Goal: Task Accomplishment & Management: Manage account settings

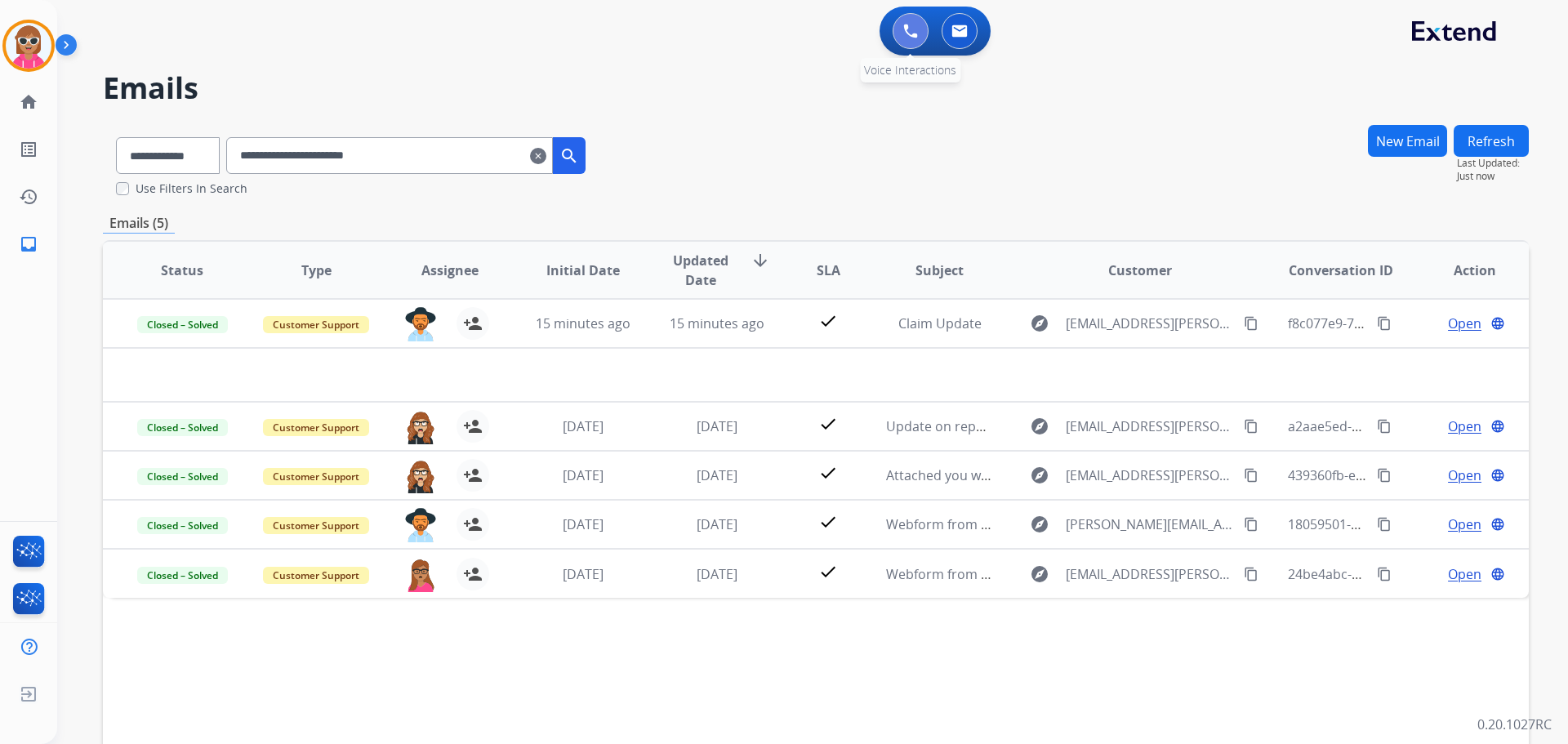
click at [907, 22] on button at bounding box center [910, 30] width 36 height 36
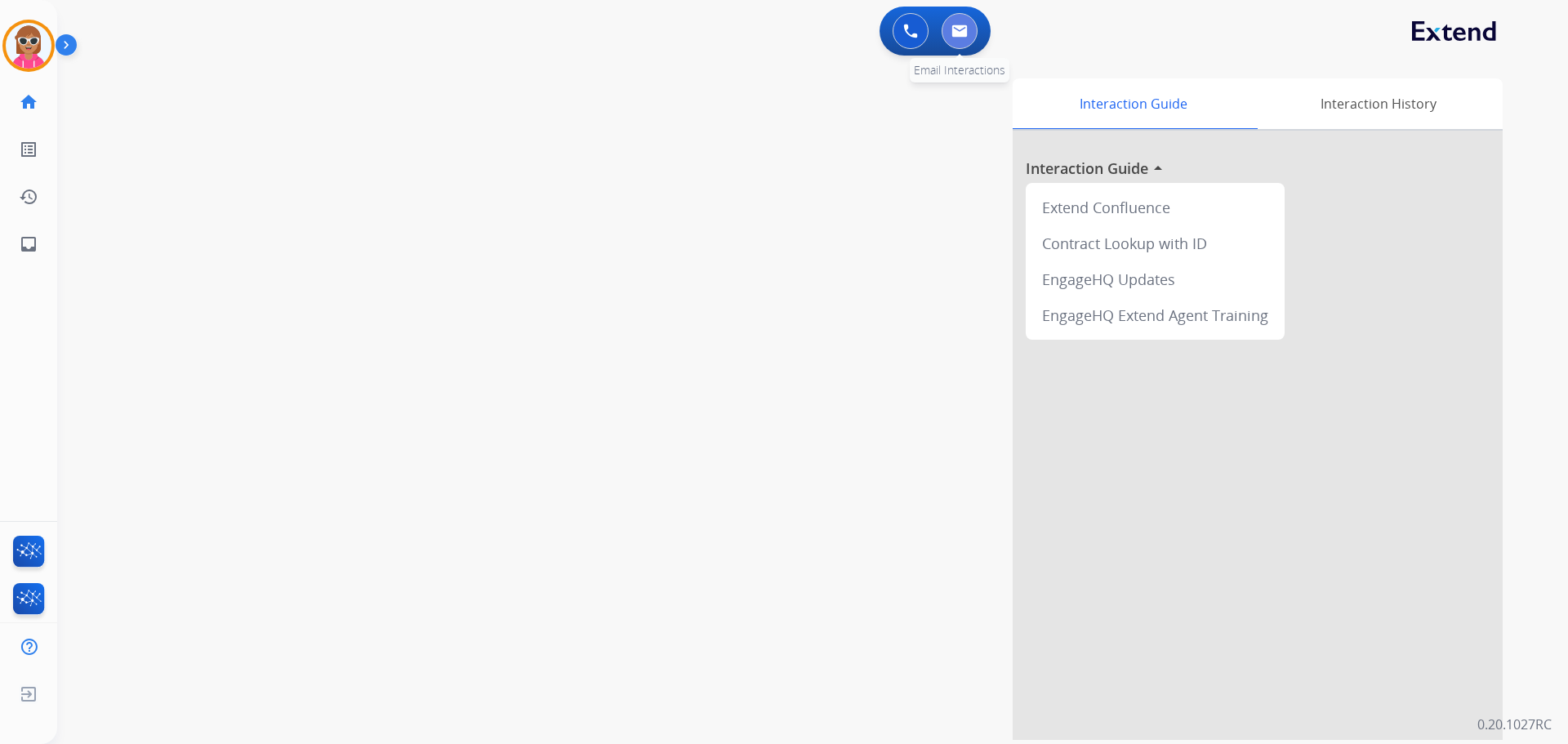
click at [968, 21] on button at bounding box center [959, 30] width 36 height 36
select select "**********"
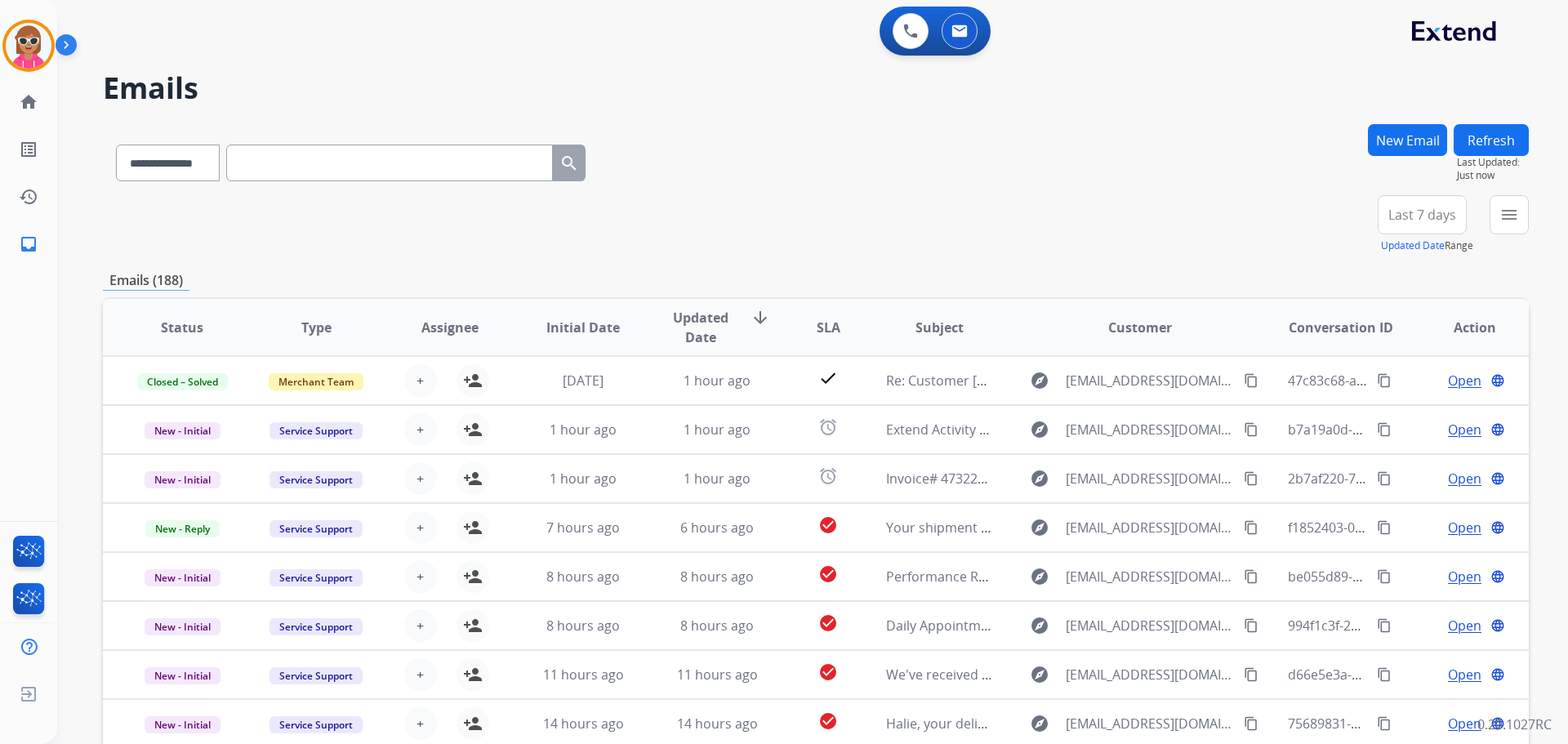
click at [1505, 217] on mat-icon "menu" at bounding box center [1509, 214] width 19 height 19
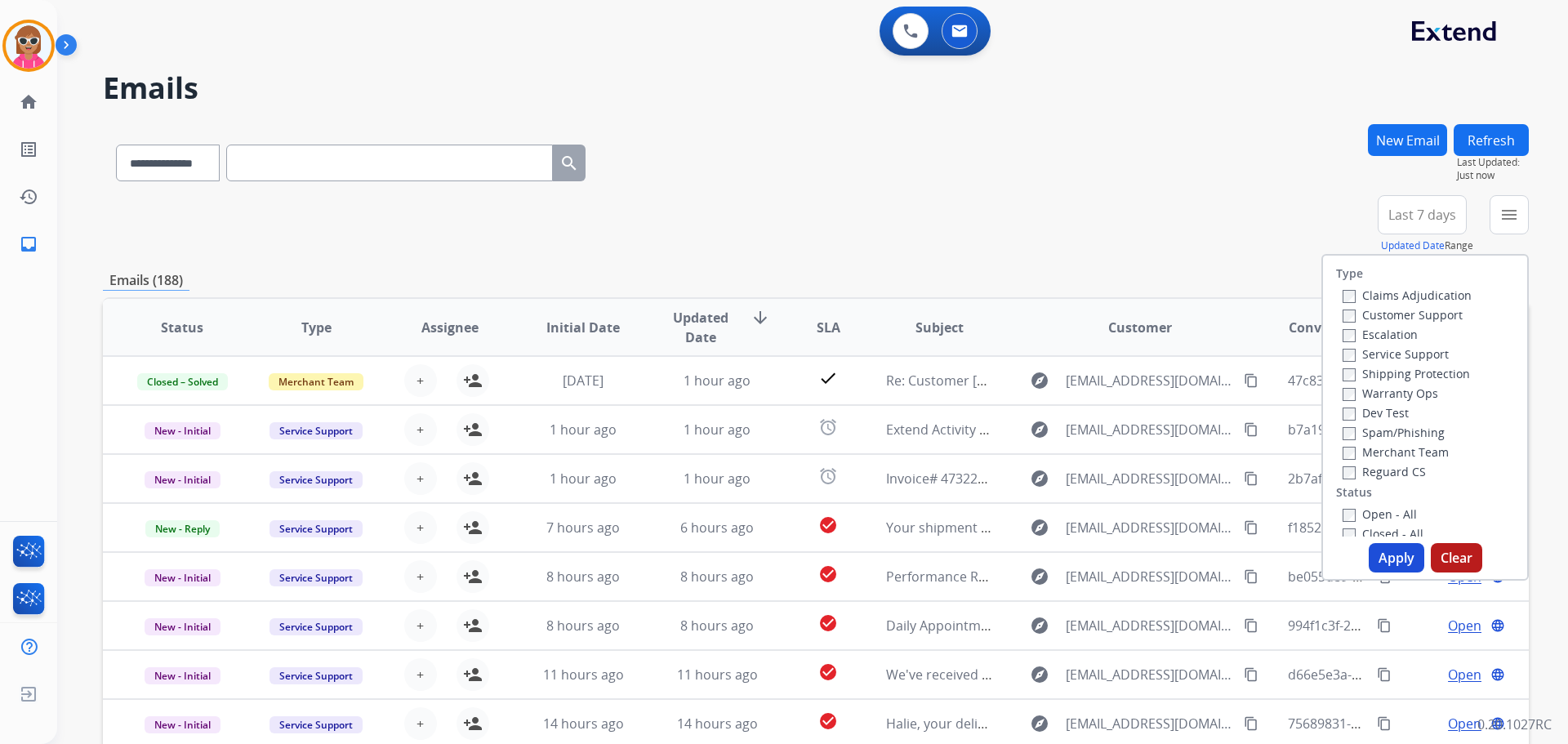
click at [1413, 310] on label "Customer Support" at bounding box center [1403, 314] width 120 height 16
drag, startPoint x: 1419, startPoint y: 371, endPoint x: 1403, endPoint y: 418, distance: 49.6
click at [1418, 371] on label "Shipping Protection" at bounding box center [1406, 373] width 127 height 16
click at [1398, 478] on label "Reguard CS" at bounding box center [1384, 471] width 83 height 16
click at [1383, 509] on label "Open - All" at bounding box center [1380, 514] width 74 height 16
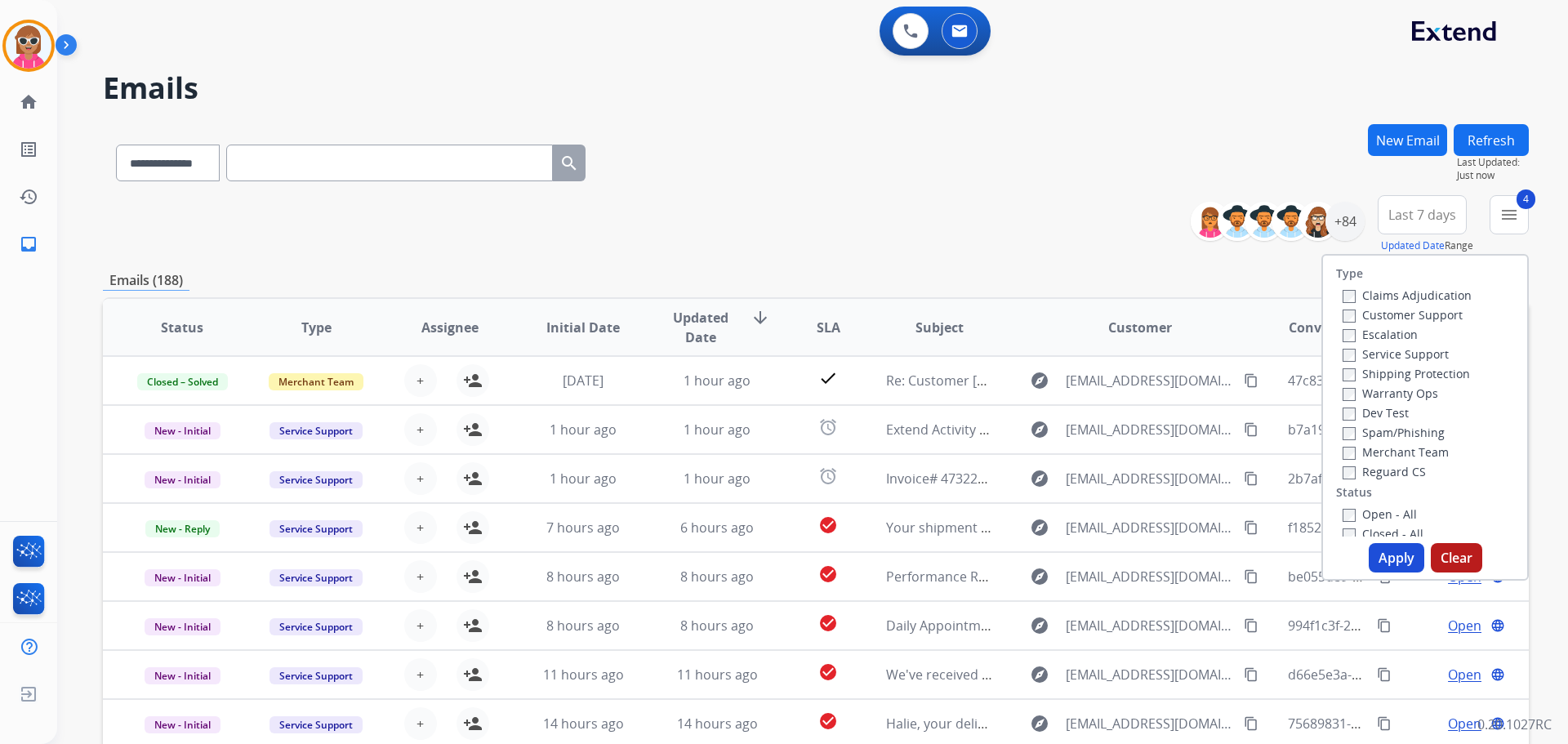
click at [1384, 554] on button "Apply" at bounding box center [1396, 558] width 56 height 29
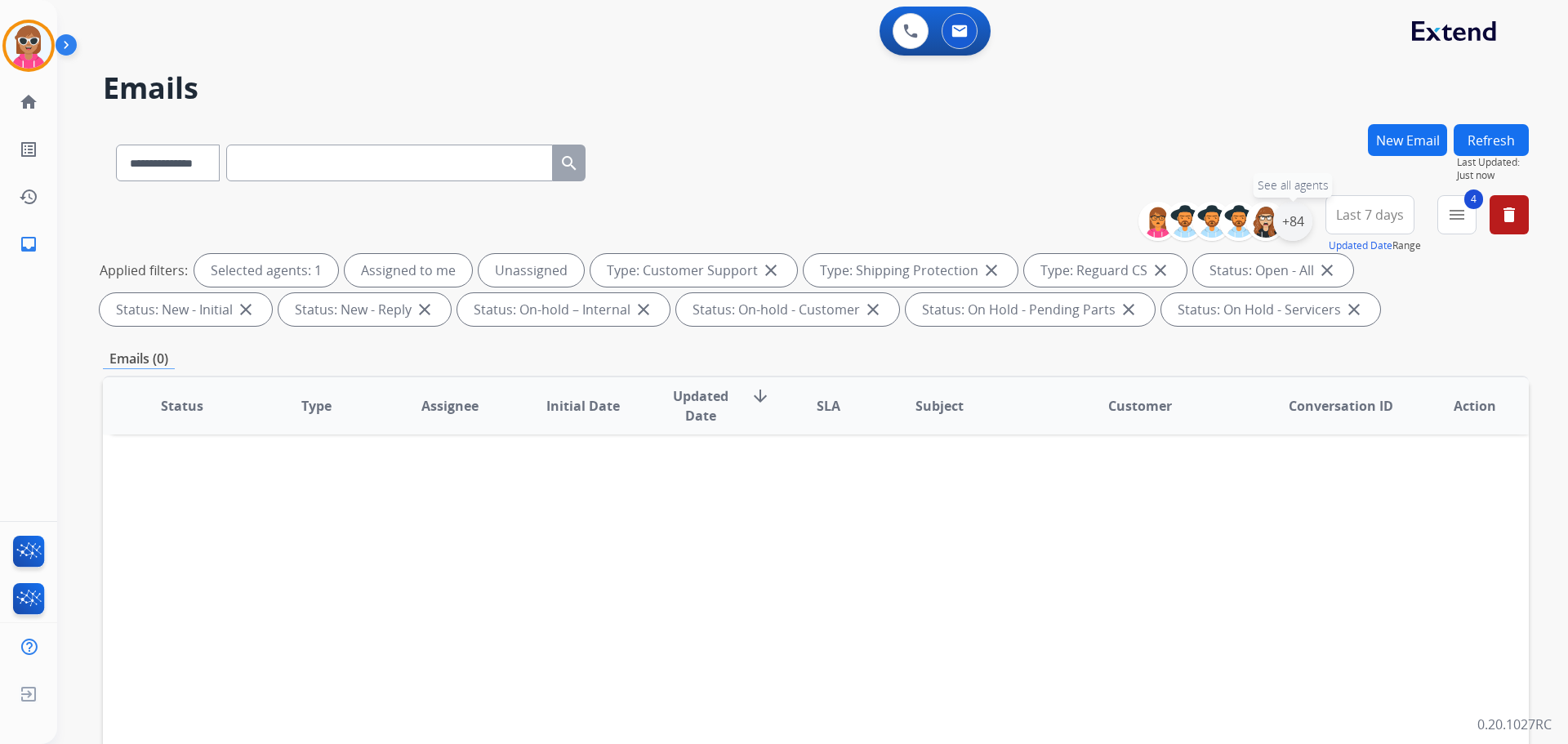
click at [1286, 234] on div "+84" at bounding box center [1293, 221] width 39 height 39
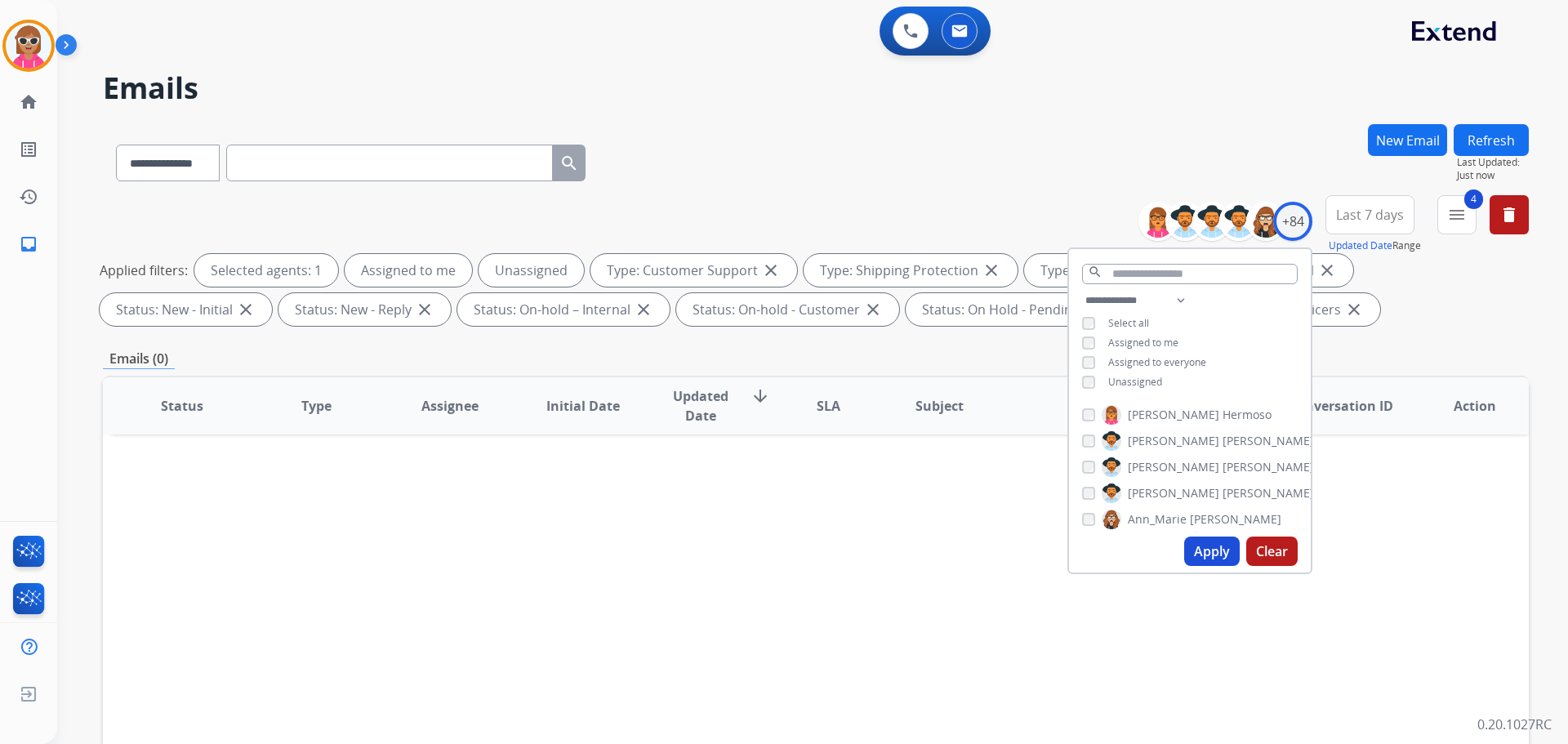
click at [1144, 342] on span "Assigned to me" at bounding box center [1143, 342] width 70 height 14
drag, startPoint x: 1140, startPoint y: 379, endPoint x: 1121, endPoint y: 299, distance: 82.2
click at [1141, 377] on span "Unassigned" at bounding box center [1135, 381] width 54 height 14
click at [1123, 282] on div "search" at bounding box center [1189, 270] width 241 height 42
click at [1114, 274] on input "text" at bounding box center [1190, 274] width 216 height 20
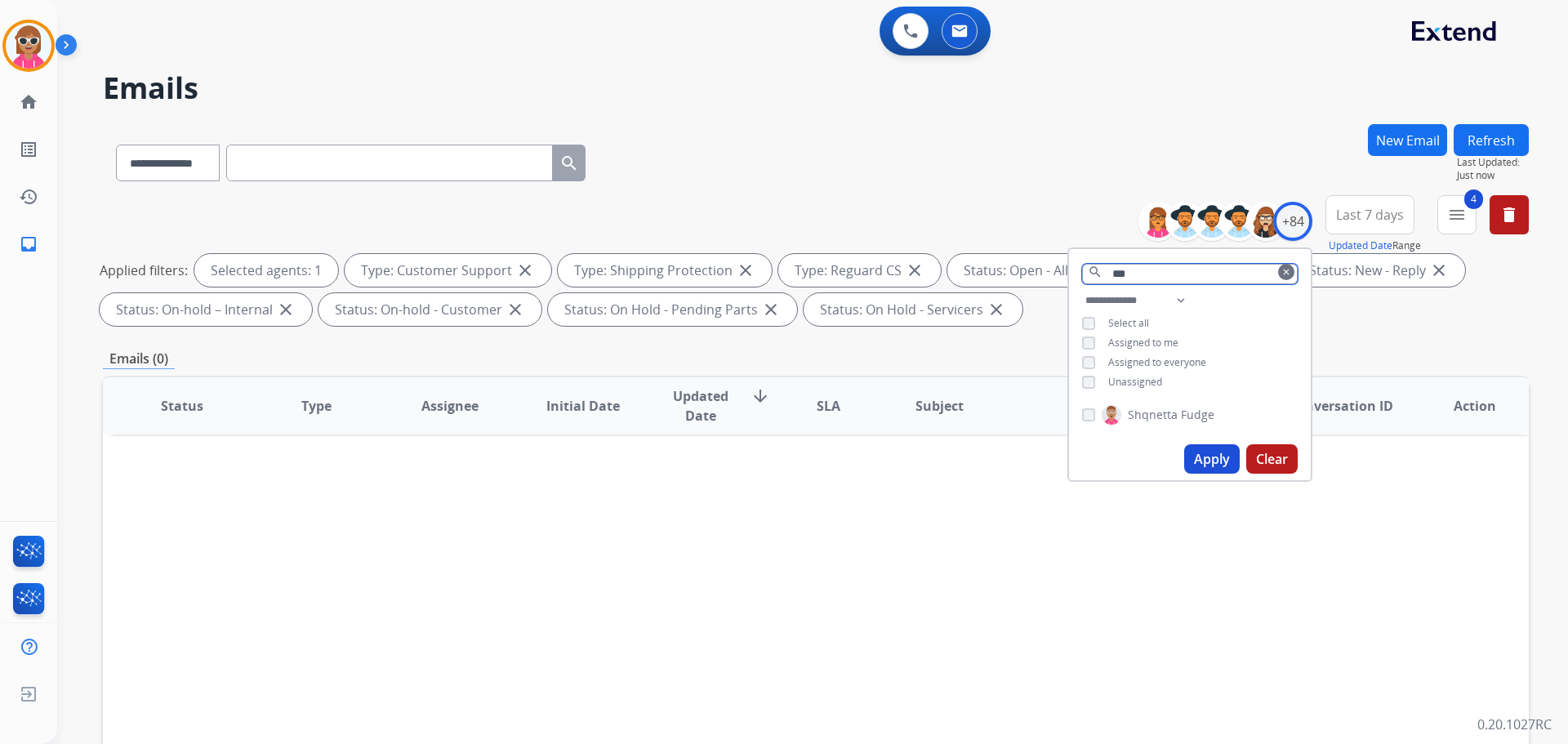
type input "***"
click at [1158, 395] on div "**********" at bounding box center [1190, 365] width 245 height 234
click at [1170, 421] on label "Shqnetta Fudge" at bounding box center [1157, 414] width 112 height 19
click at [1216, 479] on div "**********" at bounding box center [1190, 365] width 245 height 234
click at [1205, 457] on button "Apply" at bounding box center [1211, 459] width 56 height 29
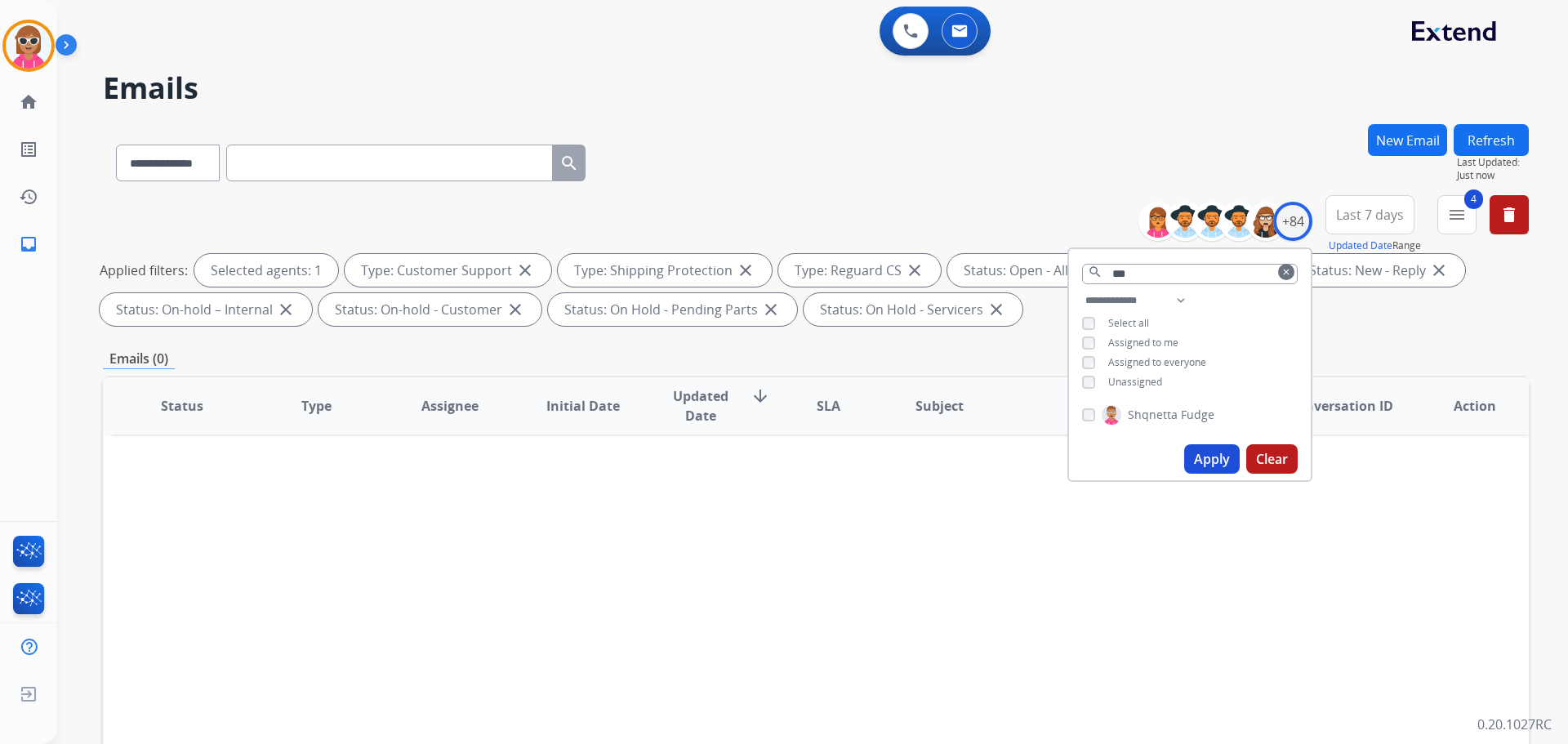
drag, startPoint x: 1179, startPoint y: 408, endPoint x: 1147, endPoint y: 327, distance: 87.1
click at [1174, 405] on label "Shqnetta Fudge" at bounding box center [1157, 414] width 112 height 19
click at [1158, 292] on select "**********" at bounding box center [1138, 300] width 112 height 19
drag, startPoint x: 1209, startPoint y: 371, endPoint x: 1204, endPoint y: 384, distance: 13.9
click at [1207, 372] on div "**********" at bounding box center [1189, 343] width 241 height 104
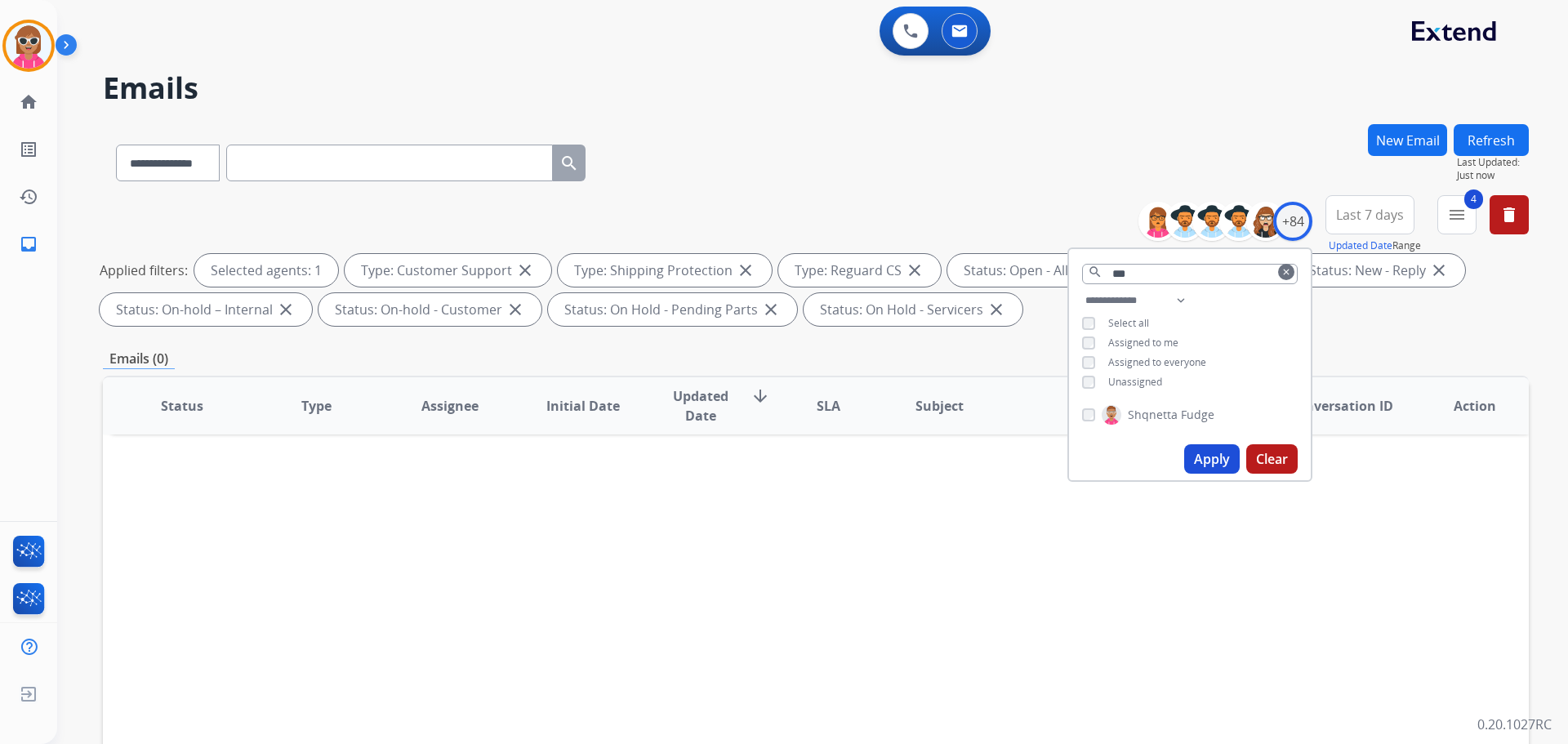
click at [1193, 410] on span "Fudge" at bounding box center [1198, 415] width 34 height 16
click at [1167, 295] on select "**********" at bounding box center [1138, 300] width 112 height 19
select select "**********"
click at [1083, 291] on select "**********" at bounding box center [1138, 300] width 112 height 19
click at [1221, 320] on div "**********" at bounding box center [1189, 333] width 241 height 85
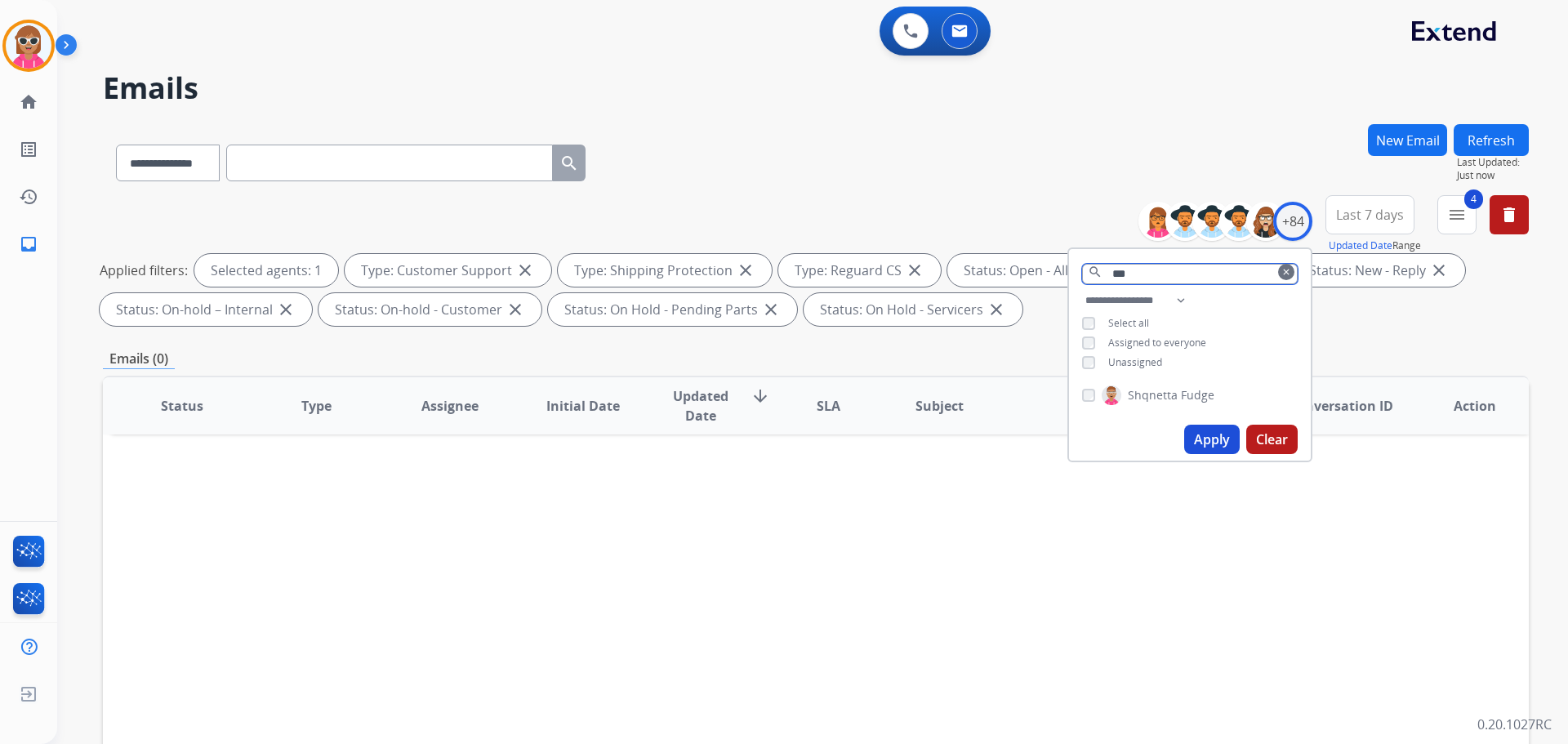
drag, startPoint x: 1157, startPoint y: 278, endPoint x: 1000, endPoint y: 271, distance: 157.2
click at [1008, 271] on div "**********" at bounding box center [816, 264] width 1426 height 137
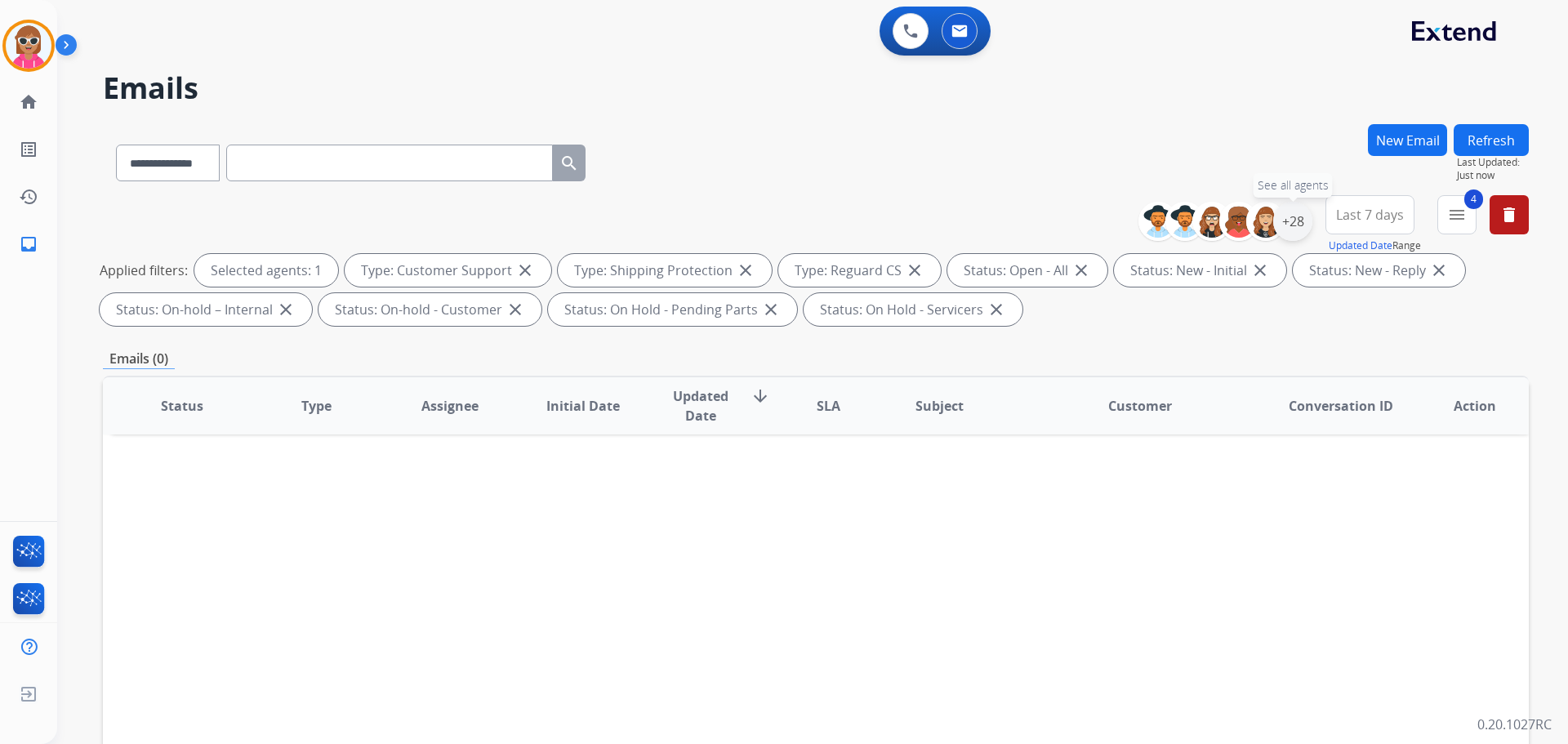
click at [1307, 230] on div "+28" at bounding box center [1293, 221] width 39 height 39
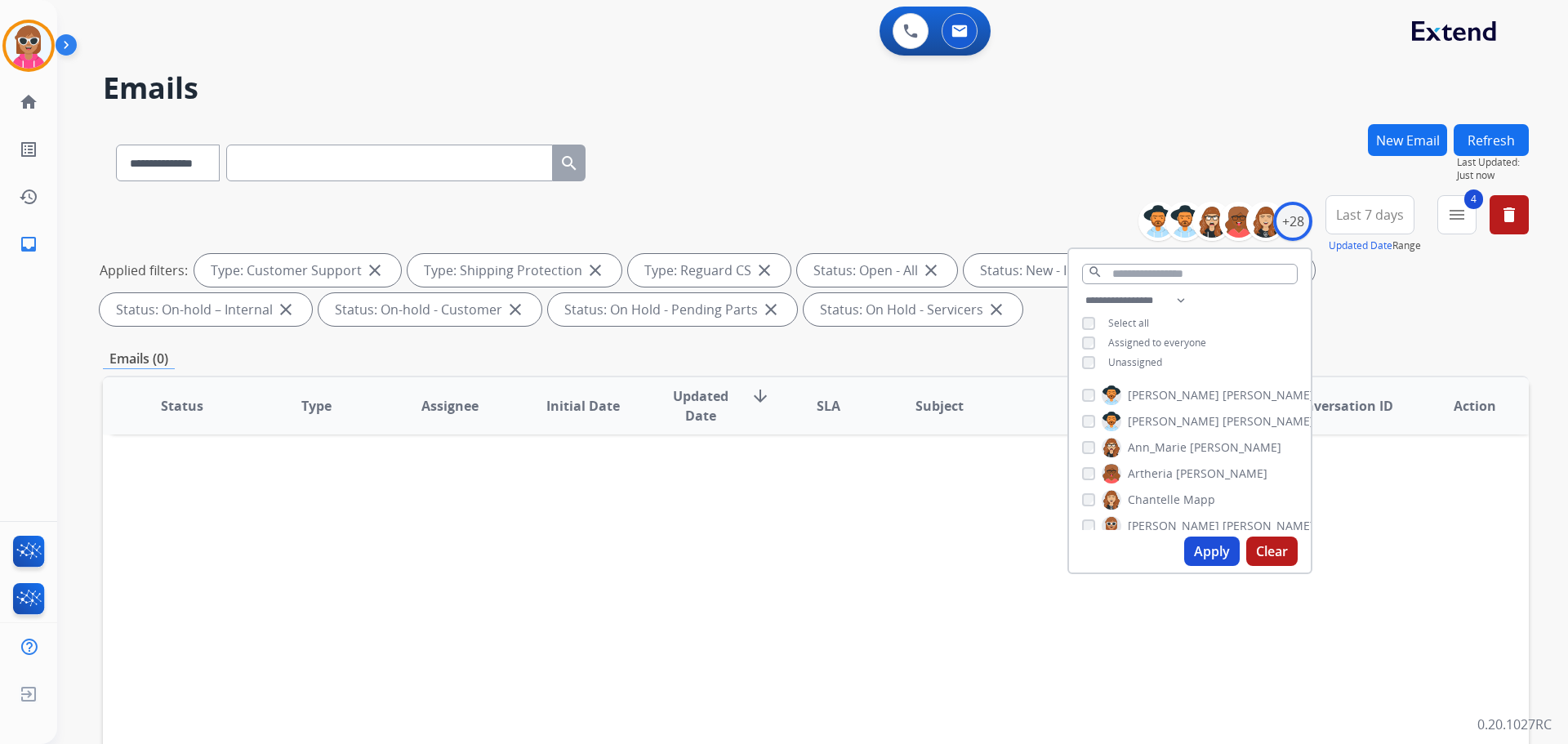
click at [1222, 397] on span "[PERSON_NAME]" at bounding box center [1268, 395] width 91 height 16
click at [1161, 422] on span "[PERSON_NAME]" at bounding box center [1174, 421] width 91 height 16
click at [1168, 441] on span "Ann_Marie" at bounding box center [1157, 448] width 59 height 16
click at [1160, 466] on span "Artheria" at bounding box center [1150, 473] width 45 height 16
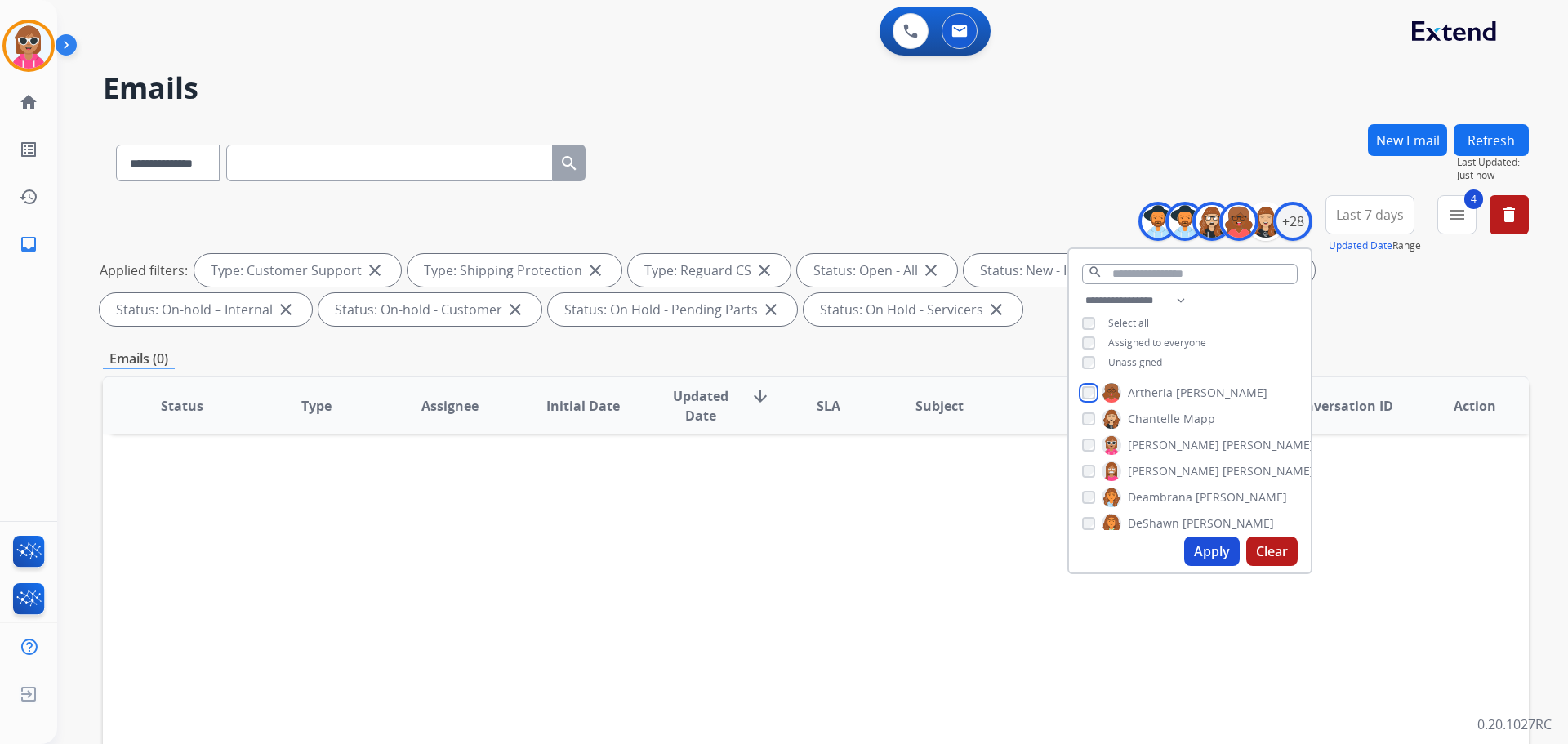
scroll to position [81, 0]
click at [1186, 462] on span "[PERSON_NAME]" at bounding box center [1174, 471] width 91 height 16
click at [1182, 463] on span "[PERSON_NAME]" at bounding box center [1174, 471] width 91 height 16
click at [1222, 438] on span "[PERSON_NAME]" at bounding box center [1268, 444] width 91 height 16
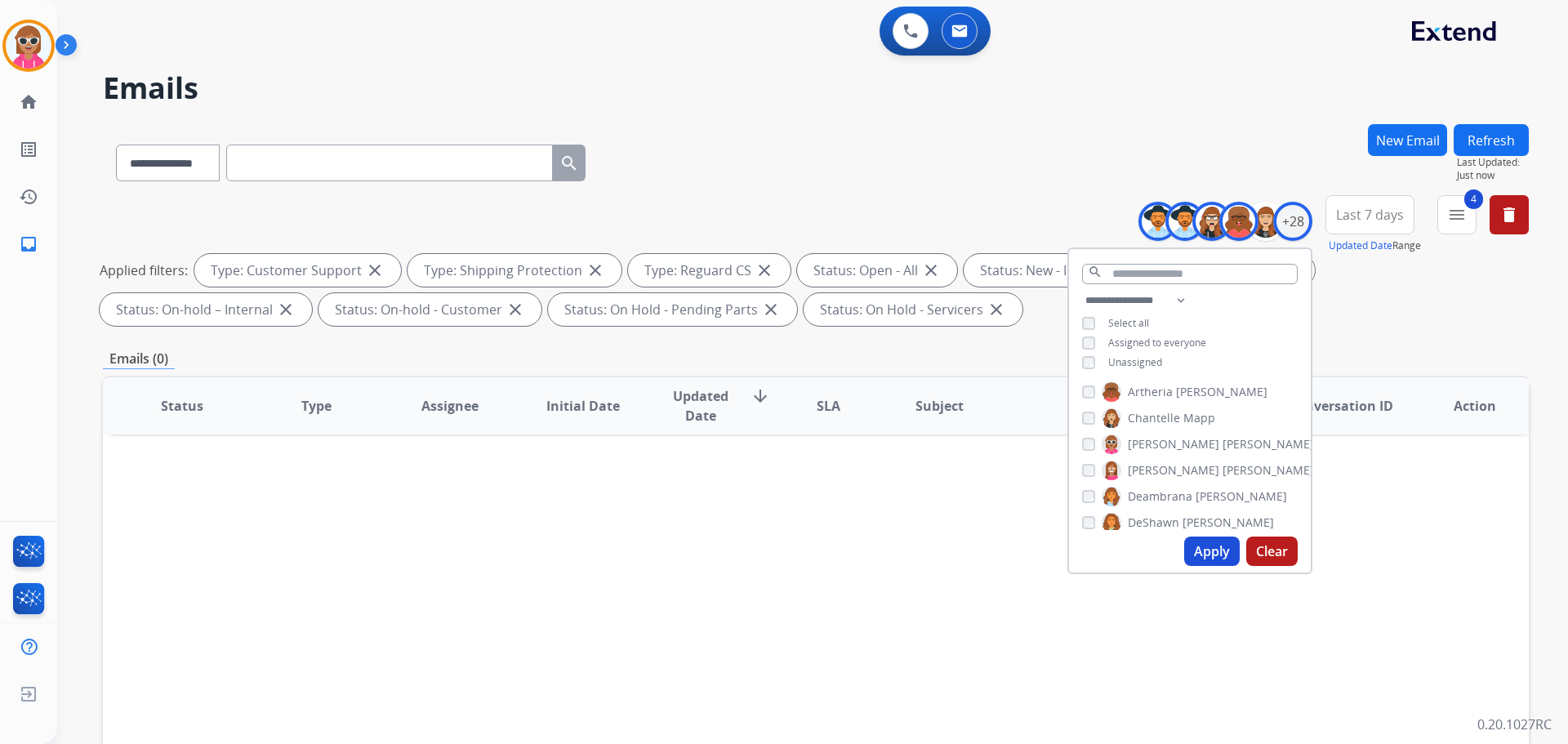
click at [1189, 462] on label "[PERSON_NAME]" at bounding box center [1208, 470] width 212 height 19
click at [1222, 444] on span "[PERSON_NAME]" at bounding box center [1268, 444] width 91 height 16
click at [1188, 464] on span "[PERSON_NAME]" at bounding box center [1174, 471] width 91 height 16
click at [1180, 462] on span "Bois" at bounding box center [1173, 467] width 23 height 16
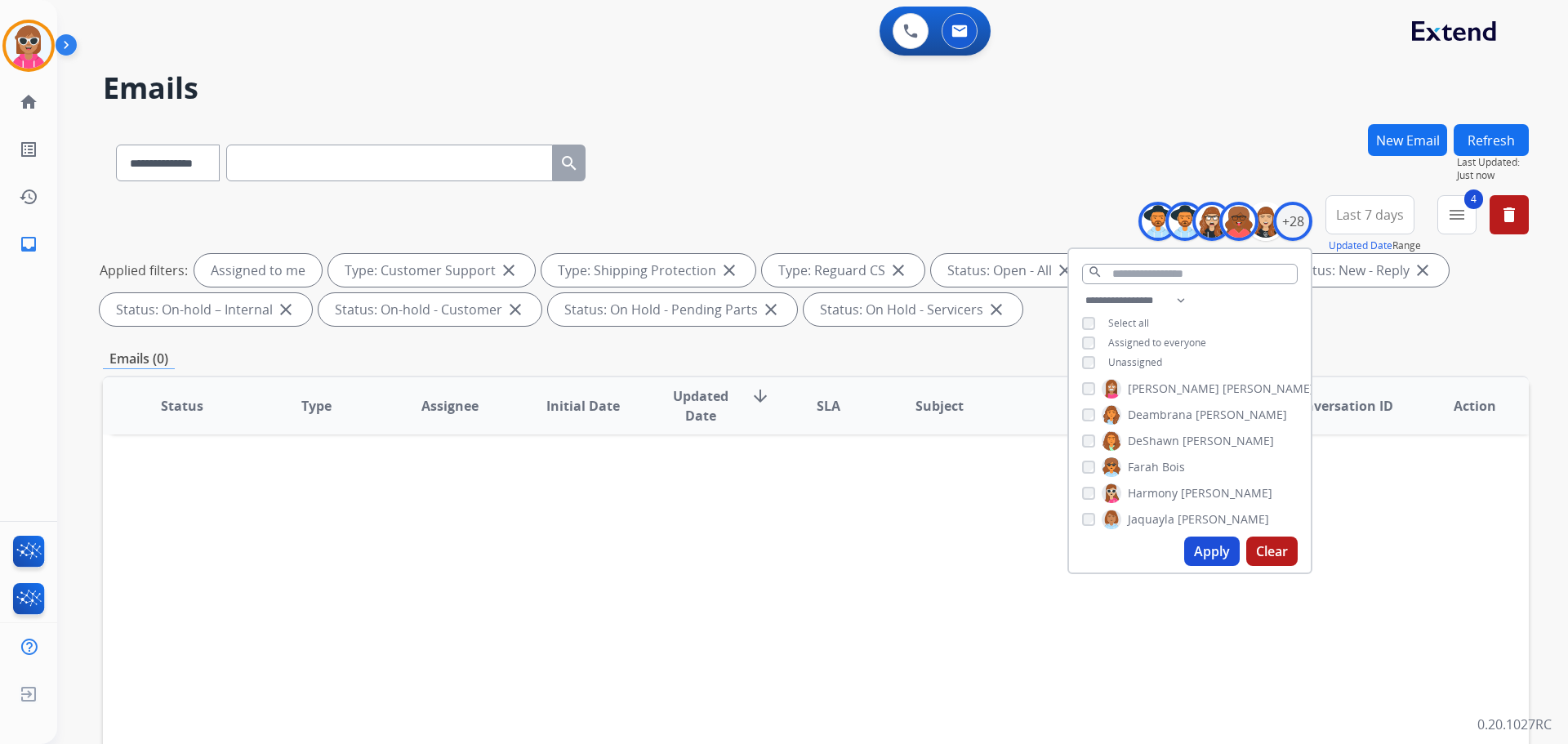
click at [1197, 511] on span "[PERSON_NAME]" at bounding box center [1223, 519] width 91 height 16
click at [1222, 484] on span "[PERSON_NAME]" at bounding box center [1268, 490] width 91 height 16
click at [1168, 506] on label "[PERSON_NAME]" at bounding box center [1184, 515] width 165 height 19
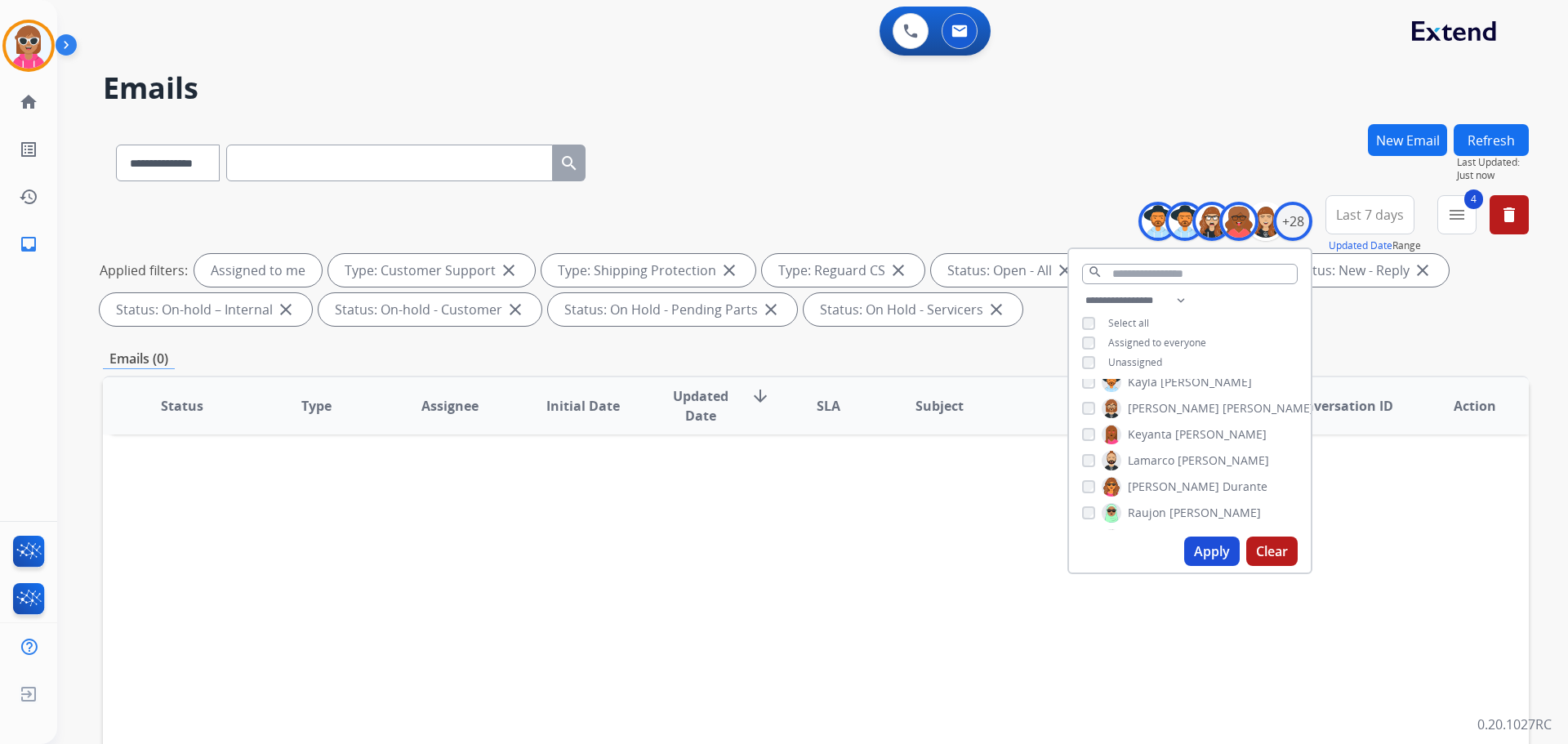
click at [1172, 467] on label "[PERSON_NAME]" at bounding box center [1185, 460] width 167 height 19
click at [1222, 487] on span "Durante" at bounding box center [1244, 487] width 45 height 16
click at [1182, 505] on span "[PERSON_NAME]" at bounding box center [1215, 513] width 91 height 16
click at [1170, 484] on label "[PERSON_NAME]" at bounding box center [1180, 483] width 157 height 19
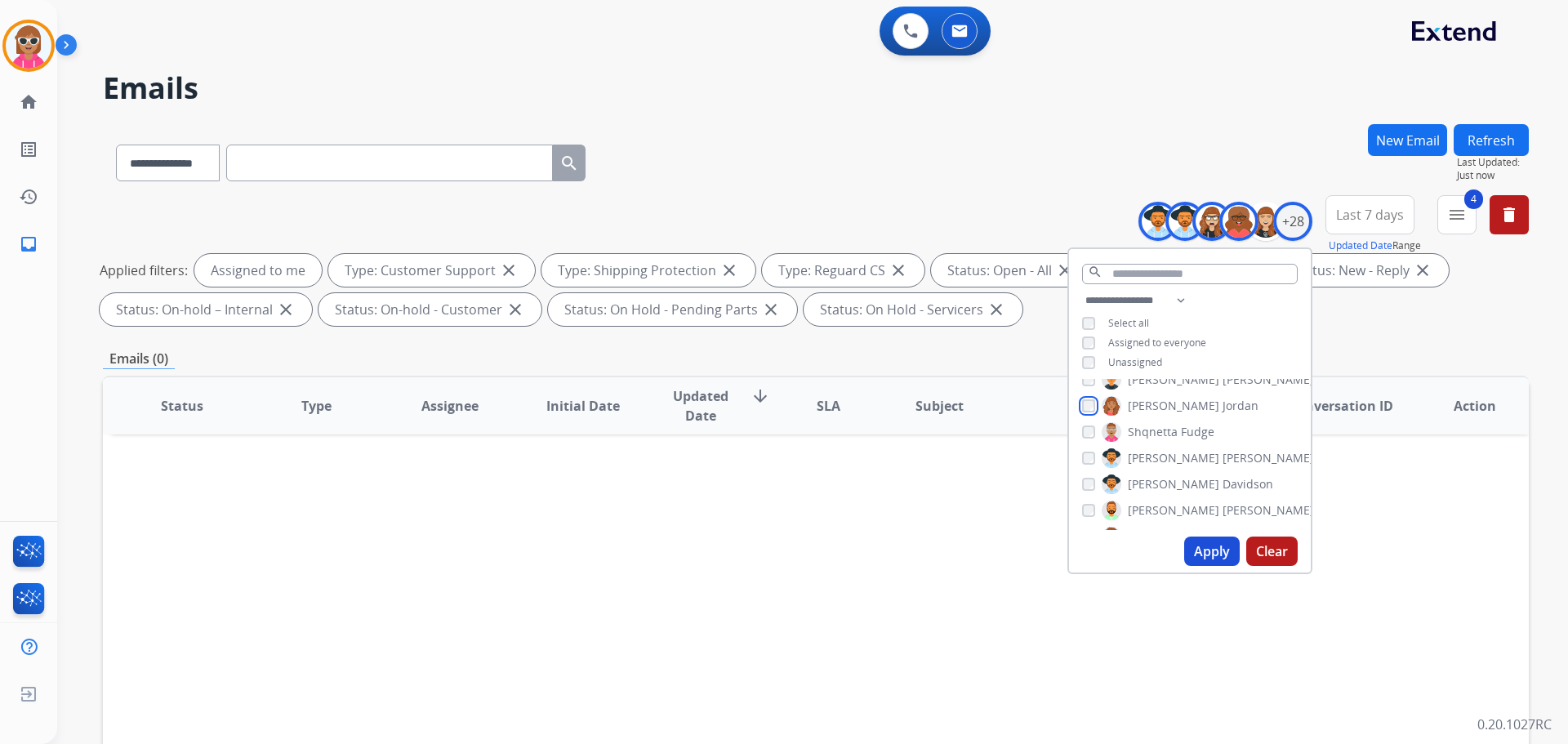
scroll to position [490, 0]
click at [1168, 452] on span "[PERSON_NAME]" at bounding box center [1174, 454] width 91 height 16
click at [1222, 504] on span "[PERSON_NAME]" at bounding box center [1268, 506] width 91 height 16
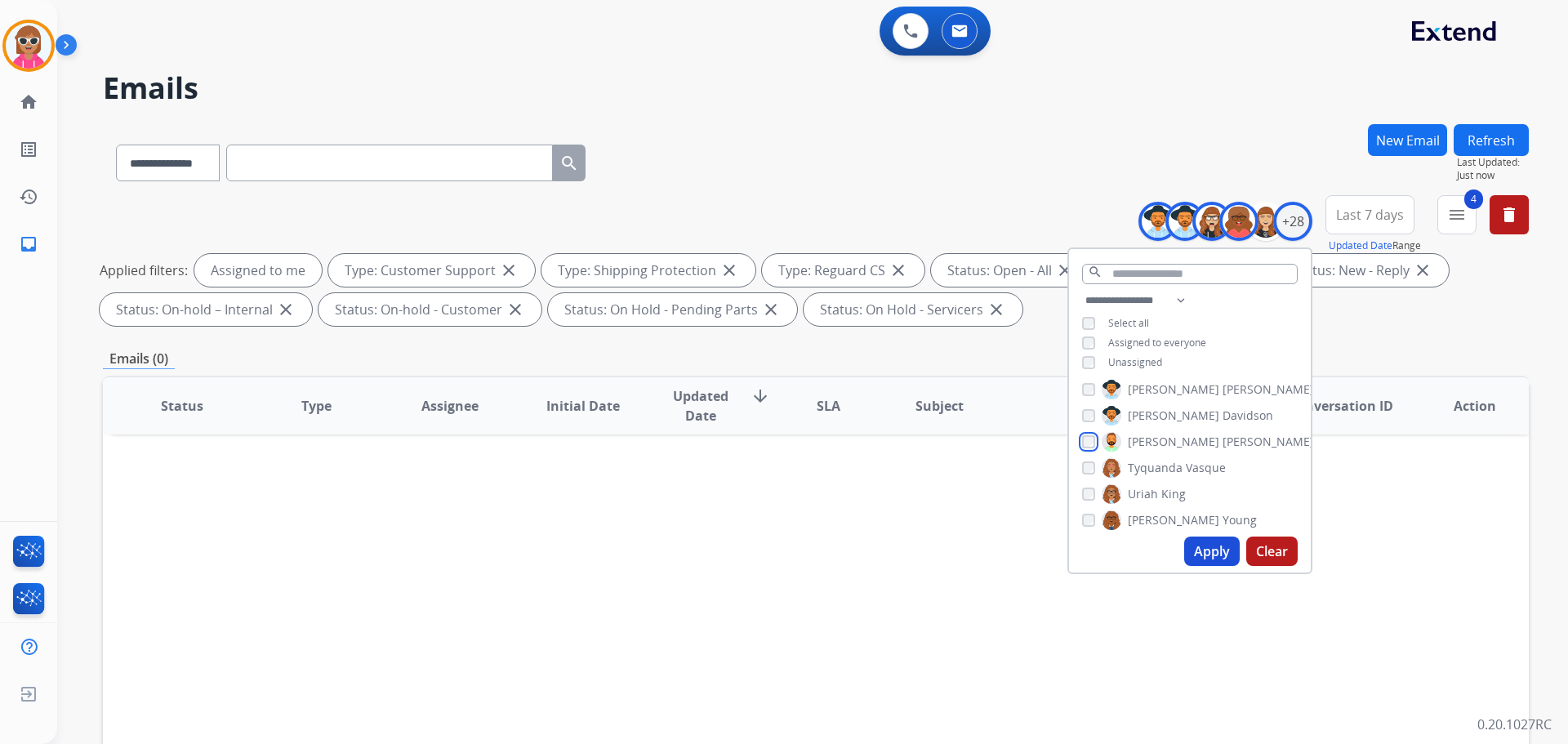
scroll to position [571, 0]
click at [1174, 446] on span "Tyquanda" at bounding box center [1156, 451] width 55 height 16
click at [1168, 477] on span "King" at bounding box center [1173, 477] width 25 height 16
click at [1171, 503] on label "Venegas Young" at bounding box center [1179, 503] width 155 height 19
click at [1168, 521] on span "[PERSON_NAME]" at bounding box center [1174, 529] width 91 height 16
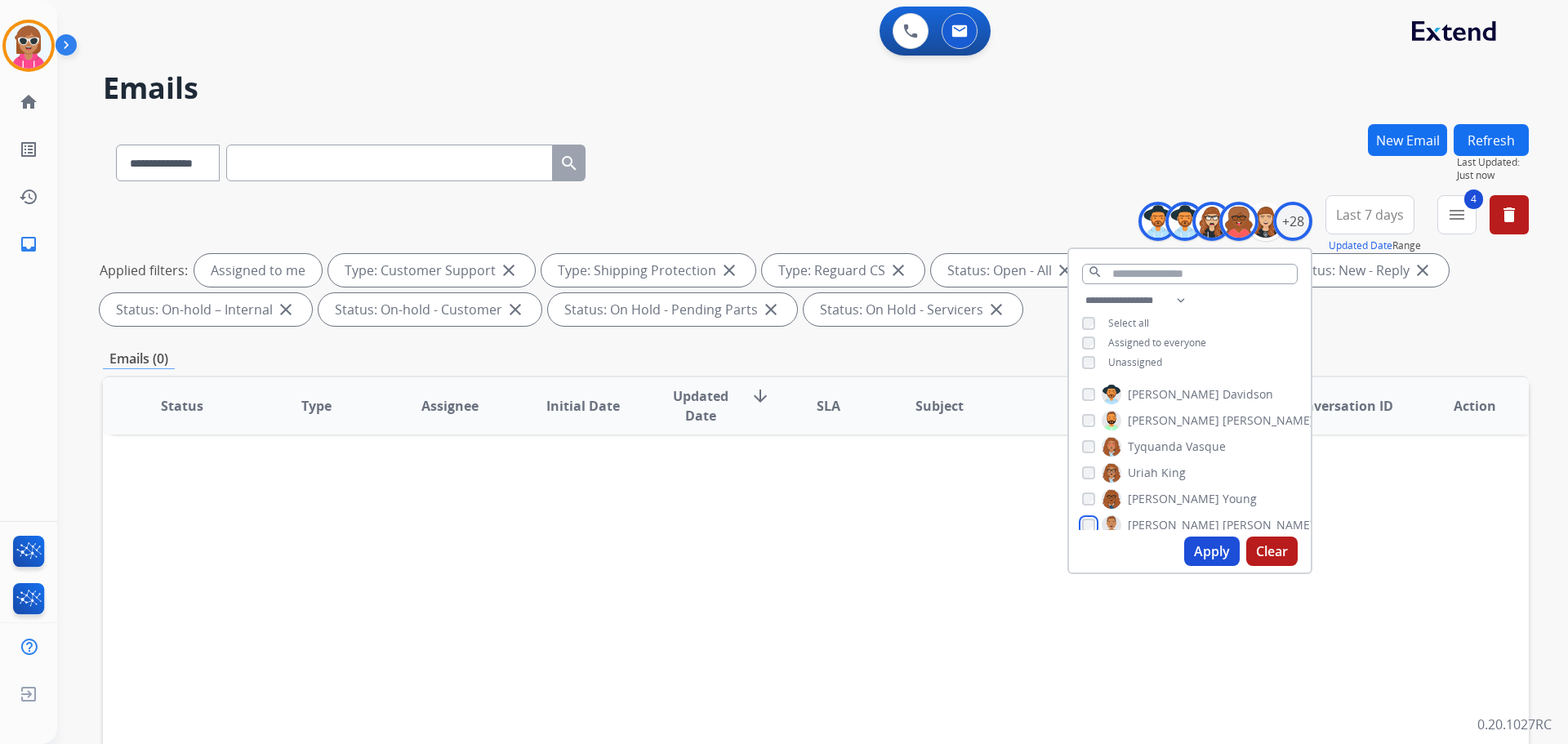
scroll to position [592, 0]
click at [1211, 546] on button "Apply" at bounding box center [1211, 551] width 56 height 29
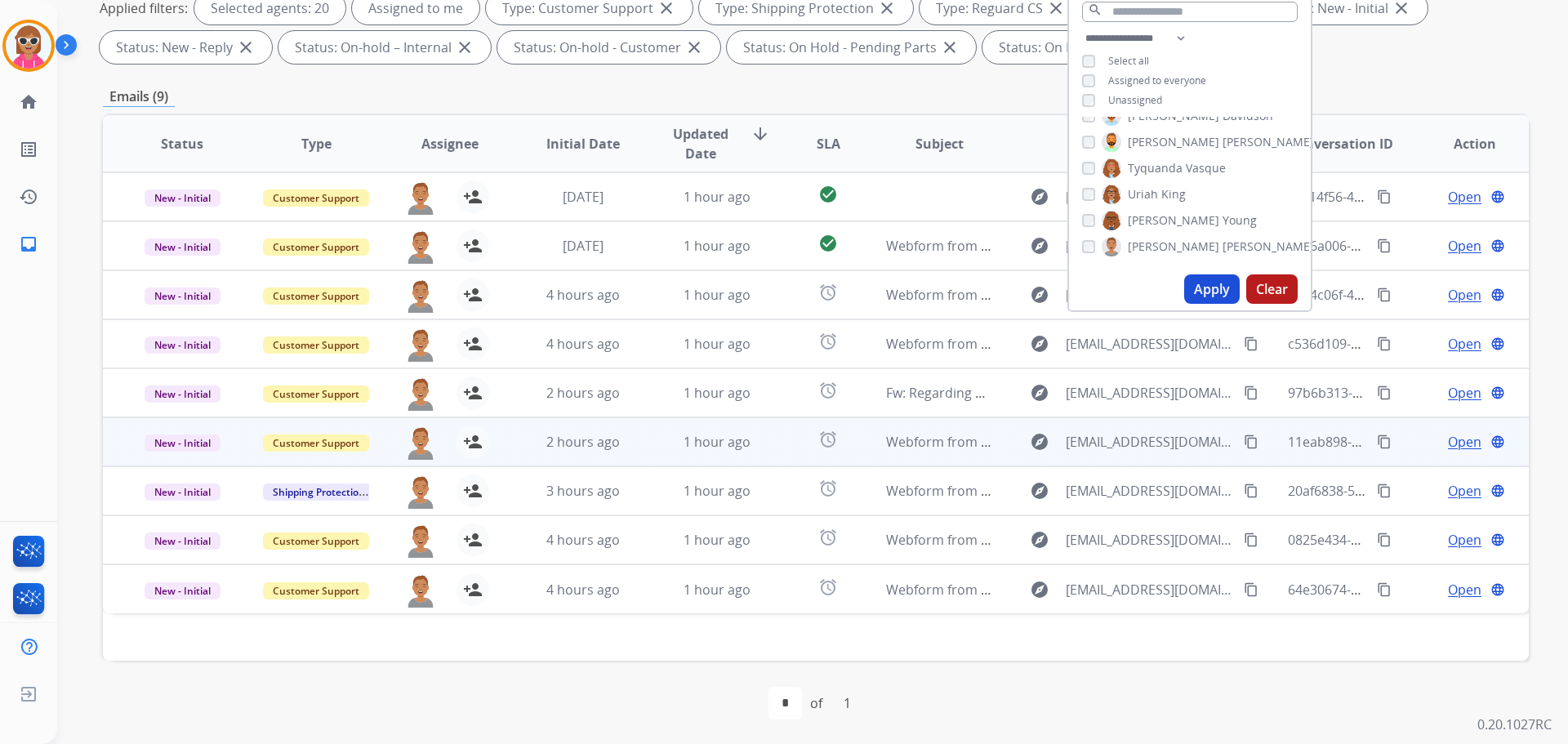
scroll to position [264, 0]
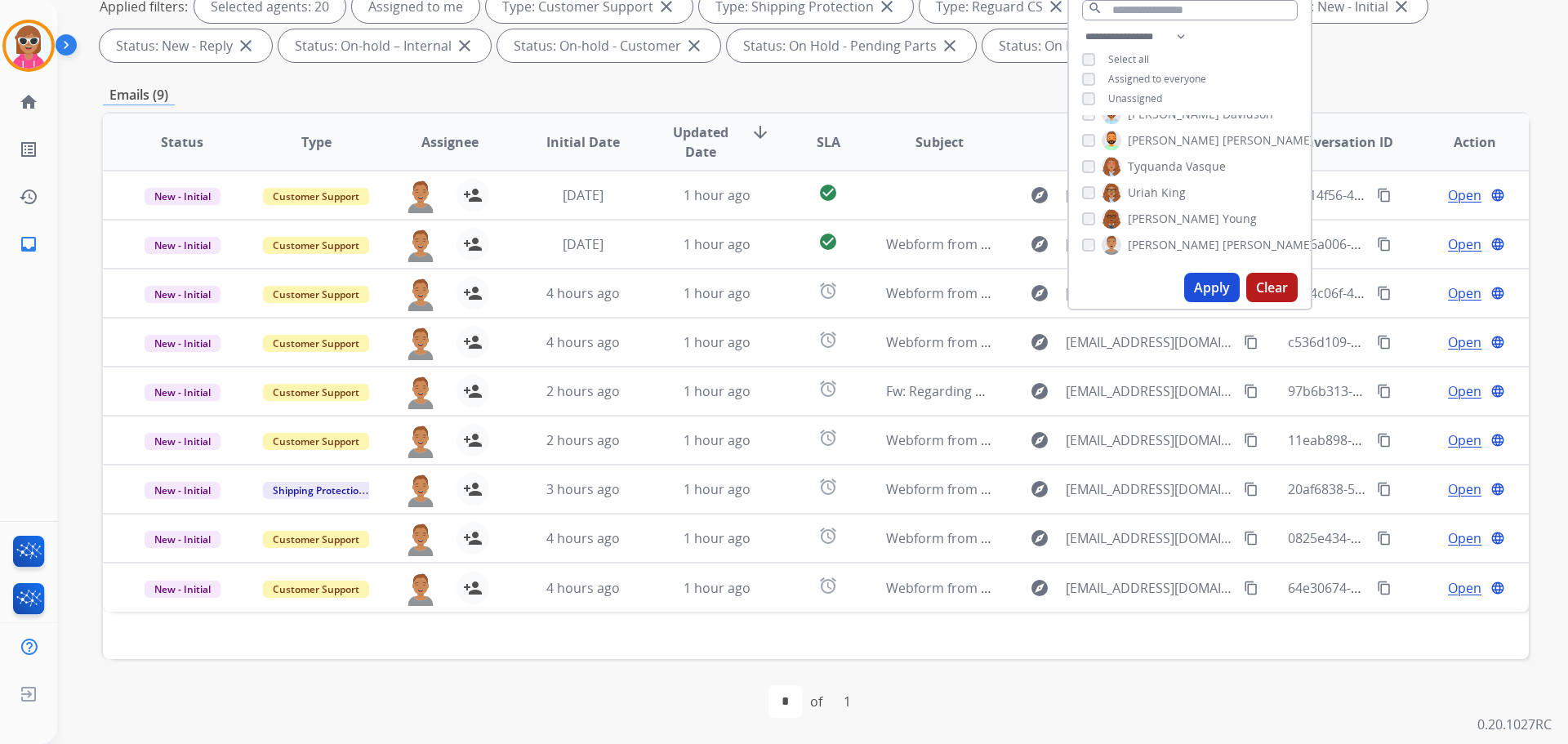
click at [1138, 241] on span "[PERSON_NAME]" at bounding box center [1174, 245] width 91 height 16
click at [1203, 295] on button "Apply" at bounding box center [1211, 287] width 56 height 29
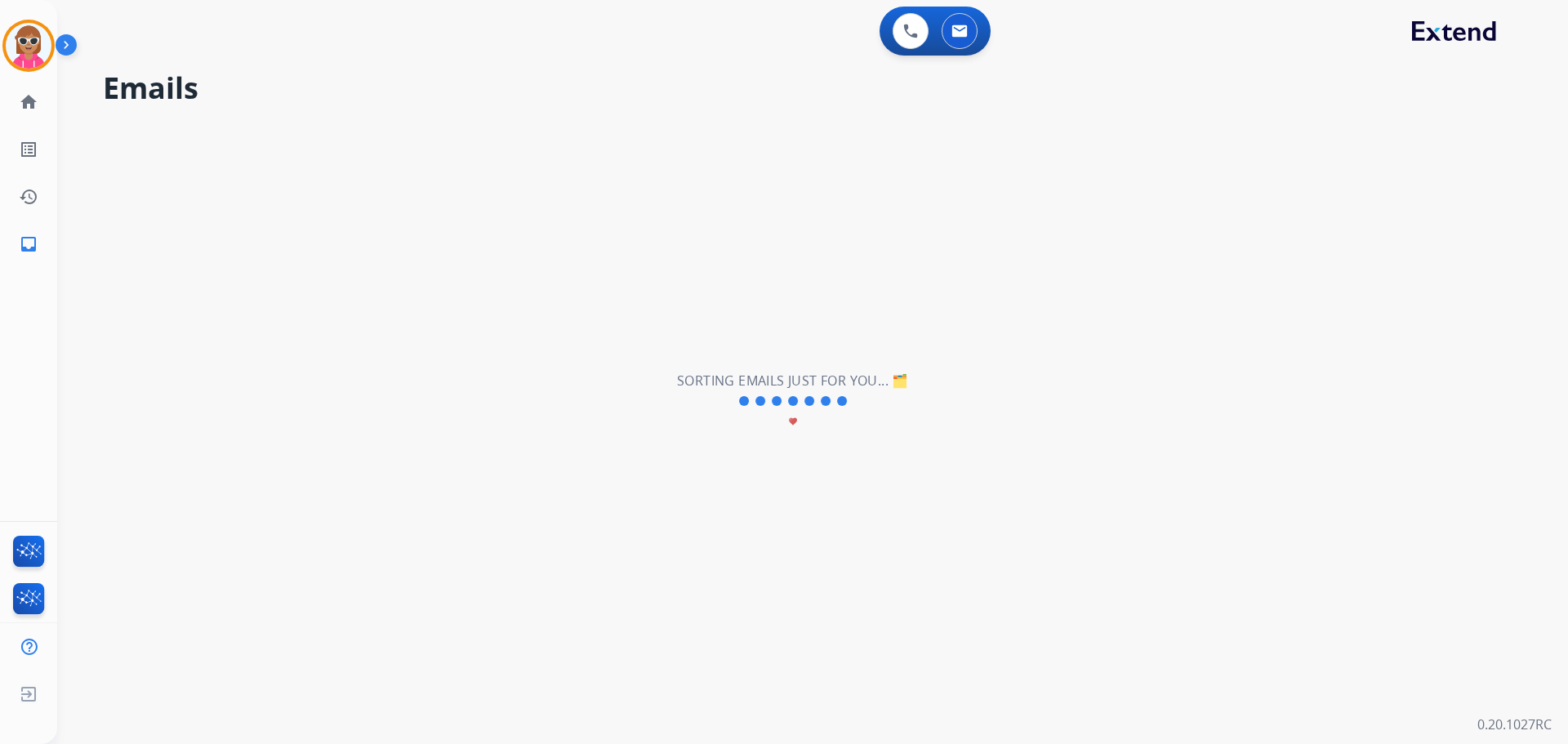
scroll to position [0, 0]
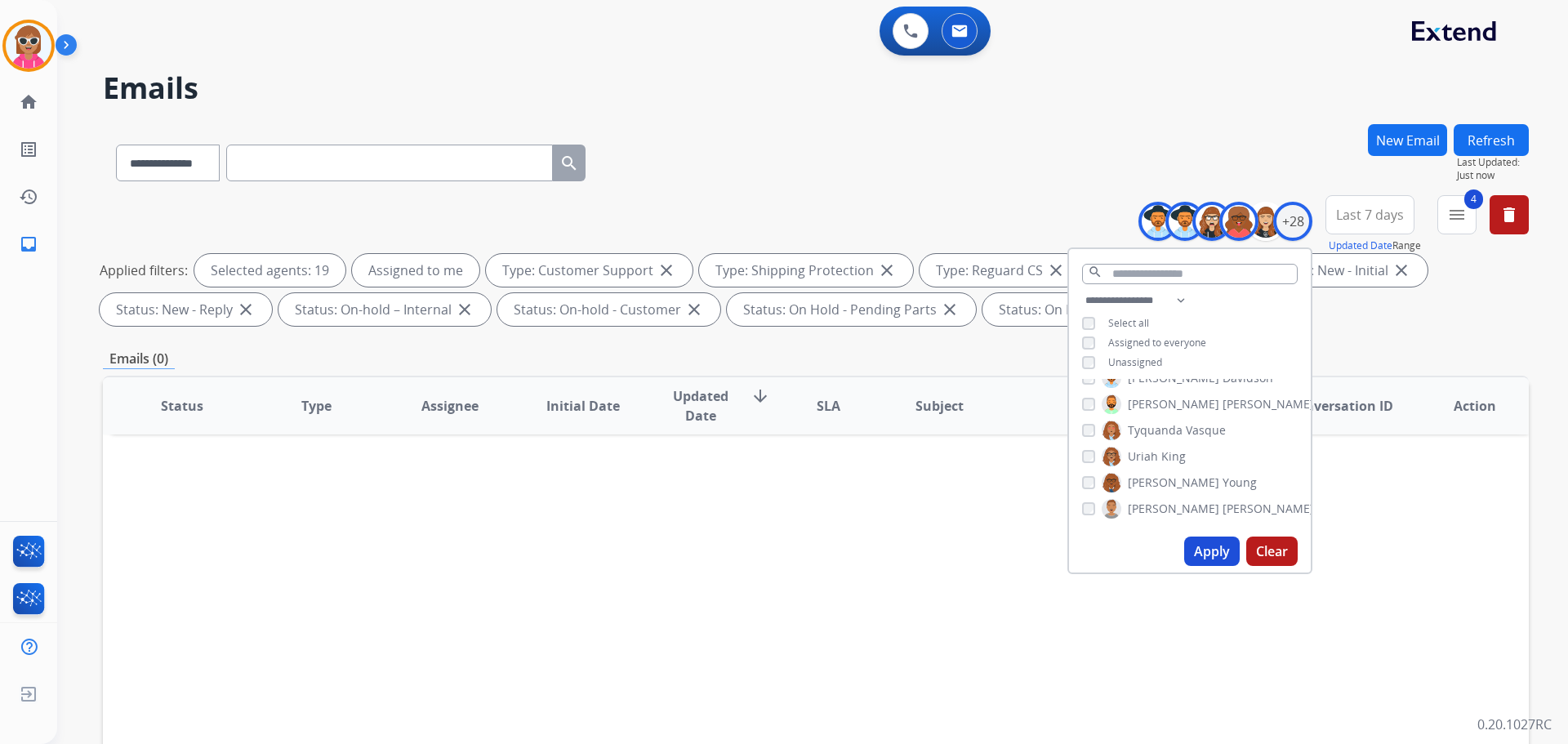
click at [1222, 501] on span "[PERSON_NAME]" at bounding box center [1268, 509] width 91 height 16
click at [1192, 555] on button "Apply" at bounding box center [1211, 551] width 56 height 29
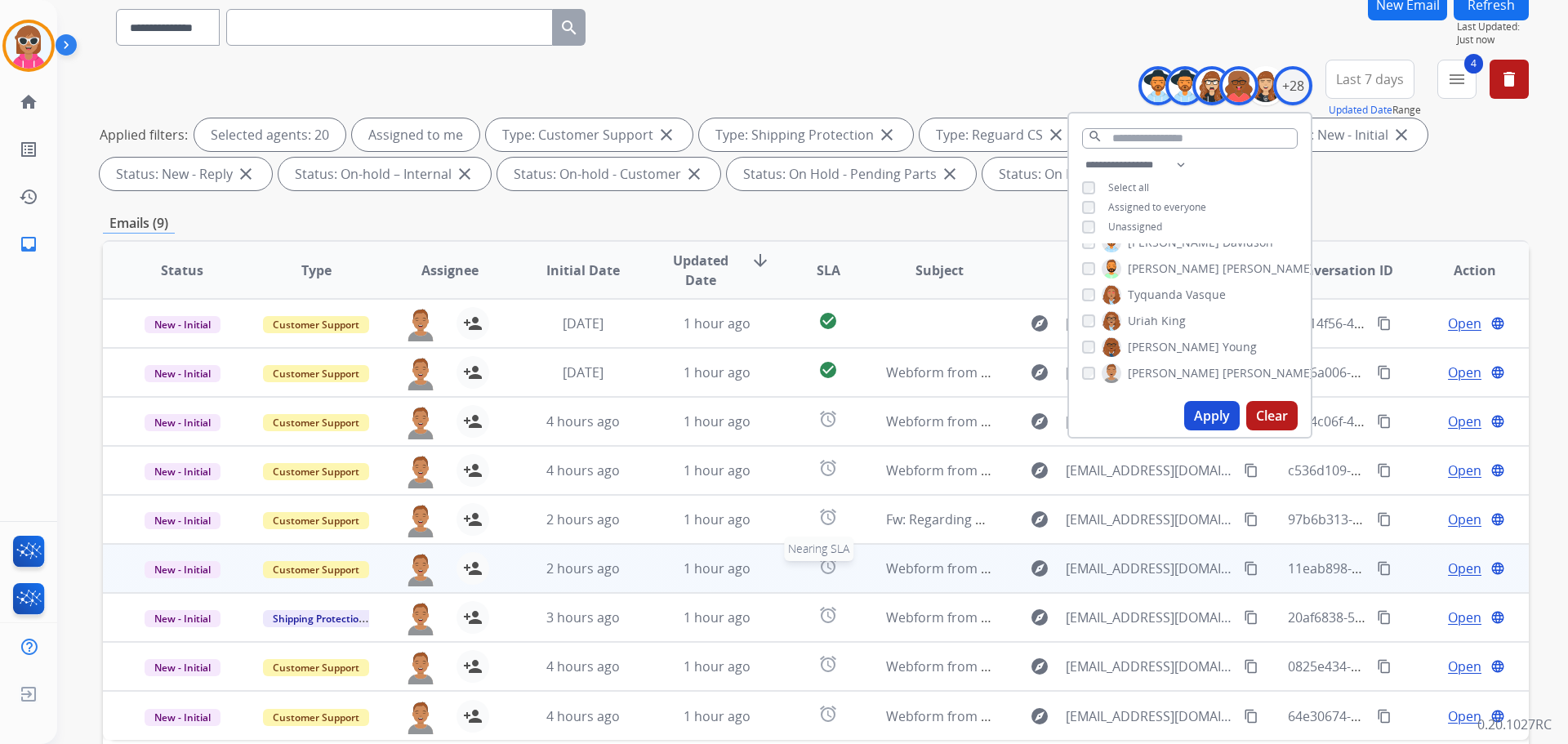
scroll to position [264, 0]
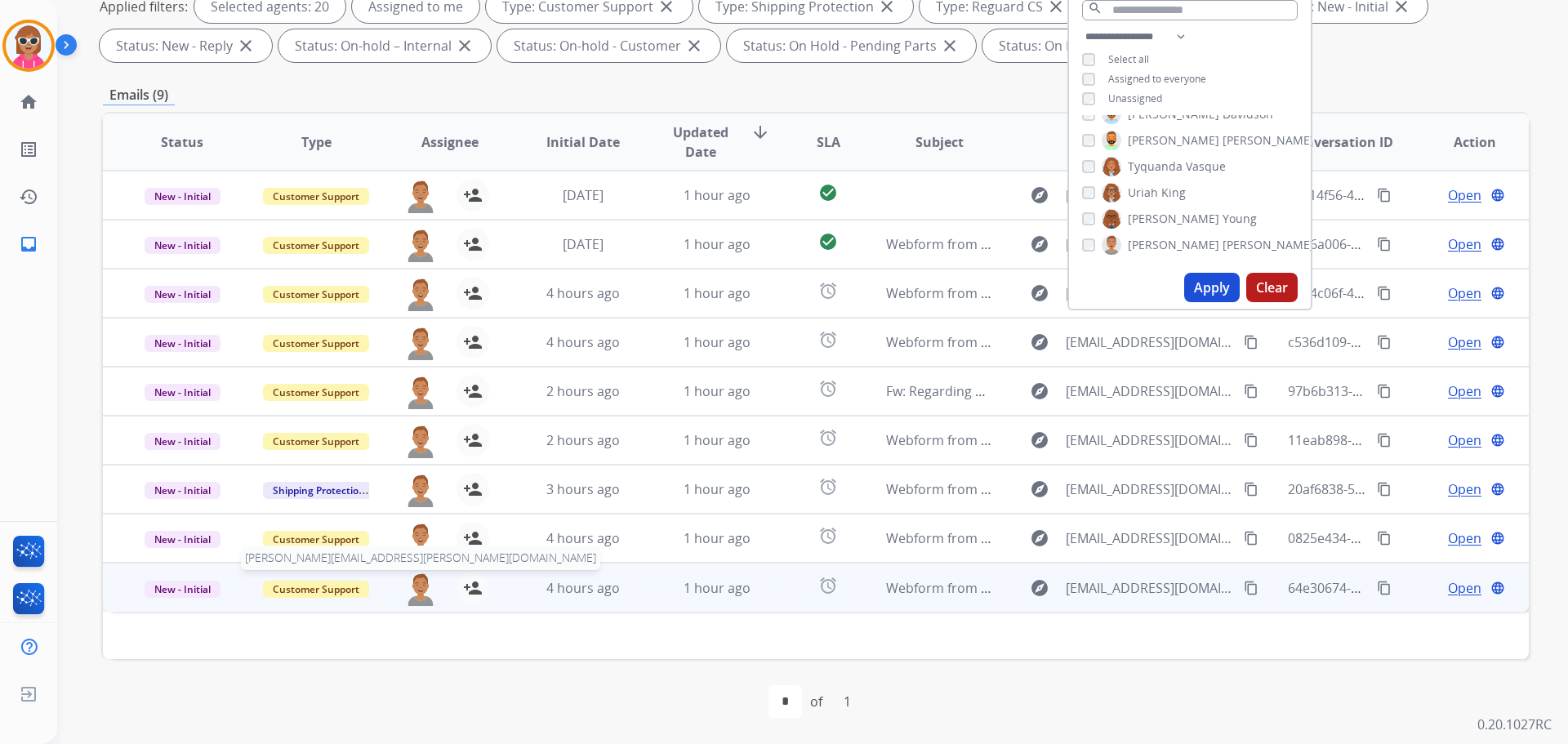
click at [416, 590] on img at bounding box center [421, 589] width 33 height 35
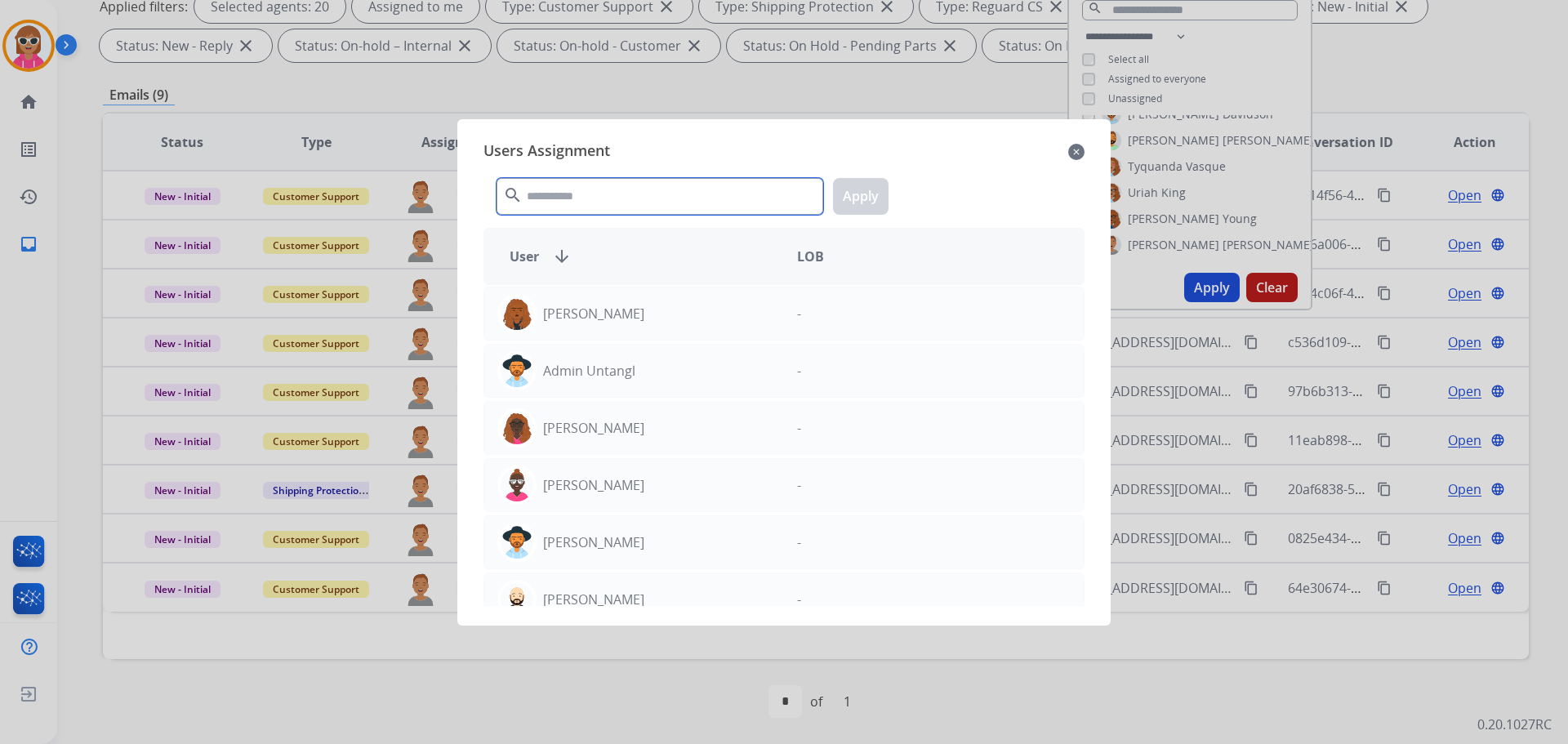
click at [562, 197] on input "text" at bounding box center [659, 197] width 326 height 37
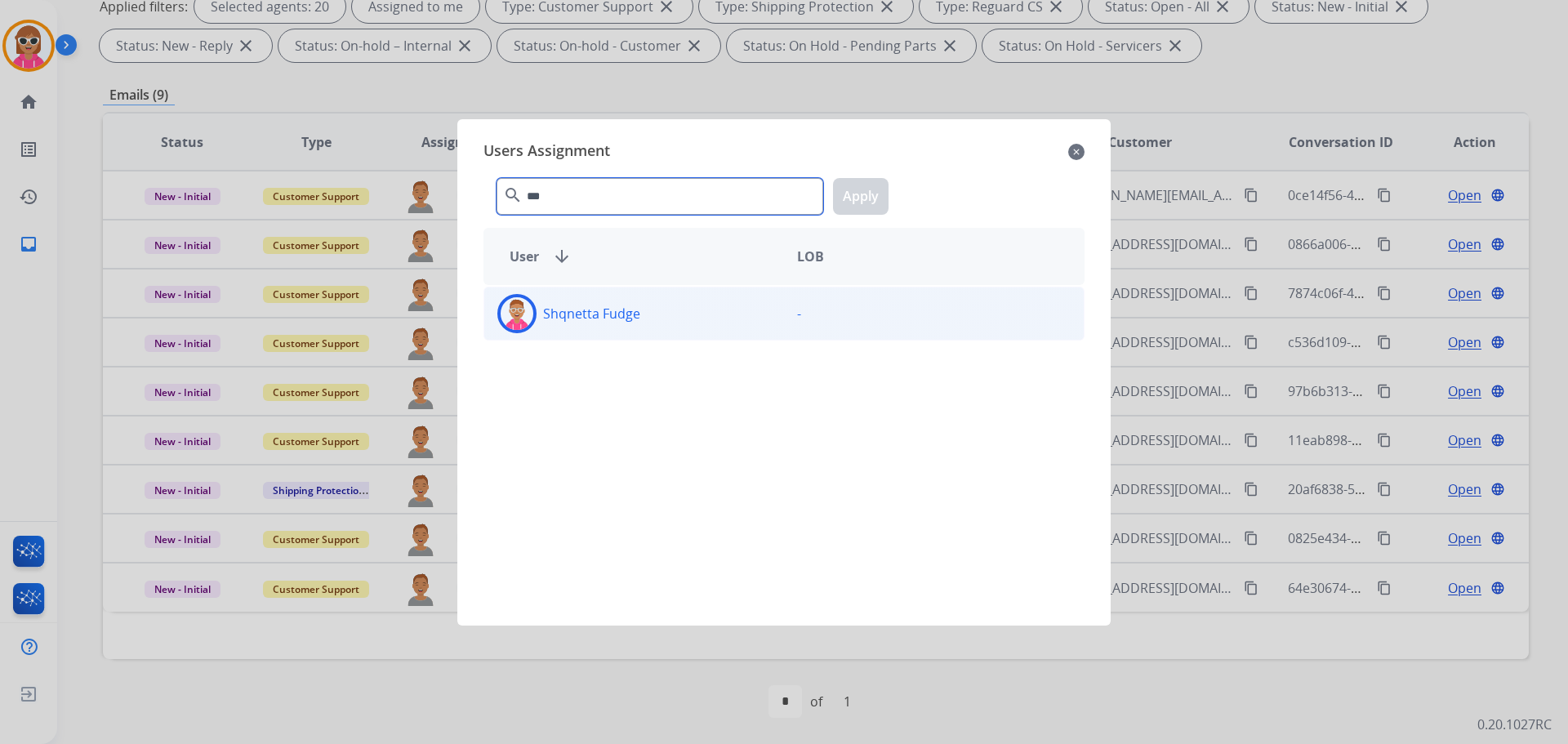
type input "***"
click at [647, 335] on div "Shqnetta Fudge -" at bounding box center [784, 314] width 602 height 54
drag, startPoint x: 884, startPoint y: 184, endPoint x: 875, endPoint y: 193, distance: 12.7
click at [882, 184] on button "Apply" at bounding box center [860, 197] width 56 height 37
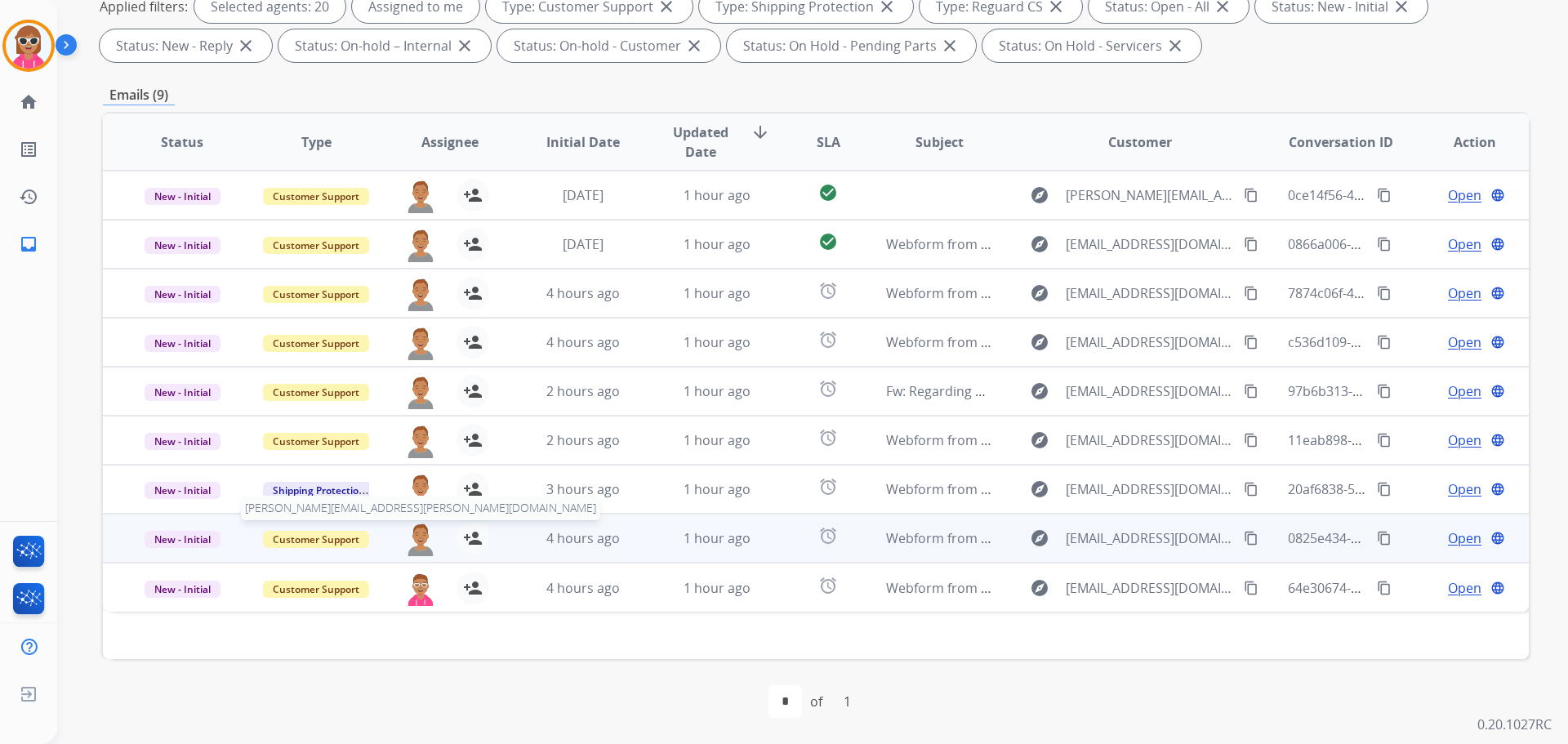
click at [418, 537] on img at bounding box center [421, 539] width 33 height 35
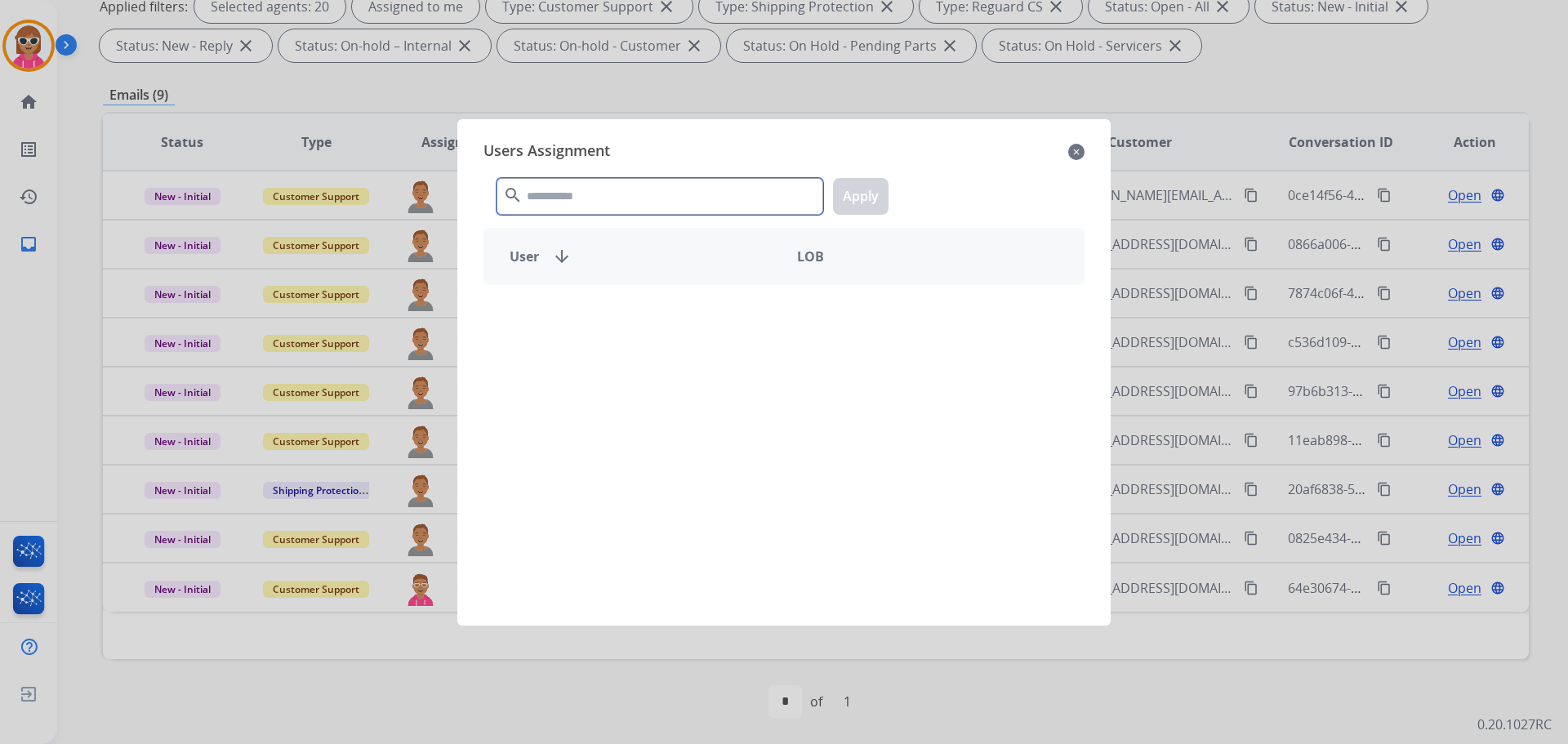
click at [634, 186] on input "text" at bounding box center [659, 197] width 326 height 37
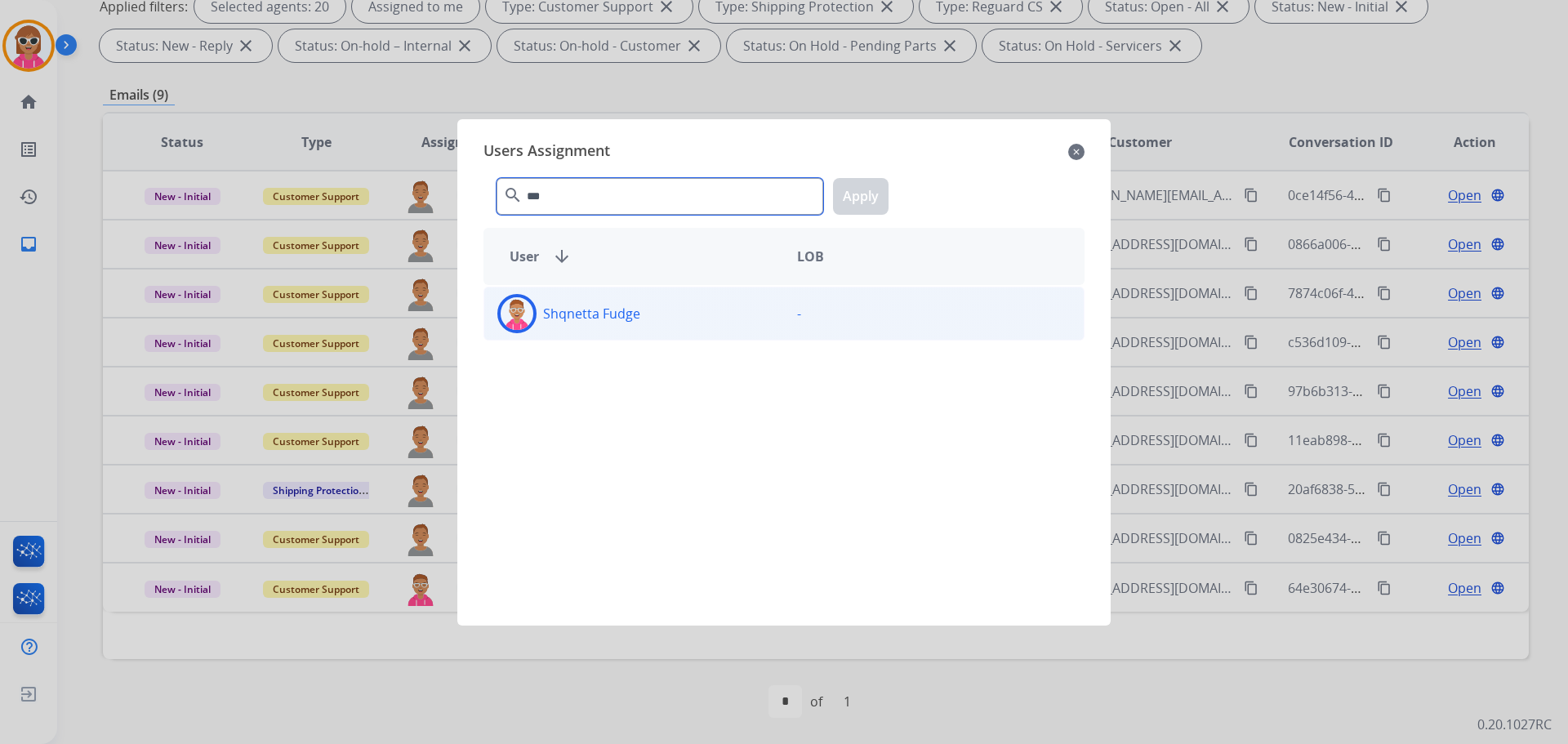
type input "***"
click at [645, 303] on div "Shqnetta Fudge" at bounding box center [635, 314] width 300 height 39
click at [887, 196] on div "*** search Apply" at bounding box center [784, 193] width 602 height 57
drag, startPoint x: 865, startPoint y: 197, endPoint x: 825, endPoint y: 226, distance: 49.4
click at [862, 197] on button "Apply" at bounding box center [860, 197] width 56 height 37
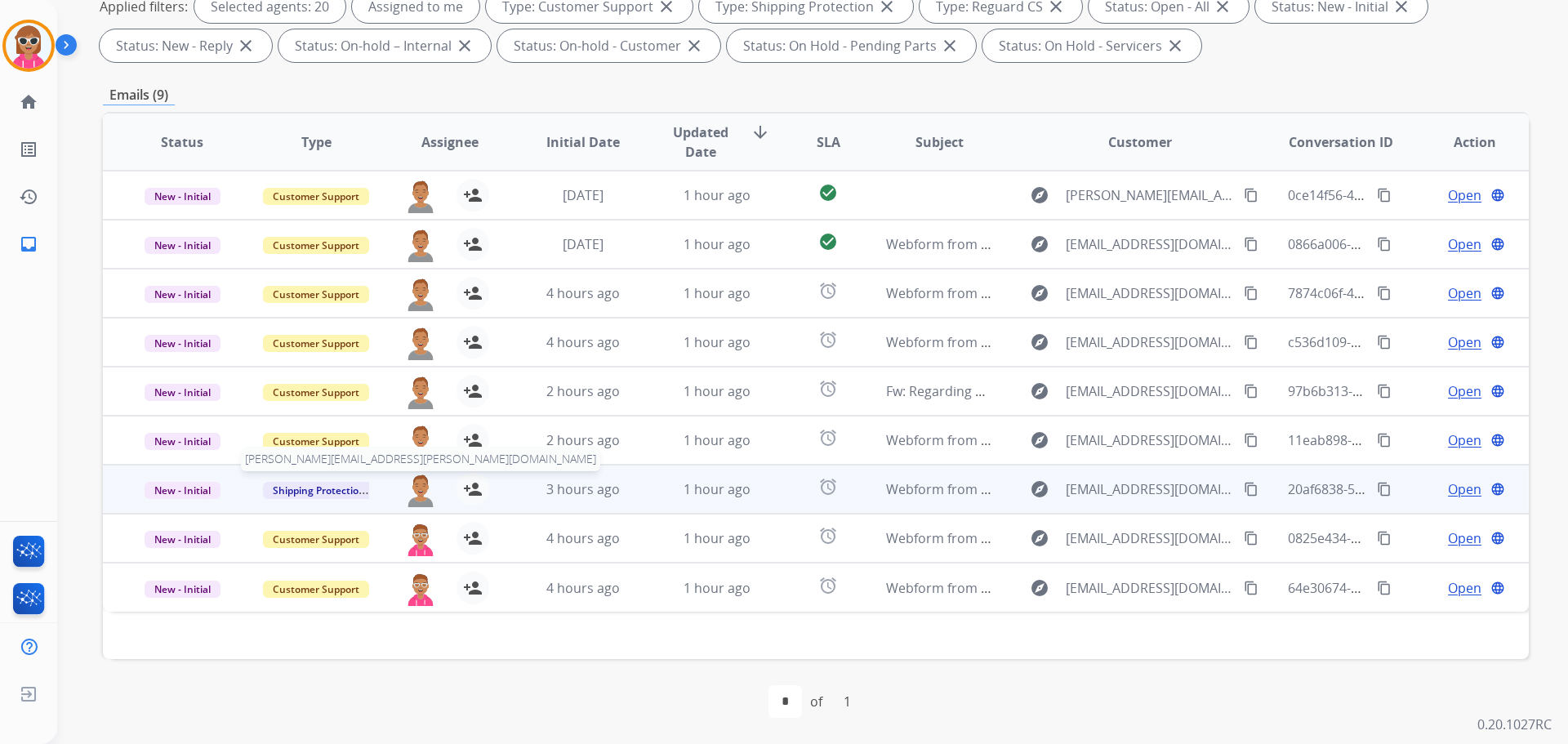
click at [427, 474] on img at bounding box center [421, 490] width 33 height 35
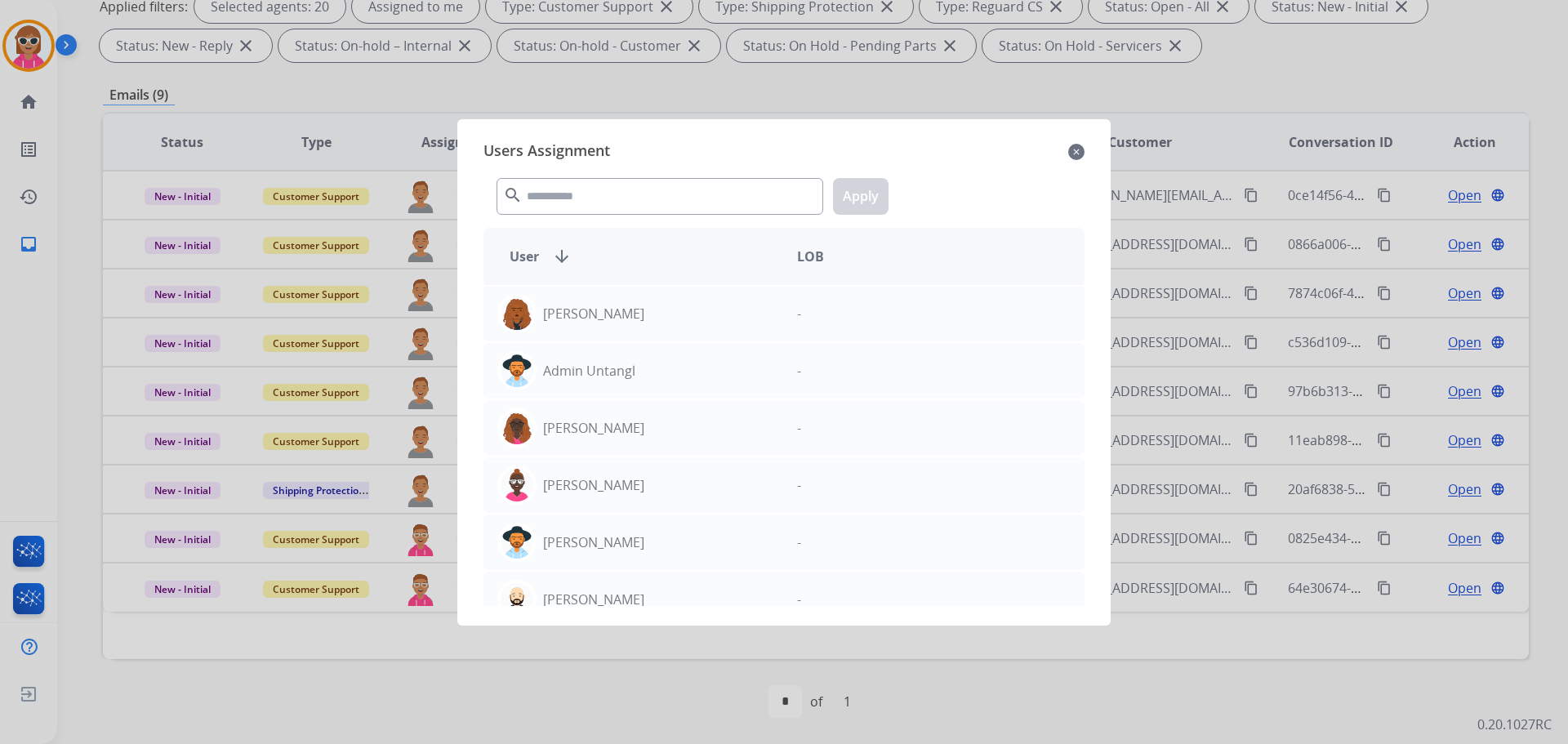
click at [560, 222] on div "Users Assignment close search Apply User arrow_downward LOB [PERSON_NAME] - Adm…" at bounding box center [784, 372] width 627 height 480
click at [555, 196] on input "text" at bounding box center [659, 197] width 326 height 37
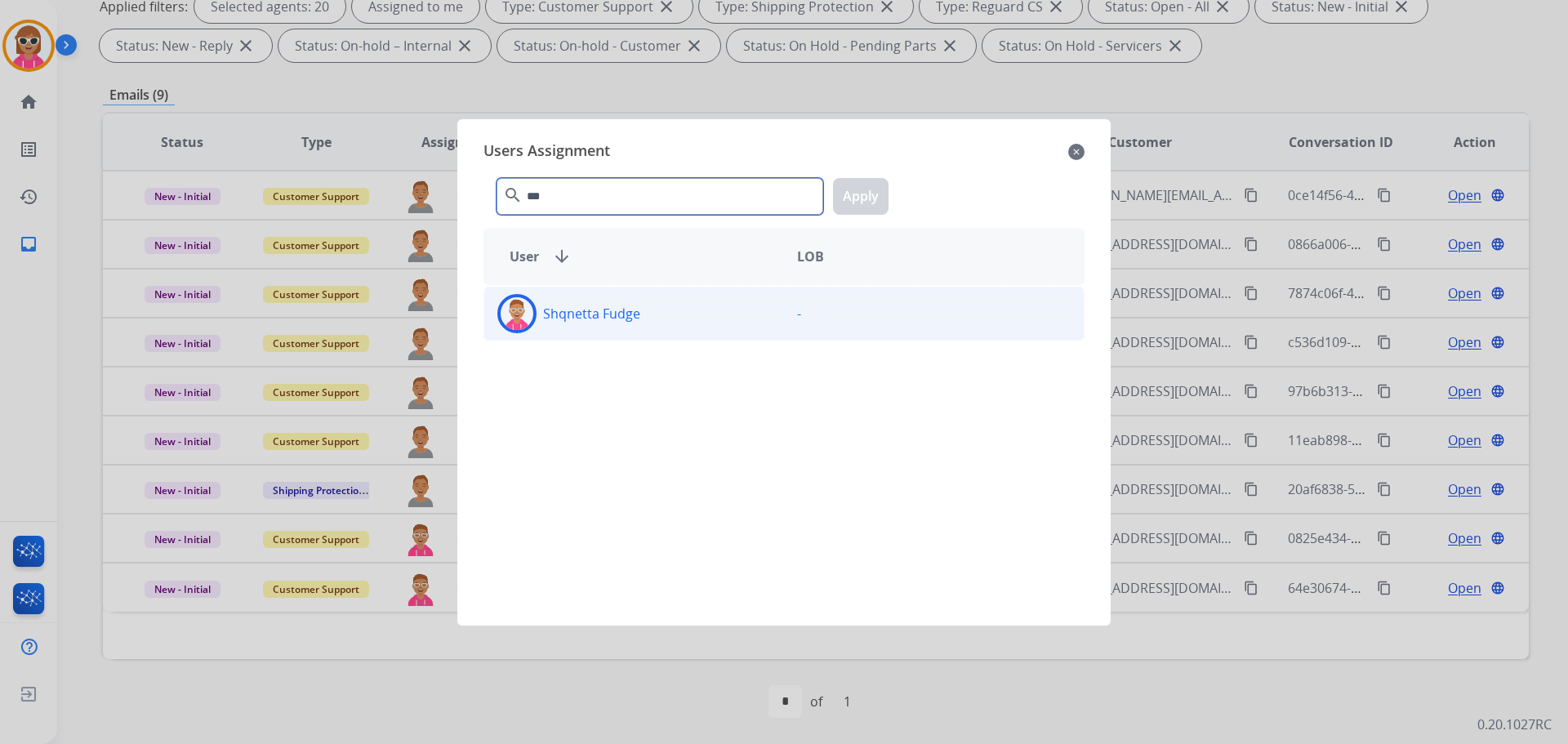
type input "***"
click at [744, 294] on div "Shqnetta Fudge" at bounding box center [635, 314] width 300 height 39
click at [861, 200] on button "Apply" at bounding box center [860, 197] width 56 height 37
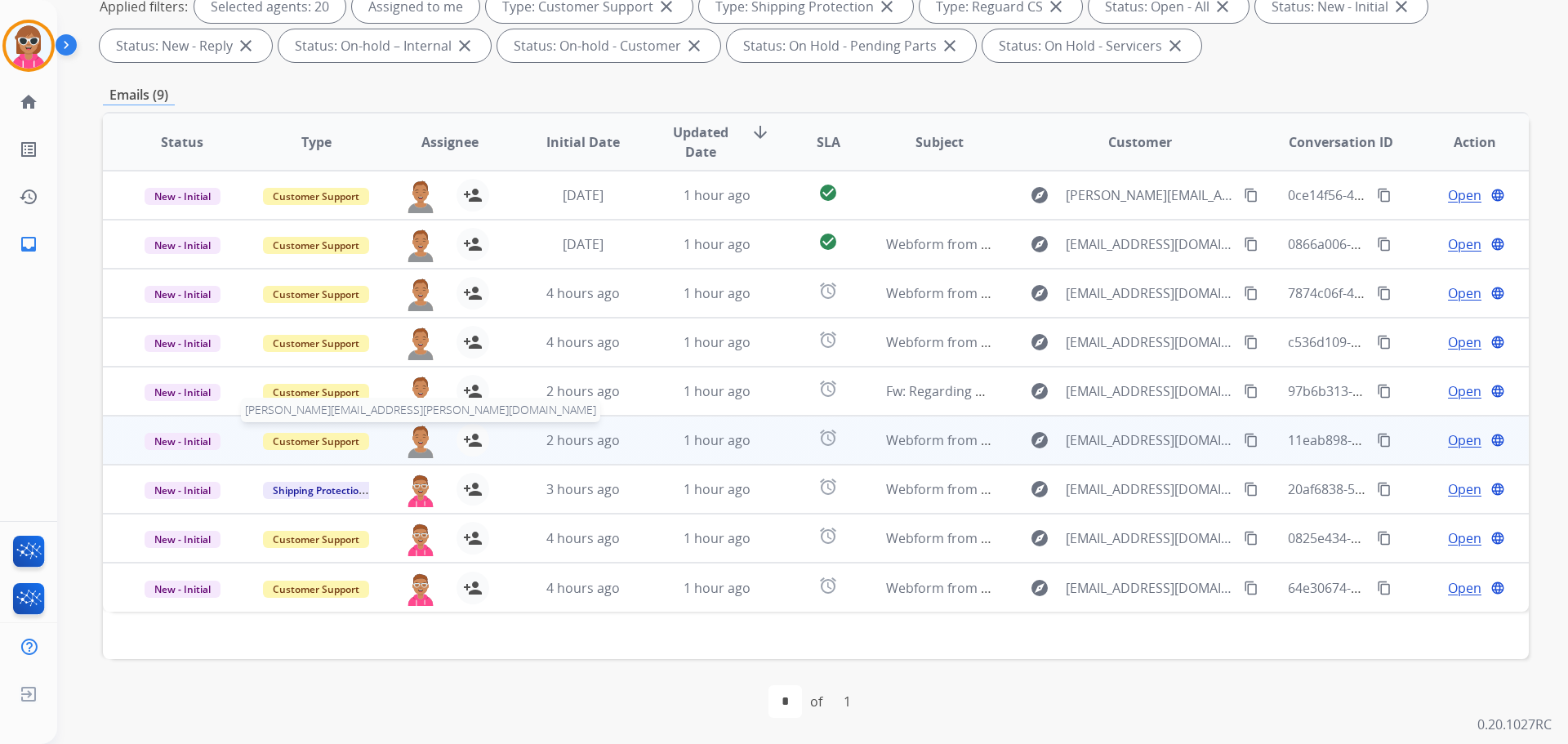
click at [413, 432] on img at bounding box center [421, 441] width 33 height 35
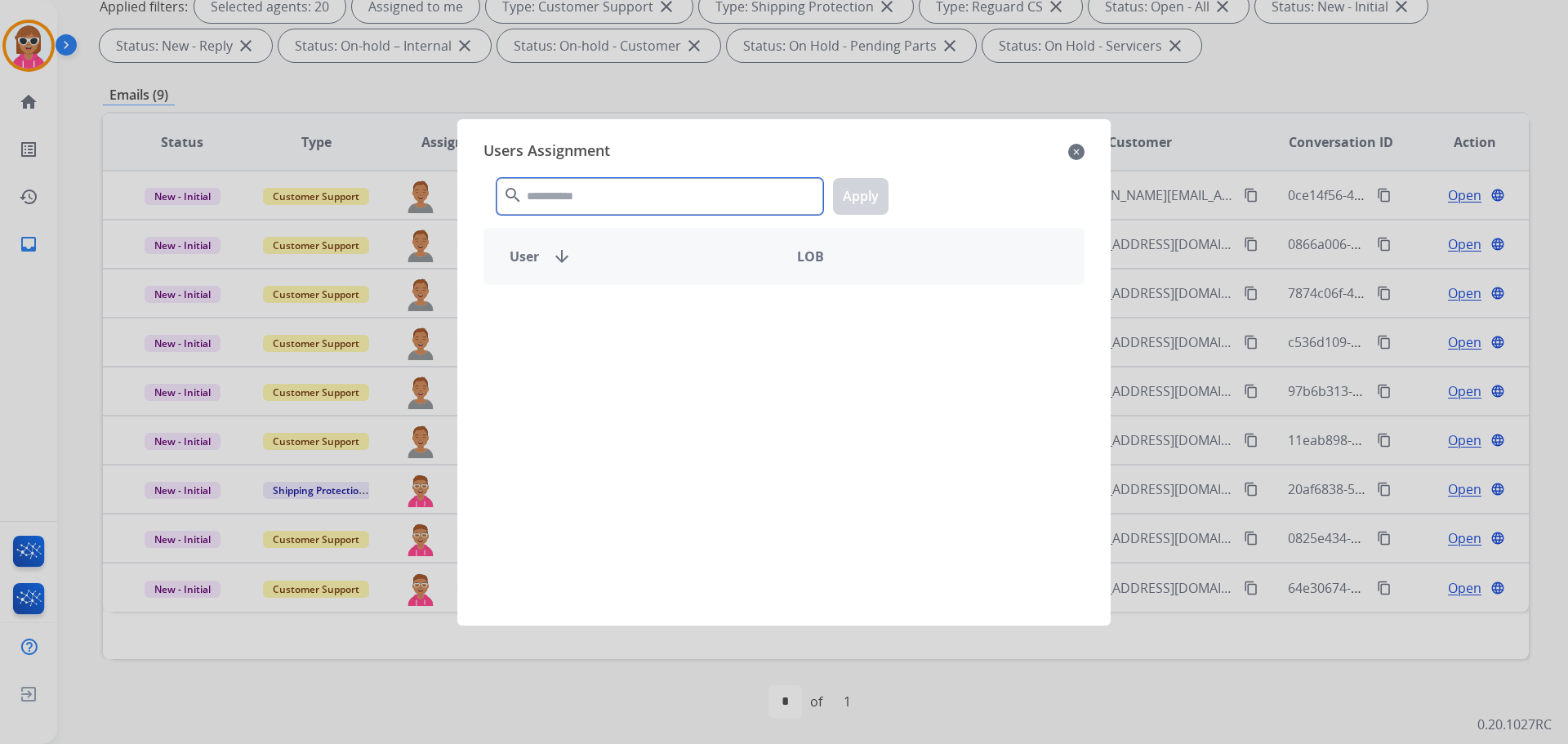
click at [582, 196] on input "text" at bounding box center [659, 197] width 326 height 37
type input "***"
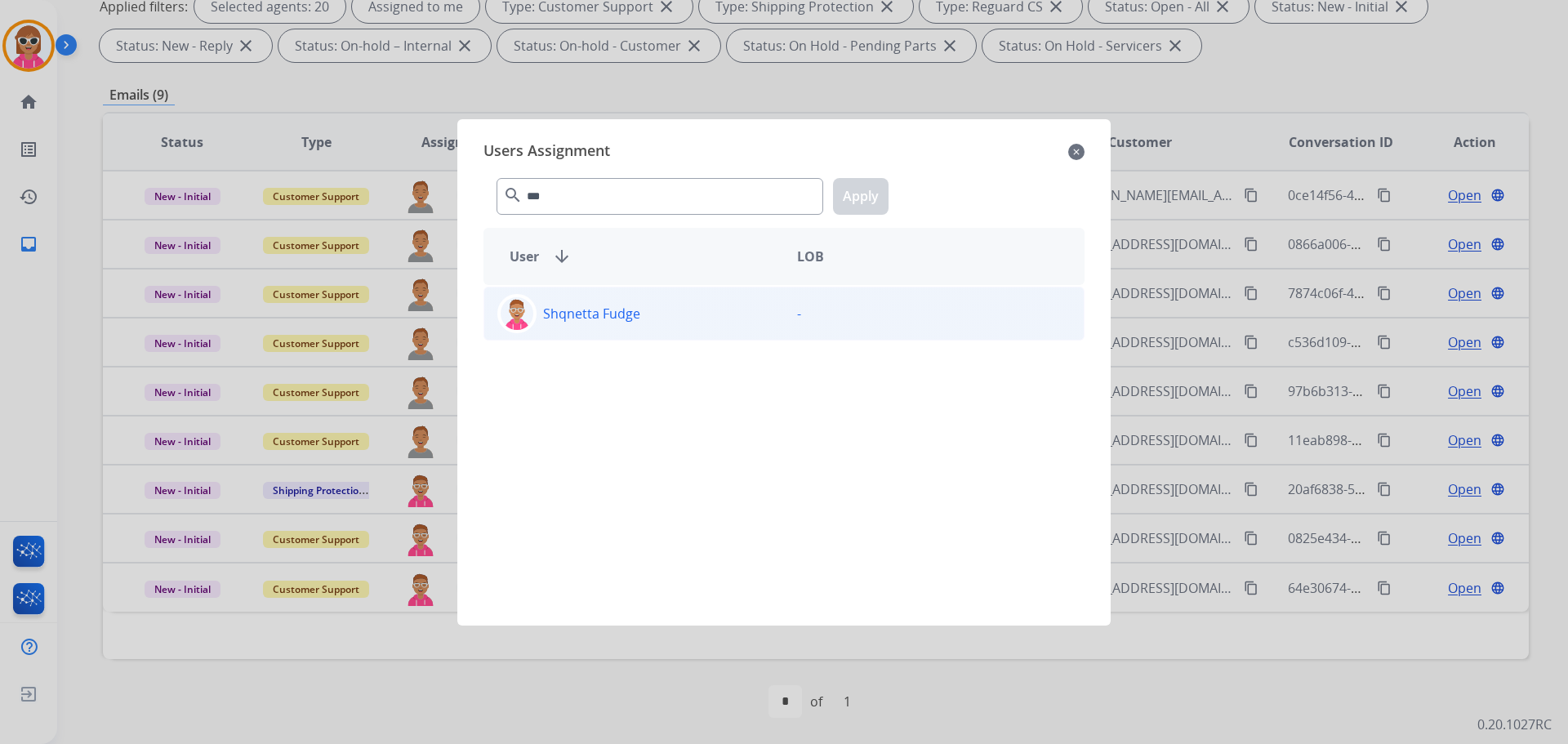
drag, startPoint x: 601, startPoint y: 341, endPoint x: 601, endPoint y: 333, distance: 8.0
click at [600, 341] on div "Shqnetta Fudge -" at bounding box center [784, 445] width 602 height 321
click at [608, 318] on p "Shqnetta Fudge" at bounding box center [592, 313] width 97 height 19
click at [861, 218] on div "*** search Apply" at bounding box center [784, 193] width 602 height 57
drag, startPoint x: 862, startPoint y: 178, endPoint x: 862, endPoint y: 187, distance: 9.0
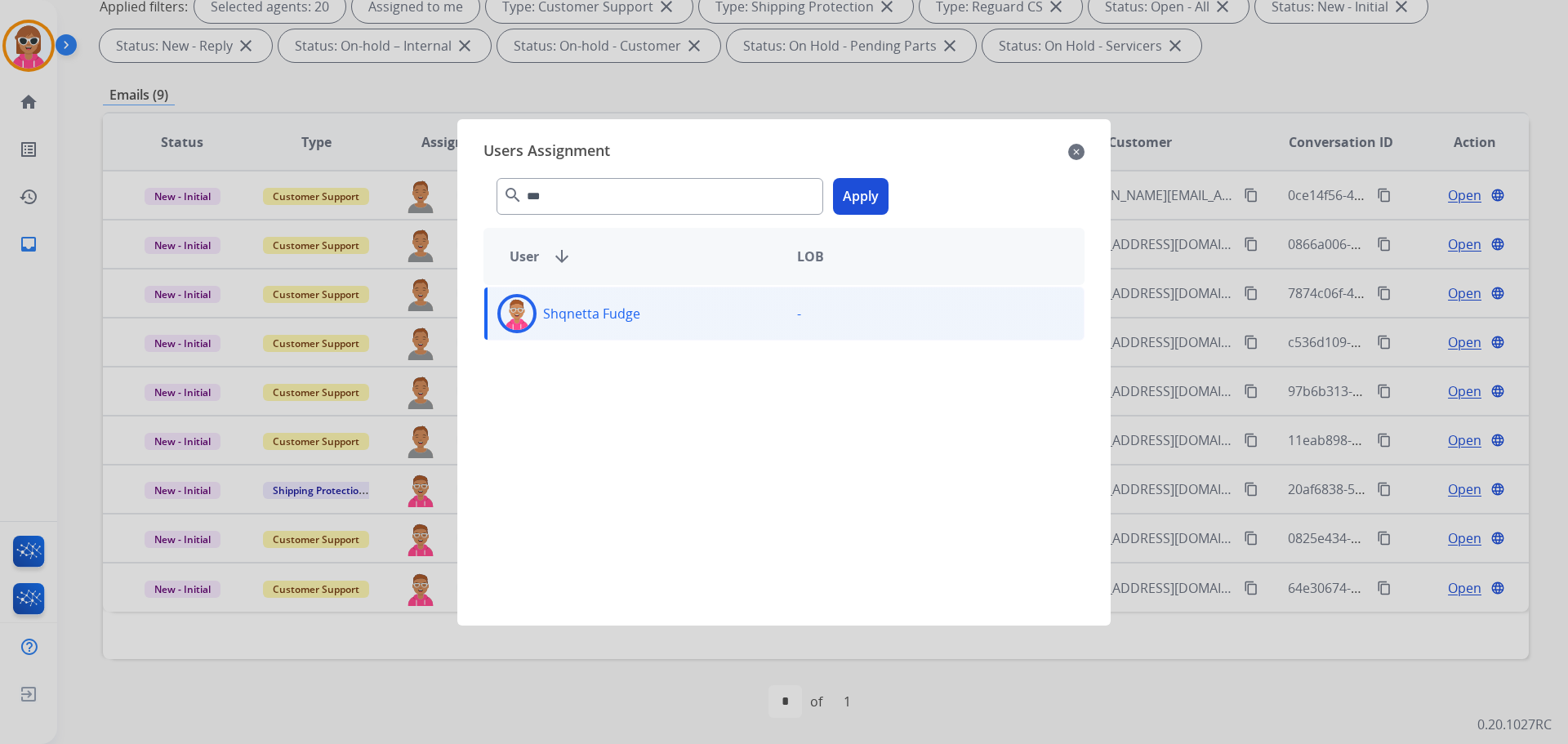
click at [862, 183] on div "*** search Apply" at bounding box center [784, 193] width 602 height 57
click at [862, 187] on button "Apply" at bounding box center [860, 197] width 56 height 37
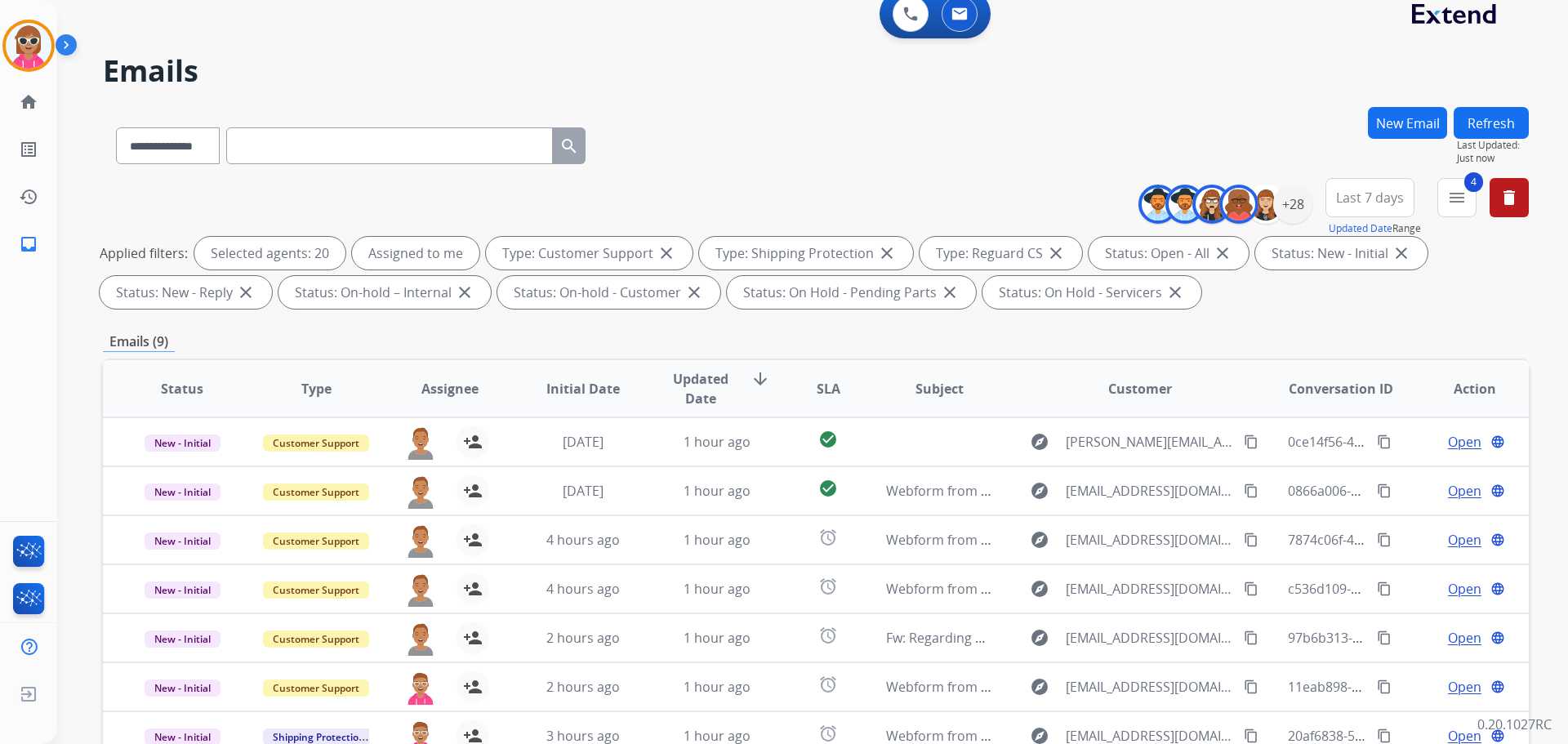
scroll to position [0, 0]
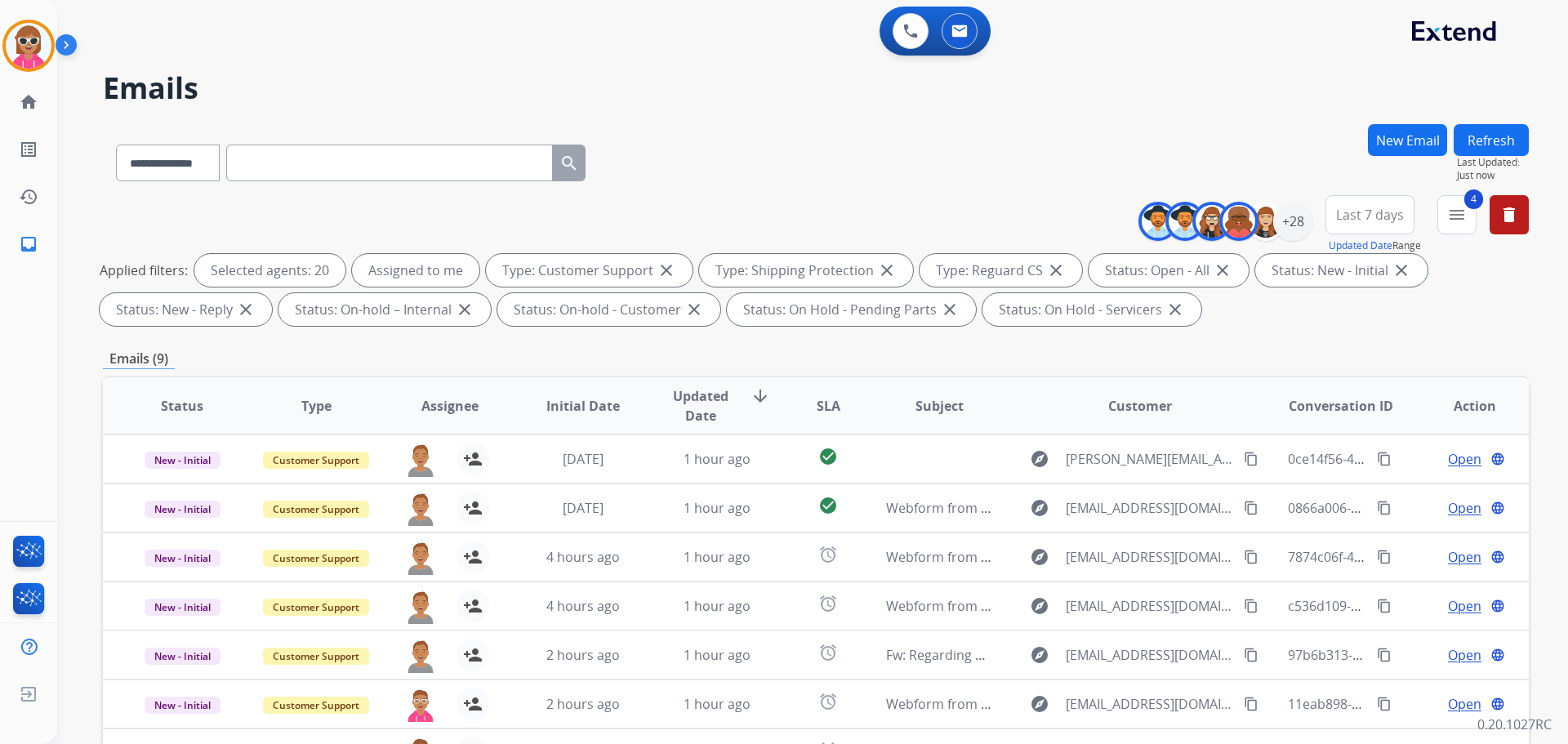
drag, startPoint x: 1473, startPoint y: 140, endPoint x: 1448, endPoint y: 160, distance: 32.0
click at [1467, 146] on button "Refresh" at bounding box center [1491, 140] width 75 height 32
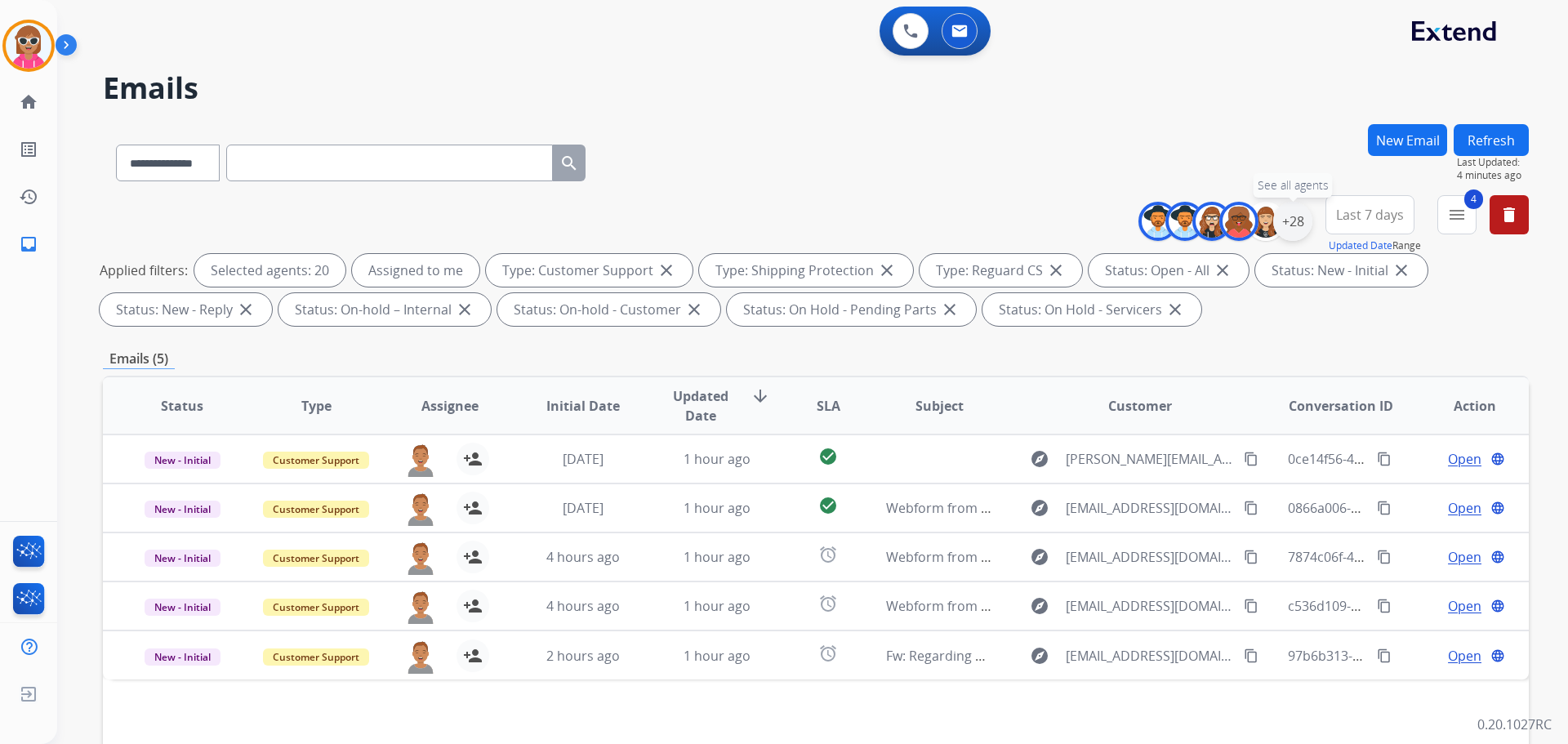
click at [1297, 226] on div "+28" at bounding box center [1293, 221] width 39 height 39
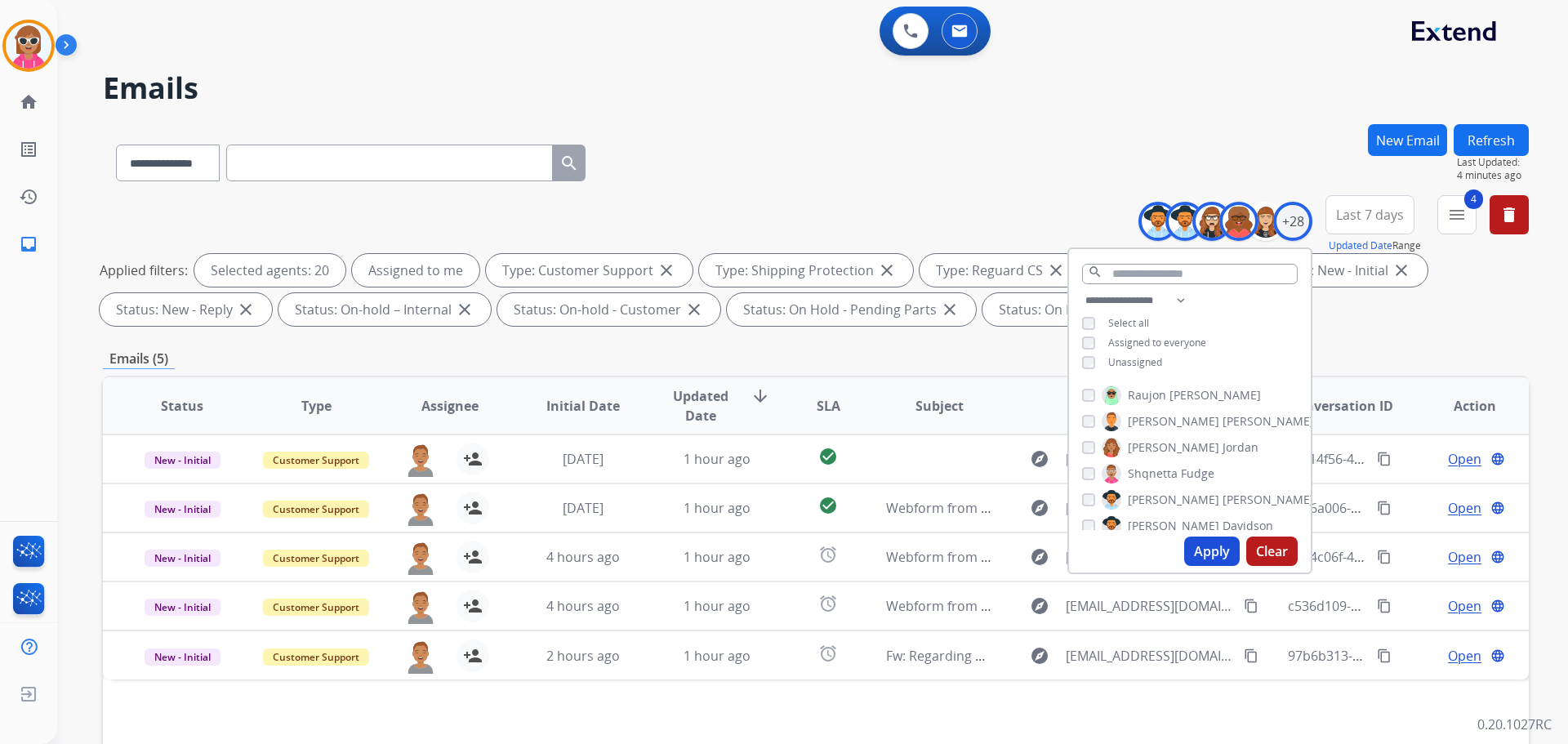
scroll to position [429, 0]
click at [1150, 436] on span "[PERSON_NAME]" at bounding box center [1174, 437] width 91 height 16
click at [1148, 487] on span "Shqnetta" at bounding box center [1153, 489] width 49 height 16
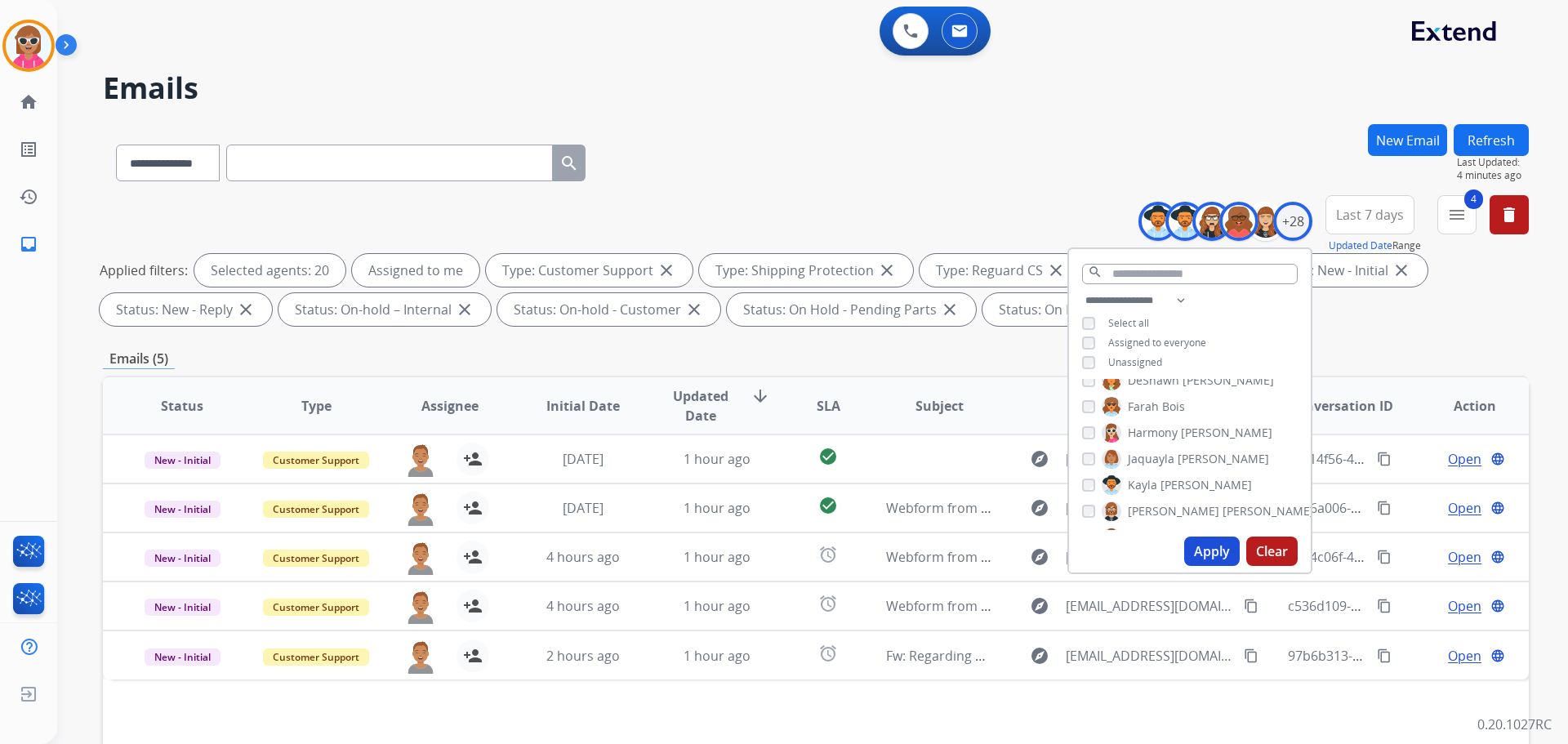
scroll to position [184, 0]
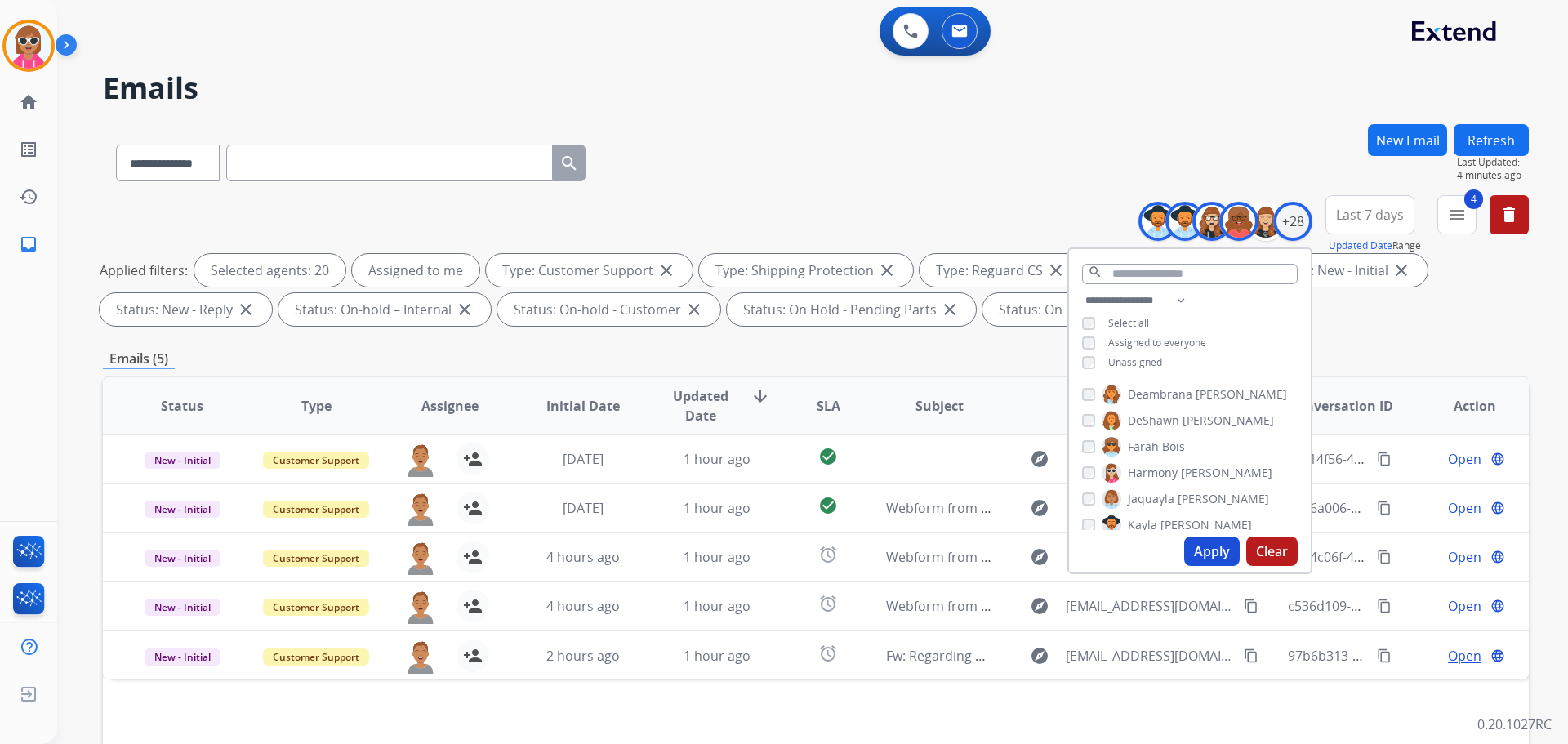
click at [1144, 515] on label "[PERSON_NAME]" at bounding box center [1177, 525] width 150 height 19
click at [1146, 471] on span "Harmony" at bounding box center [1153, 473] width 49 height 16
click at [1136, 505] on span "DeShawn" at bounding box center [1154, 503] width 51 height 16
click at [1143, 468] on span "Deambrana" at bounding box center [1160, 476] width 65 height 16
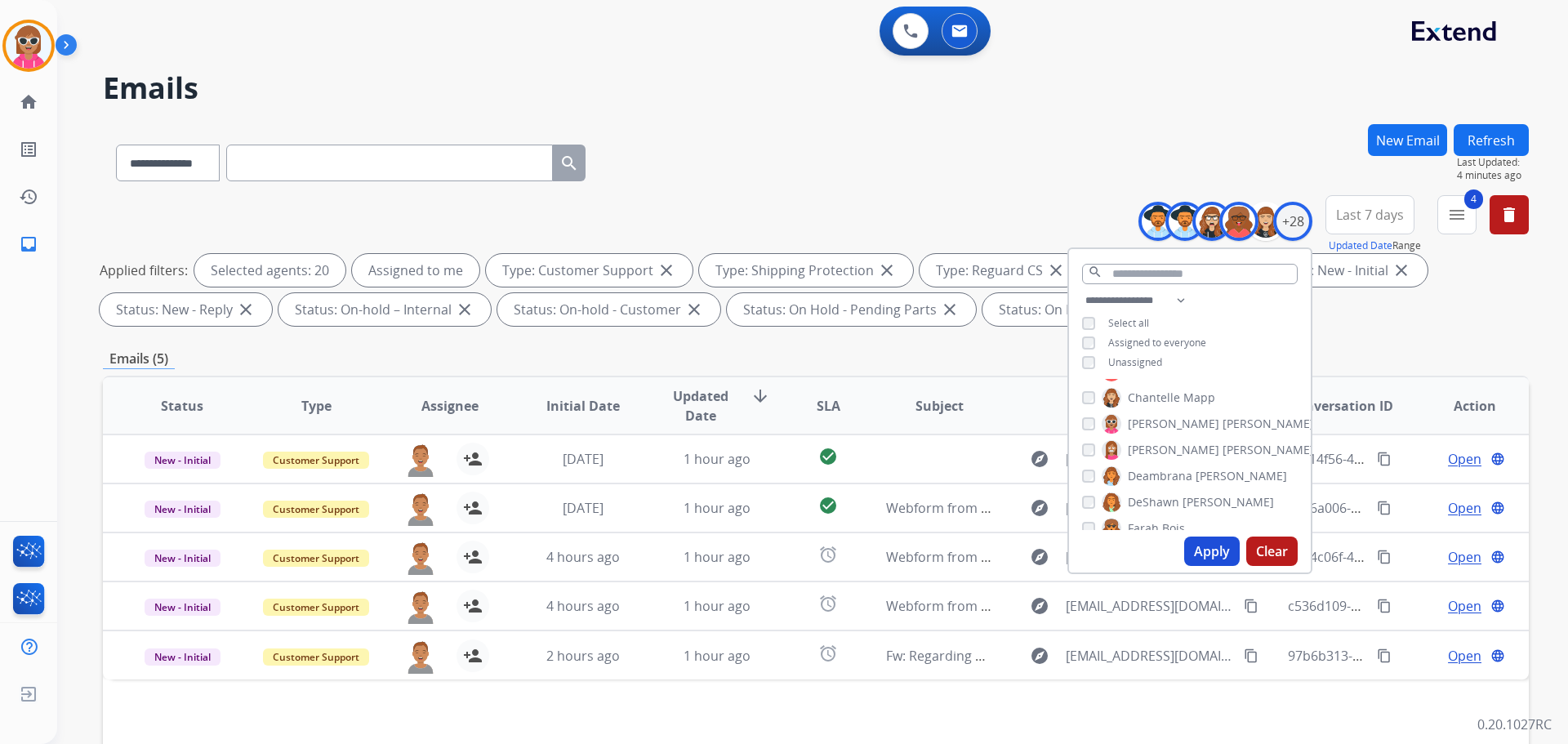
click at [1153, 404] on label "[PERSON_NAME]" at bounding box center [1158, 397] width 113 height 19
click at [1156, 483] on span "[PERSON_NAME]" at bounding box center [1174, 480] width 91 height 16
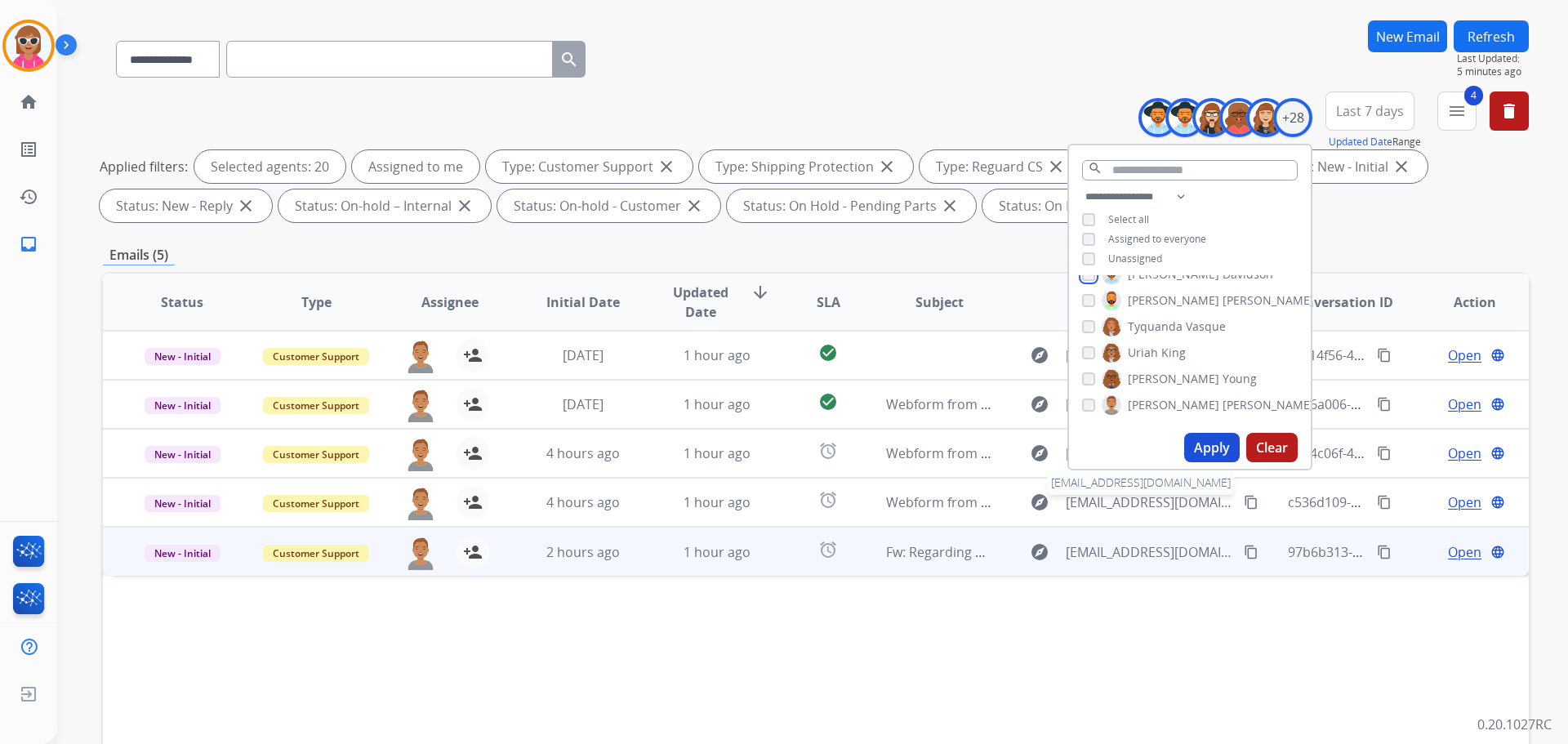
scroll to position [164, 0]
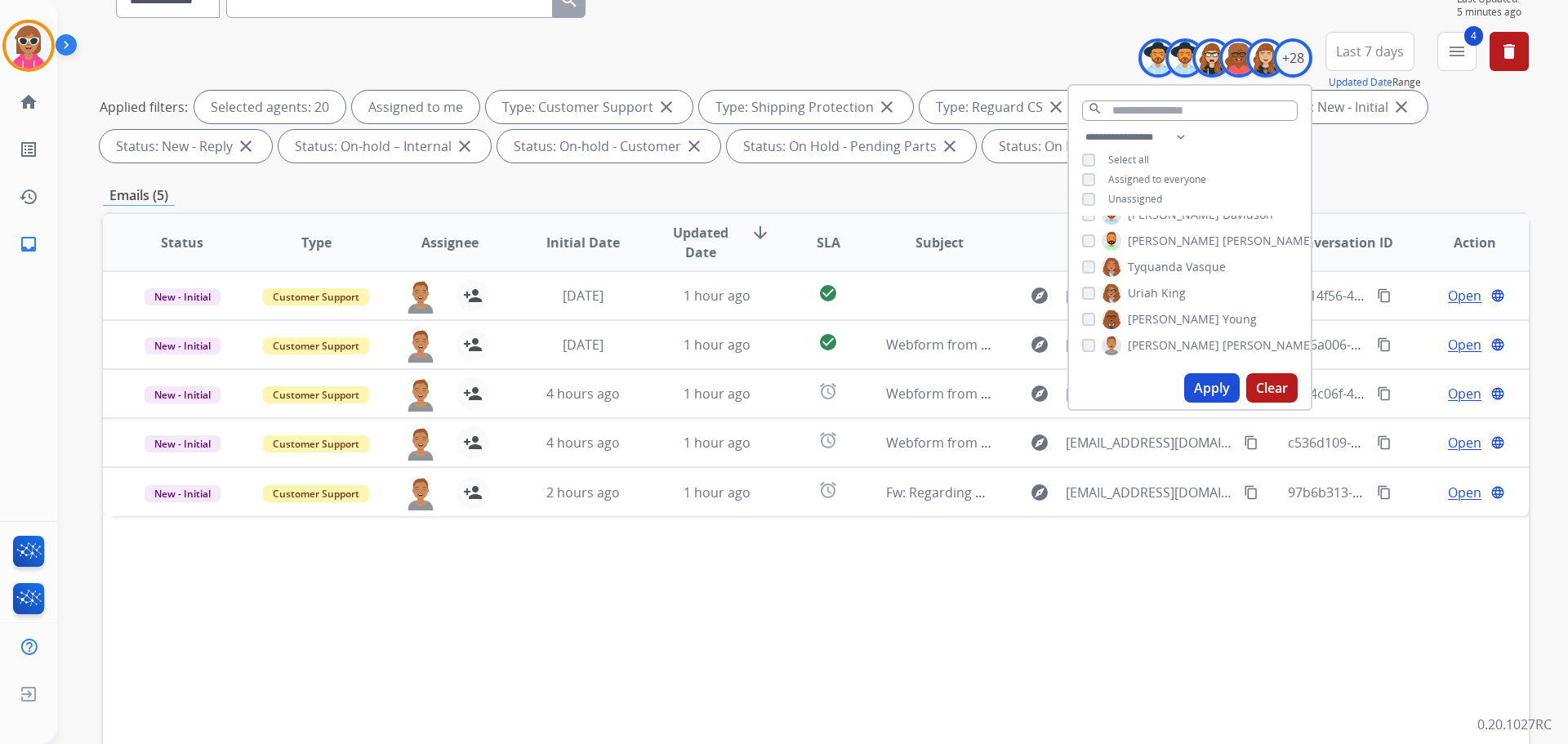
click at [1197, 399] on button "Apply" at bounding box center [1211, 388] width 56 height 29
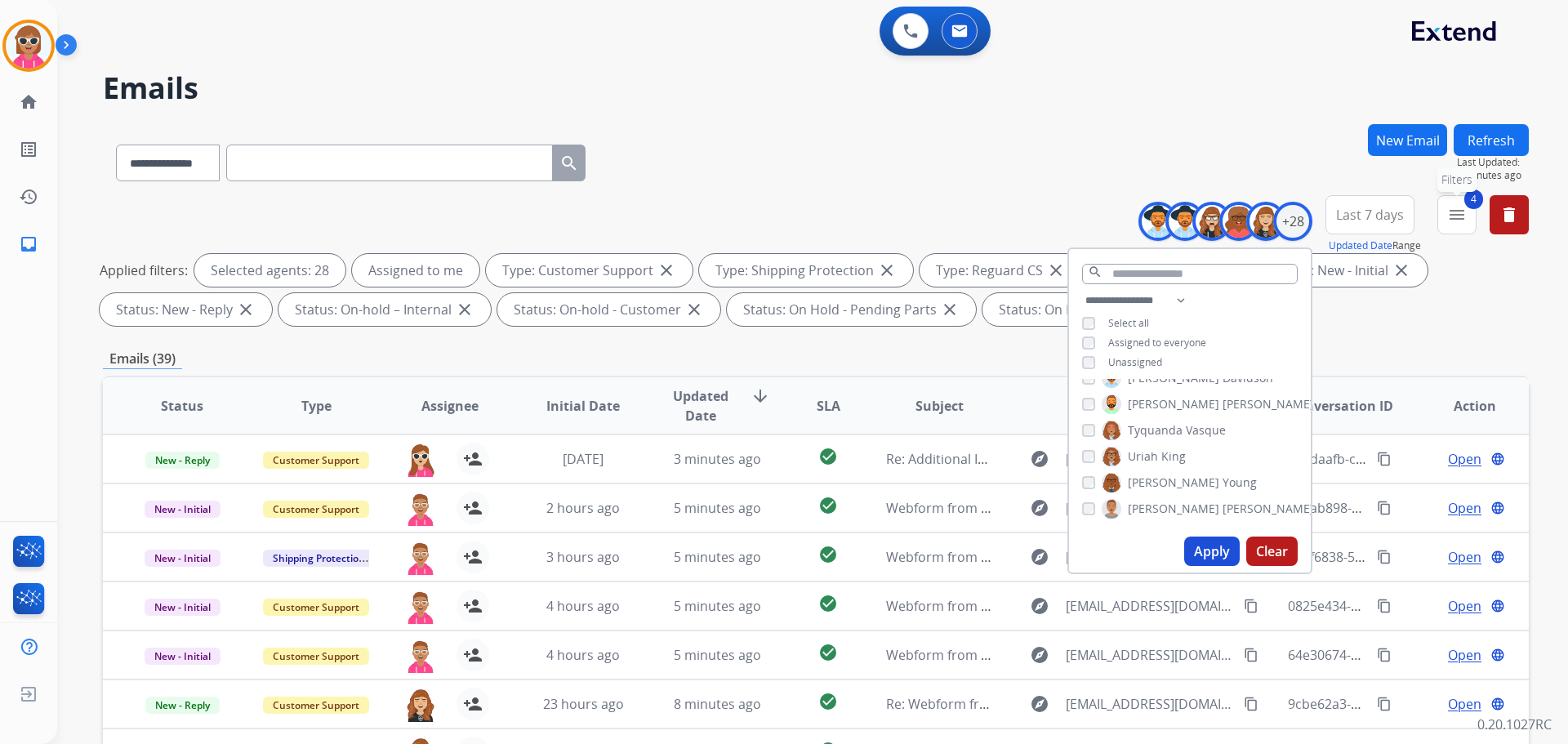
click at [1452, 218] on mat-icon "menu" at bounding box center [1456, 214] width 19 height 19
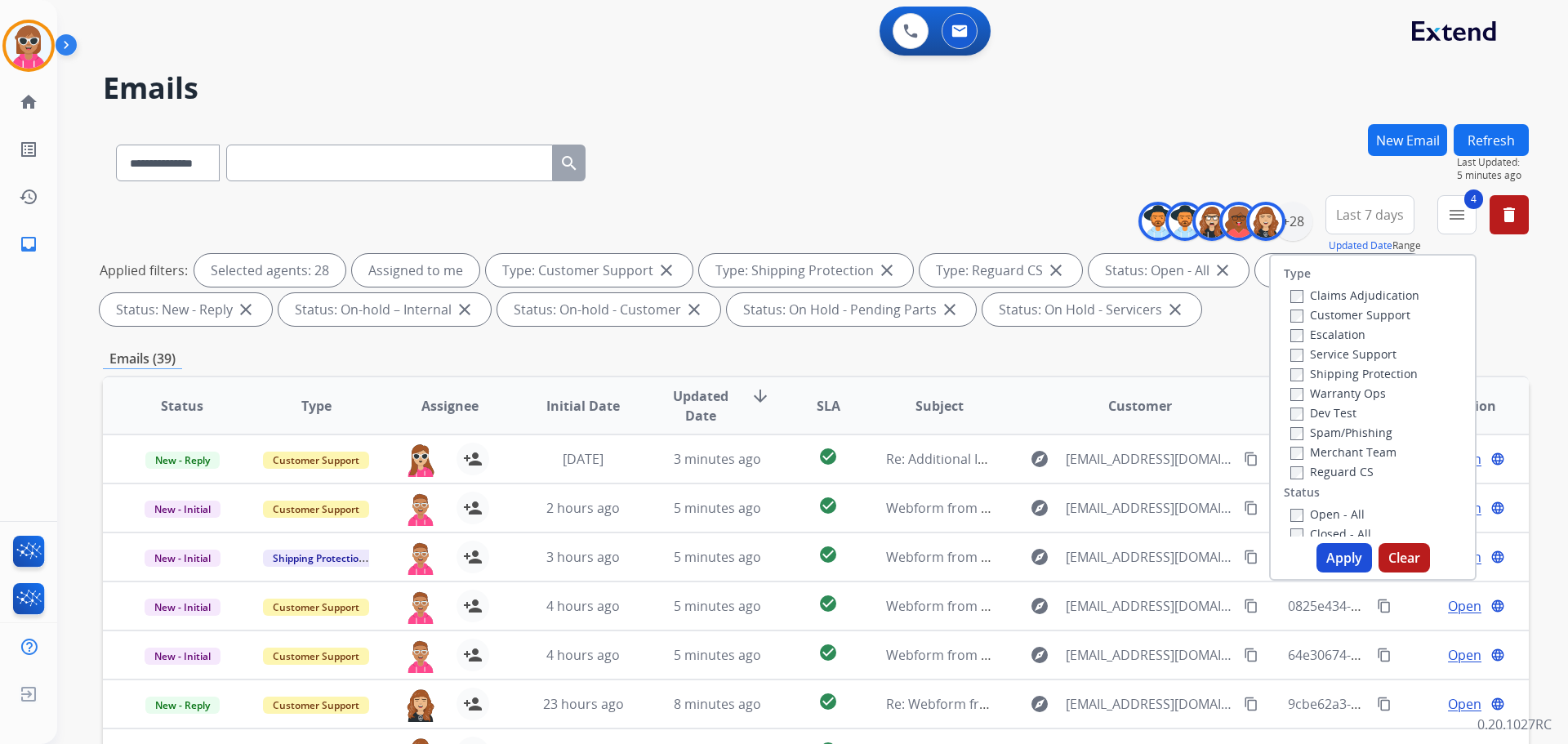
click at [1327, 298] on label "Claims Adjudication" at bounding box center [1355, 294] width 129 height 16
click at [1322, 337] on label "Escalation" at bounding box center [1328, 334] width 75 height 16
click at [1327, 354] on label "Service Support" at bounding box center [1344, 354] width 106 height 16
click at [1322, 393] on label "Warranty Ops" at bounding box center [1339, 393] width 96 height 16
click at [1325, 407] on label "Dev Test" at bounding box center [1324, 412] width 66 height 16
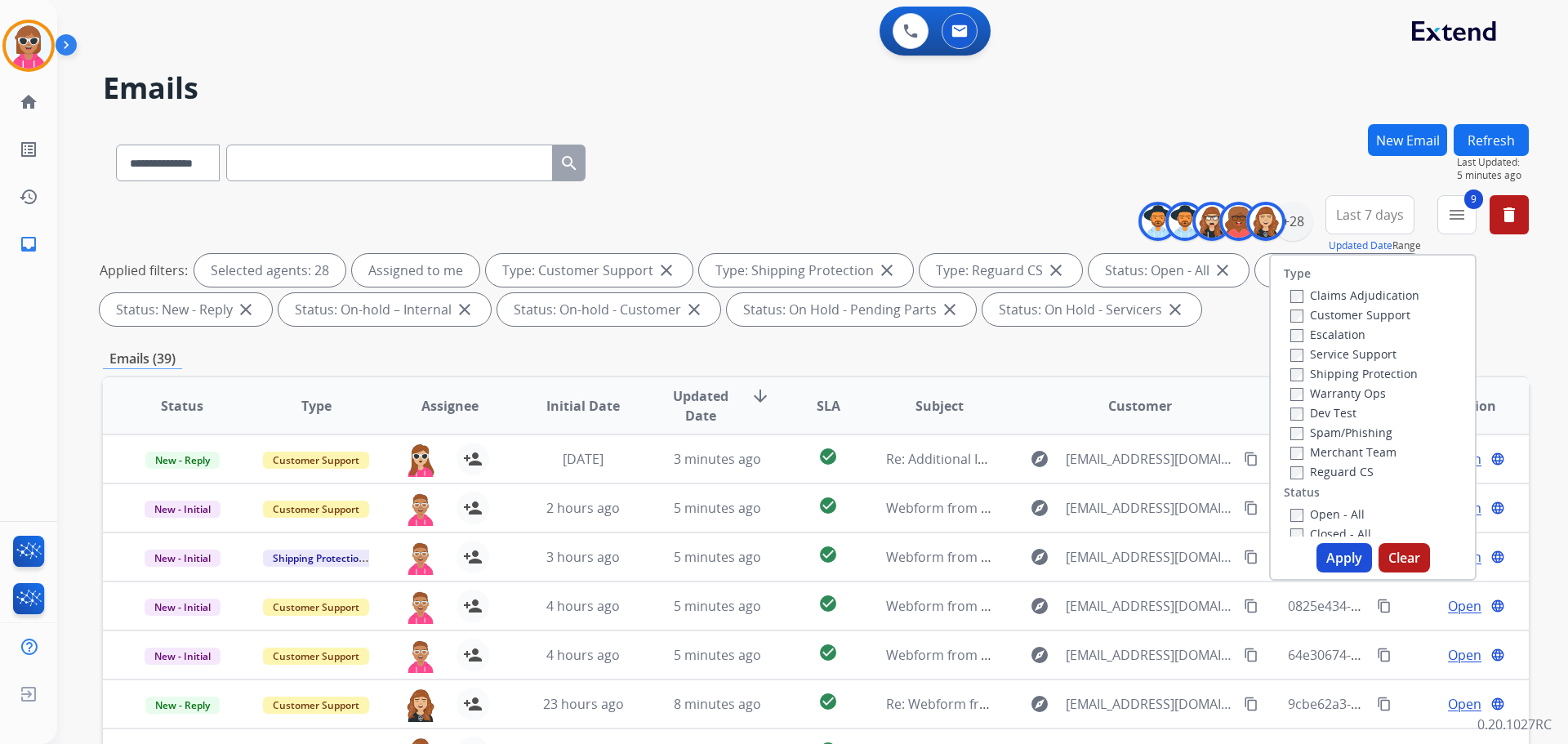
click at [1323, 427] on label "Spam/Phishing" at bounding box center [1342, 432] width 102 height 16
drag, startPoint x: 1319, startPoint y: 449, endPoint x: 1313, endPoint y: 458, distance: 10.8
click at [1317, 449] on label "Merchant Team" at bounding box center [1344, 452] width 106 height 16
click at [1324, 557] on button "Apply" at bounding box center [1344, 558] width 56 height 29
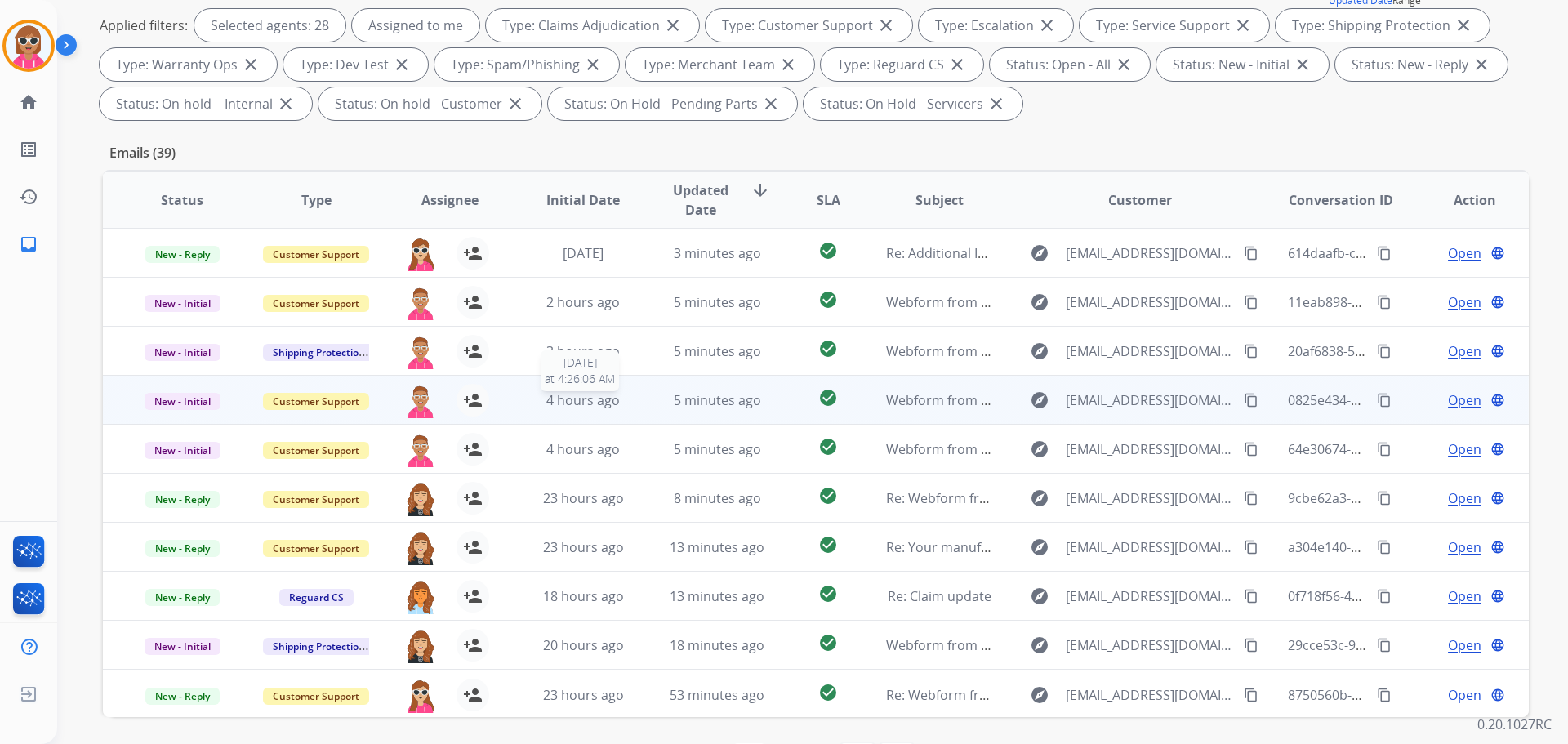
scroll to position [2, 0]
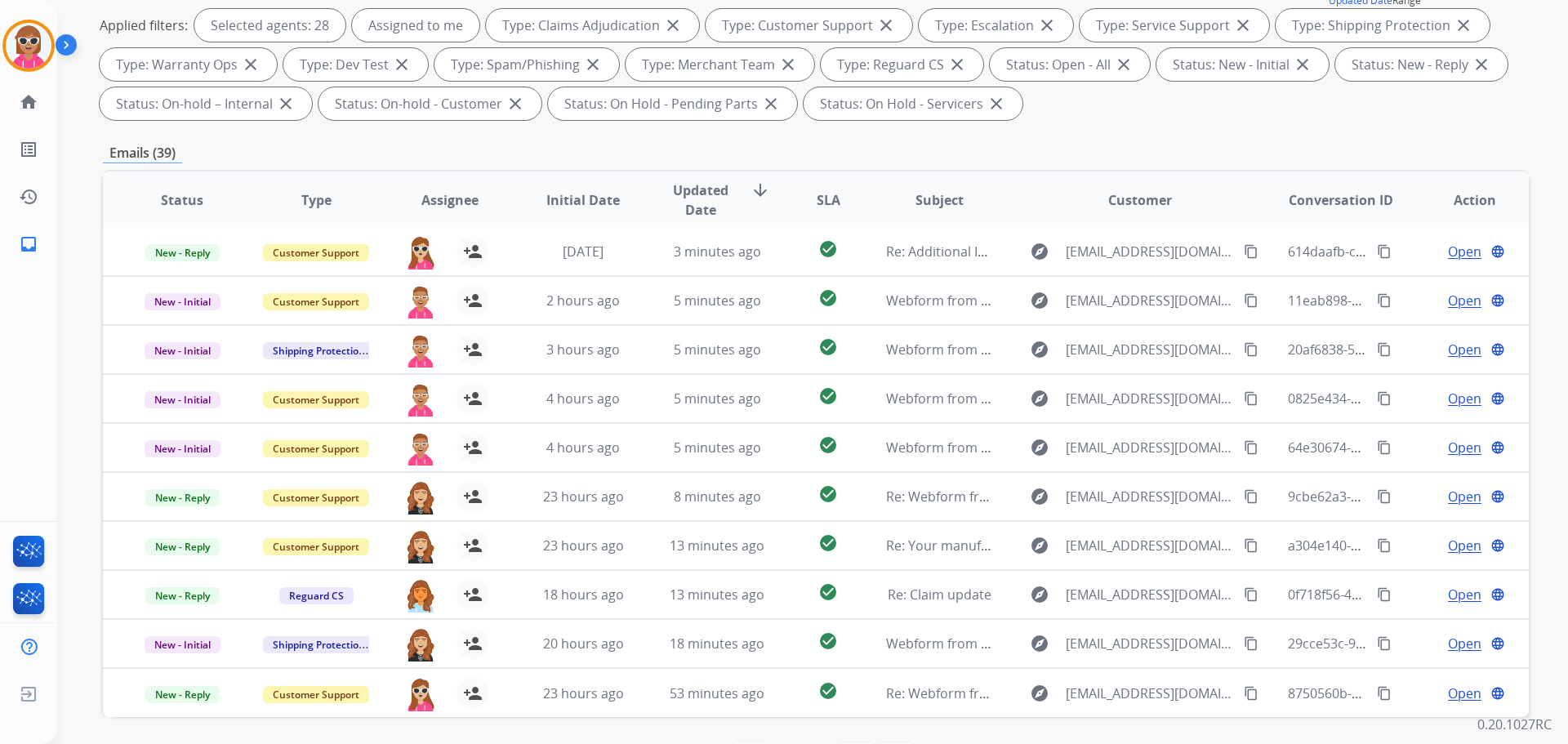
click at [310, 204] on span "Type" at bounding box center [316, 199] width 30 height 19
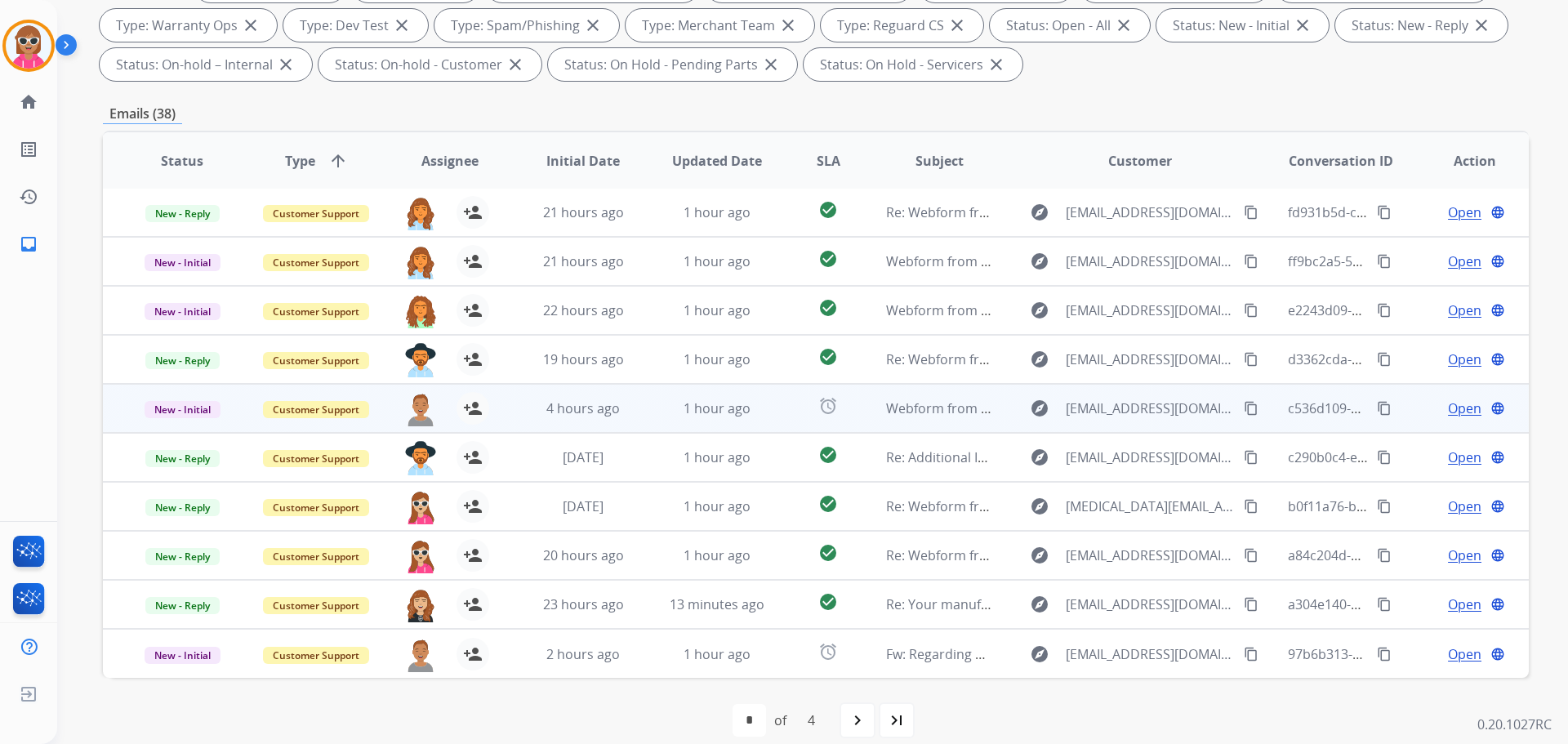
scroll to position [303, 0]
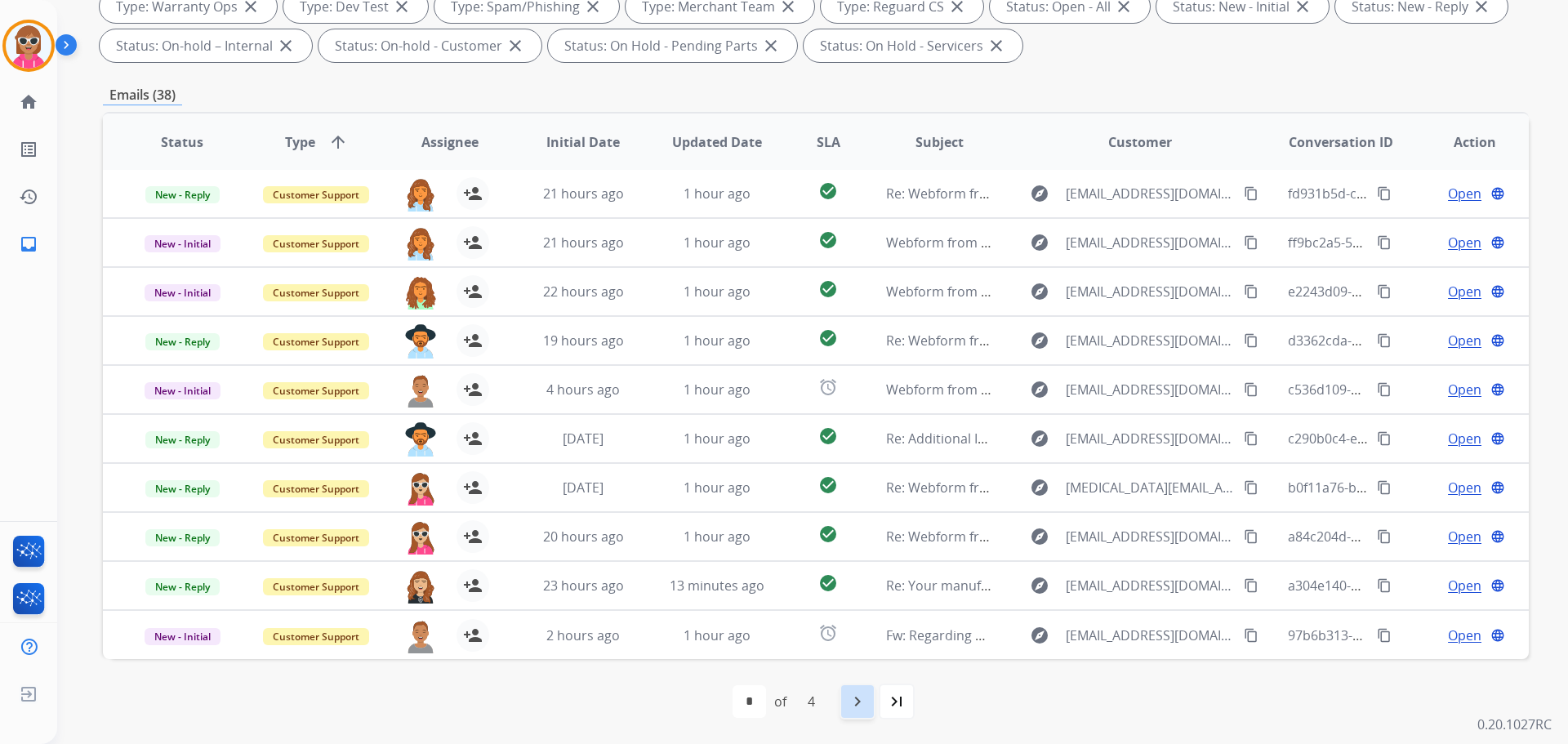
click at [862, 707] on mat-icon "navigate_next" at bounding box center [857, 701] width 19 height 19
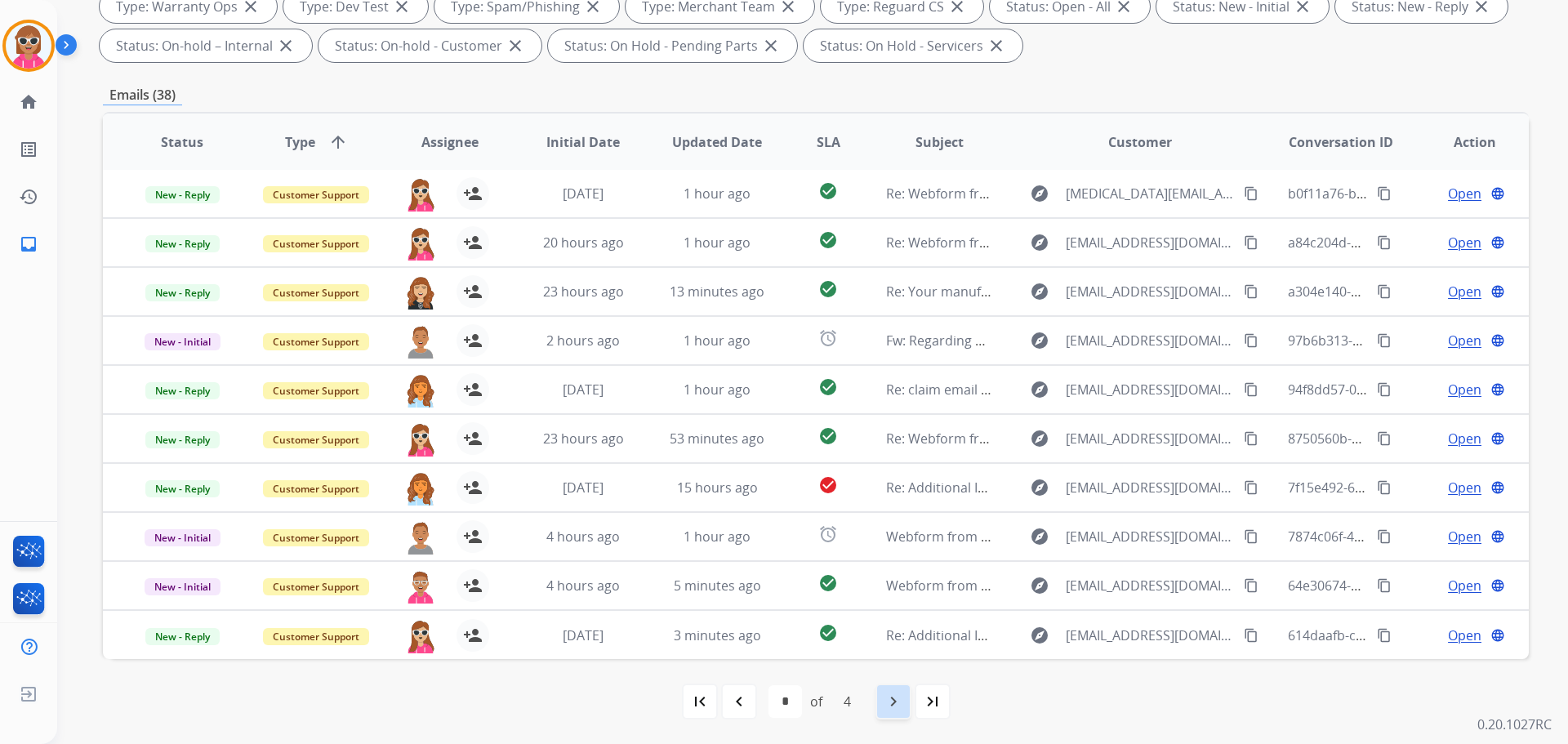
click at [879, 695] on div "navigate_next" at bounding box center [893, 701] width 36 height 36
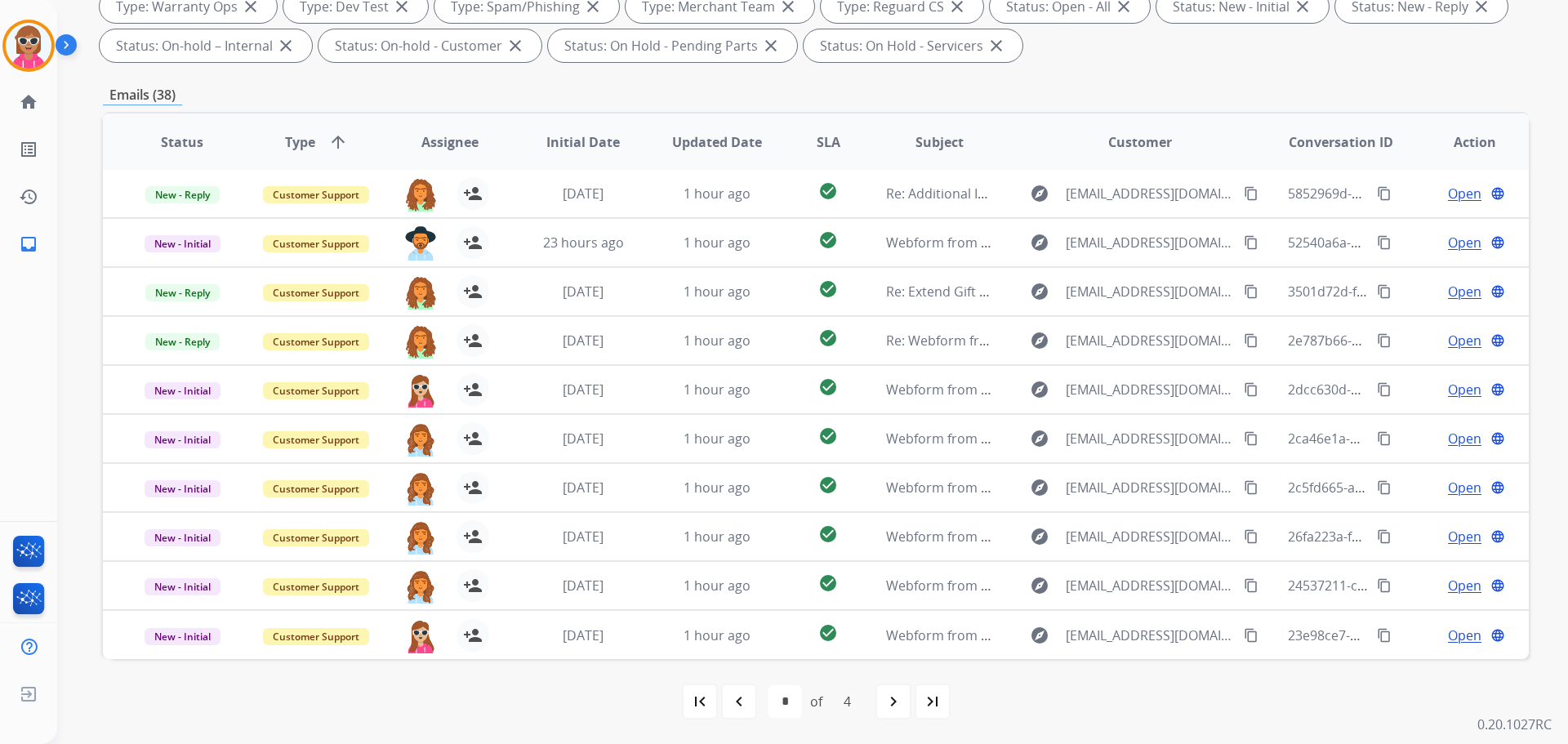
click at [879, 691] on div "navigate_next" at bounding box center [893, 701] width 36 height 36
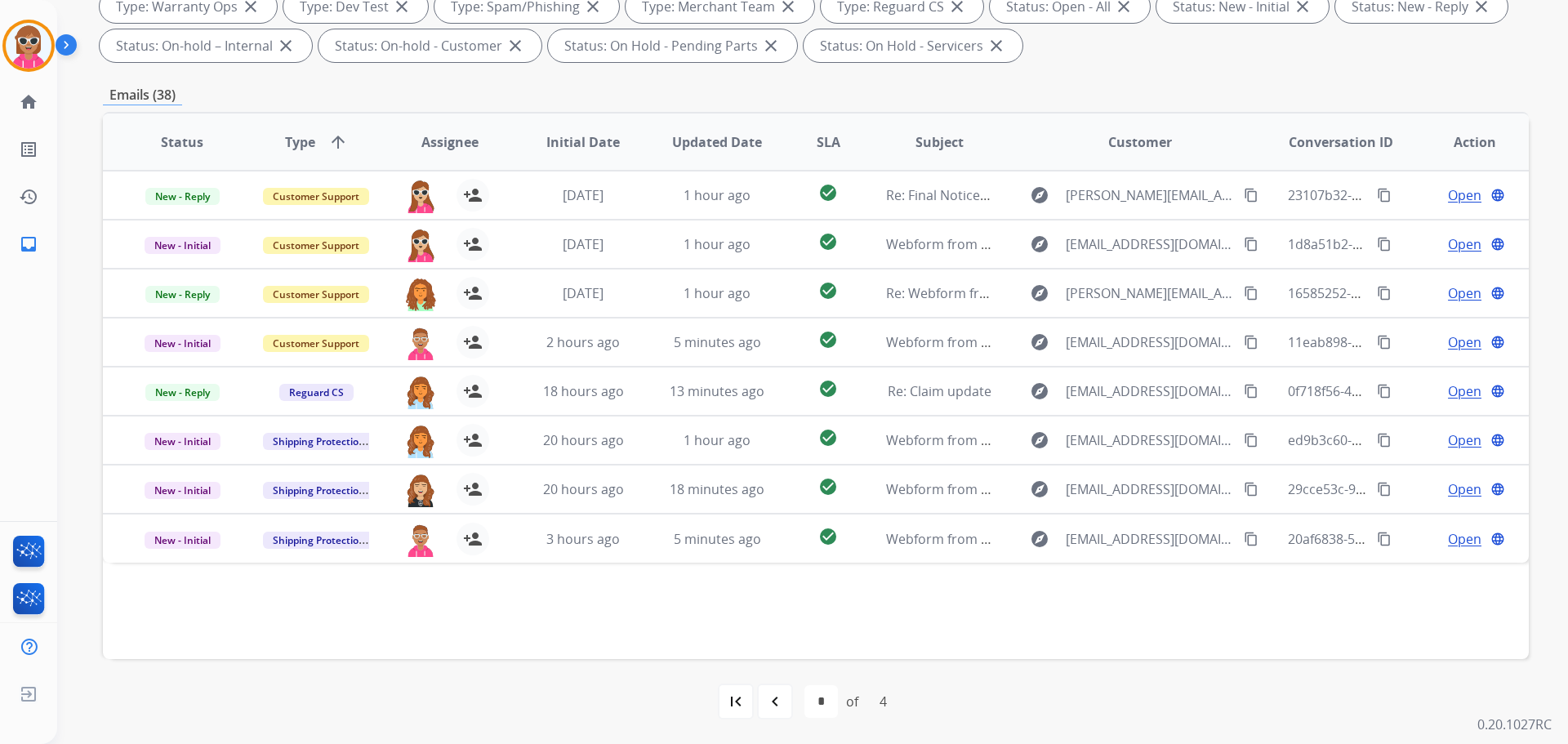
click at [547, 694] on div "first_page navigate_before * * * * of 4 navigate_next last_page" at bounding box center [816, 702] width 1426 height 33
click at [759, 707] on div "navigate_before" at bounding box center [774, 701] width 36 height 36
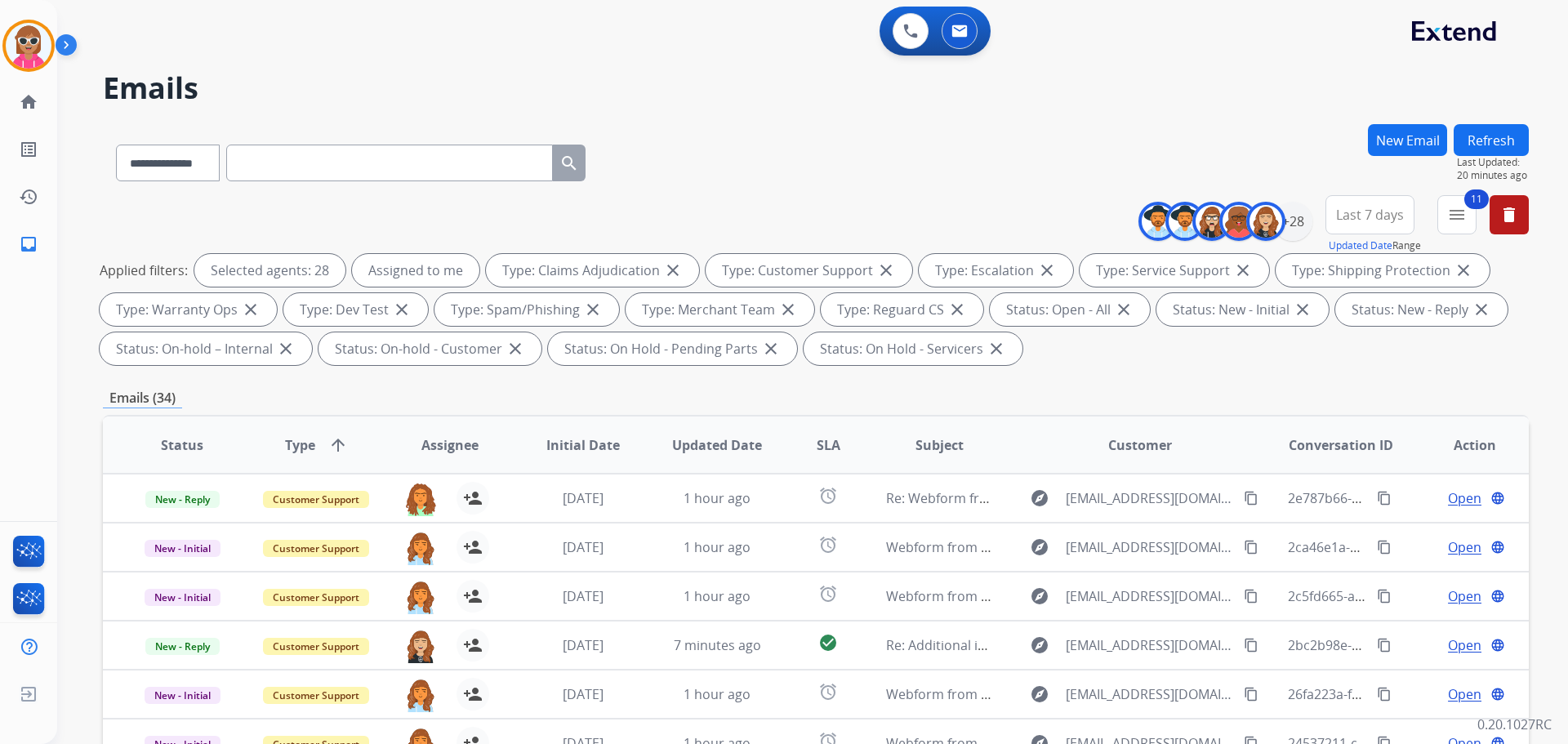
click at [1483, 142] on button "Refresh" at bounding box center [1491, 140] width 75 height 32
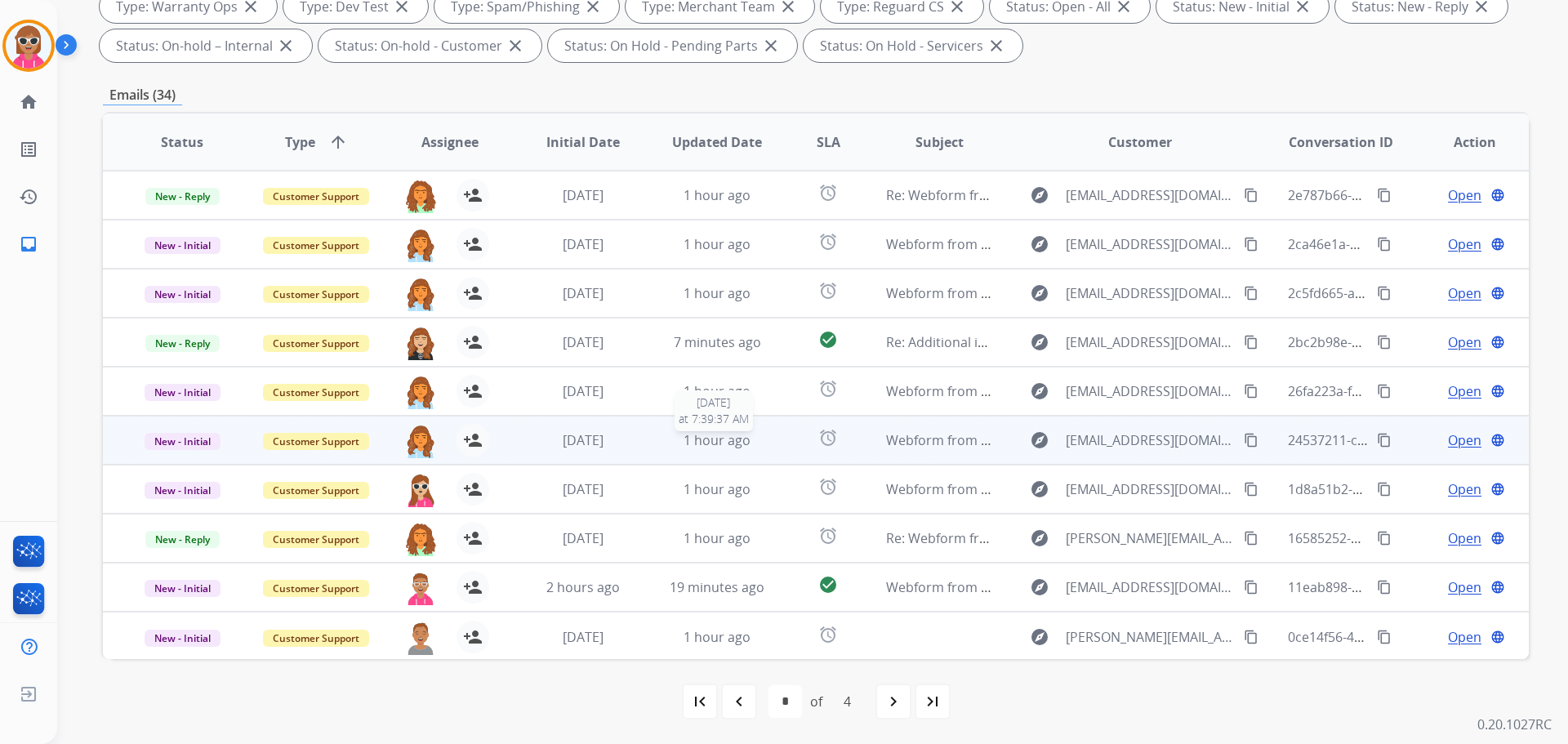
scroll to position [2, 0]
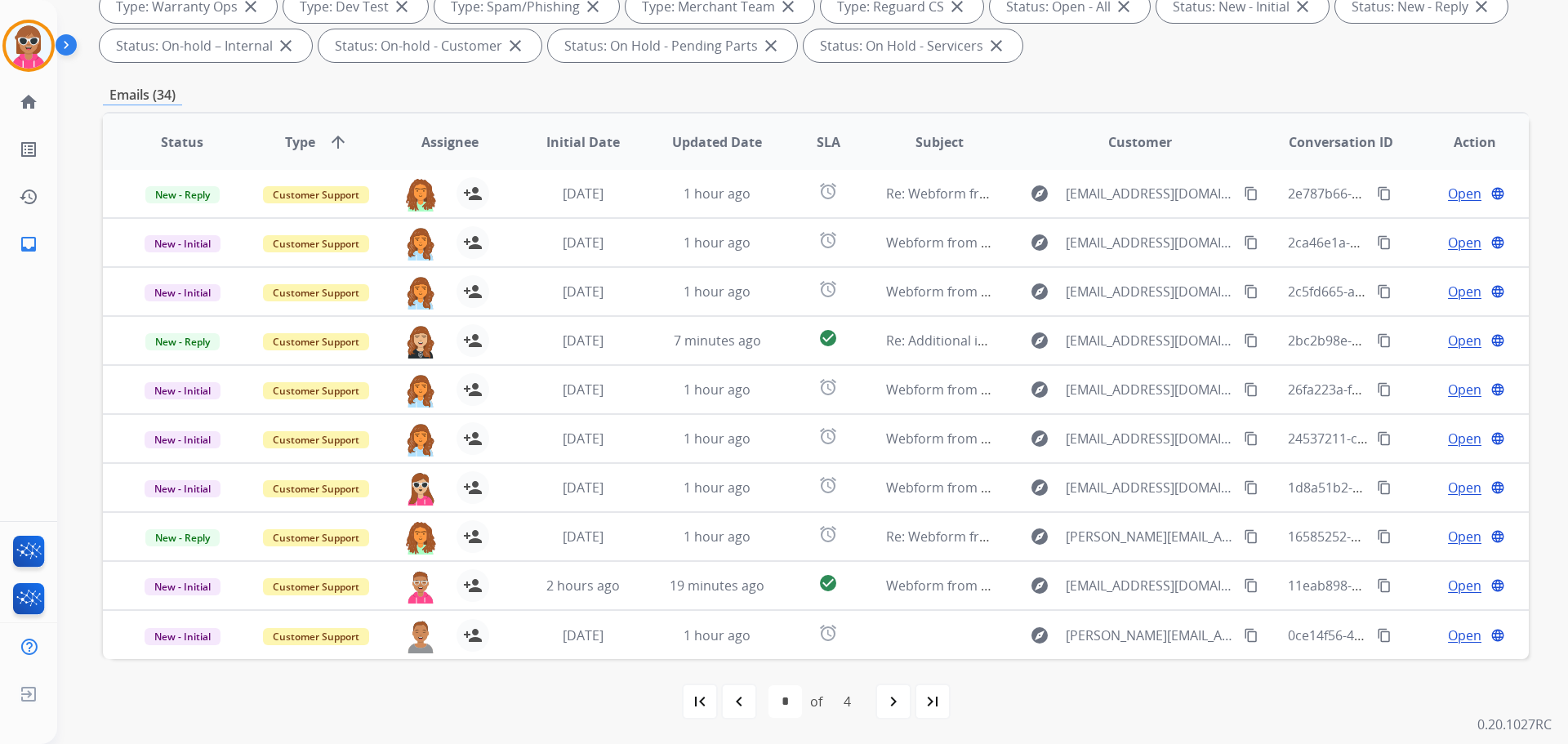
click at [745, 705] on mat-icon "navigate_before" at bounding box center [739, 701] width 19 height 19
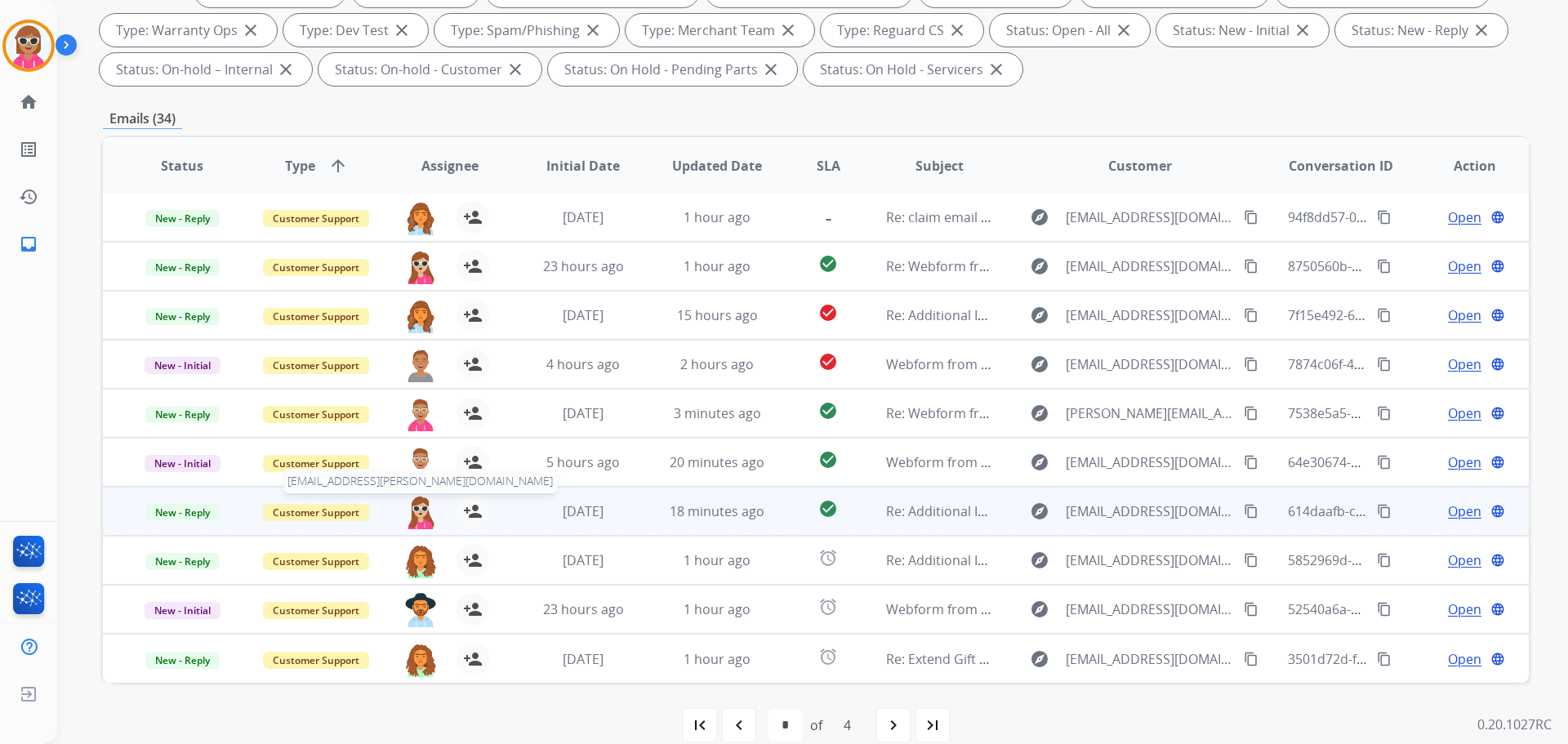
scroll to position [303, 0]
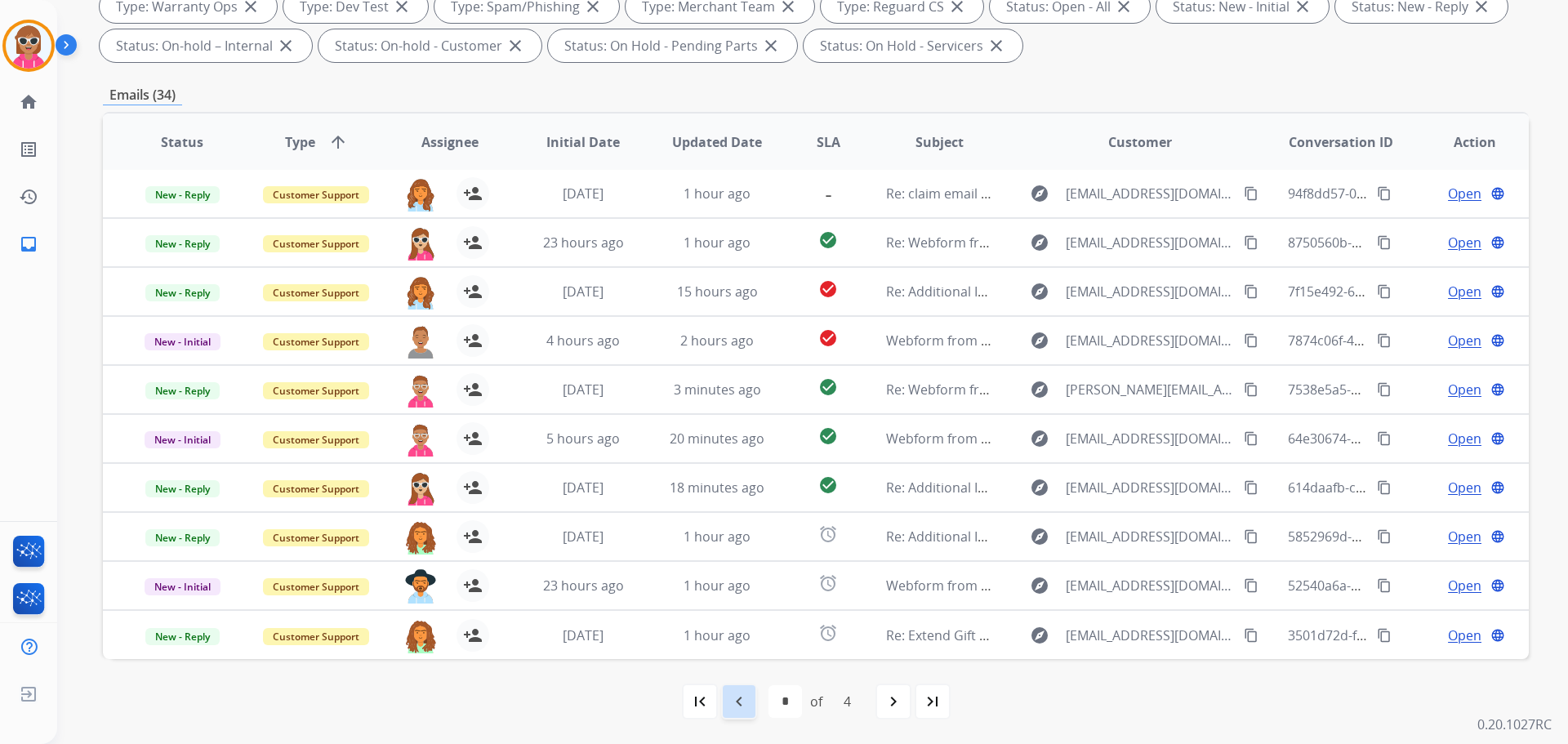
click at [721, 701] on div "navigate_before" at bounding box center [739, 701] width 36 height 36
select select "*"
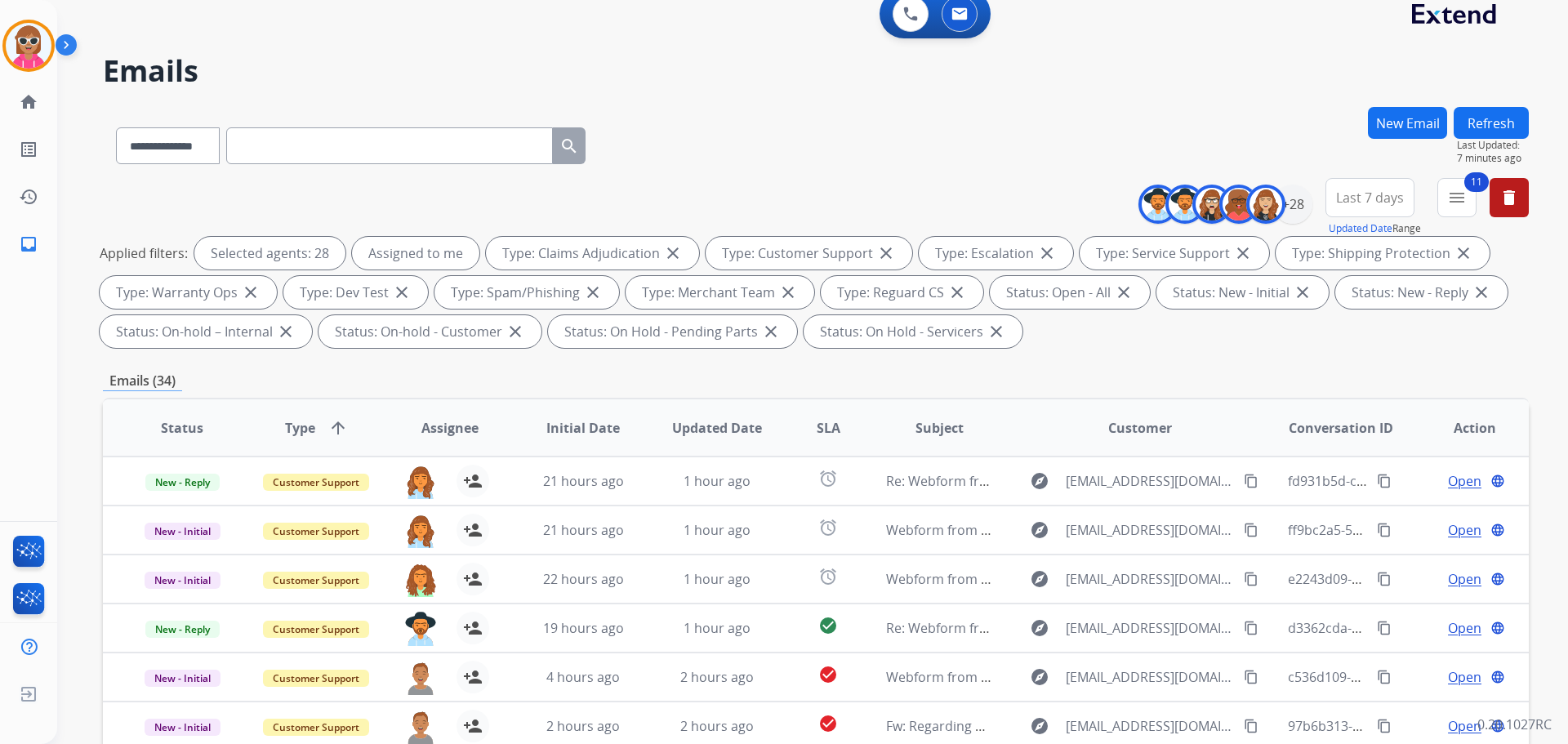
scroll to position [0, 0]
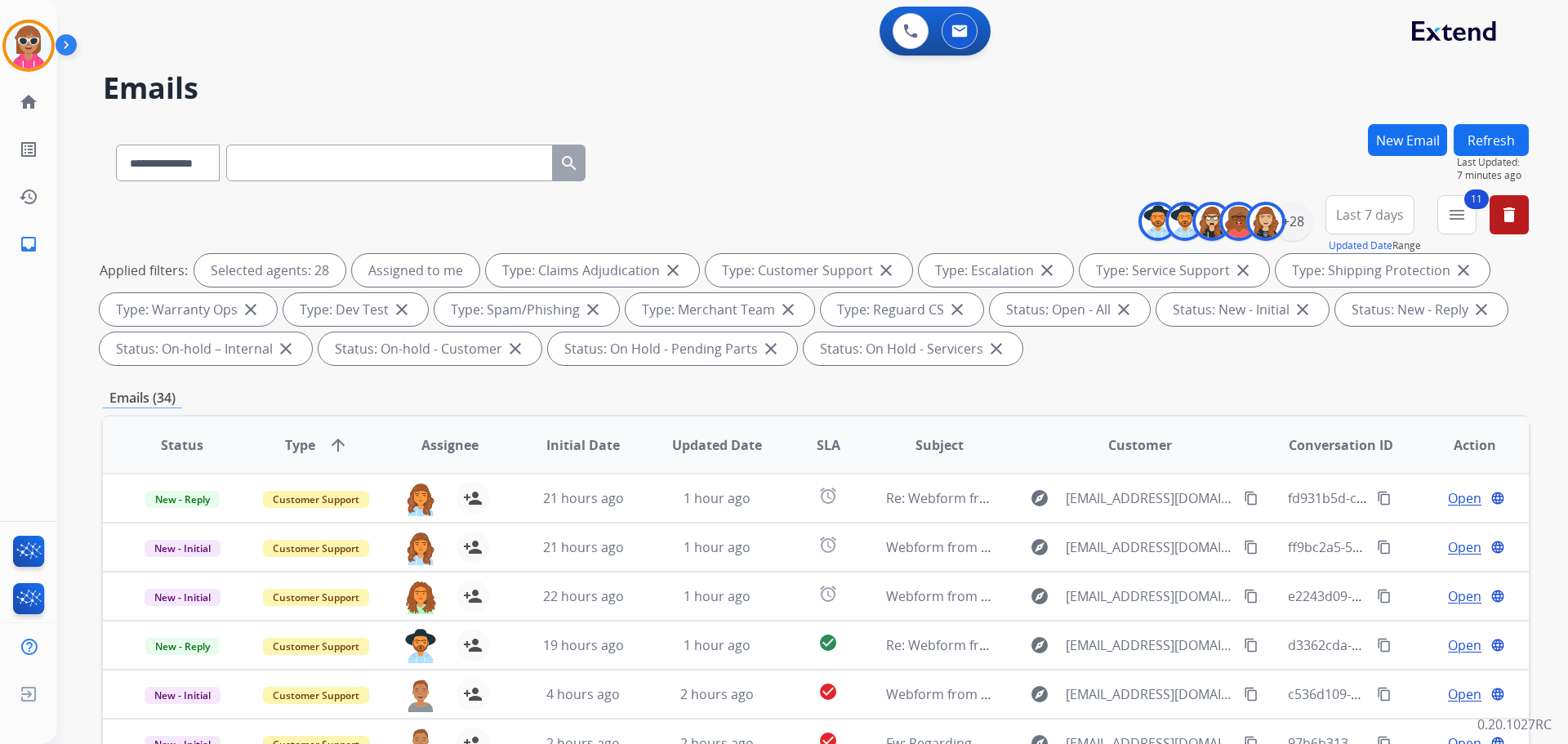
click at [477, 149] on input "text" at bounding box center [389, 163] width 326 height 37
click at [196, 157] on select "**********" at bounding box center [167, 163] width 102 height 37
select select "**********"
click at [116, 144] on select "**********" at bounding box center [167, 163] width 102 height 37
drag, startPoint x: 452, startPoint y: 143, endPoint x: 372, endPoint y: 164, distance: 82.7
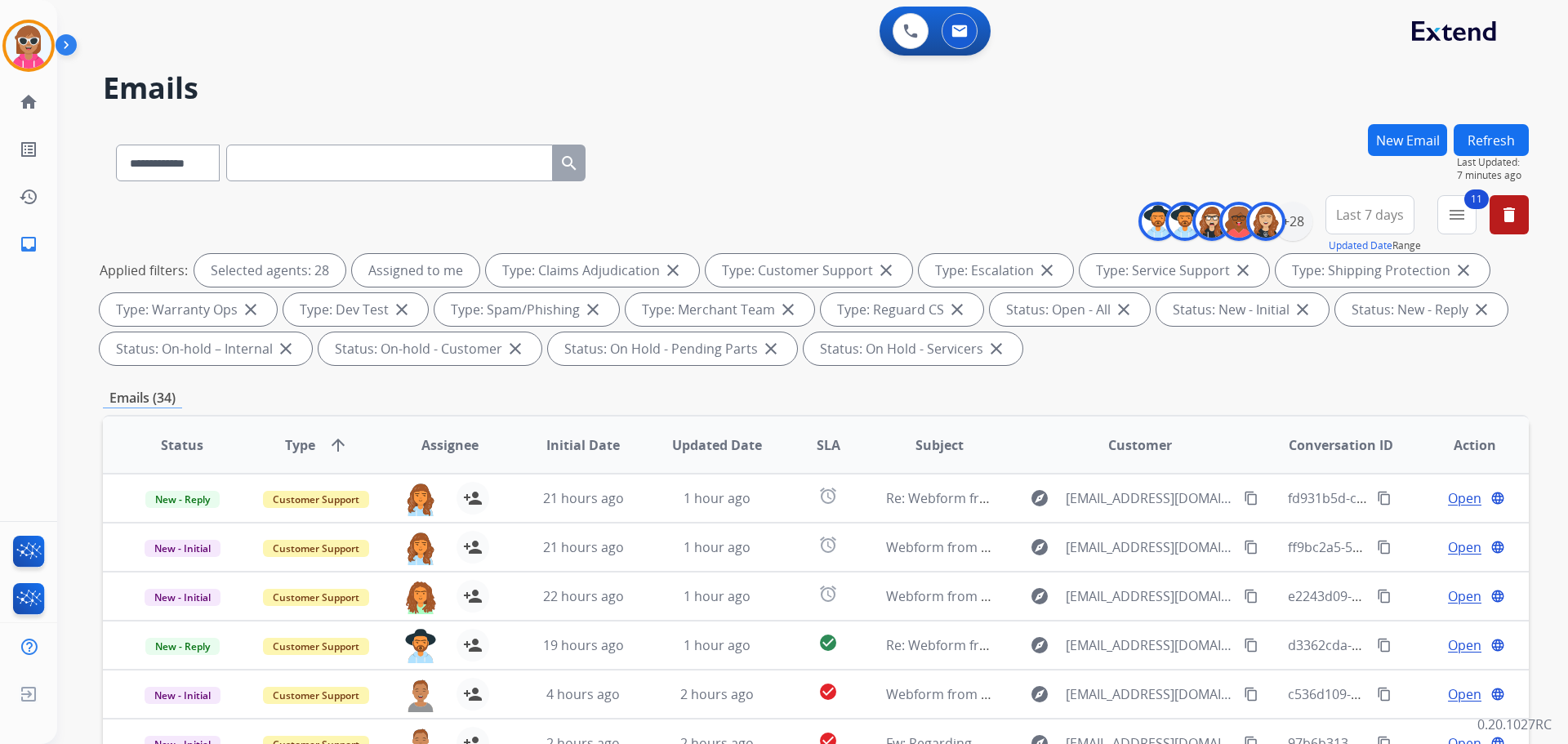
paste input "**********"
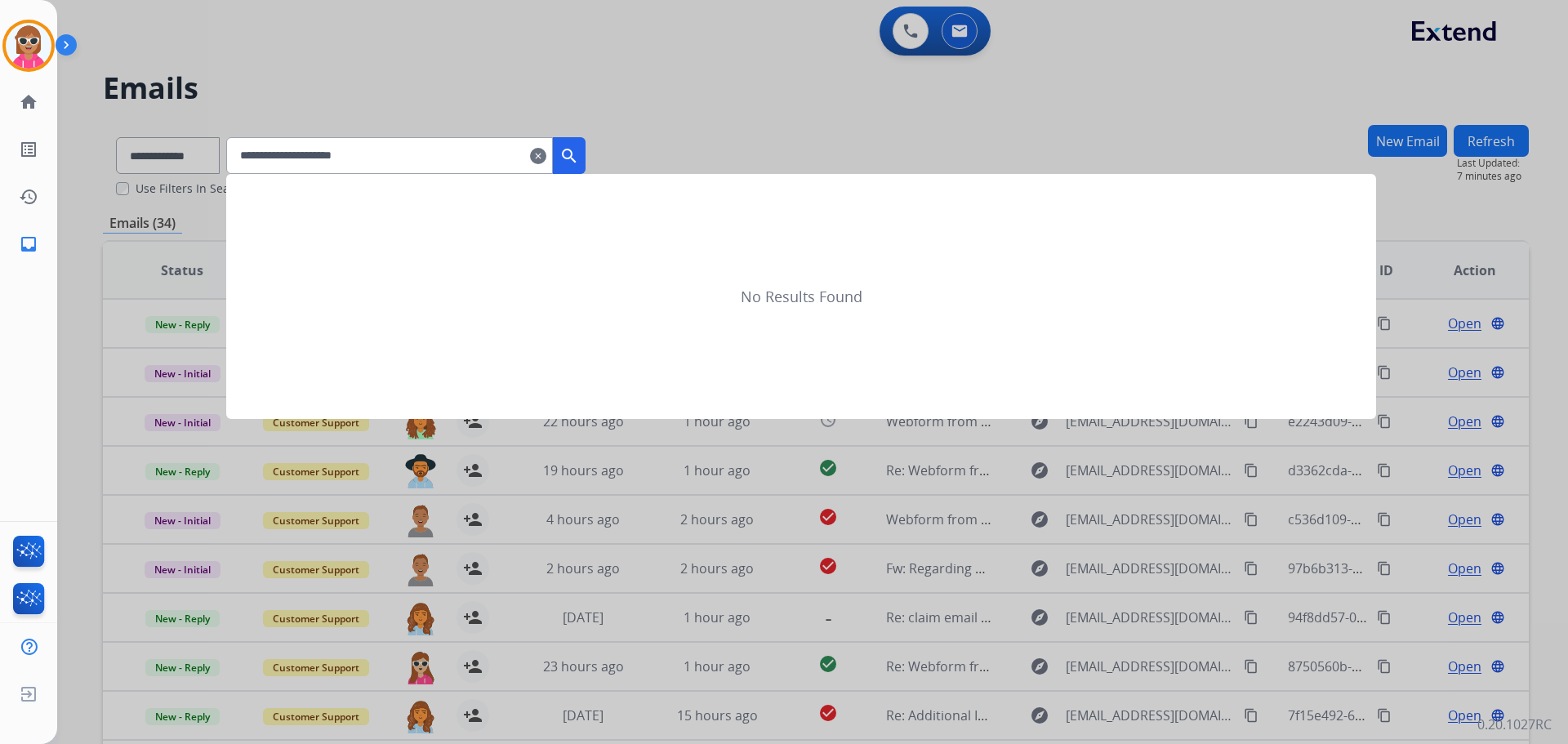
type input "**********"
click at [586, 167] on button "search" at bounding box center [570, 155] width 33 height 37
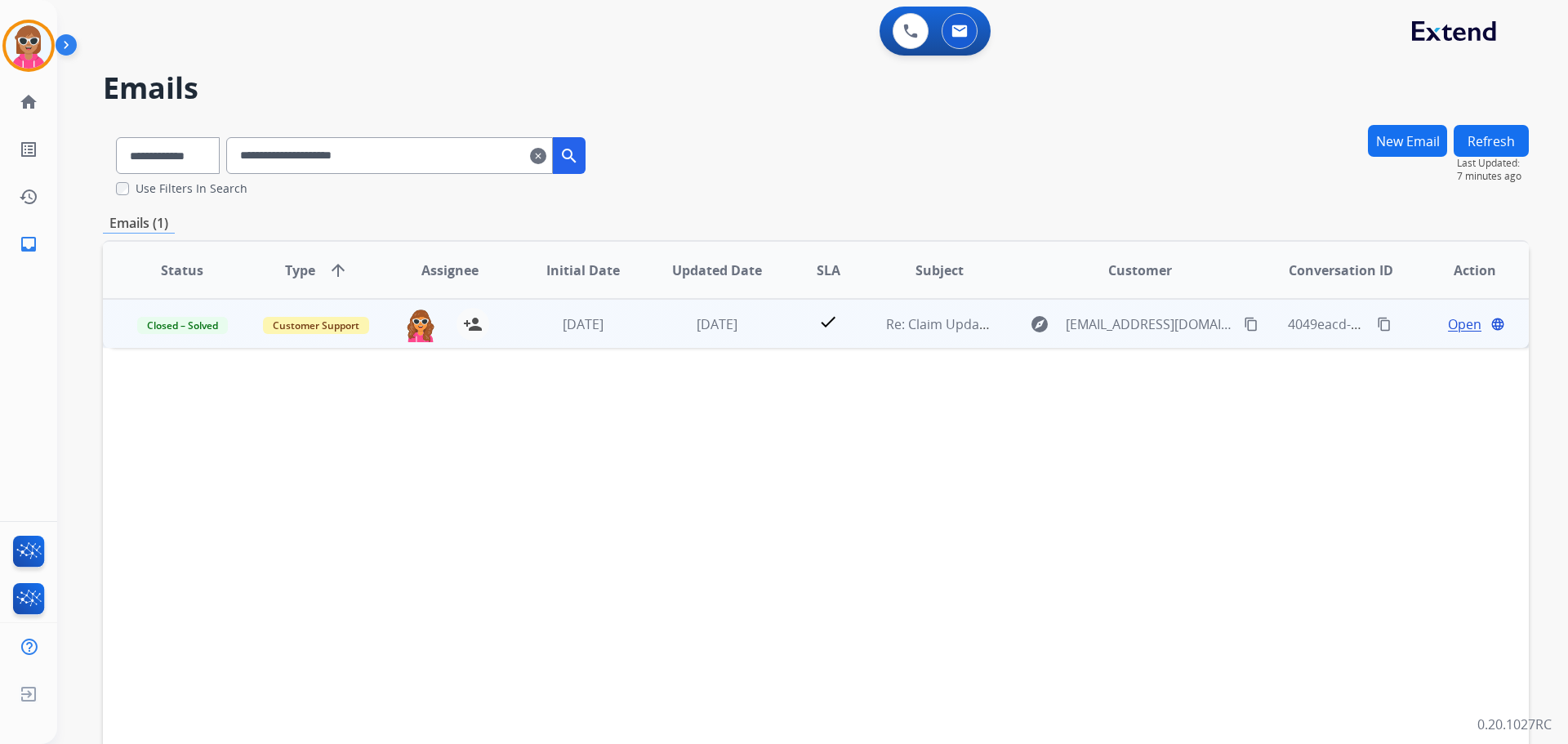
click at [488, 325] on div "[PERSON_NAME][EMAIL_ADDRESS][PERSON_NAME][DOMAIN_NAME] person_add Assign to Me" at bounding box center [437, 324] width 133 height 47
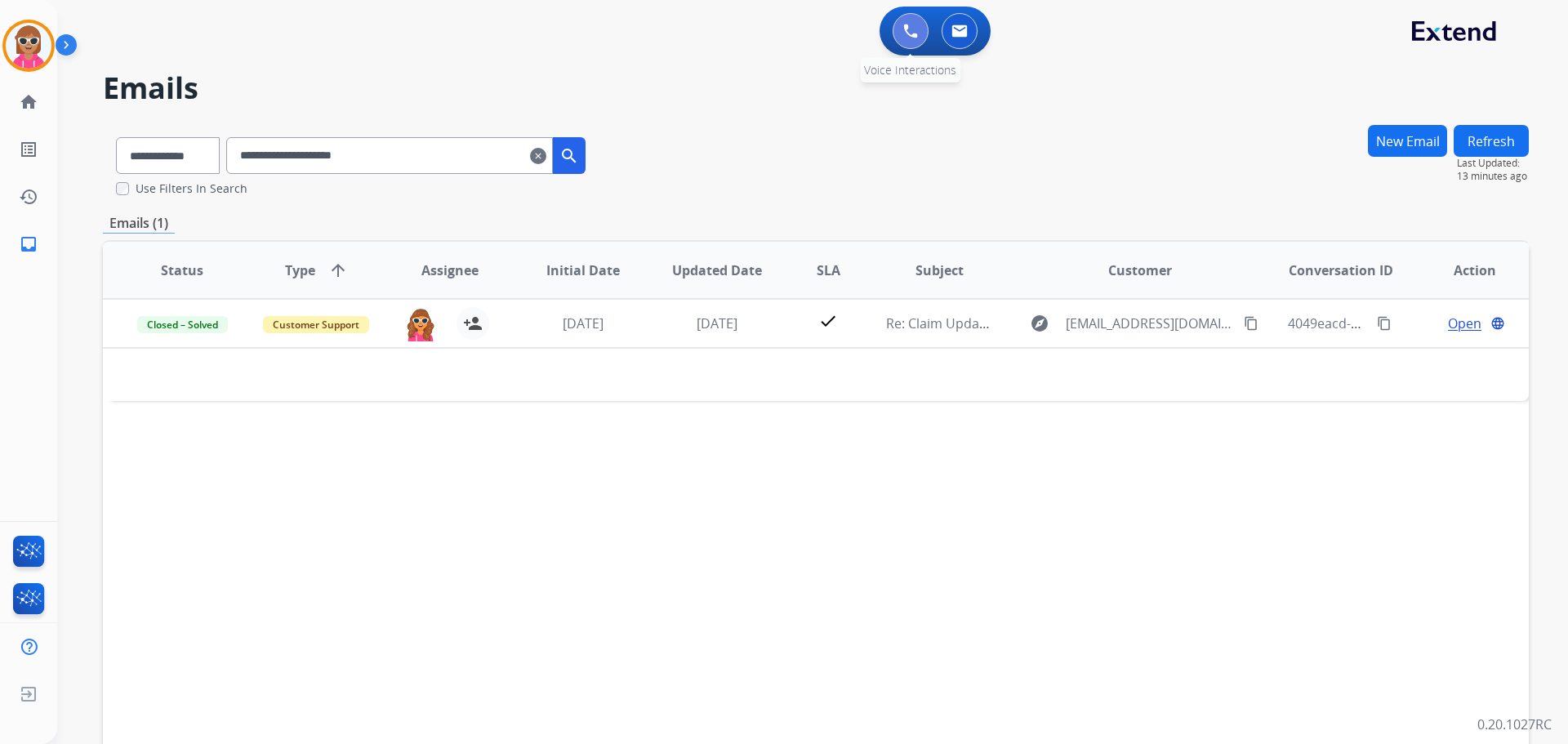
click at [918, 29] on button at bounding box center [910, 30] width 36 height 36
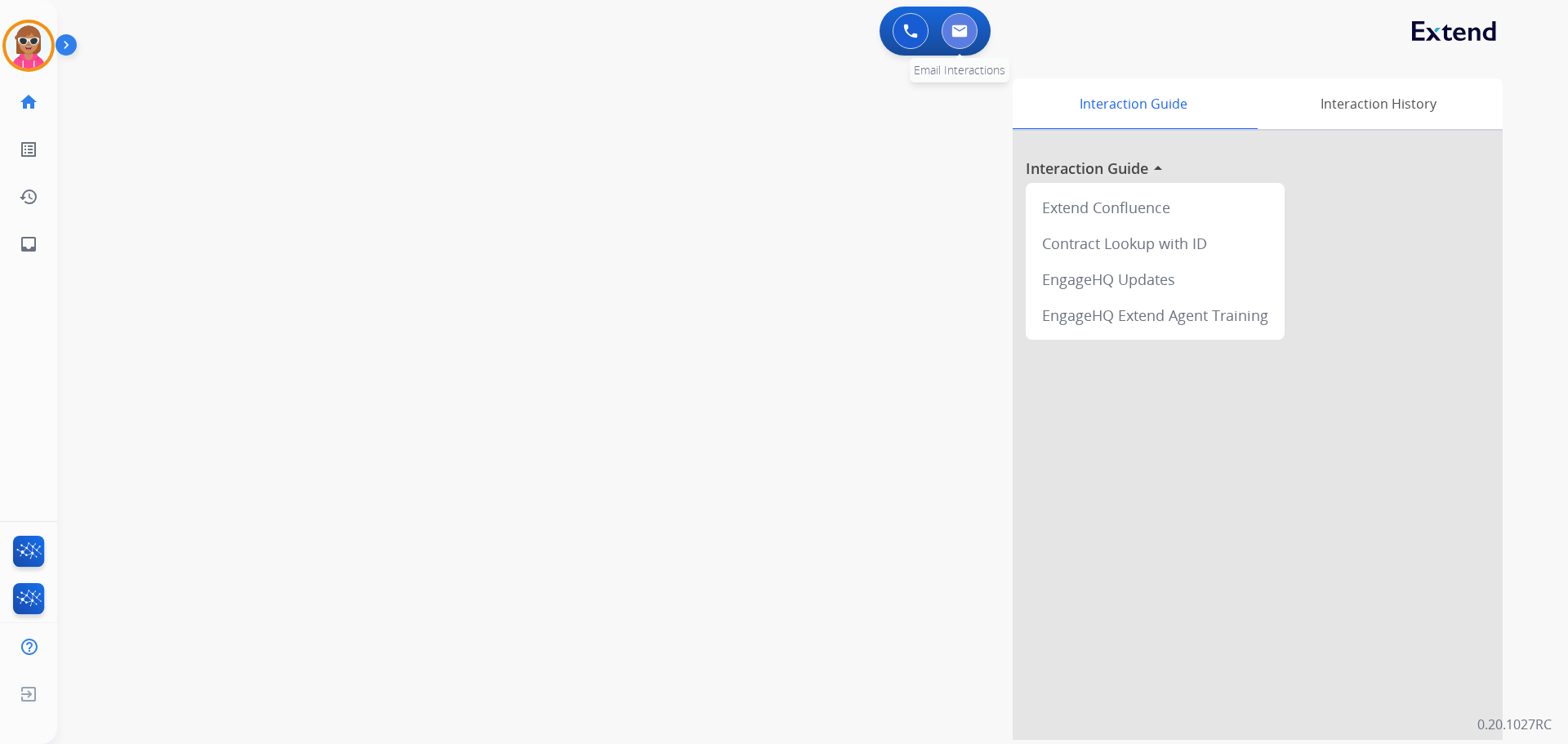
click at [952, 35] on img at bounding box center [960, 31] width 16 height 13
select select "**********"
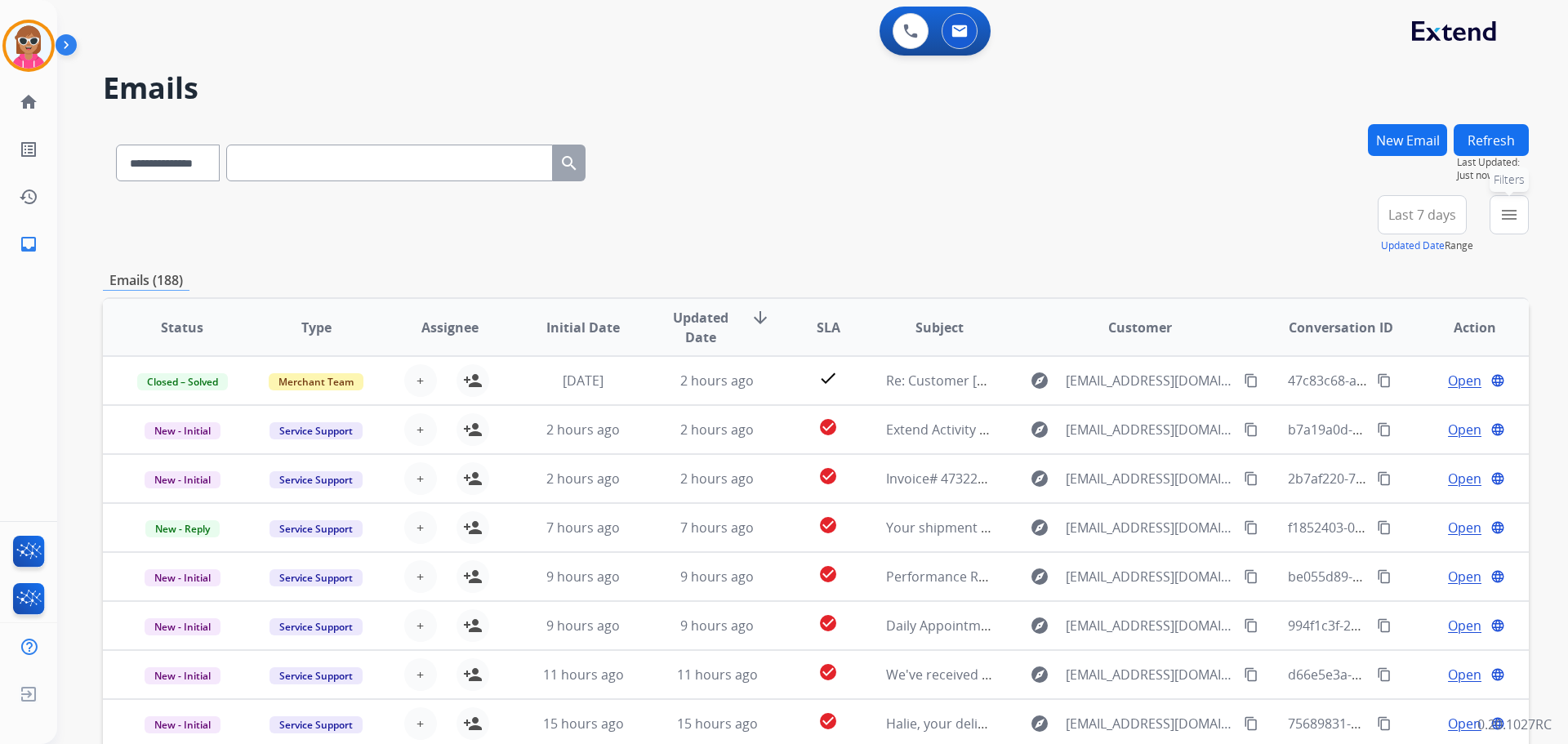
drag, startPoint x: 1516, startPoint y: 201, endPoint x: 1509, endPoint y: 208, distance: 9.9
click at [1516, 202] on button "menu Filters" at bounding box center [1509, 215] width 39 height 39
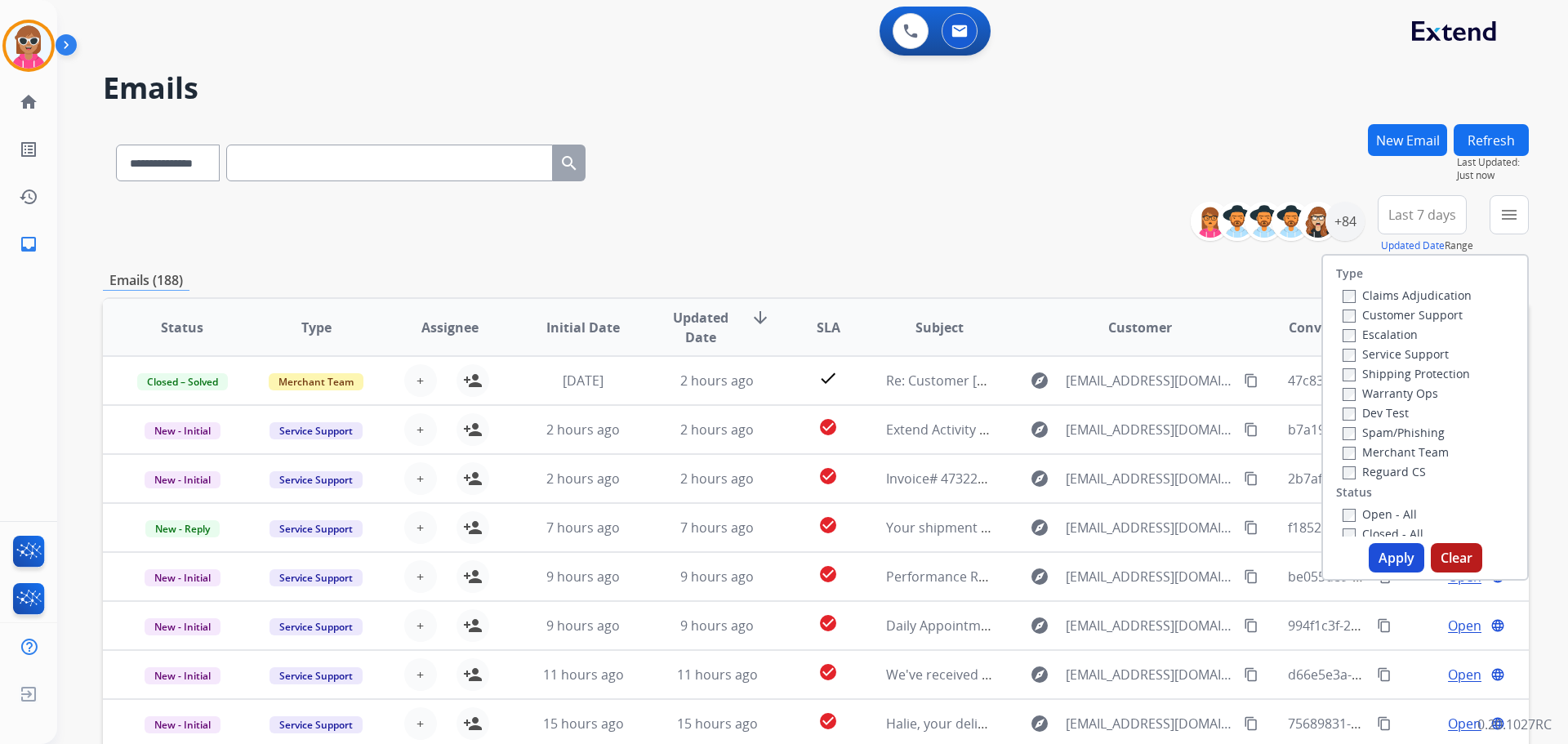
click at [1389, 317] on label "Customer Support" at bounding box center [1403, 314] width 120 height 16
click at [1404, 381] on div "Shipping Protection" at bounding box center [1407, 373] width 129 height 19
click at [1400, 377] on label "Shipping Protection" at bounding box center [1406, 373] width 127 height 16
click at [1386, 470] on label "Reguard CS" at bounding box center [1384, 471] width 83 height 16
click at [1378, 507] on label "Open - All" at bounding box center [1380, 514] width 74 height 16
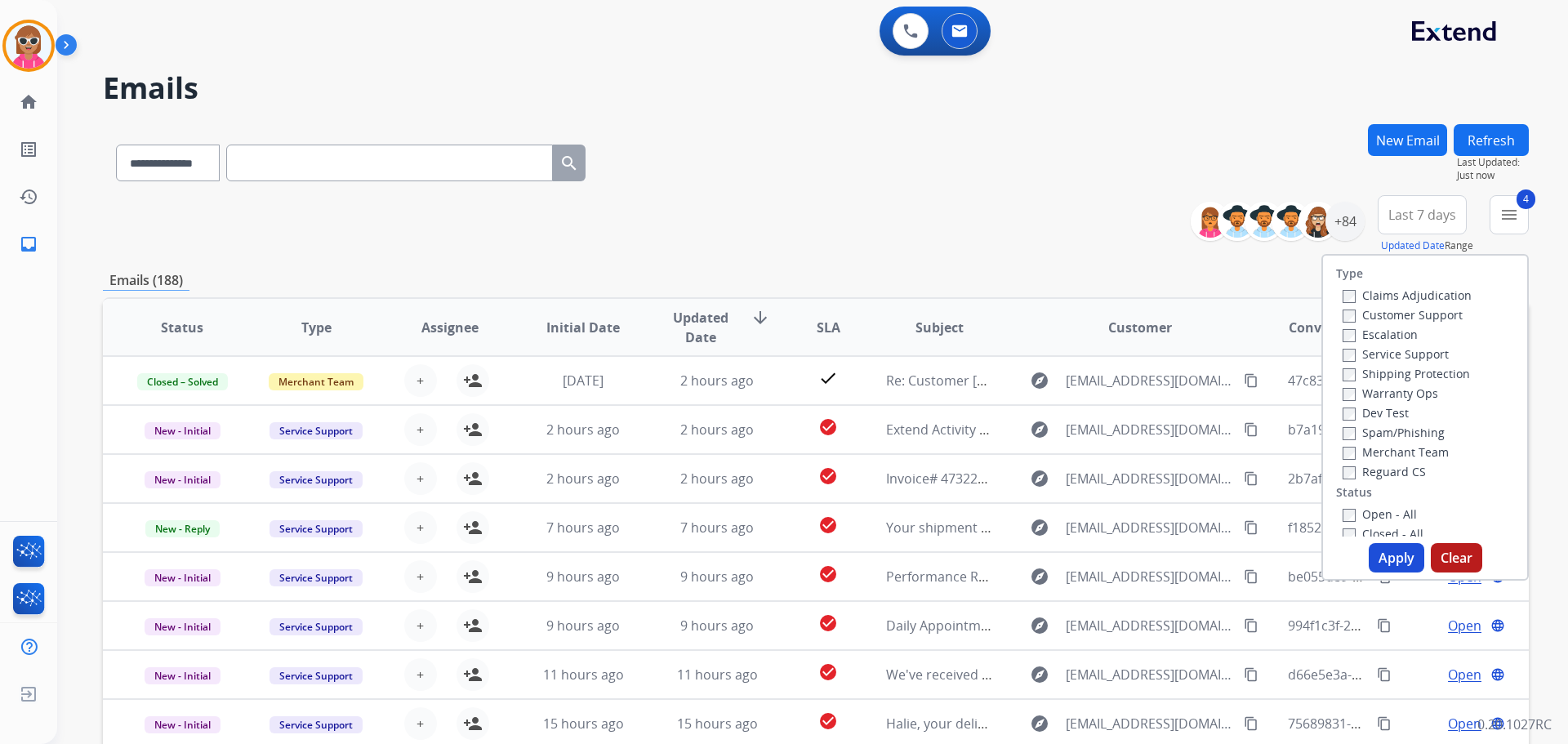
click at [1392, 559] on button "Apply" at bounding box center [1396, 558] width 56 height 29
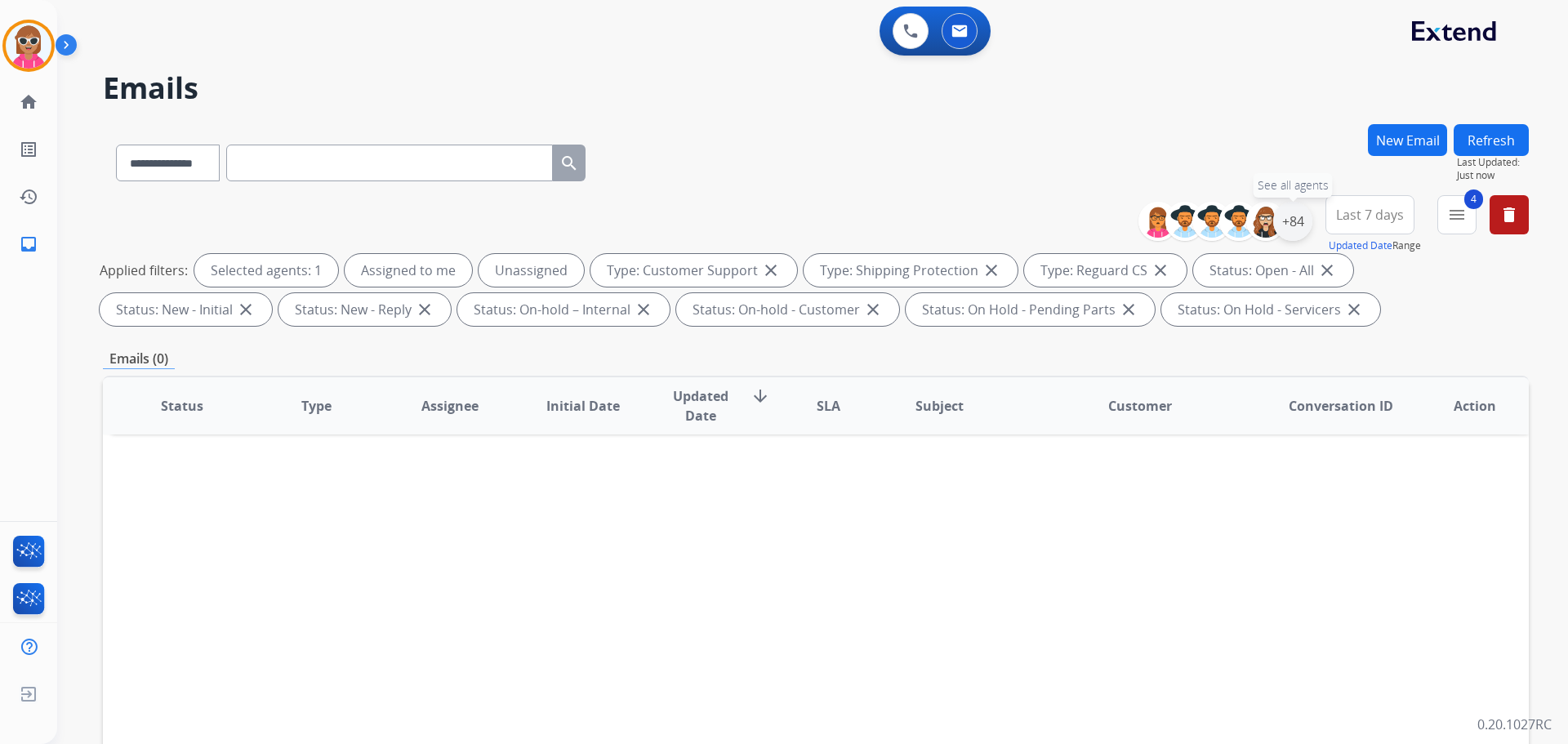
click at [1294, 218] on div "+84" at bounding box center [1293, 221] width 39 height 39
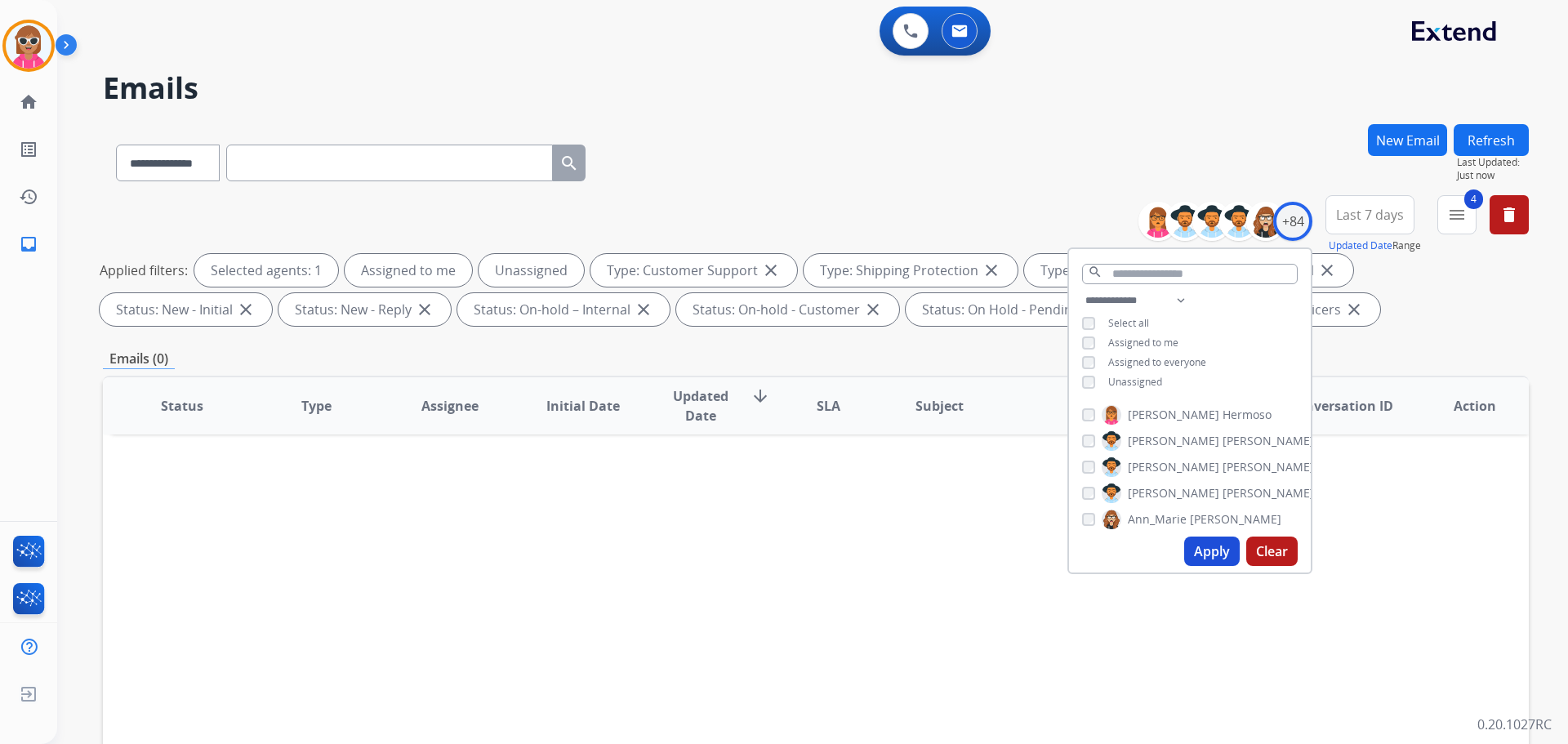
click at [1136, 385] on span "Unassigned" at bounding box center [1135, 381] width 54 height 14
click at [1136, 343] on span "Assigned to me" at bounding box center [1143, 342] width 70 height 14
click at [1152, 387] on div "**********" at bounding box center [1189, 343] width 241 height 104
click at [1145, 385] on span "Unassigned" at bounding box center [1135, 381] width 54 height 14
click at [1215, 543] on button "Apply" at bounding box center [1211, 551] width 56 height 29
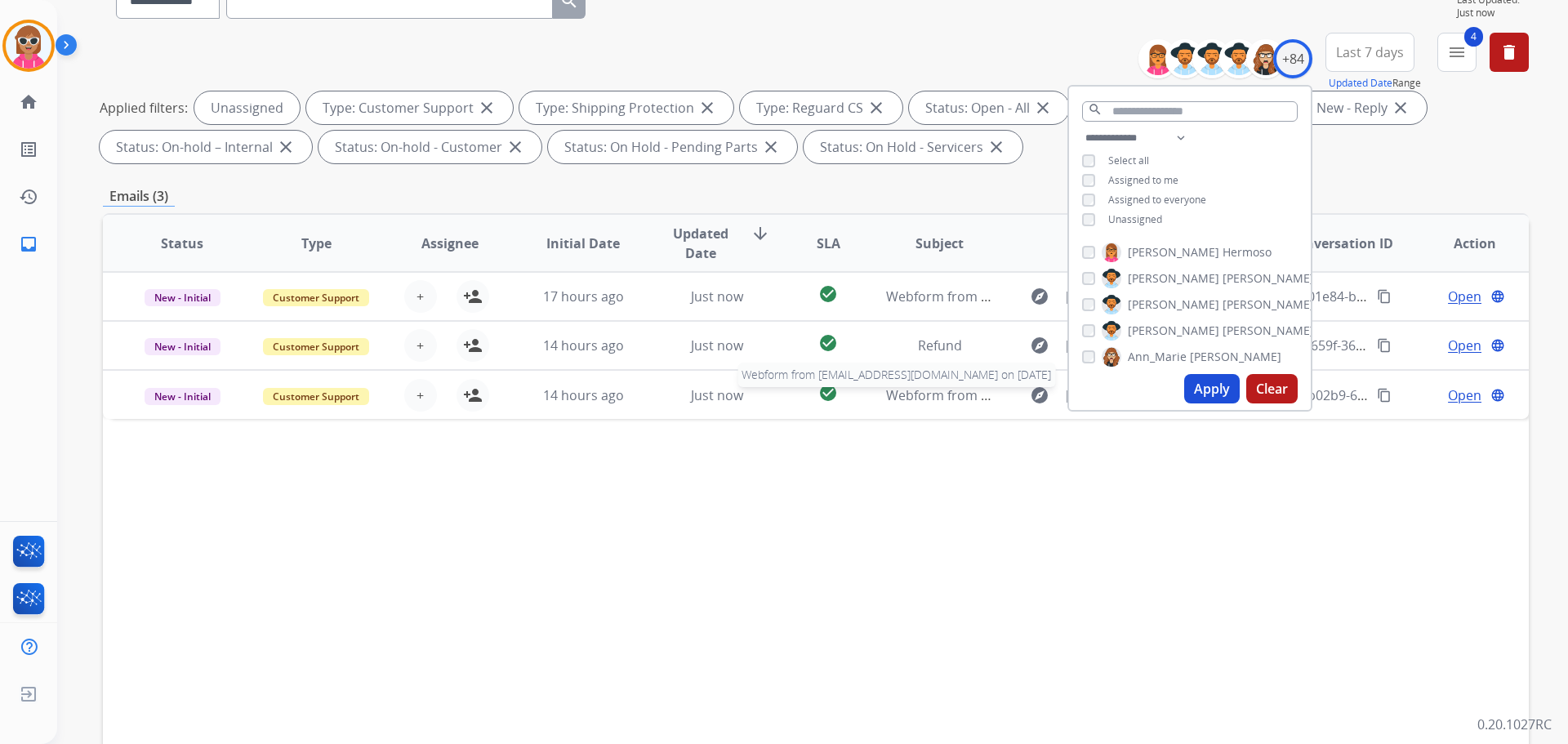
scroll to position [164, 0]
click at [1136, 218] on span "Unassigned" at bounding box center [1135, 218] width 54 height 14
click at [1163, 132] on select "**********" at bounding box center [1138, 136] width 112 height 19
select select "**********"
click at [1083, 127] on select "**********" at bounding box center [1138, 136] width 112 height 19
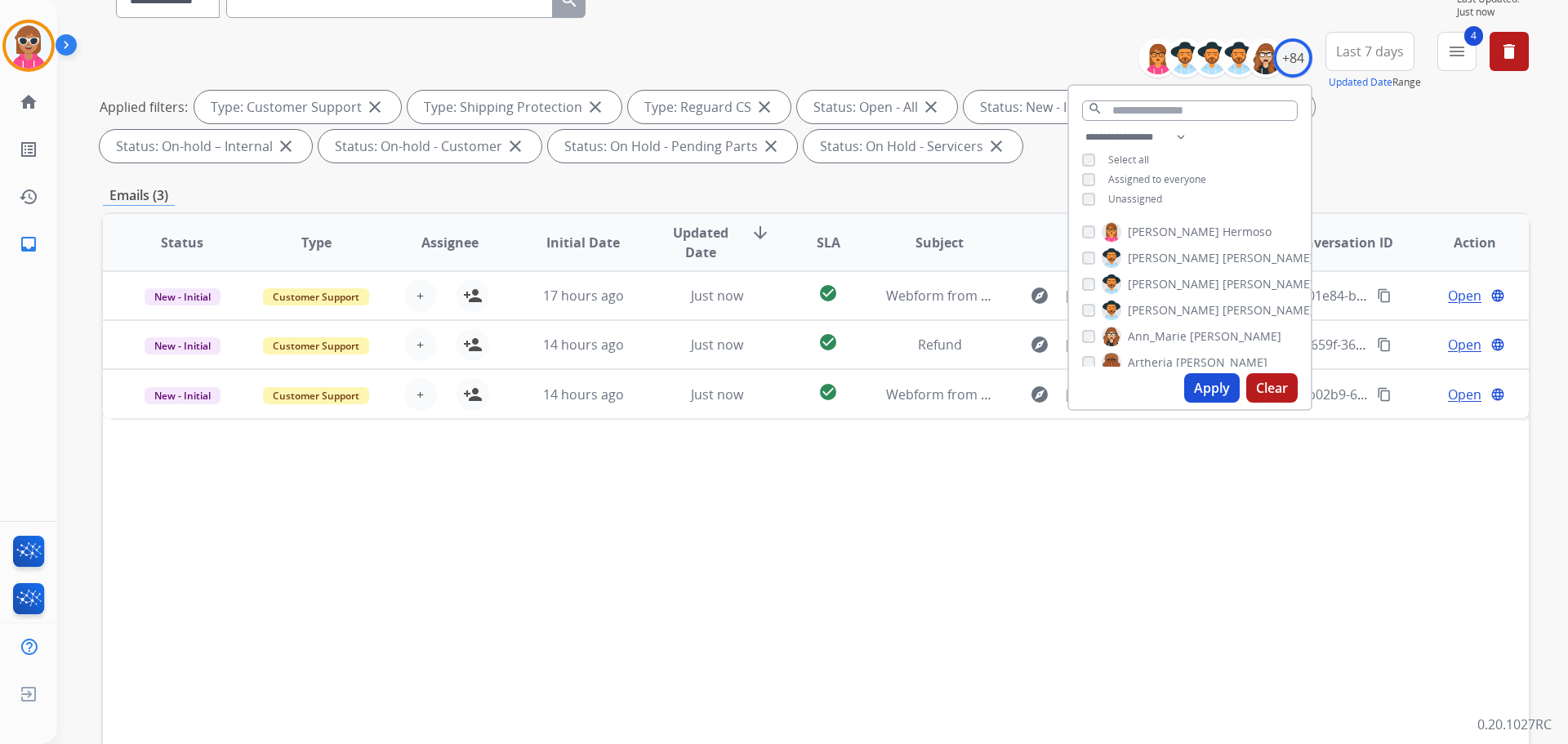
click at [1210, 147] on div "**********" at bounding box center [1189, 169] width 241 height 85
click at [1222, 224] on span "[PERSON_NAME]" at bounding box center [1268, 232] width 91 height 16
click at [1161, 258] on span "[PERSON_NAME]" at bounding box center [1174, 258] width 91 height 16
click at [1169, 283] on span "Ann_Marie" at bounding box center [1157, 284] width 59 height 16
click at [1177, 310] on span "[PERSON_NAME]" at bounding box center [1222, 311] width 91 height 16
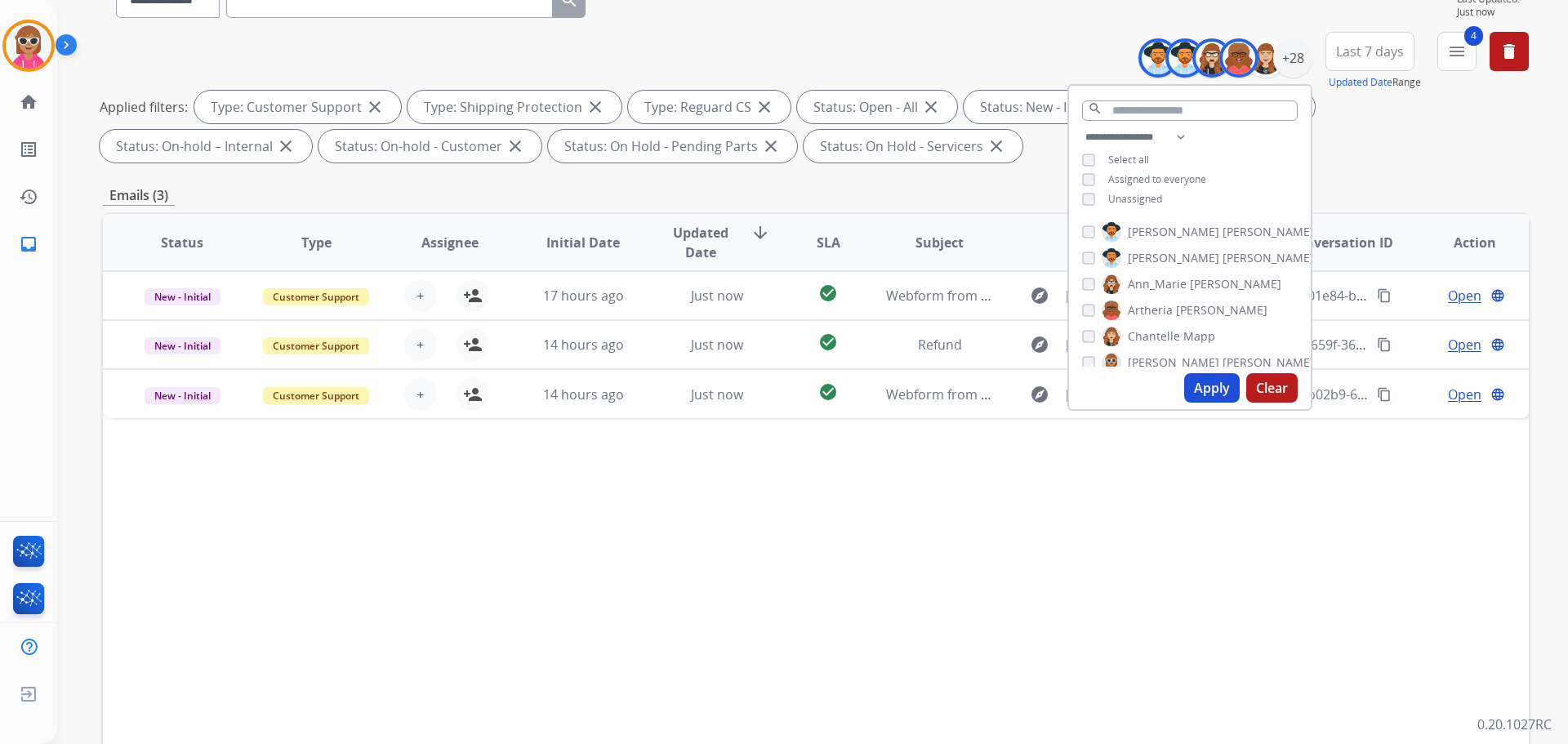
click at [1172, 328] on span "Chantelle" at bounding box center [1154, 336] width 52 height 16
click at [1165, 348] on div "[PERSON_NAME] [PERSON_NAME] [PERSON_NAME] [PERSON_NAME] [PERSON_NAME] [PERSON_N…" at bounding box center [1189, 291] width 241 height 151
click at [1160, 342] on span "Chantelle" at bounding box center [1154, 336] width 52 height 16
click at [1160, 359] on span "[PERSON_NAME]" at bounding box center [1174, 363] width 91 height 16
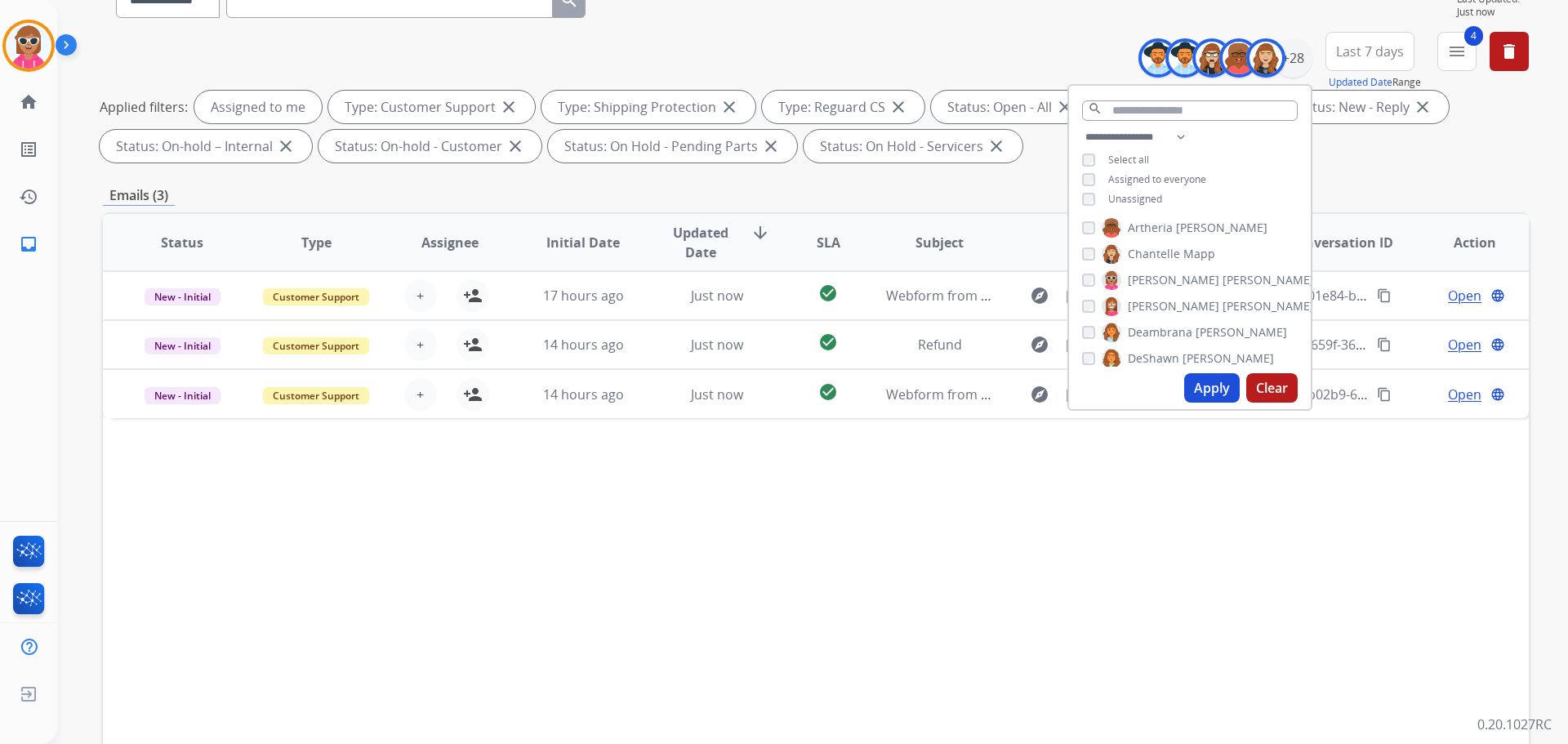
click at [1145, 305] on span "[PERSON_NAME]" at bounding box center [1174, 306] width 91 height 16
click at [1148, 318] on div "[PERSON_NAME] [PERSON_NAME] [PERSON_NAME] [PERSON_NAME] [PERSON_NAME] [PERSON_N…" at bounding box center [1189, 291] width 241 height 151
click at [1146, 296] on label "[PERSON_NAME]" at bounding box center [1208, 305] width 212 height 19
click at [1147, 329] on span "Deambrana" at bounding box center [1160, 333] width 65 height 16
click at [1147, 305] on span "[PERSON_NAME]" at bounding box center [1174, 306] width 91 height 16
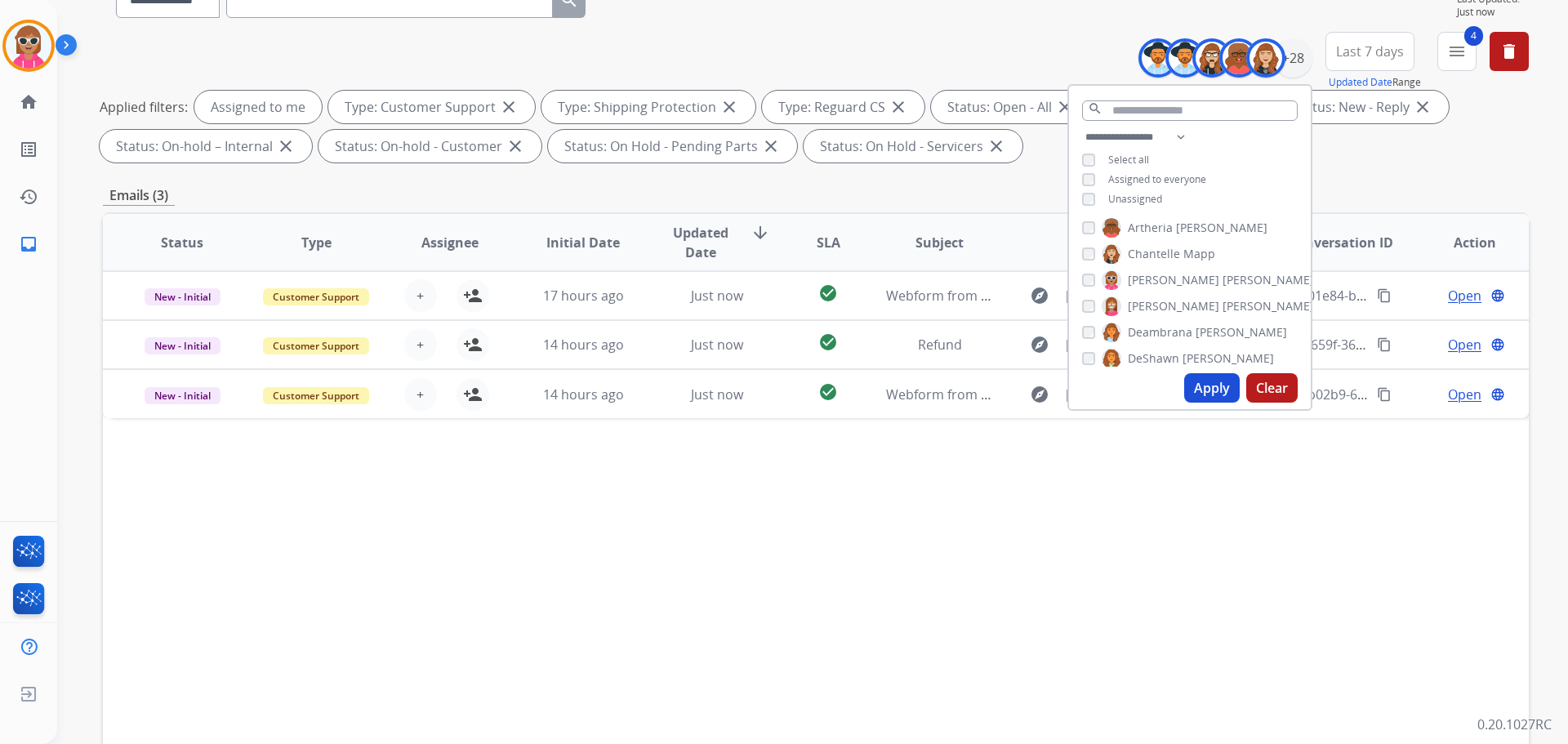
click at [1151, 350] on span "DeShawn" at bounding box center [1154, 358] width 51 height 16
click at [1166, 303] on span "Bois" at bounding box center [1173, 303] width 23 height 16
click at [1164, 324] on span "Harmony" at bounding box center [1153, 329] width 49 height 16
click at [1160, 347] on span "Jaquayla" at bounding box center [1151, 356] width 47 height 16
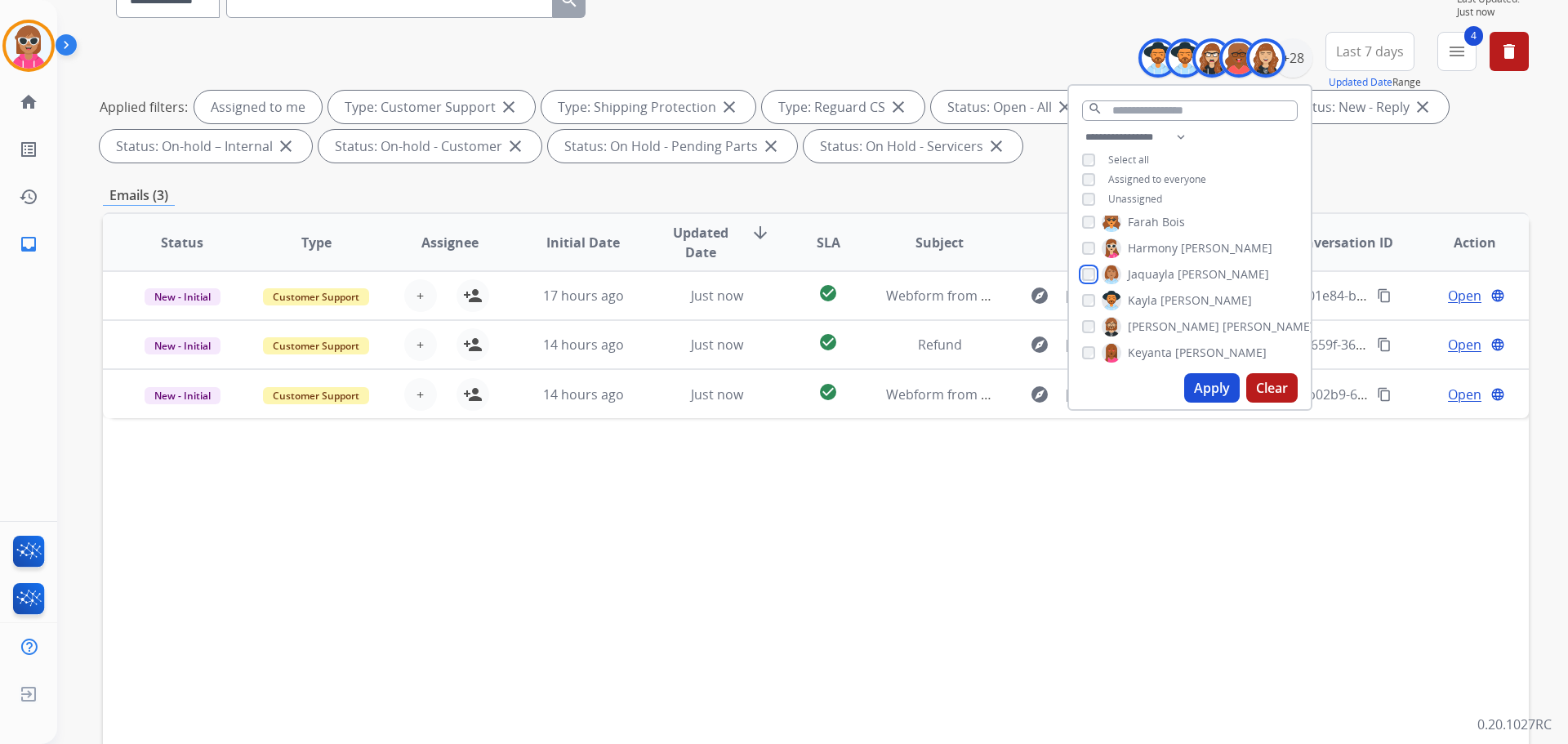
scroll to position [246, 0]
click at [1170, 301] on span "[PERSON_NAME]" at bounding box center [1207, 300] width 91 height 16
click at [1161, 302] on span "[PERSON_NAME]" at bounding box center [1207, 300] width 91 height 16
click at [1222, 323] on span "[PERSON_NAME]" at bounding box center [1268, 326] width 91 height 16
click at [1169, 342] on label "[PERSON_NAME]" at bounding box center [1184, 351] width 165 height 19
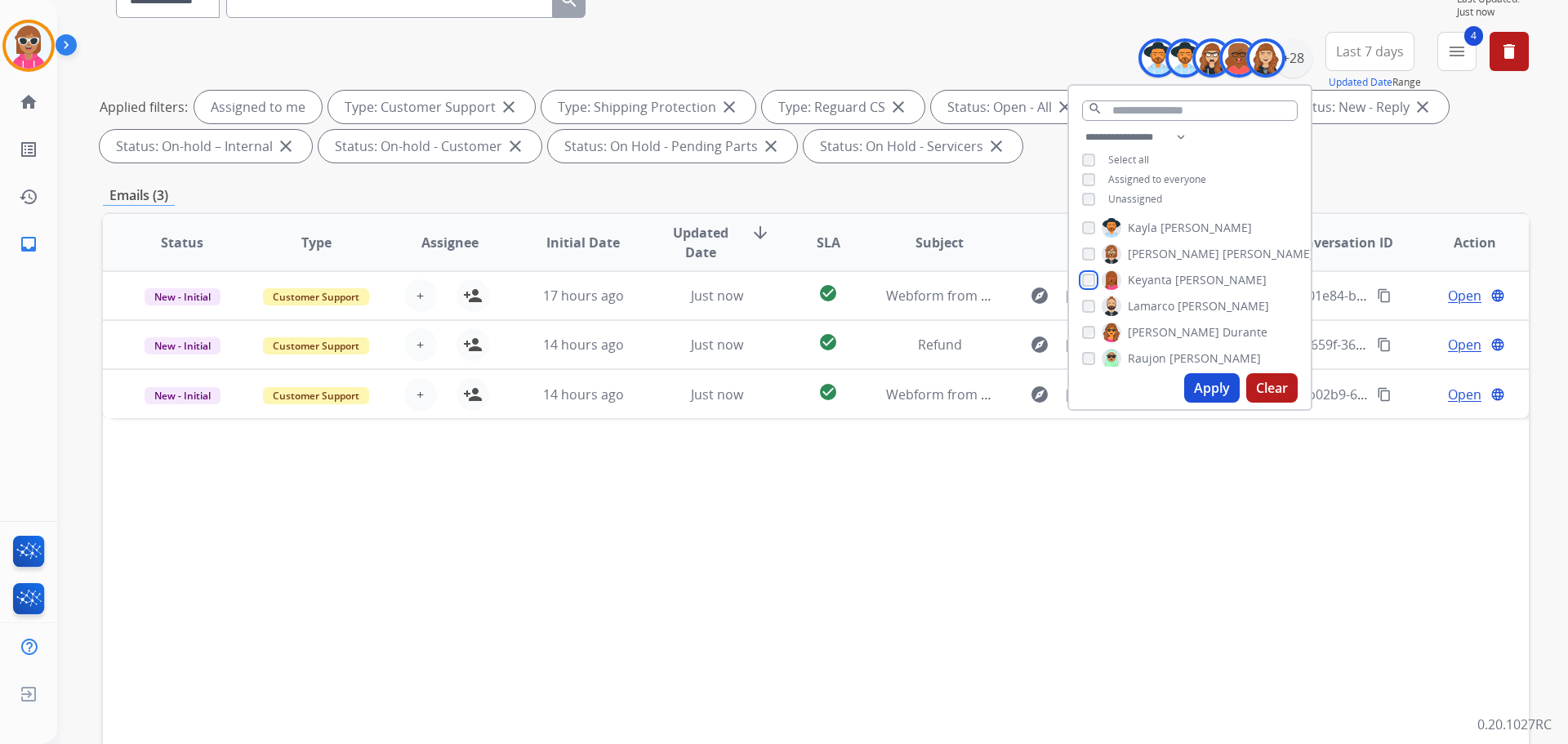
scroll to position [327, 0]
click at [1178, 290] on span "[PERSON_NAME]" at bounding box center [1223, 296] width 91 height 16
drag, startPoint x: 1168, startPoint y: 320, endPoint x: 1164, endPoint y: 333, distance: 13.6
click at [1222, 321] on span "Durante" at bounding box center [1244, 323] width 45 height 16
click at [1162, 341] on span "Raujon" at bounding box center [1147, 349] width 38 height 16
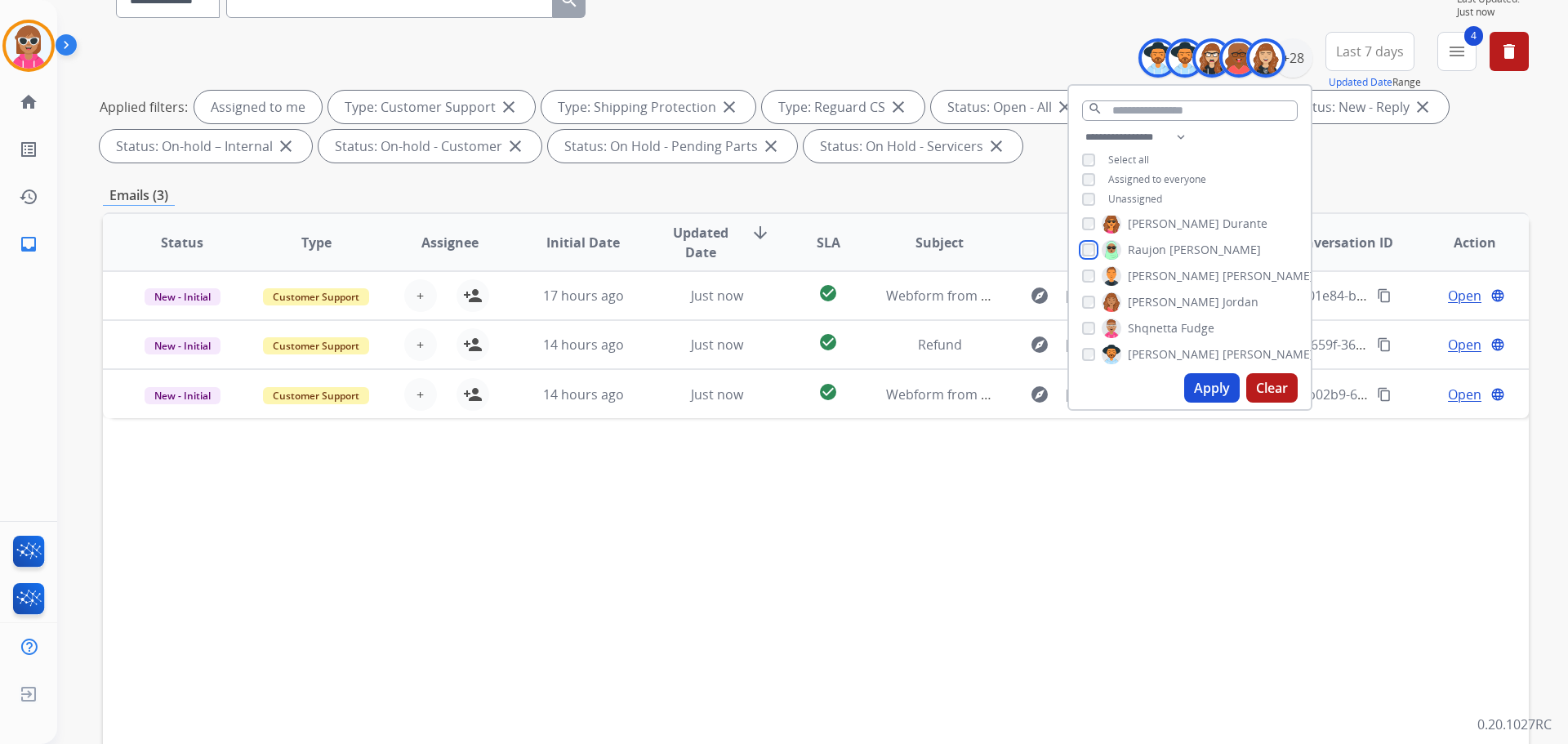
scroll to position [409, 0]
click at [1222, 288] on span "[PERSON_NAME]" at bounding box center [1268, 293] width 91 height 16
click at [1156, 307] on div "[PERSON_NAME] [PERSON_NAME] [PERSON_NAME] [PERSON_NAME] [PERSON_NAME] [PERSON_N…" at bounding box center [1189, 291] width 241 height 151
click at [1153, 323] on span "[PERSON_NAME]" at bounding box center [1174, 319] width 91 height 16
drag, startPoint x: 1152, startPoint y: 340, endPoint x: 1150, endPoint y: 369, distance: 29.1
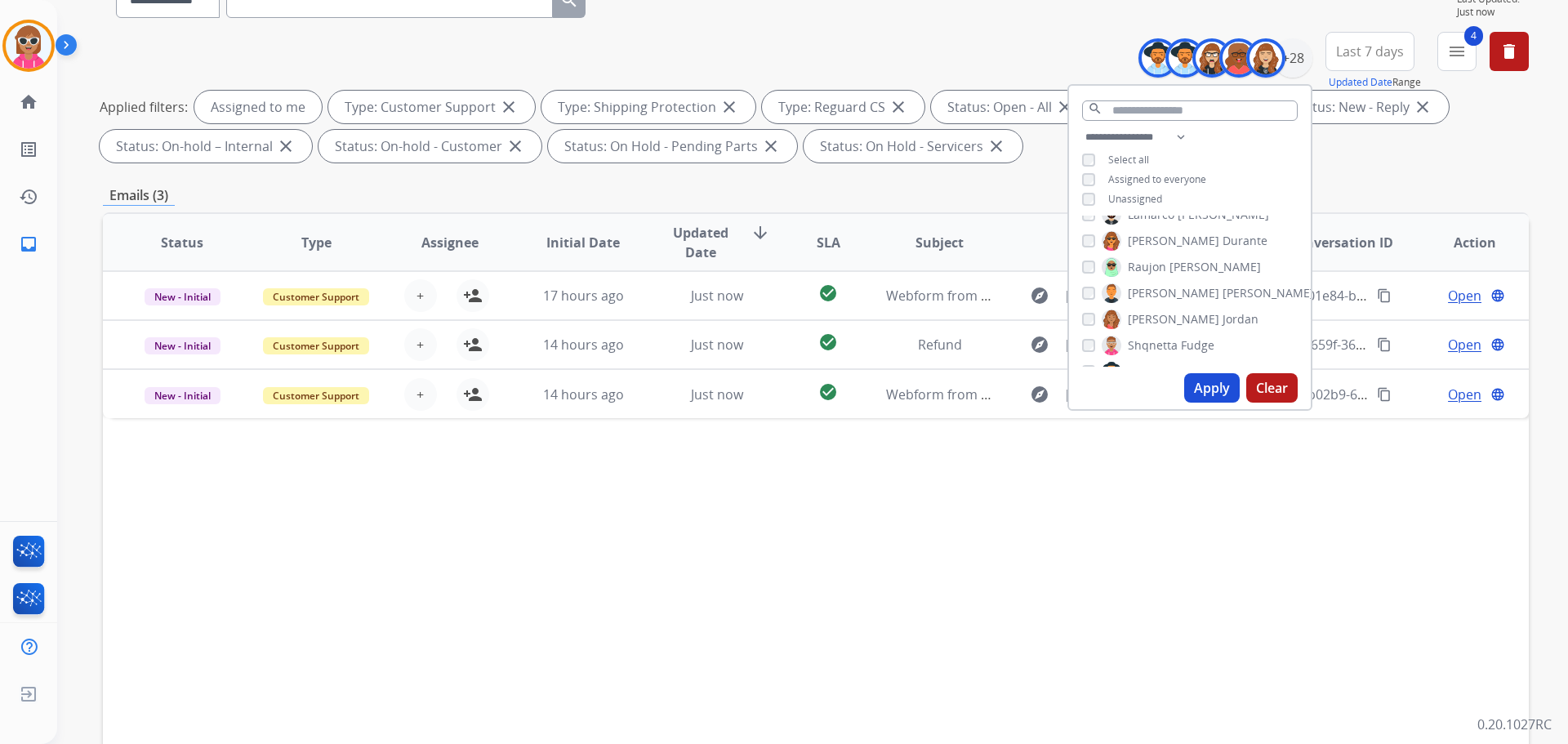
click at [1152, 341] on span "Shqnetta" at bounding box center [1153, 345] width 49 height 16
click at [1153, 290] on span "[PERSON_NAME]" at bounding box center [1174, 290] width 91 height 16
click at [1153, 317] on span "[PERSON_NAME]" at bounding box center [1174, 316] width 91 height 16
click at [1155, 341] on label "[PERSON_NAME]" at bounding box center [1208, 342] width 212 height 19
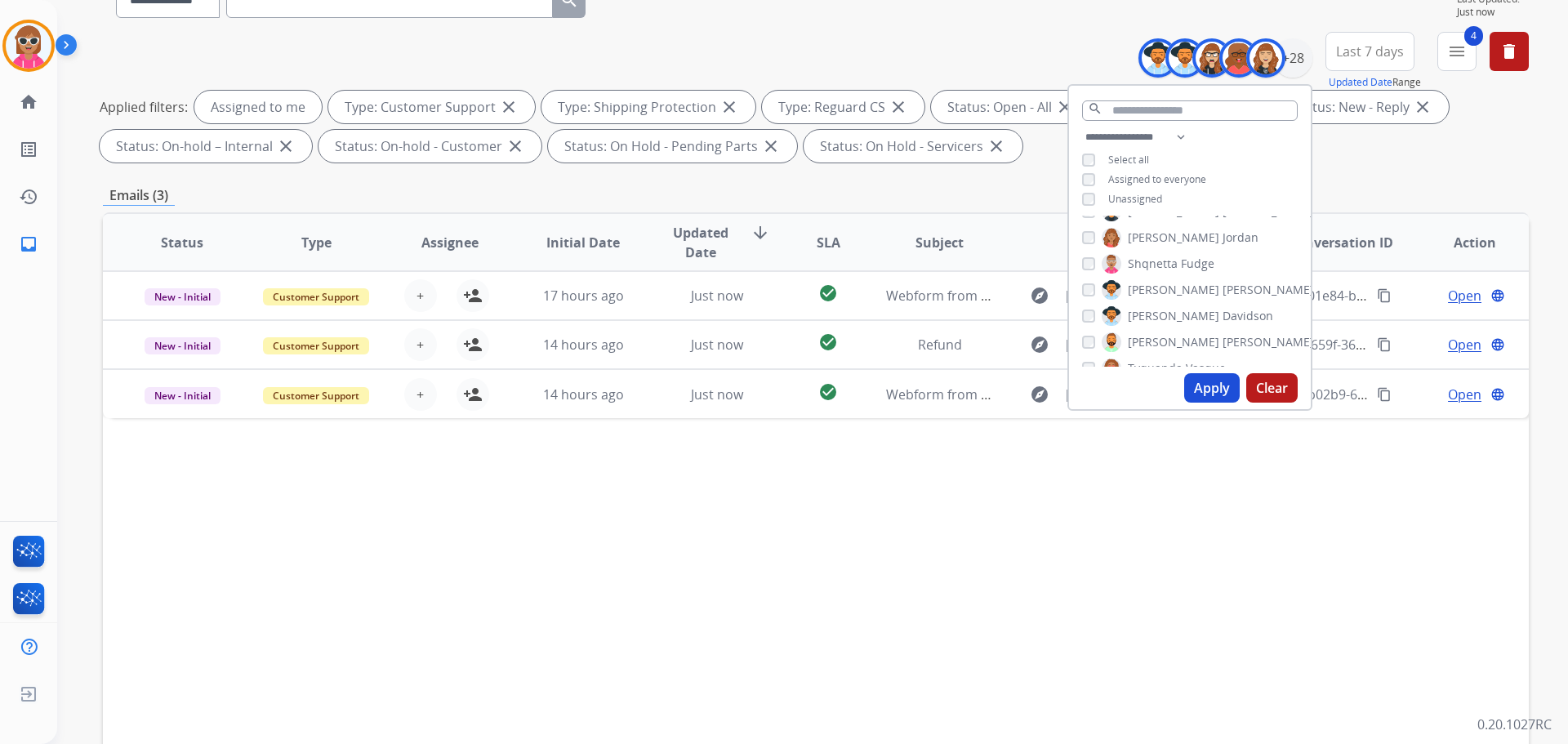
click at [1155, 361] on span "Tyquanda" at bounding box center [1156, 368] width 55 height 16
click at [1171, 296] on label "[PERSON_NAME]" at bounding box center [1144, 305] width 84 height 19
click at [1162, 323] on label "Venegas Young" at bounding box center [1179, 332] width 155 height 19
click at [1162, 345] on div "[PERSON_NAME] [PERSON_NAME] [PERSON_NAME] [PERSON_NAME] [PERSON_NAME] [PERSON_N…" at bounding box center [1189, 291] width 241 height 151
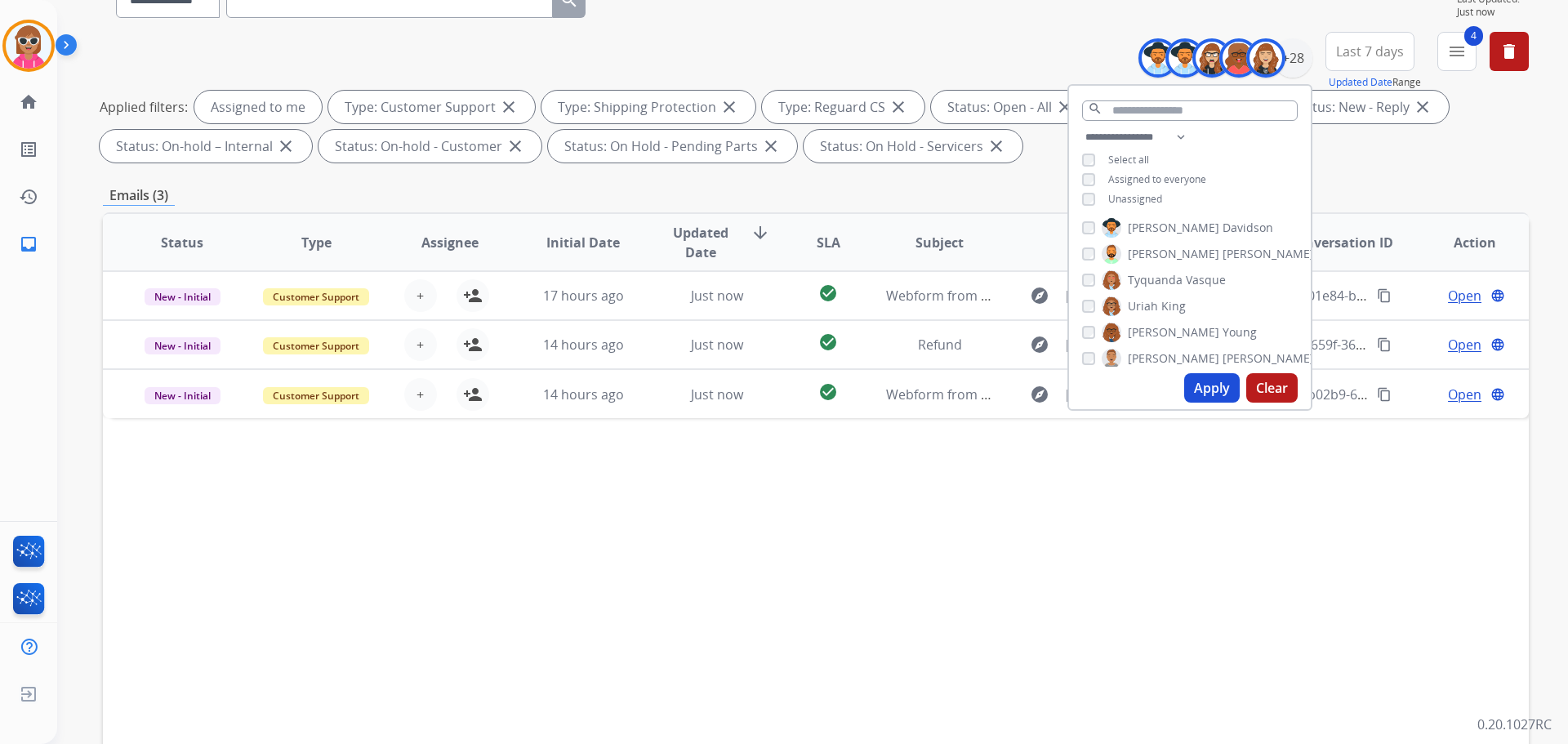
click at [1159, 356] on span "[PERSON_NAME]" at bounding box center [1174, 358] width 91 height 16
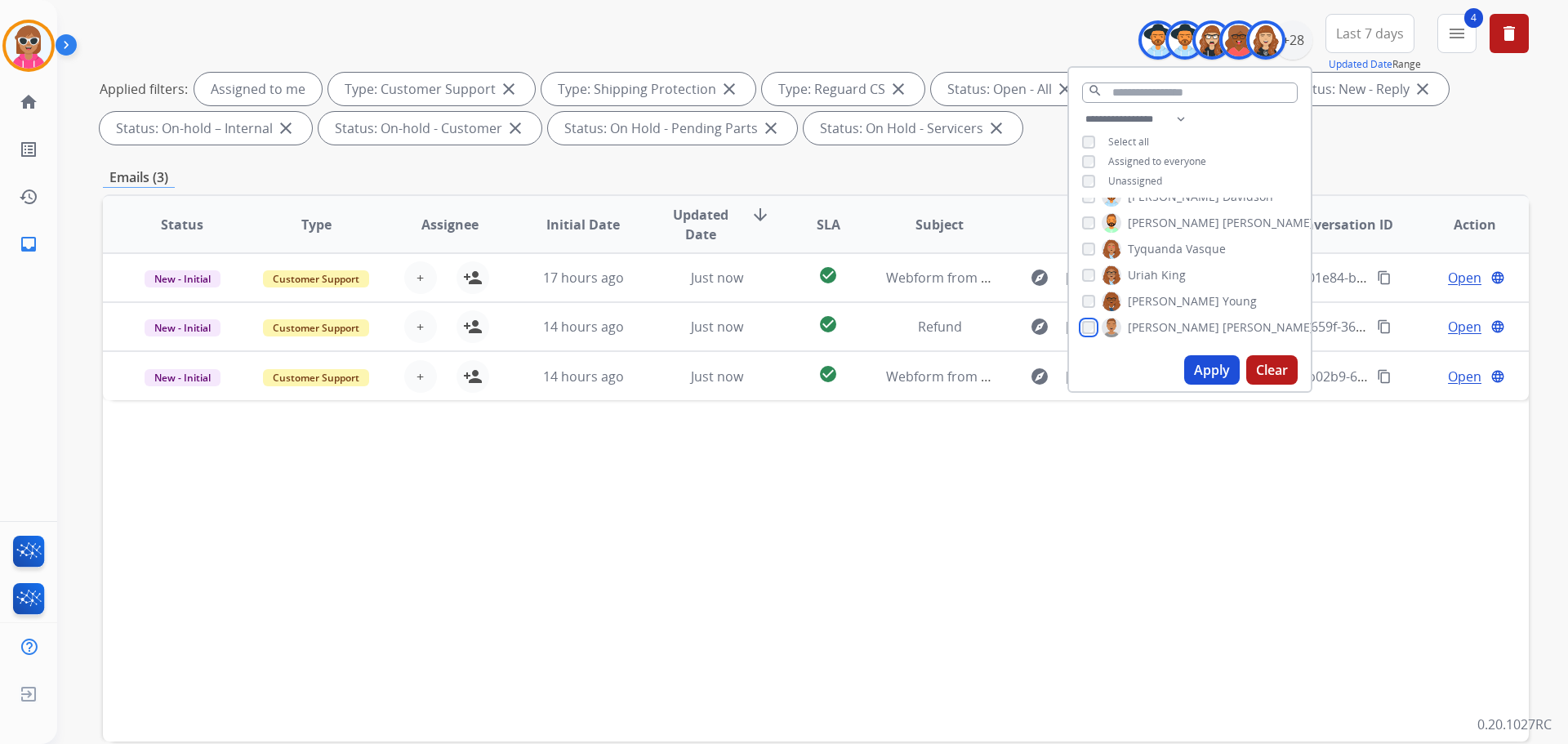
scroll to position [264, 0]
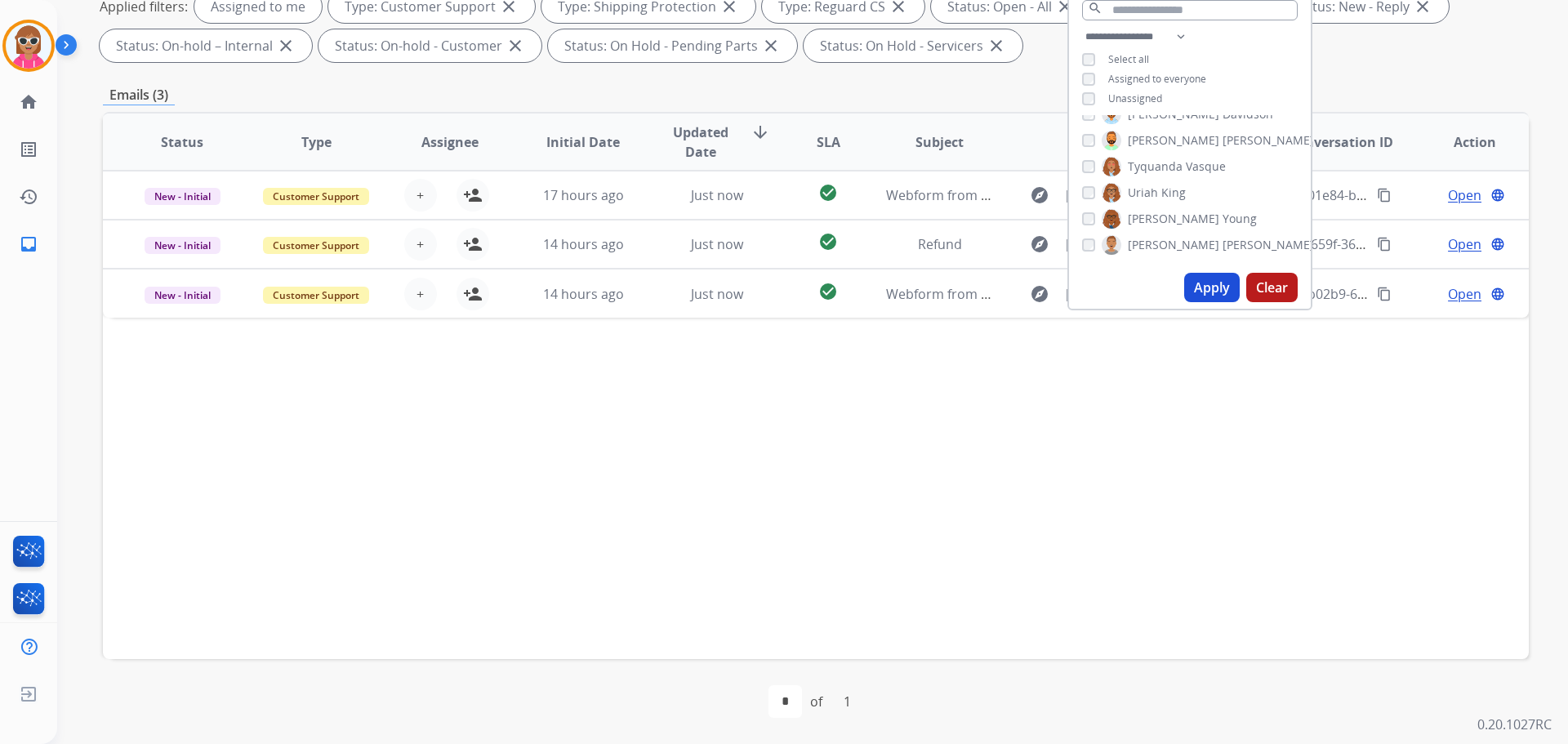
click at [1200, 288] on button "Apply" at bounding box center [1211, 287] width 56 height 29
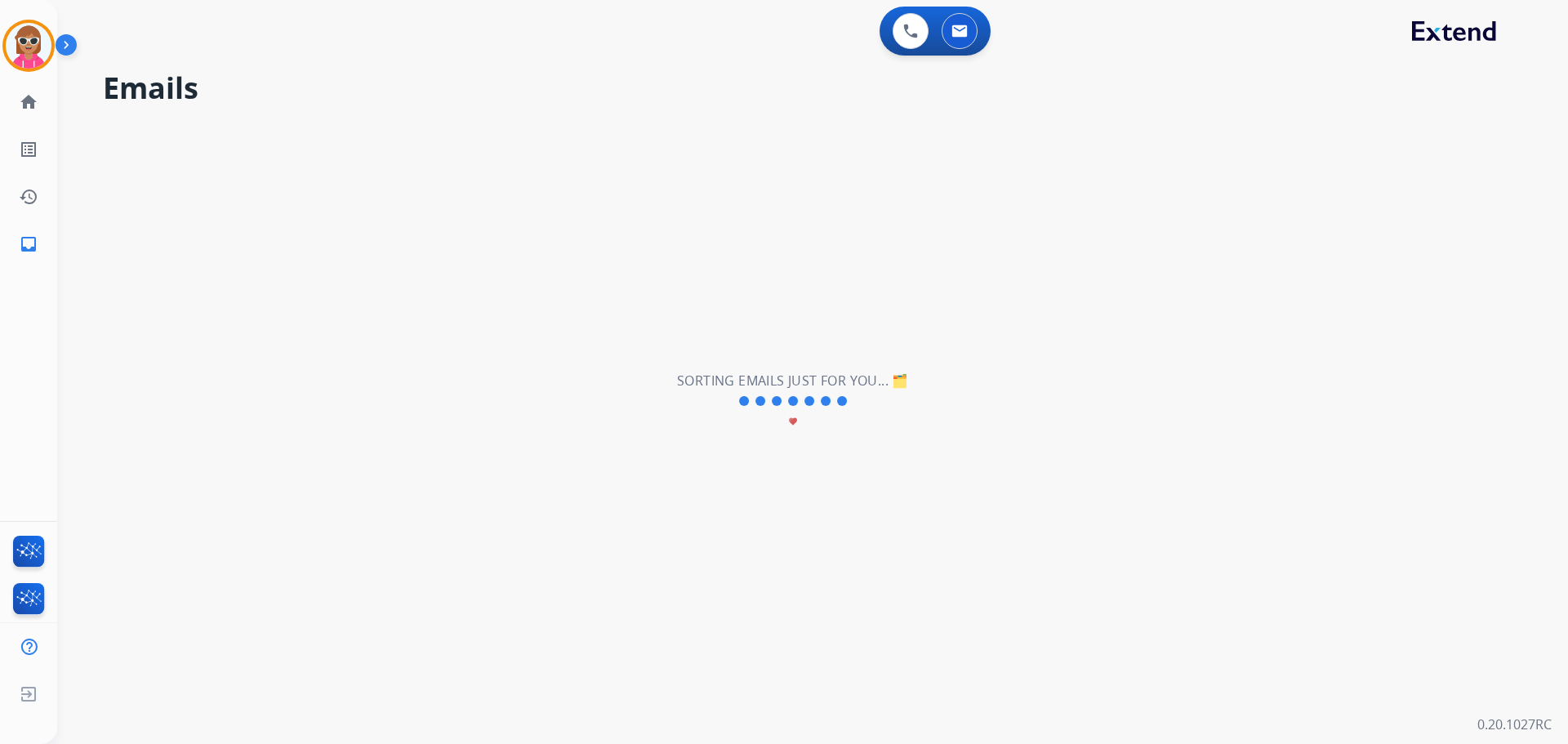
scroll to position [0, 0]
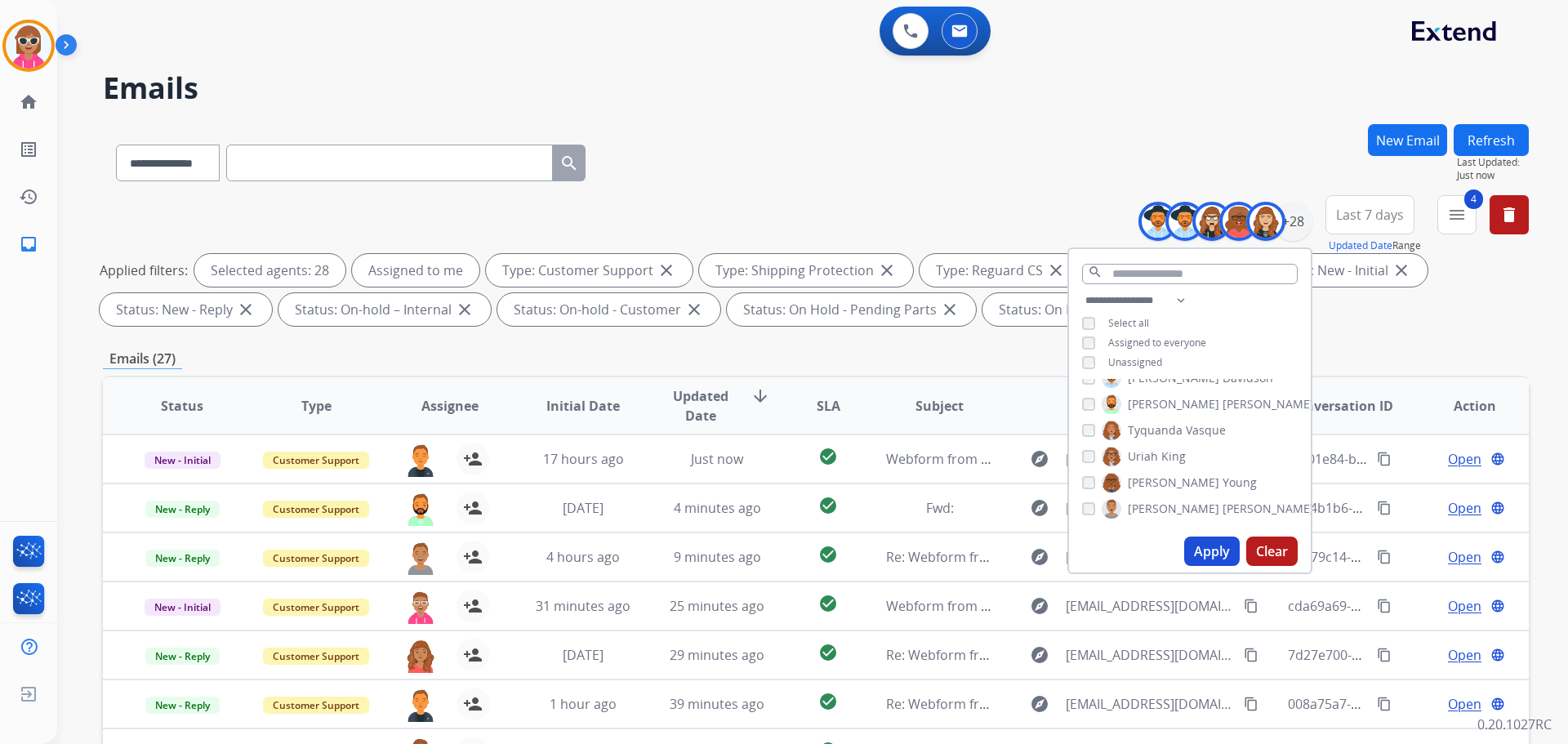
click at [452, 399] on span "Assignee" at bounding box center [450, 405] width 58 height 19
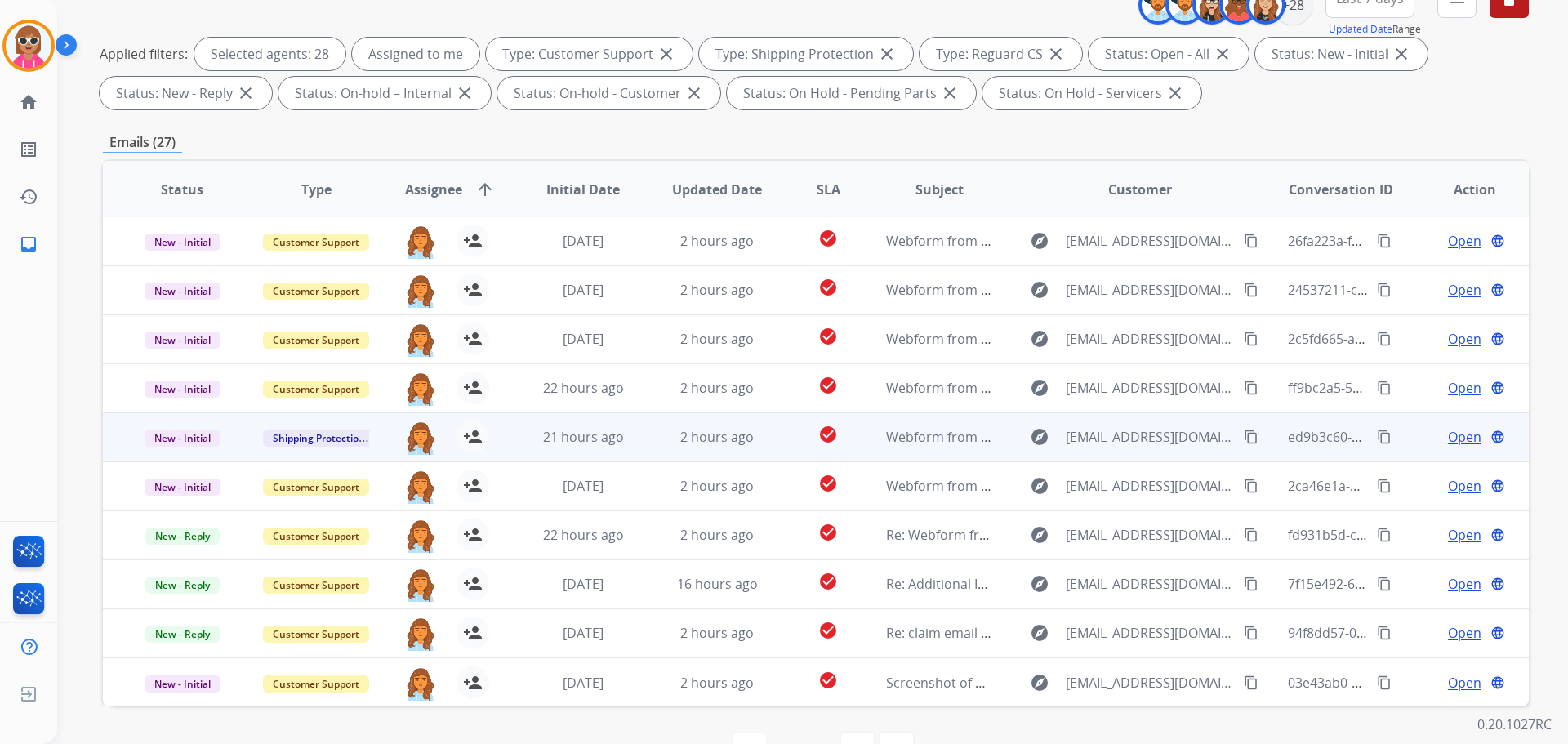
scroll to position [264, 0]
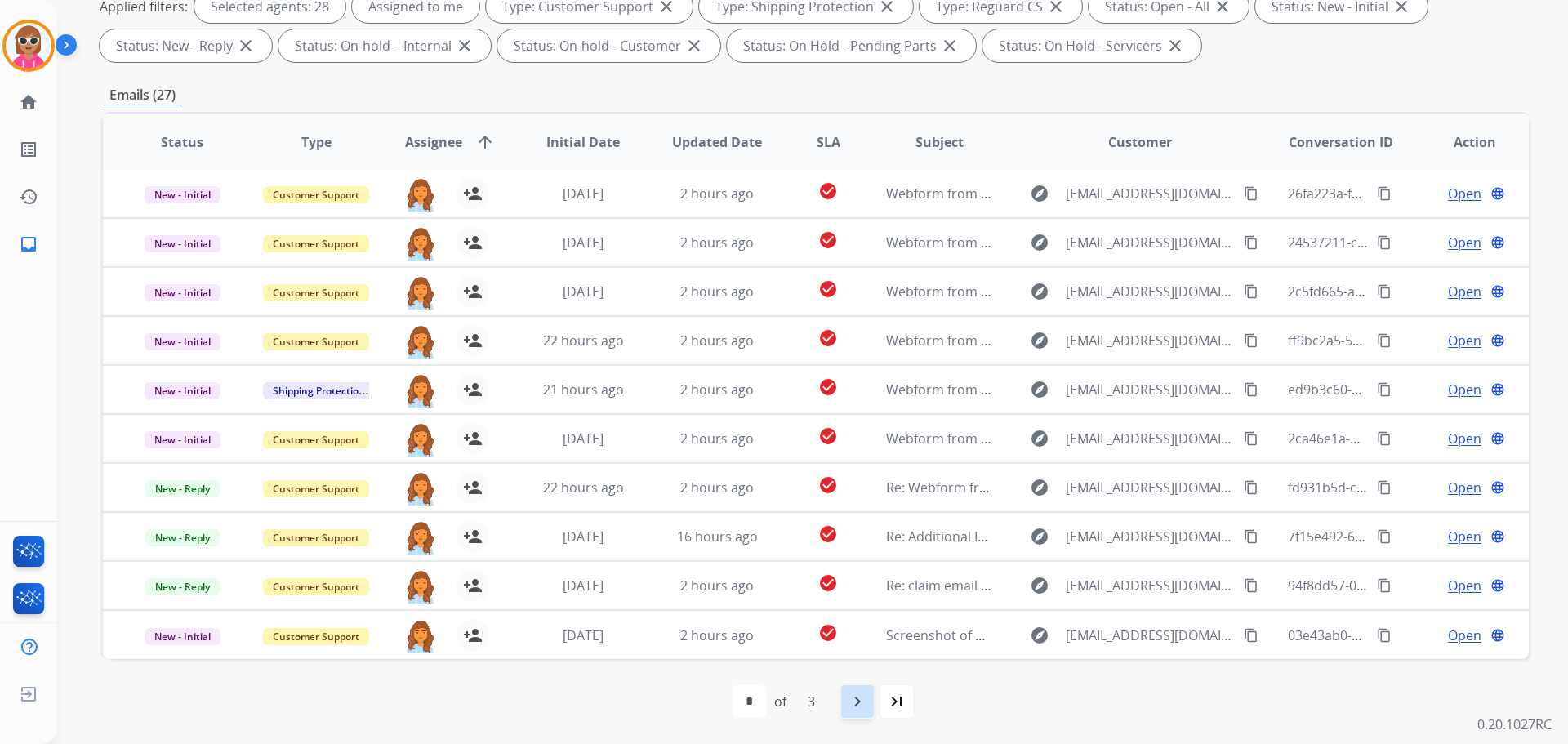
click at [857, 694] on mat-icon "navigate_next" at bounding box center [857, 701] width 19 height 19
select select "*"
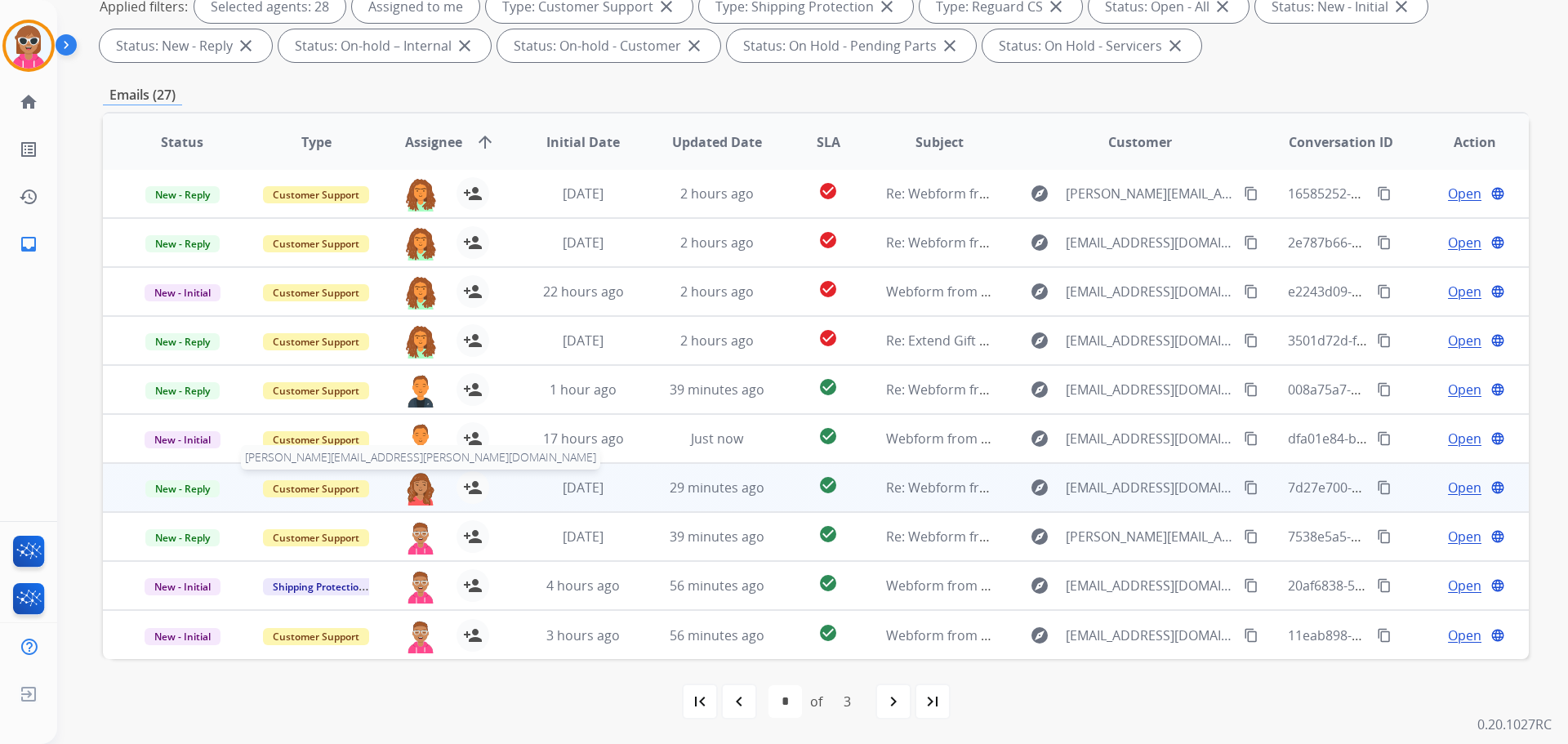
click at [412, 488] on img at bounding box center [421, 488] width 33 height 35
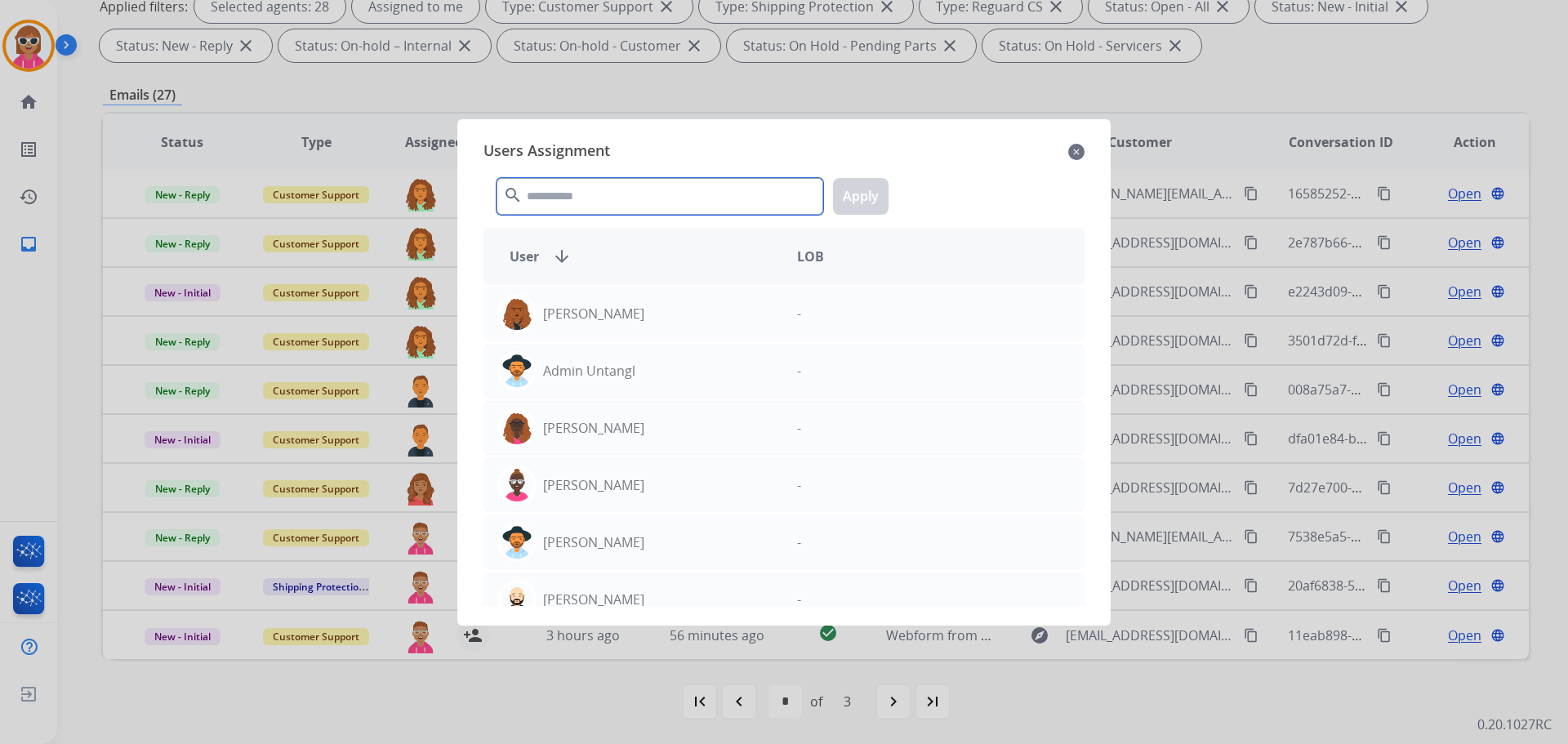
click at [571, 196] on input "text" at bounding box center [659, 197] width 326 height 37
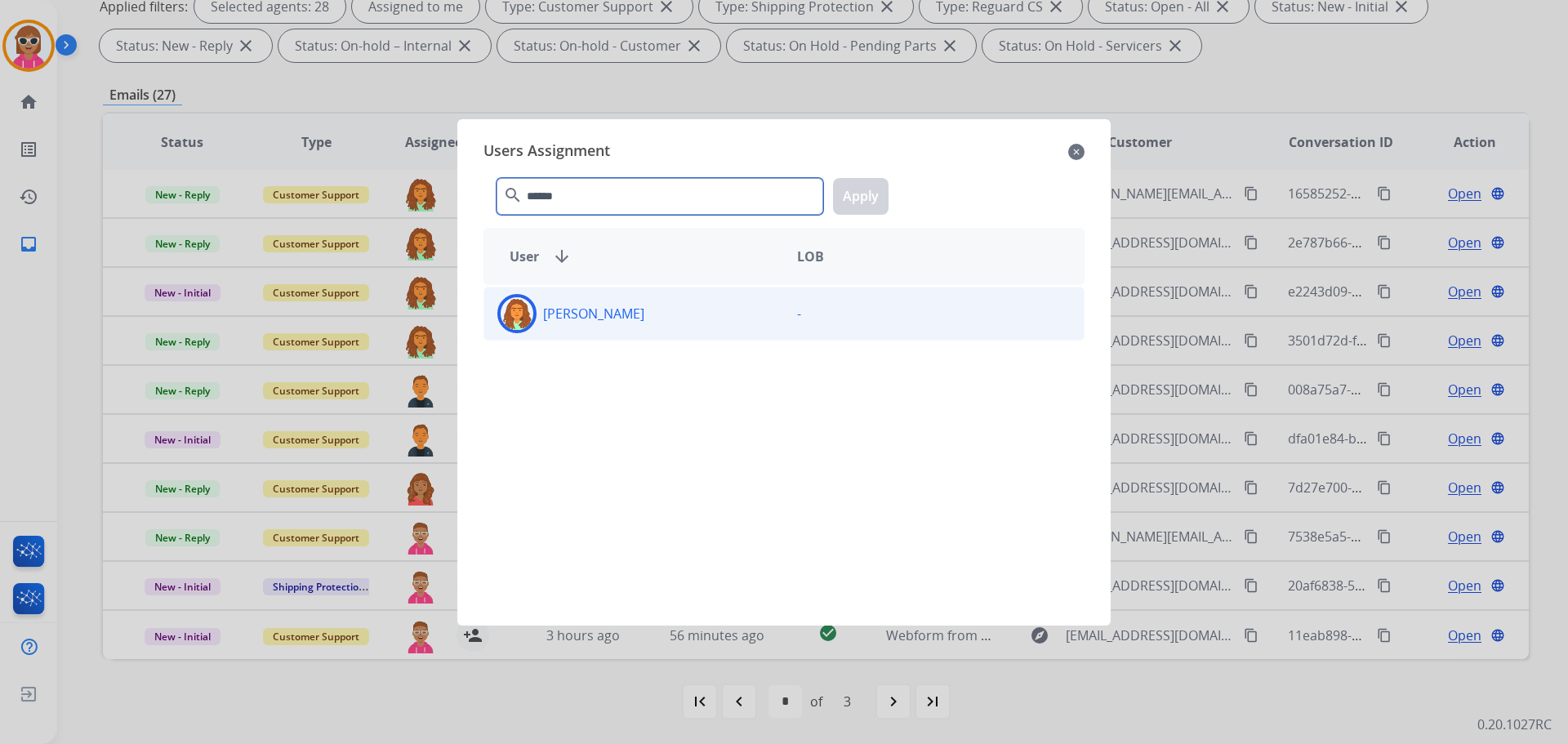
type input "******"
drag, startPoint x: 617, startPoint y: 300, endPoint x: 624, endPoint y: 299, distance: 7.1
click at [624, 299] on div "[PERSON_NAME]" at bounding box center [635, 314] width 300 height 39
click at [877, 199] on button "Apply" at bounding box center [860, 197] width 56 height 37
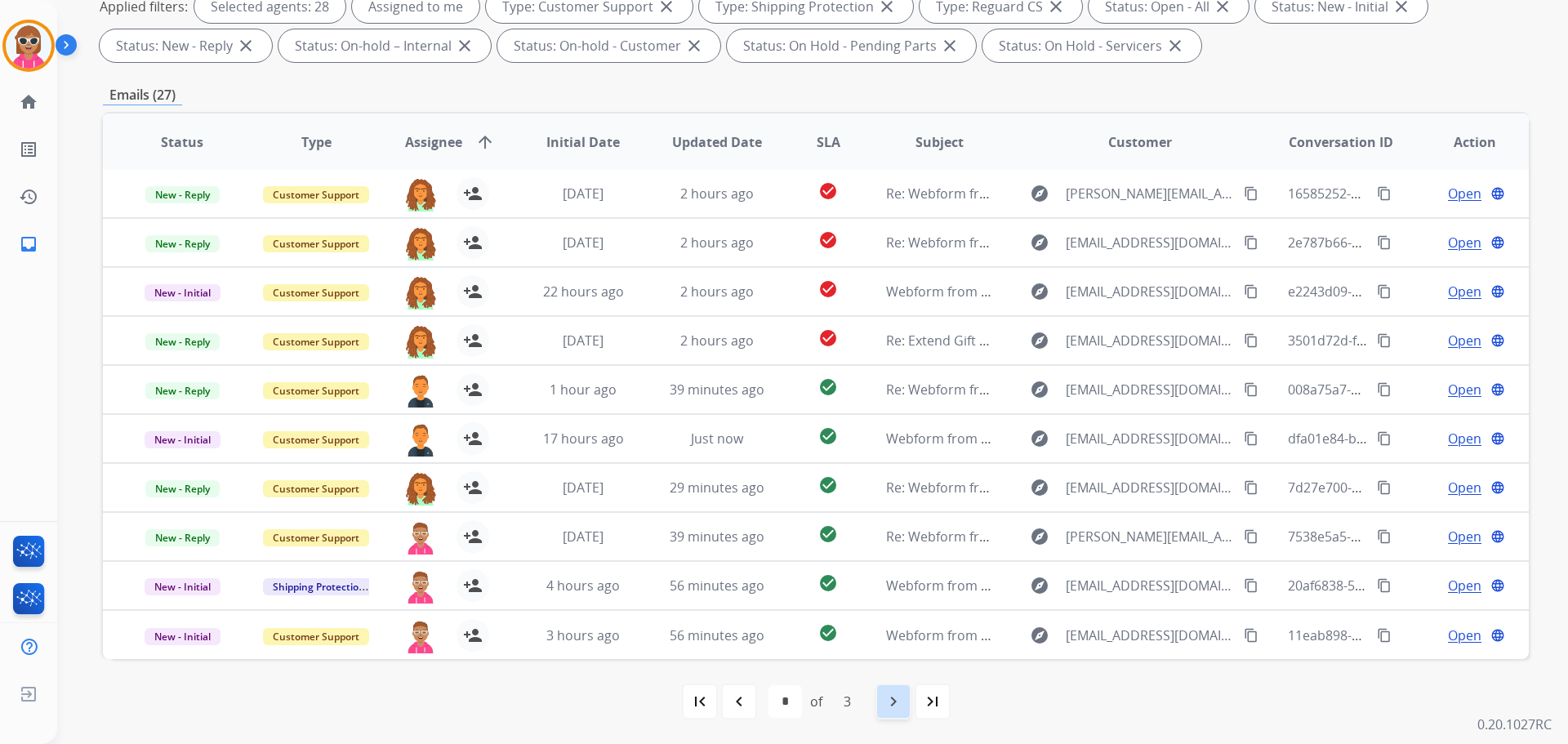
drag, startPoint x: 872, startPoint y: 694, endPoint x: 890, endPoint y: 705, distance: 21.1
click at [889, 705] on div "first_page navigate_before * * * of 3 navigate_next last_page" at bounding box center [816, 702] width 1426 height 33
click at [890, 705] on mat-icon "navigate_next" at bounding box center [893, 701] width 19 height 19
select select "*"
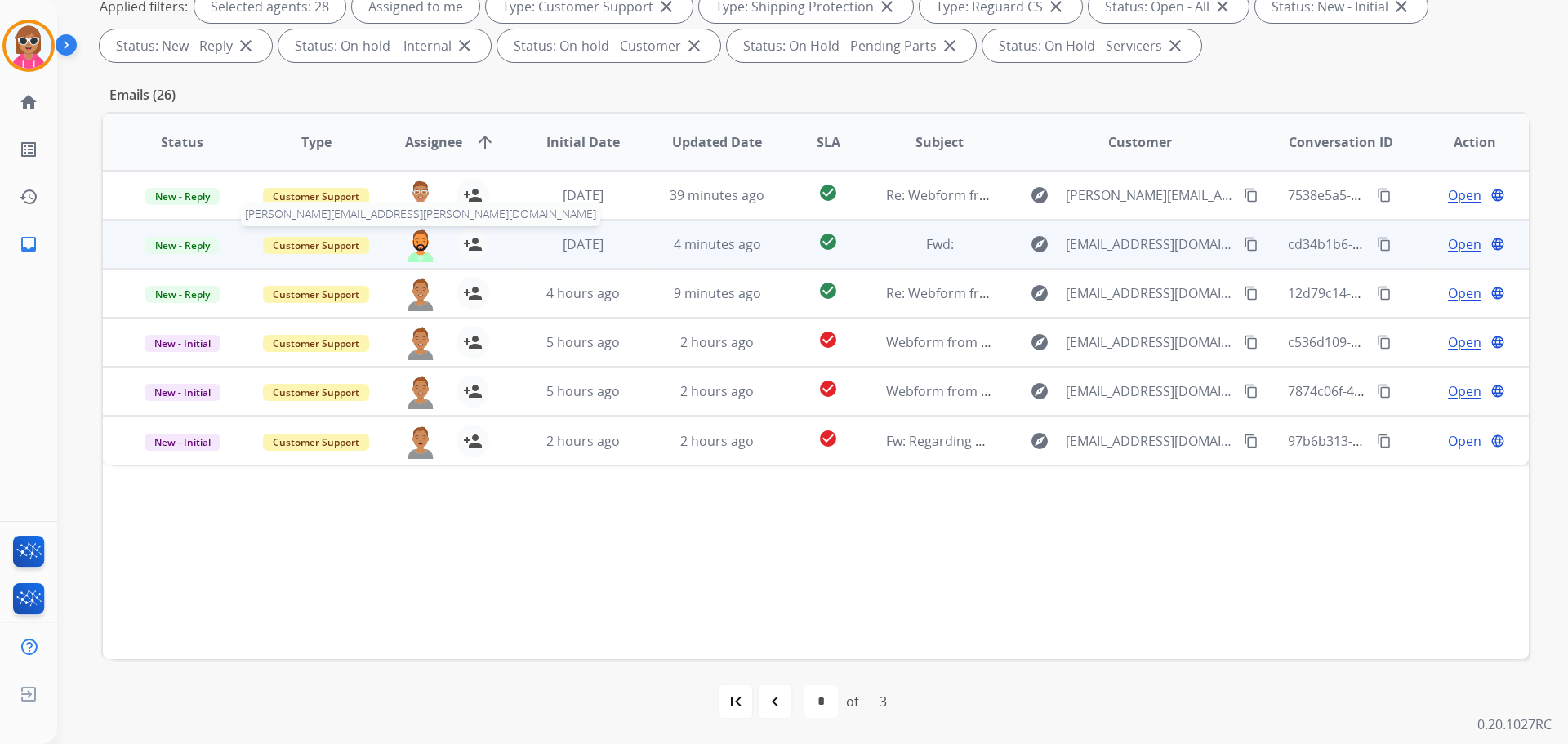
click at [416, 241] on img at bounding box center [421, 245] width 33 height 35
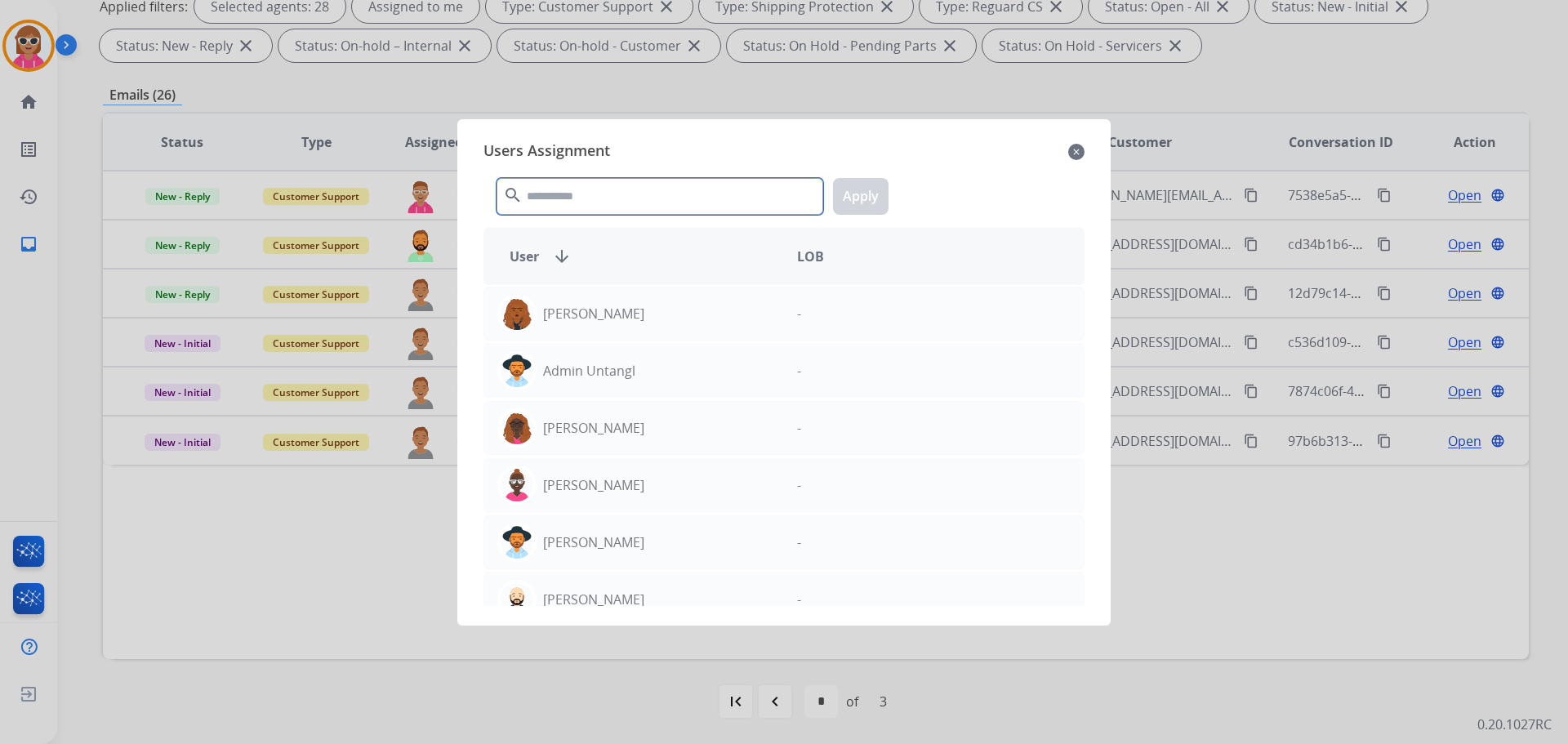
click at [543, 197] on input "text" at bounding box center [659, 197] width 326 height 37
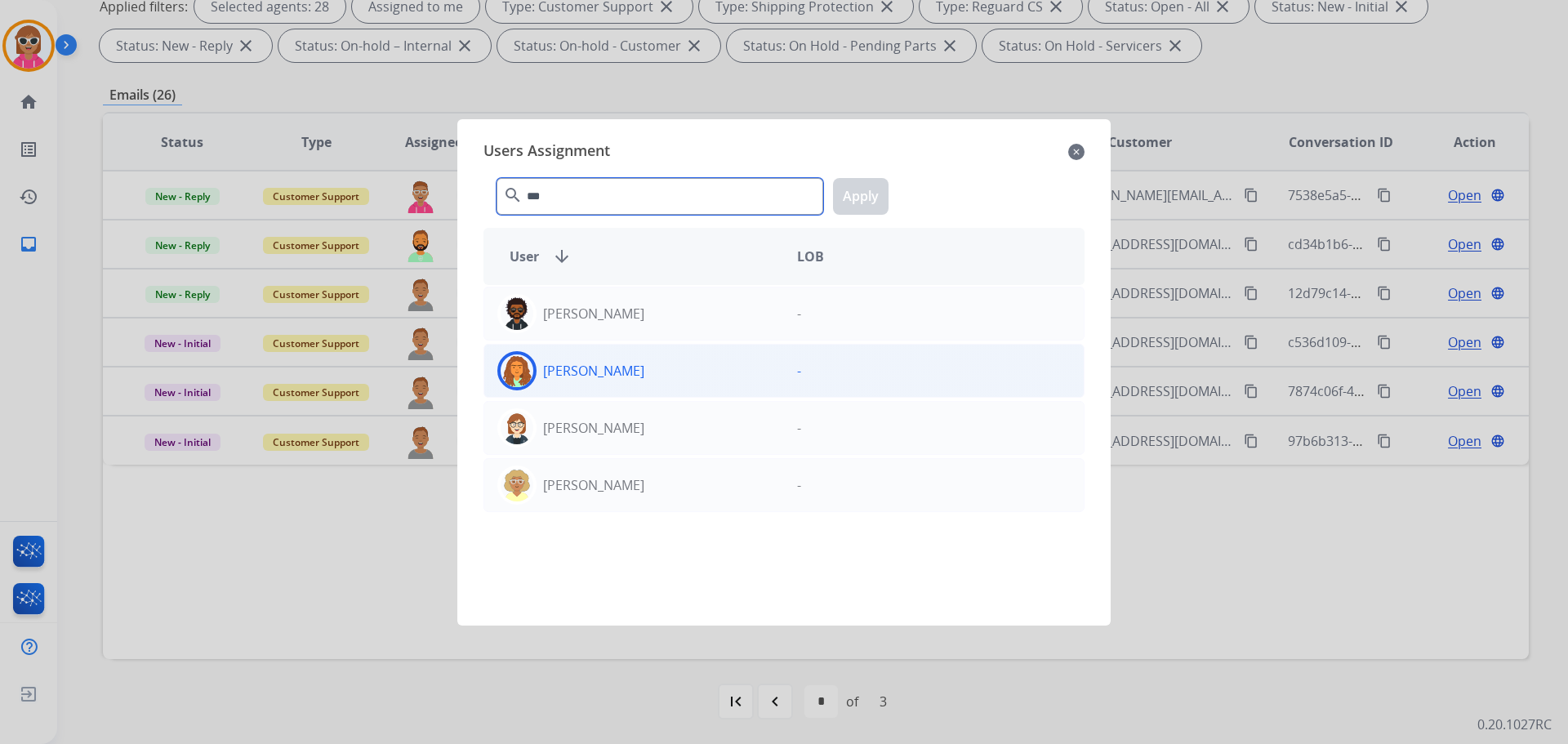
type input "***"
click at [687, 379] on div "[PERSON_NAME]" at bounding box center [635, 370] width 300 height 39
click at [869, 203] on button "Apply" at bounding box center [860, 197] width 56 height 37
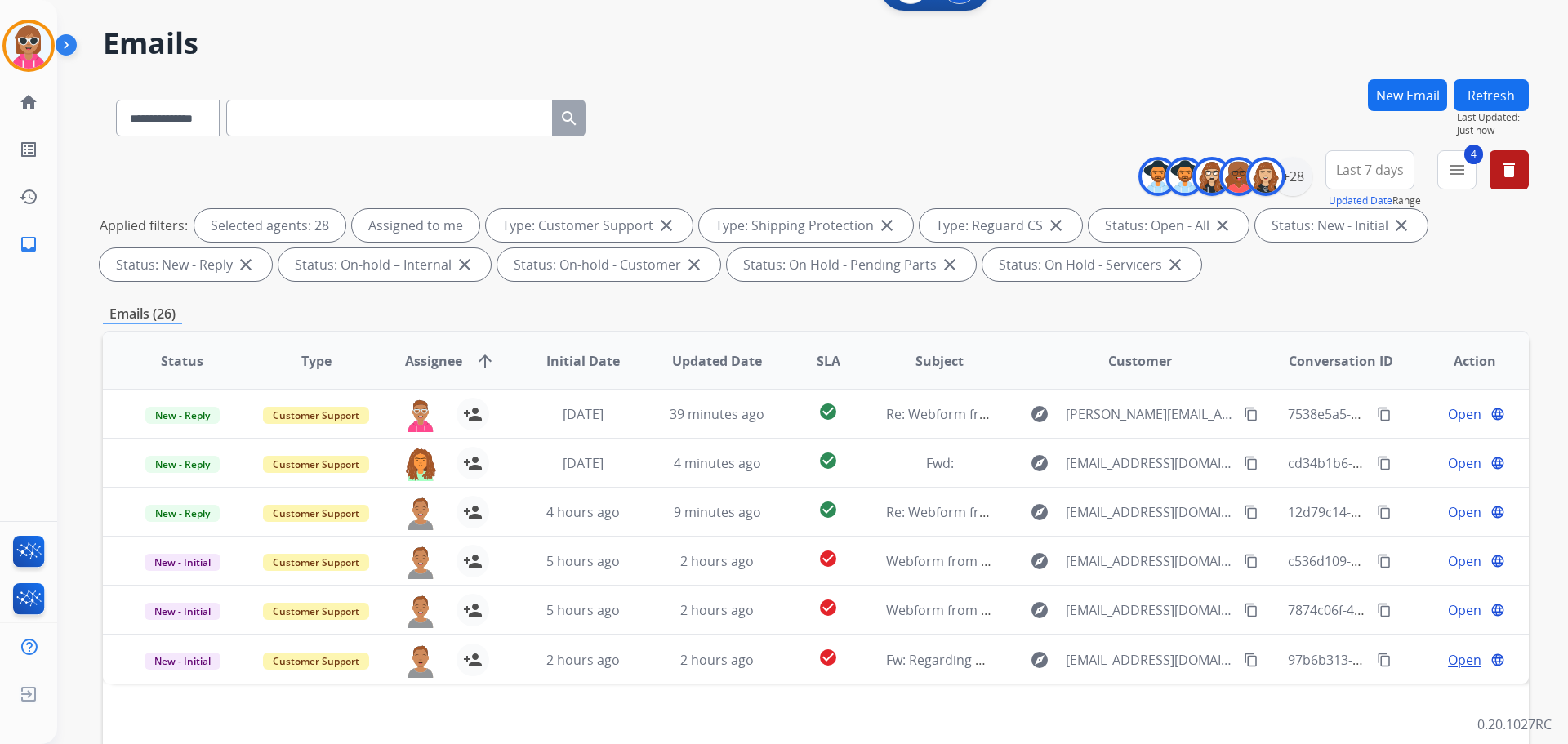
scroll to position [0, 0]
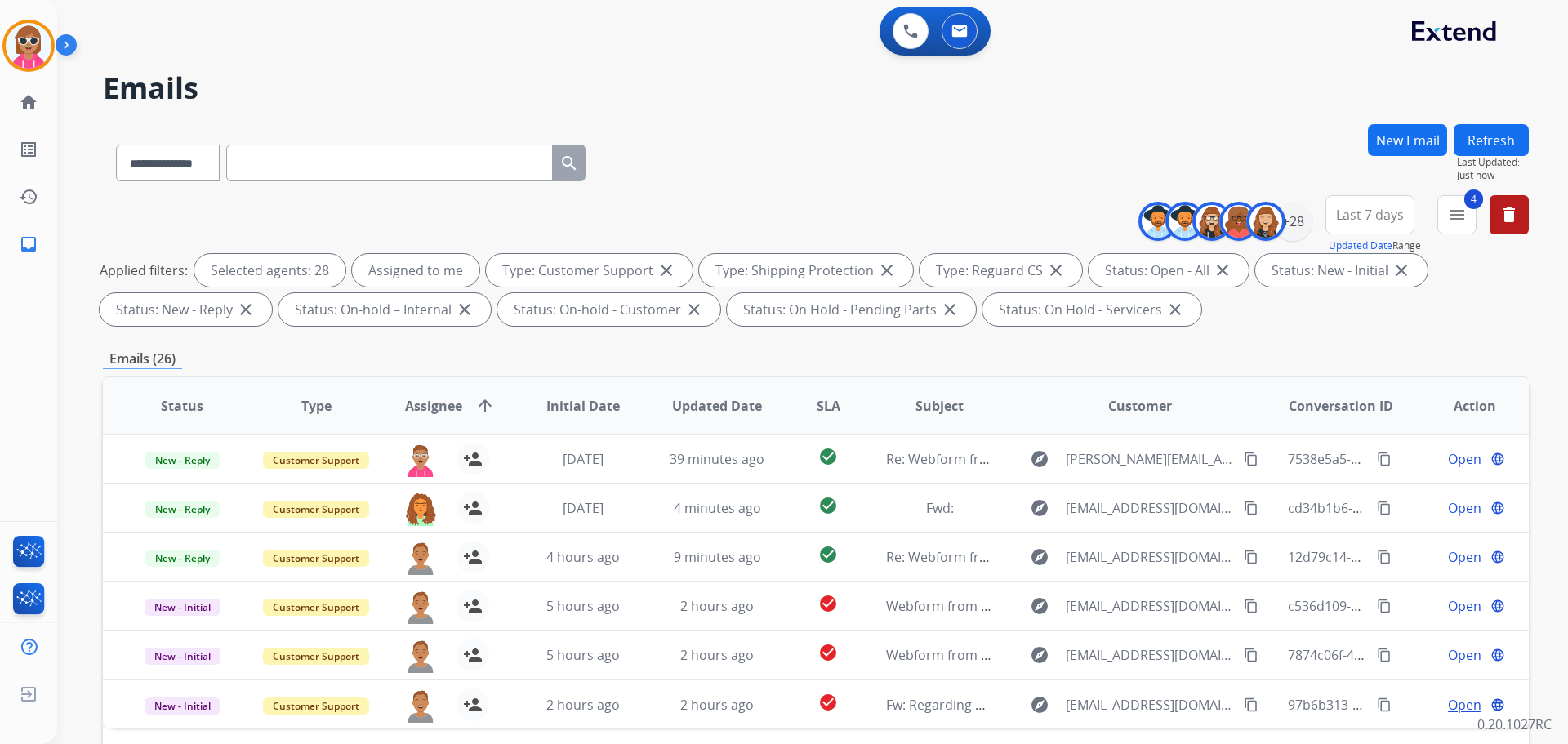
click at [1502, 122] on div "**********" at bounding box center [794, 430] width 1472 height 744
click at [1499, 131] on button "Refresh" at bounding box center [1491, 140] width 75 height 32
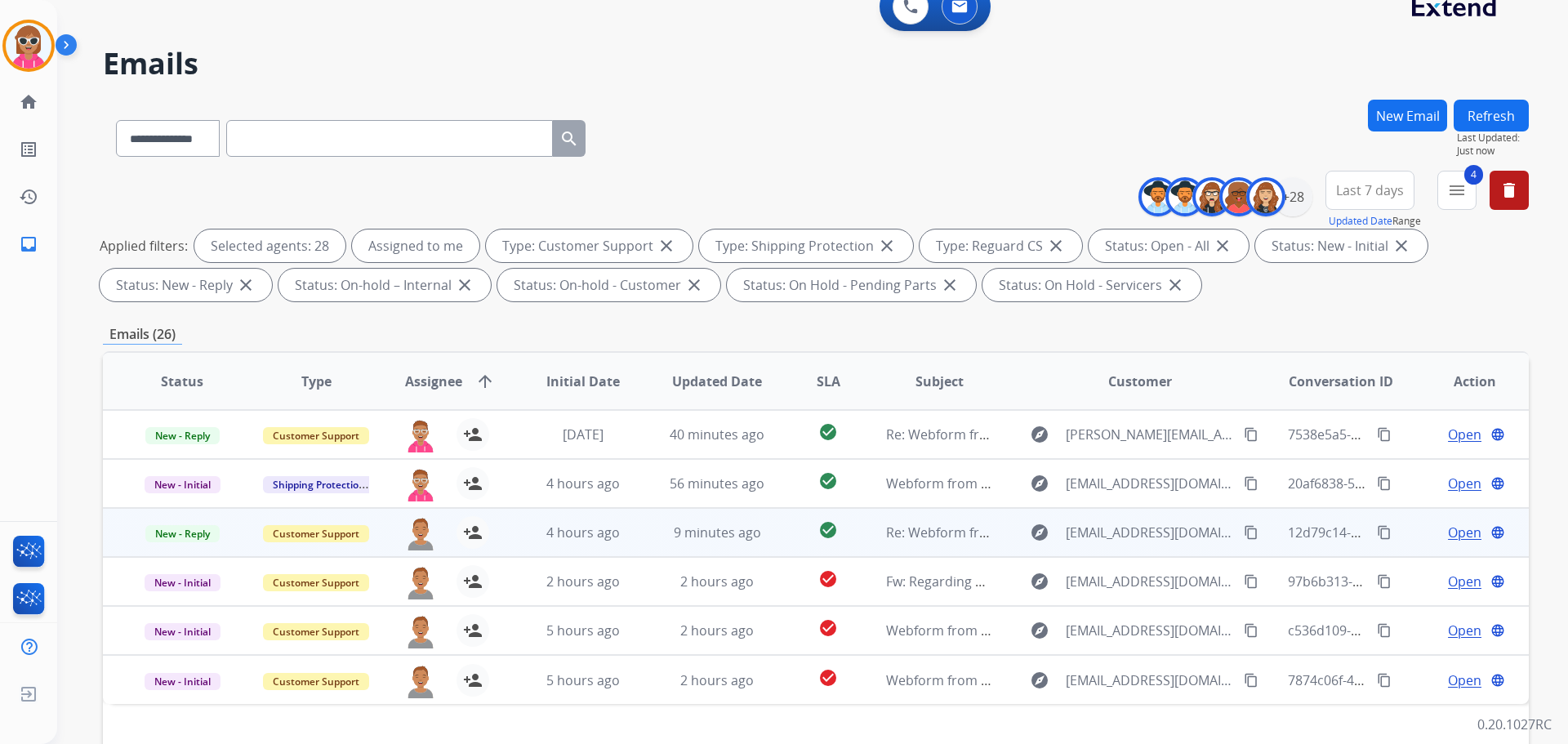
scroll to position [264, 0]
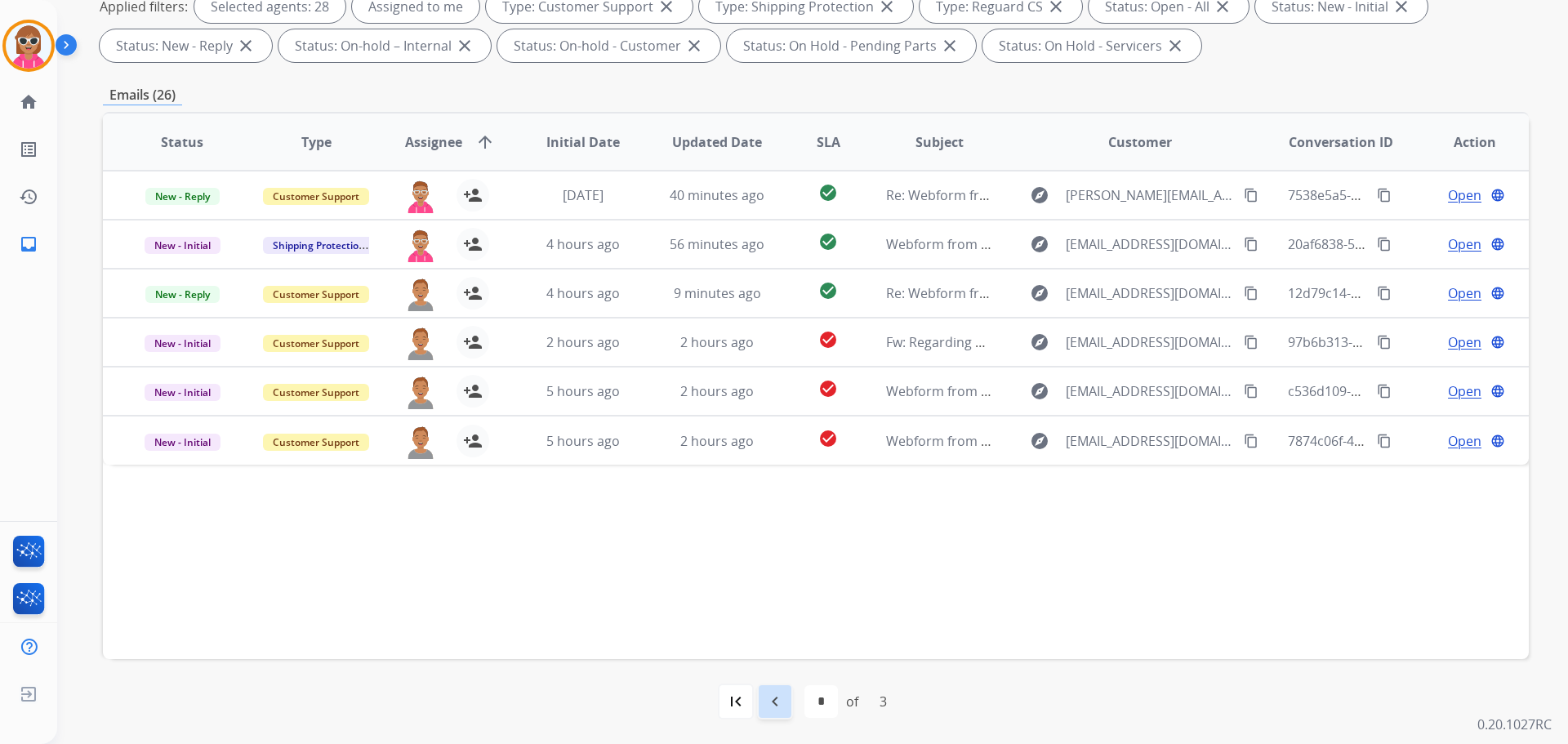
click at [770, 711] on div "navigate_before" at bounding box center [774, 701] width 36 height 36
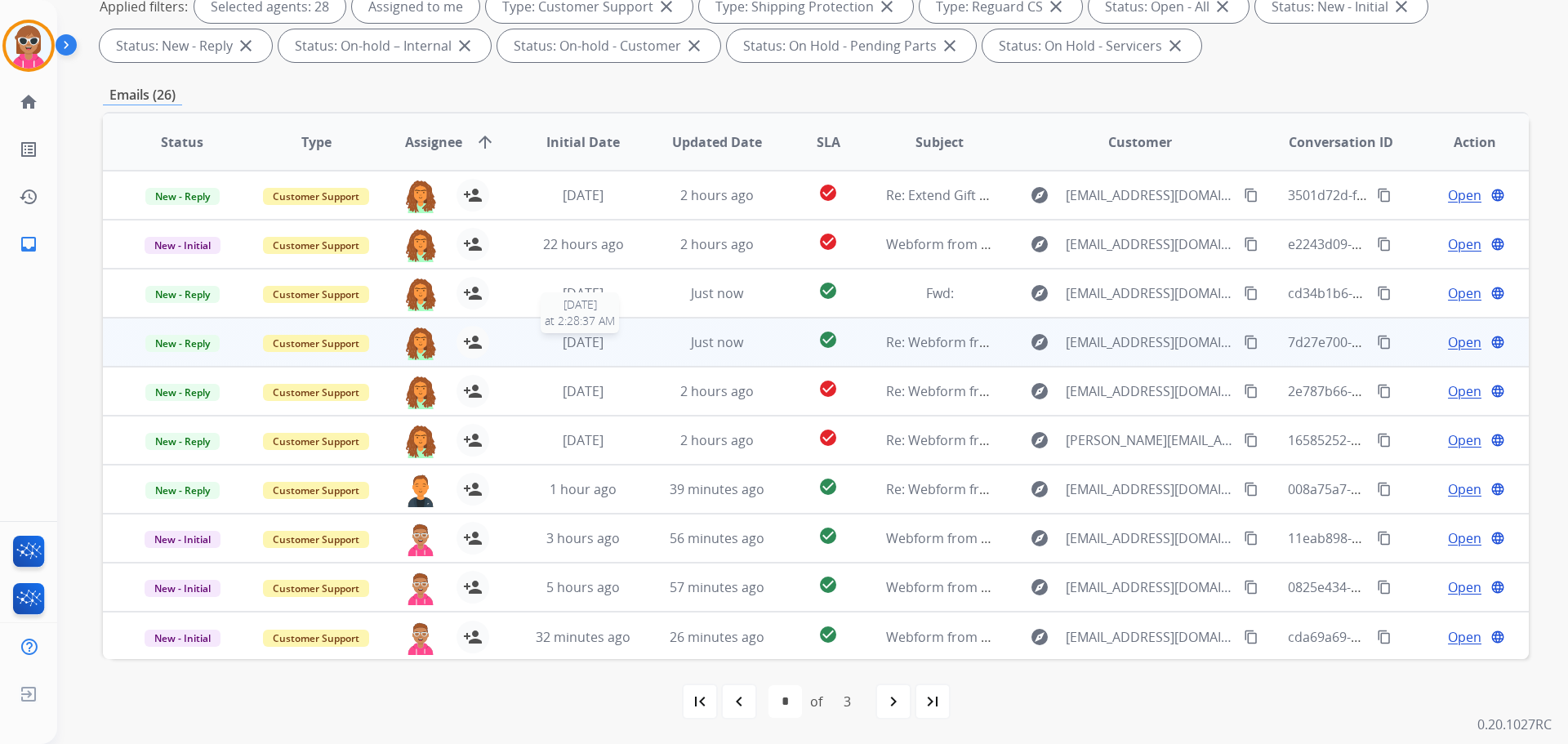
scroll to position [2, 0]
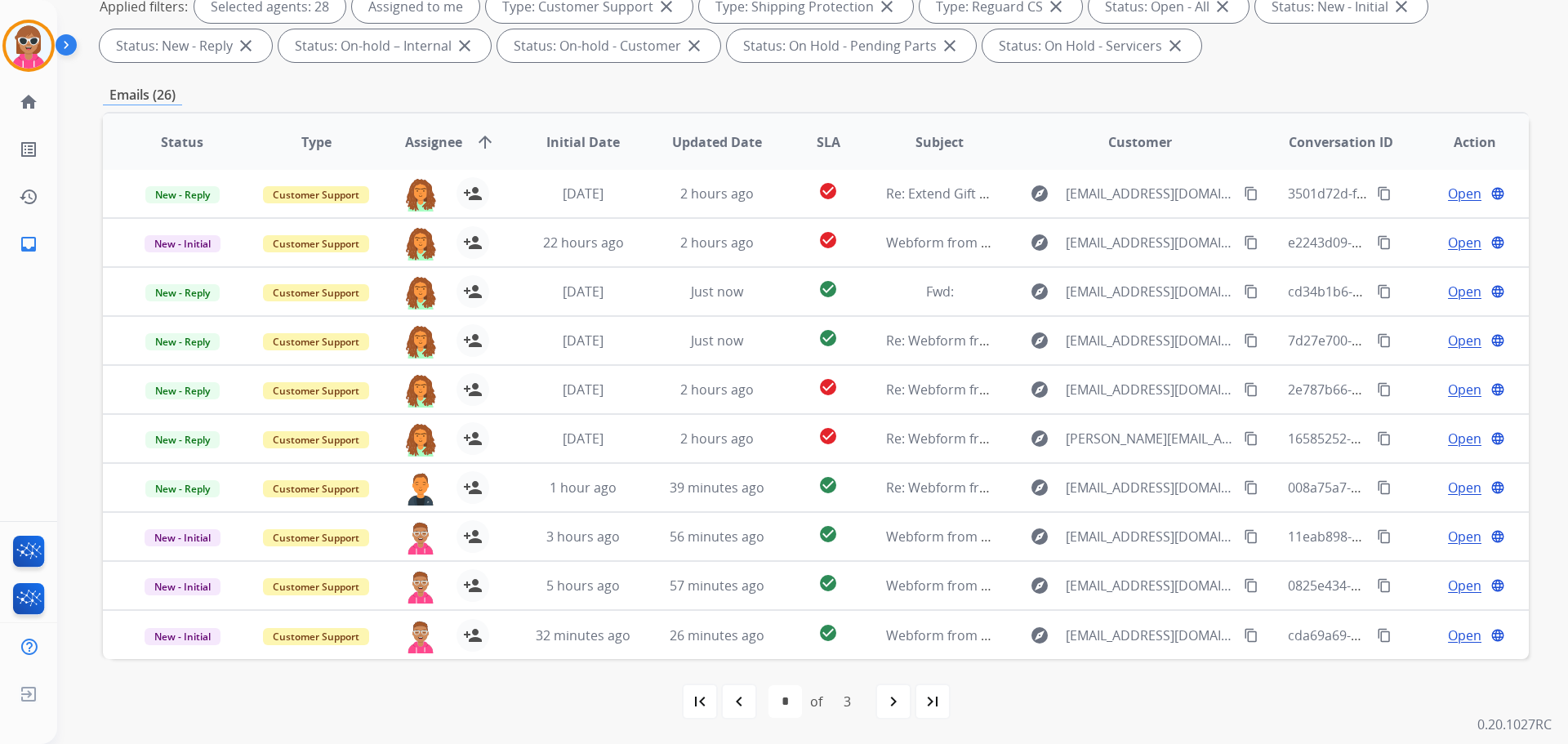
click at [741, 707] on mat-icon "navigate_before" at bounding box center [739, 701] width 19 height 19
select select "*"
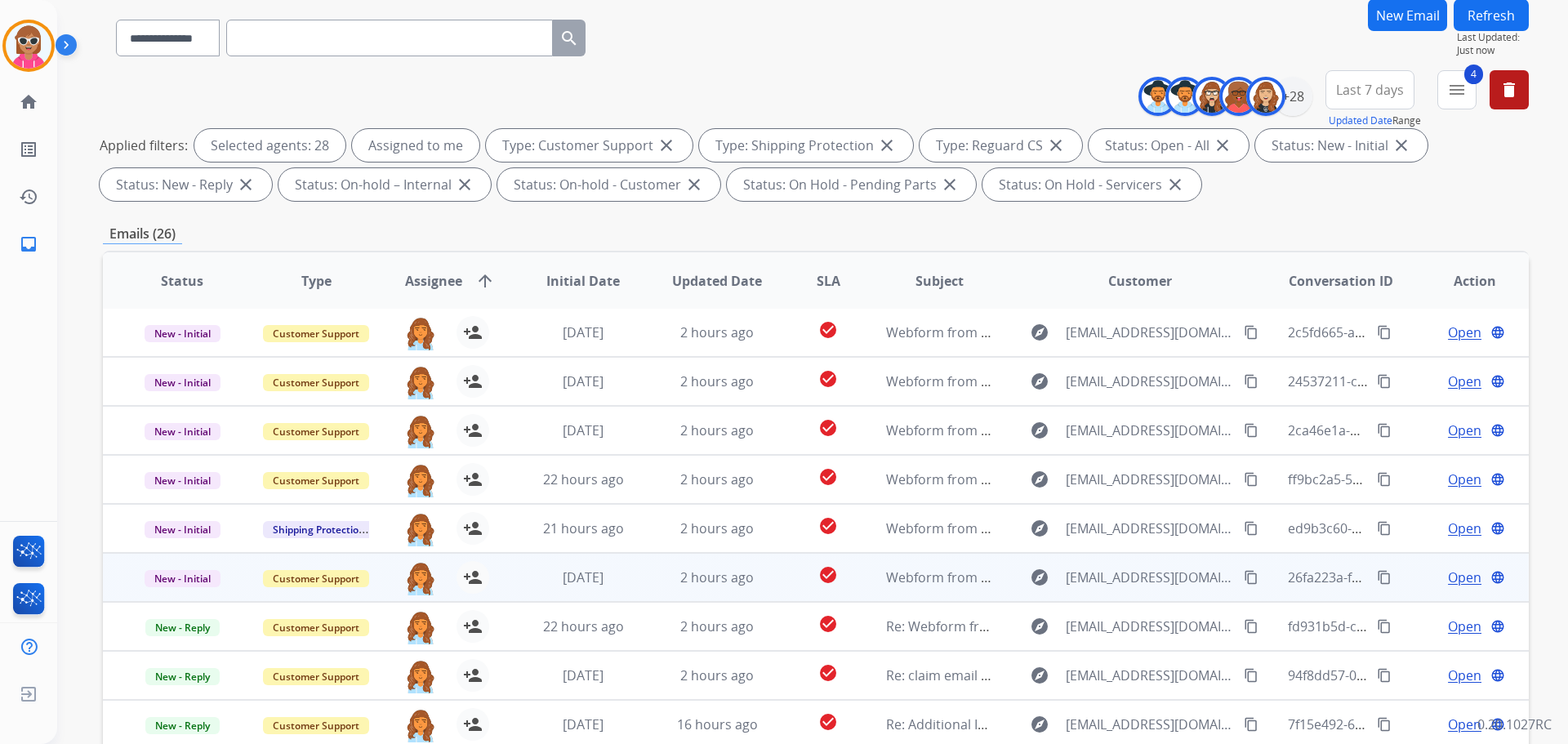
scroll to position [264, 0]
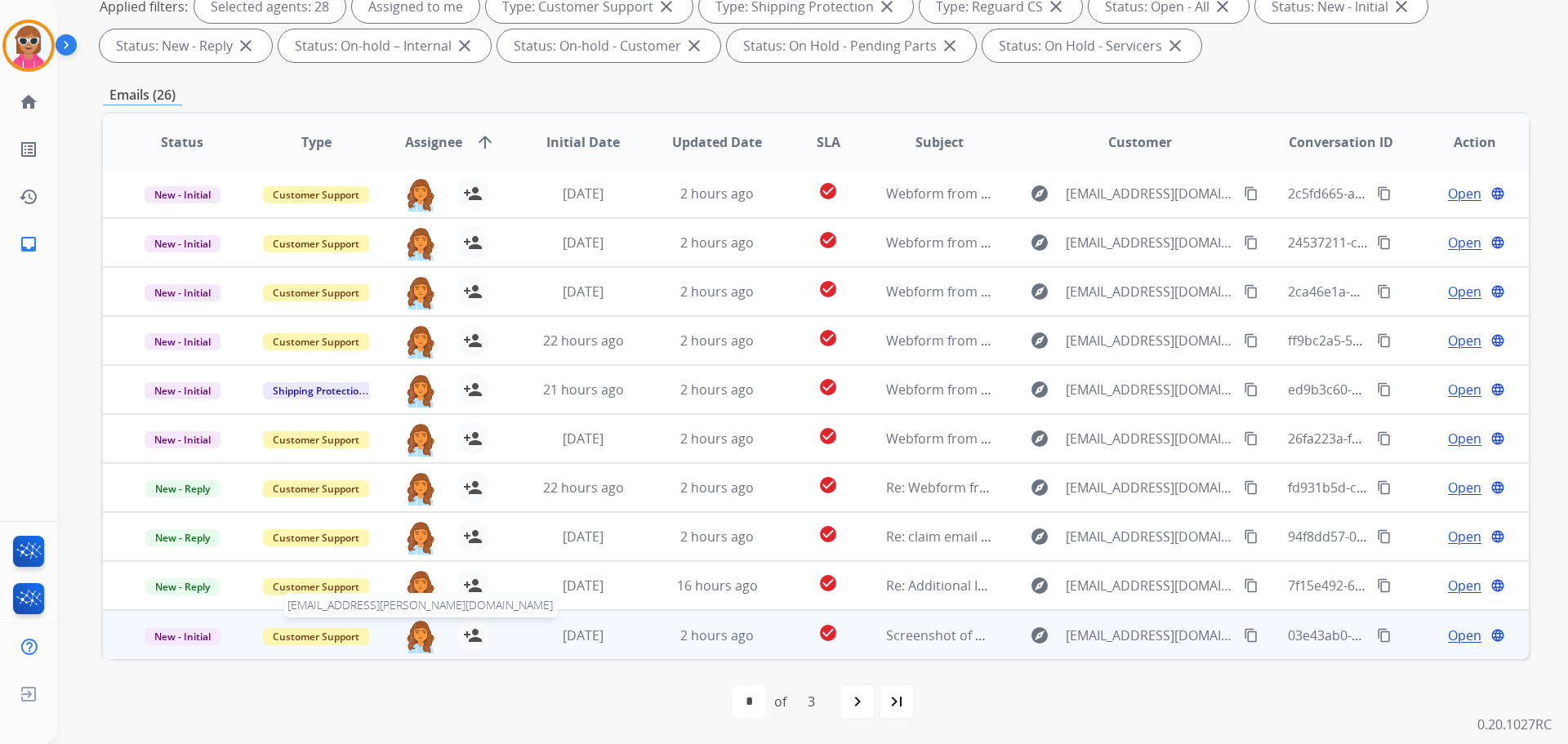
click at [417, 633] on img at bounding box center [421, 636] width 33 height 35
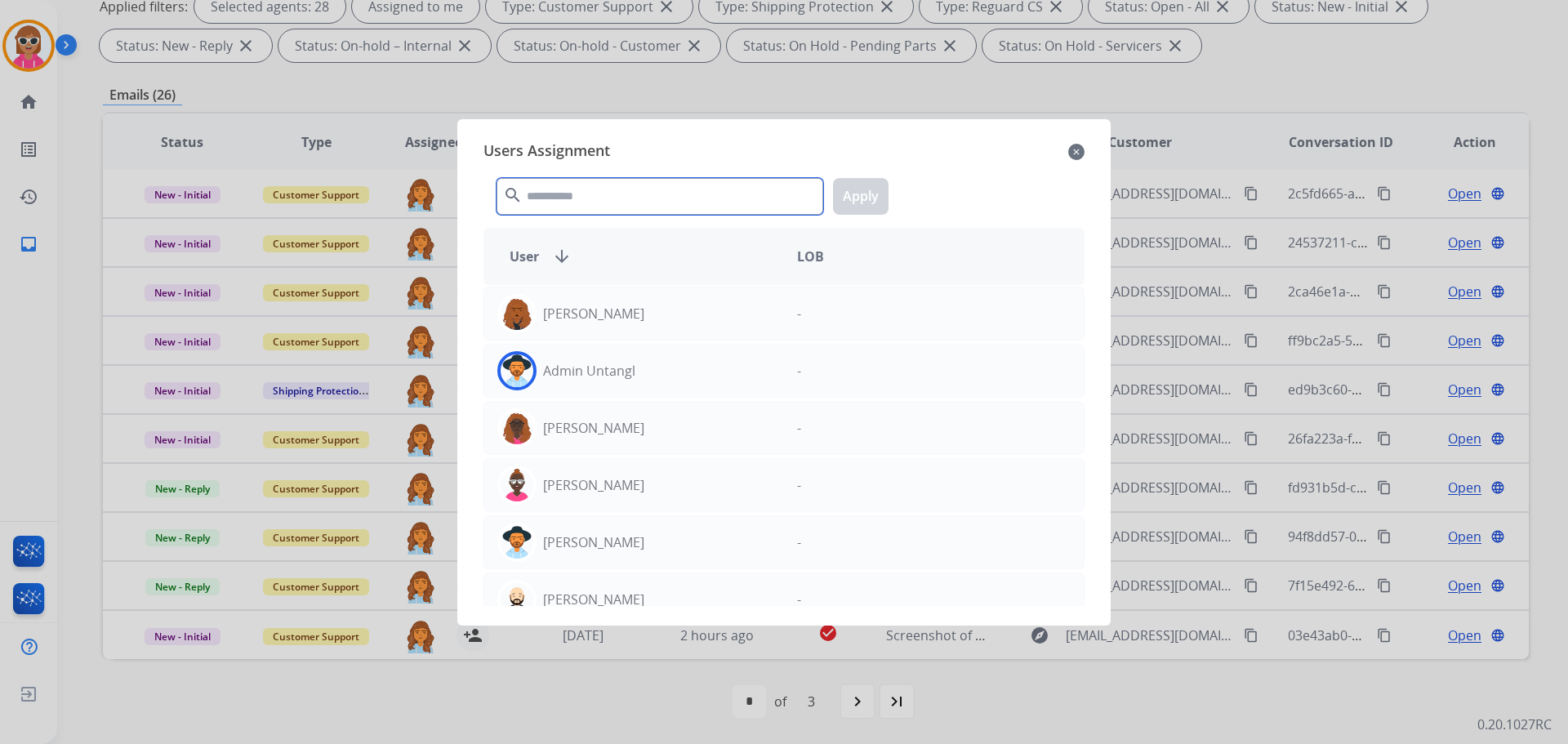
click at [568, 193] on input "text" at bounding box center [659, 197] width 326 height 37
click at [580, 202] on input "text" at bounding box center [659, 197] width 326 height 37
click at [581, 203] on input "text" at bounding box center [659, 197] width 326 height 37
click at [579, 193] on input "text" at bounding box center [659, 197] width 326 height 37
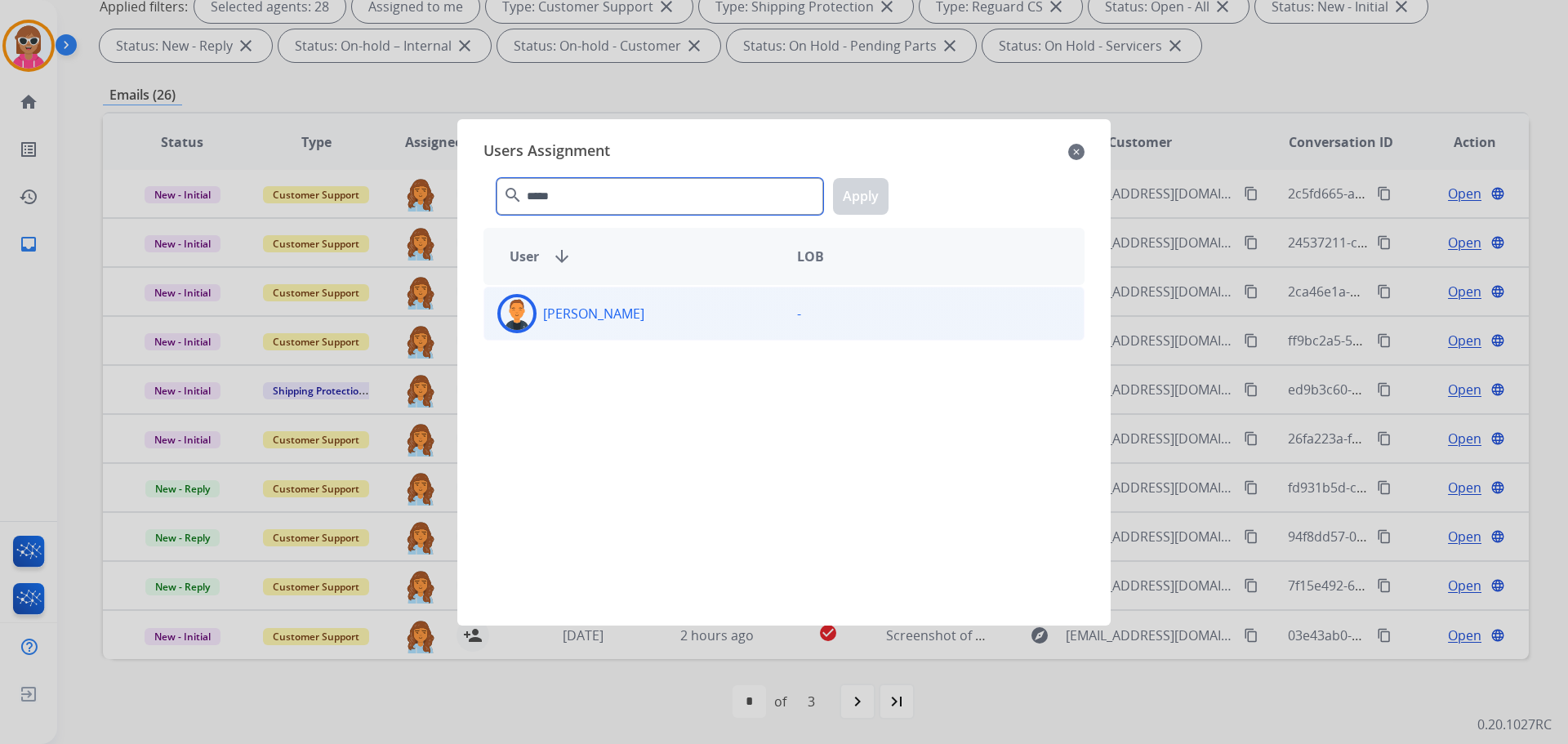
type input "*****"
click at [623, 306] on div "[PERSON_NAME]" at bounding box center [635, 314] width 300 height 39
click at [848, 186] on button "Apply" at bounding box center [860, 197] width 56 height 37
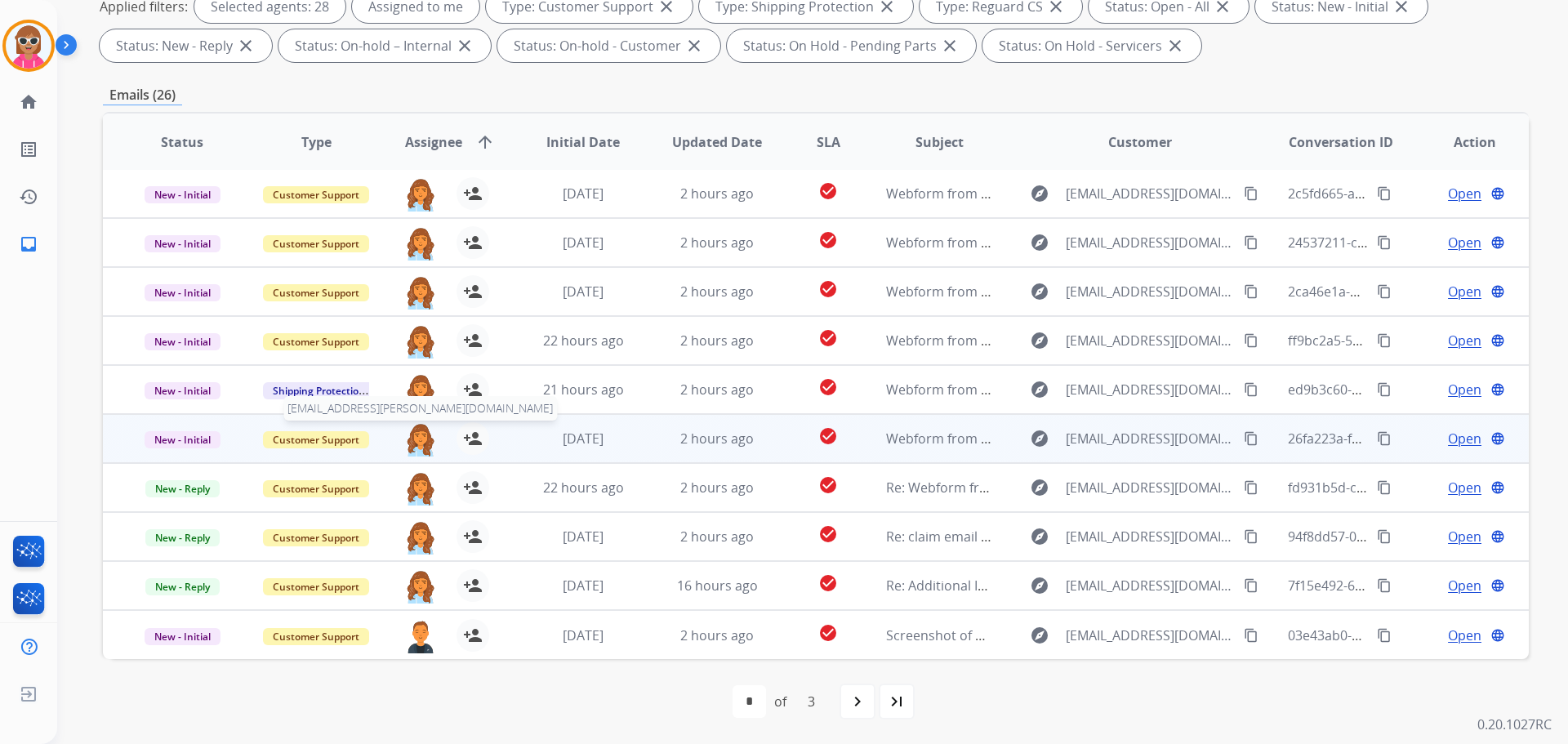
click at [417, 432] on img at bounding box center [421, 440] width 33 height 35
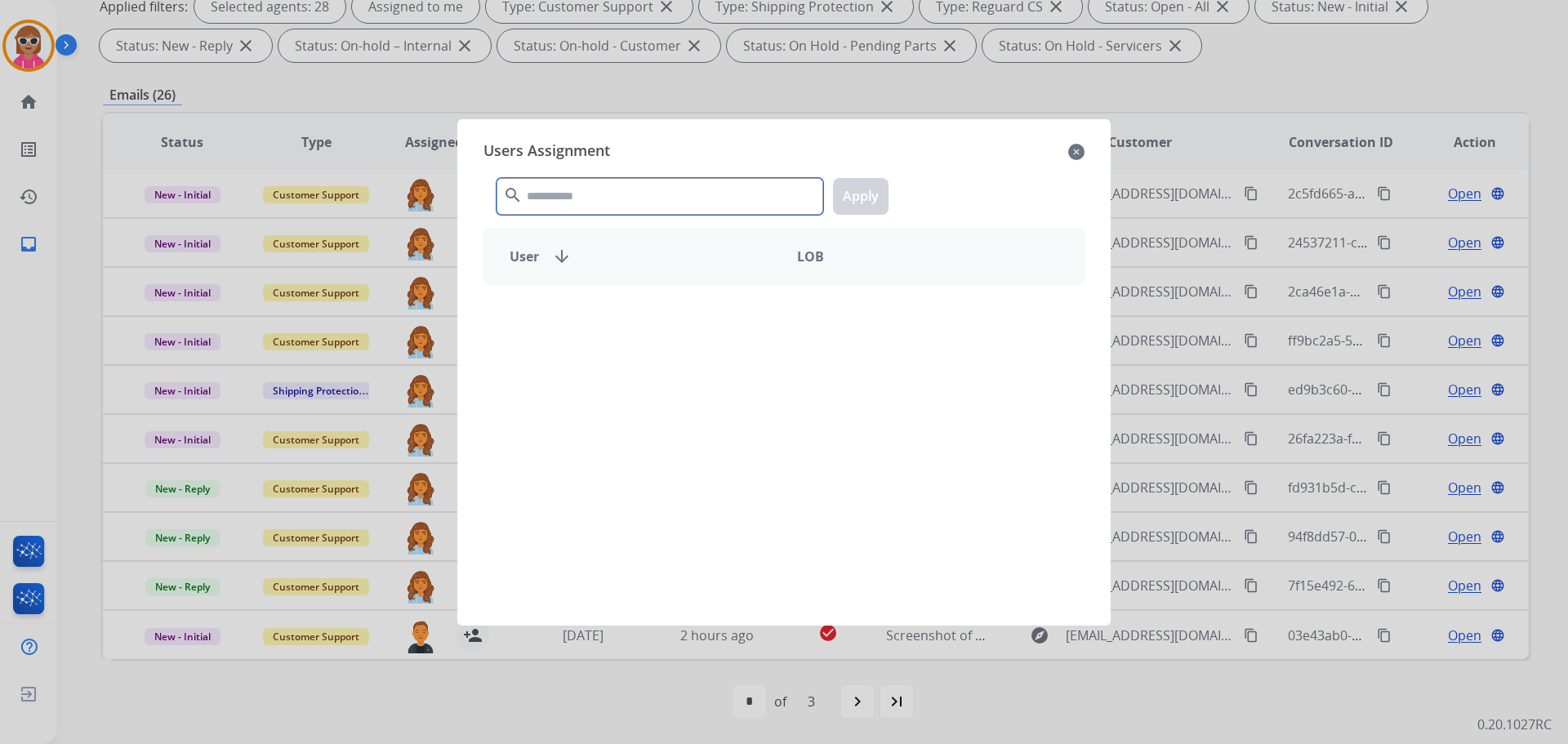
click at [598, 195] on input "text" at bounding box center [659, 197] width 326 height 37
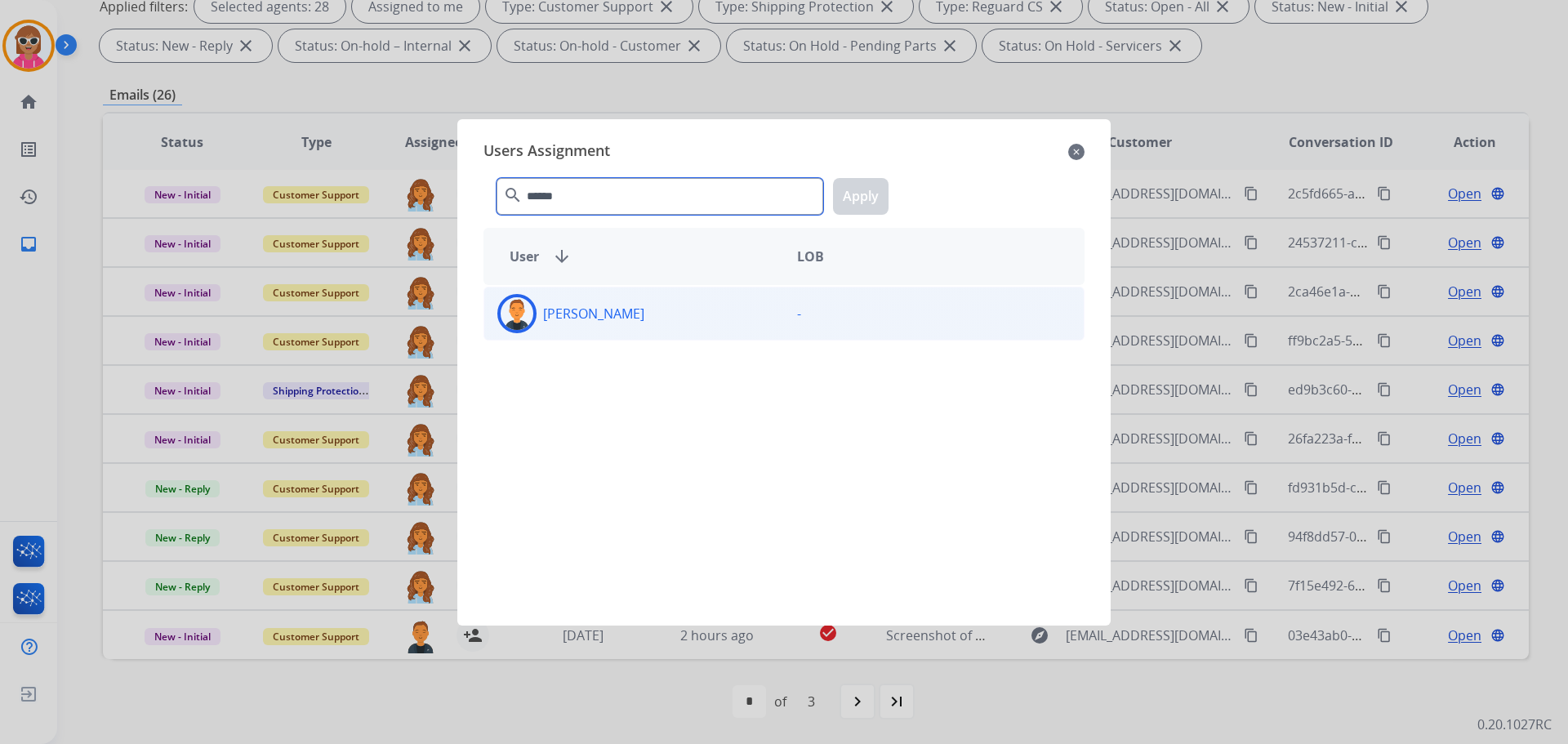
type input "******"
drag, startPoint x: 860, startPoint y: 292, endPoint x: 875, endPoint y: 295, distance: 15.3
click at [865, 292] on div "[PERSON_NAME] -" at bounding box center [784, 314] width 602 height 54
click at [857, 203] on button "Apply" at bounding box center [860, 197] width 56 height 37
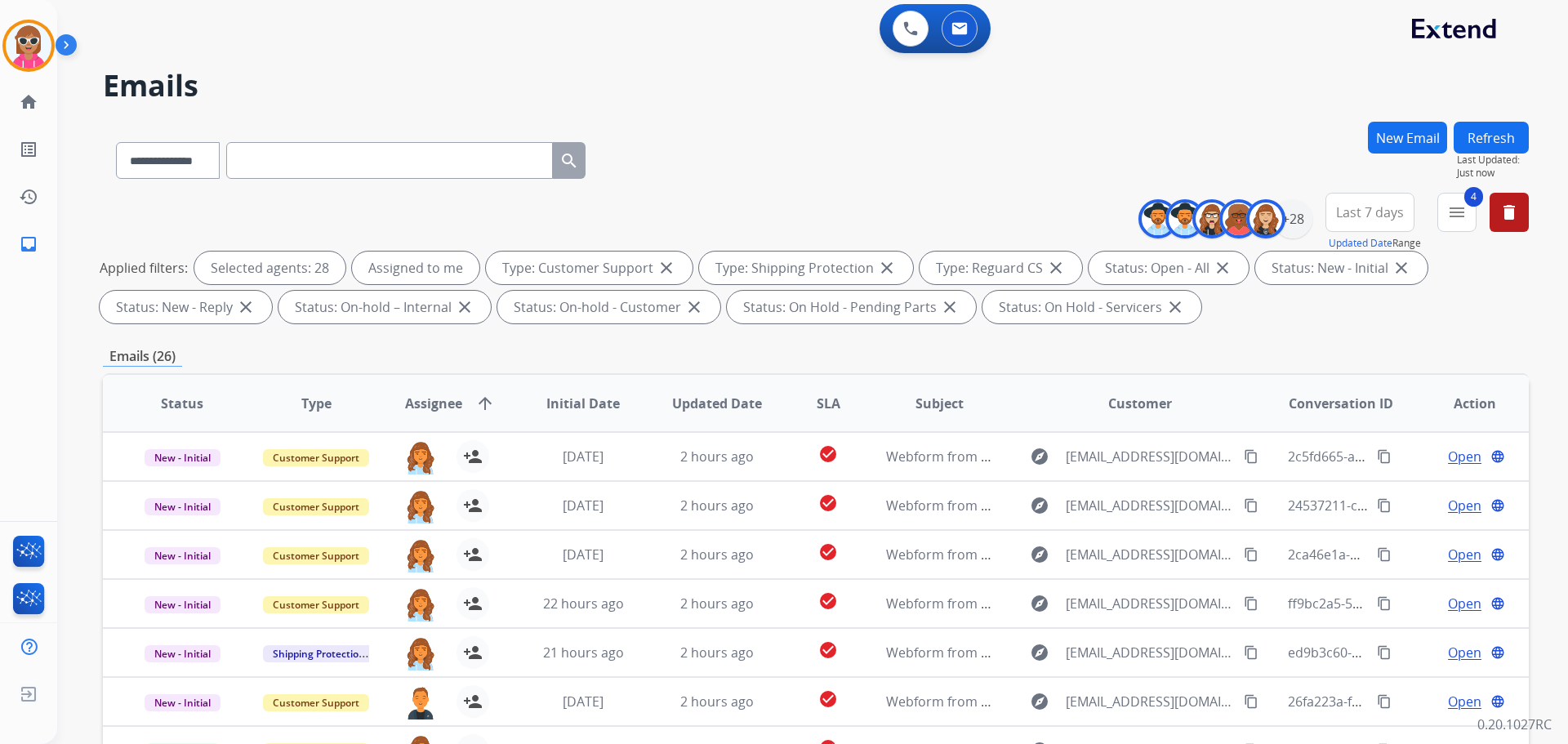
scroll to position [0, 0]
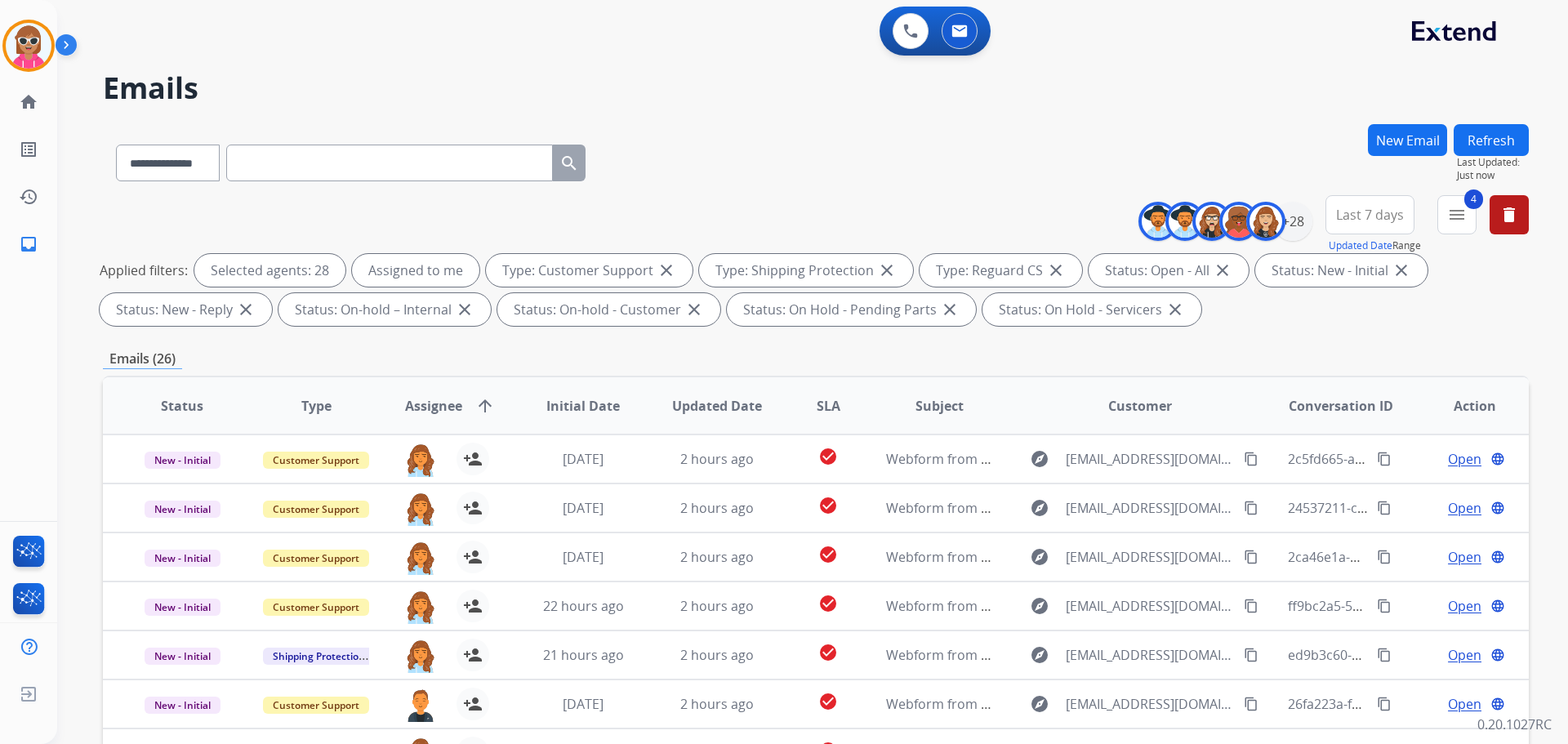
click at [1506, 142] on button "Refresh" at bounding box center [1491, 140] width 75 height 32
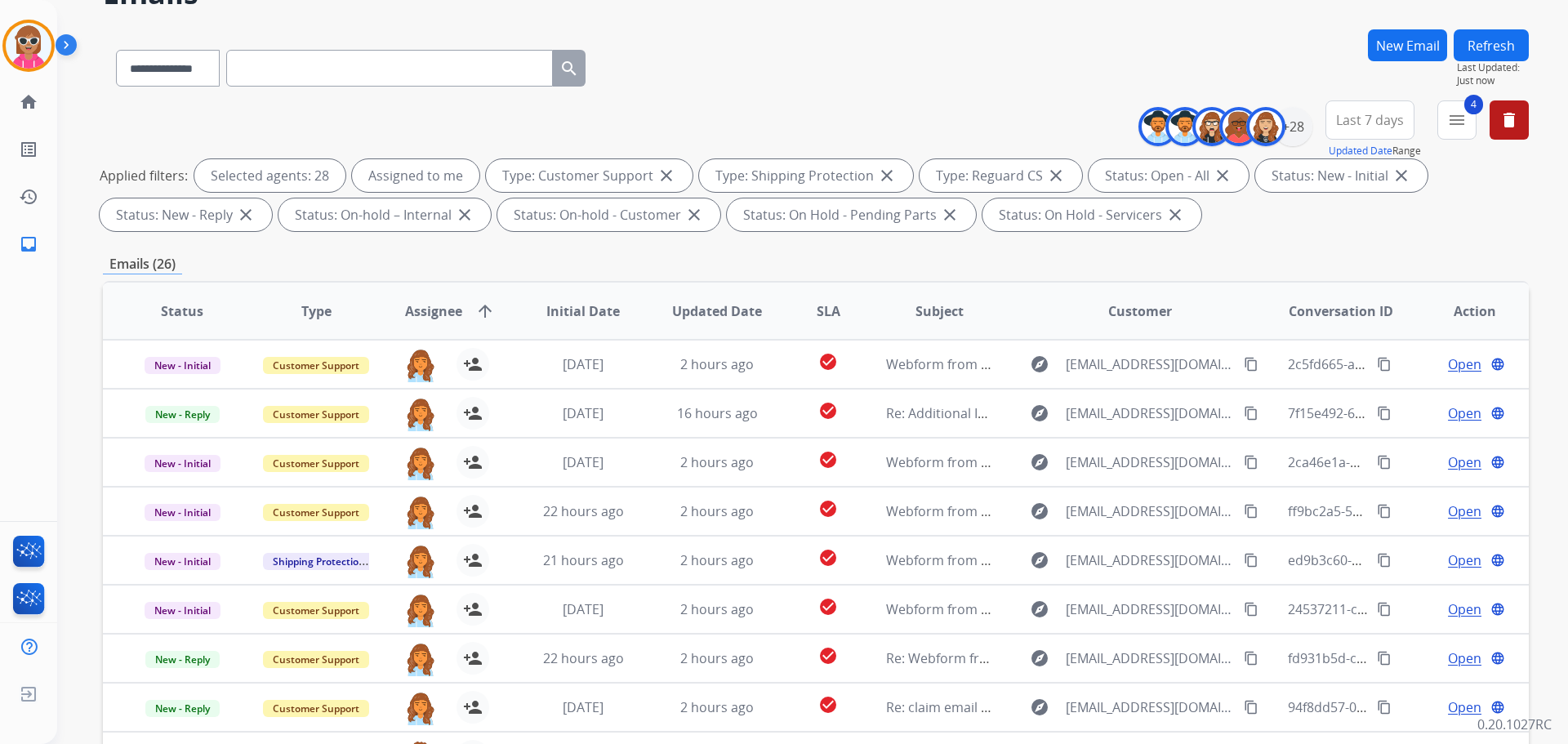
scroll to position [19, 0]
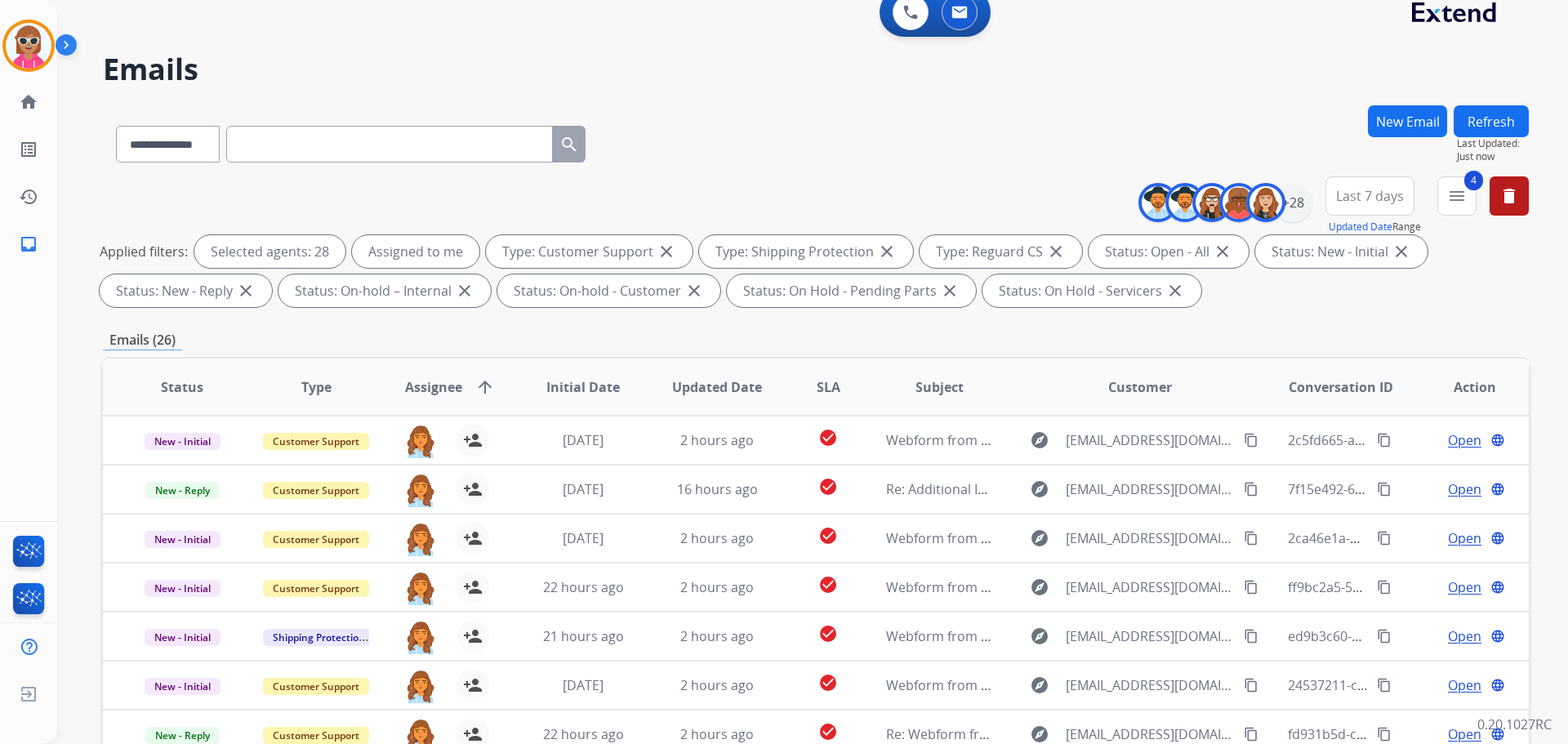
click at [1488, 117] on button "Refresh" at bounding box center [1491, 121] width 75 height 32
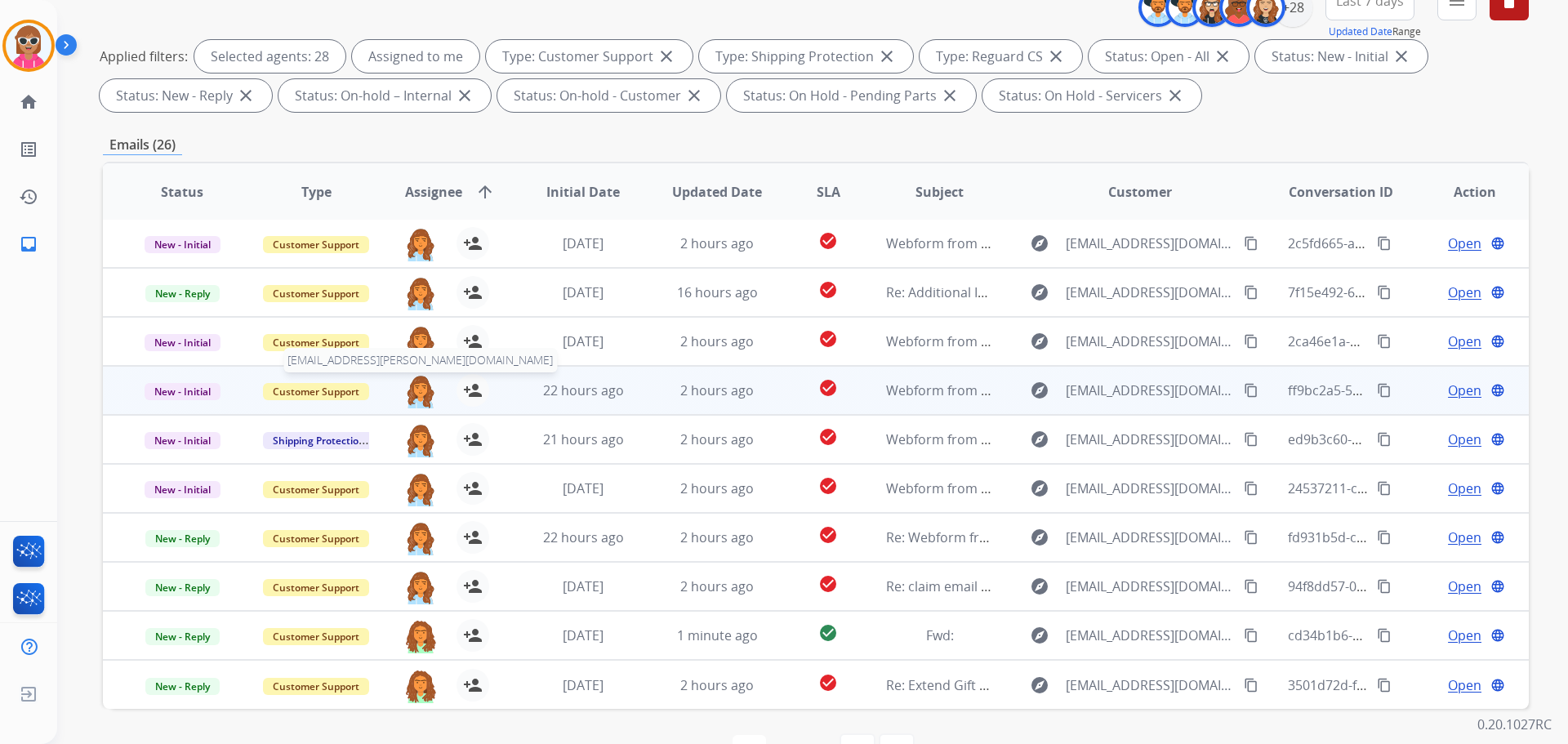
scroll to position [264, 0]
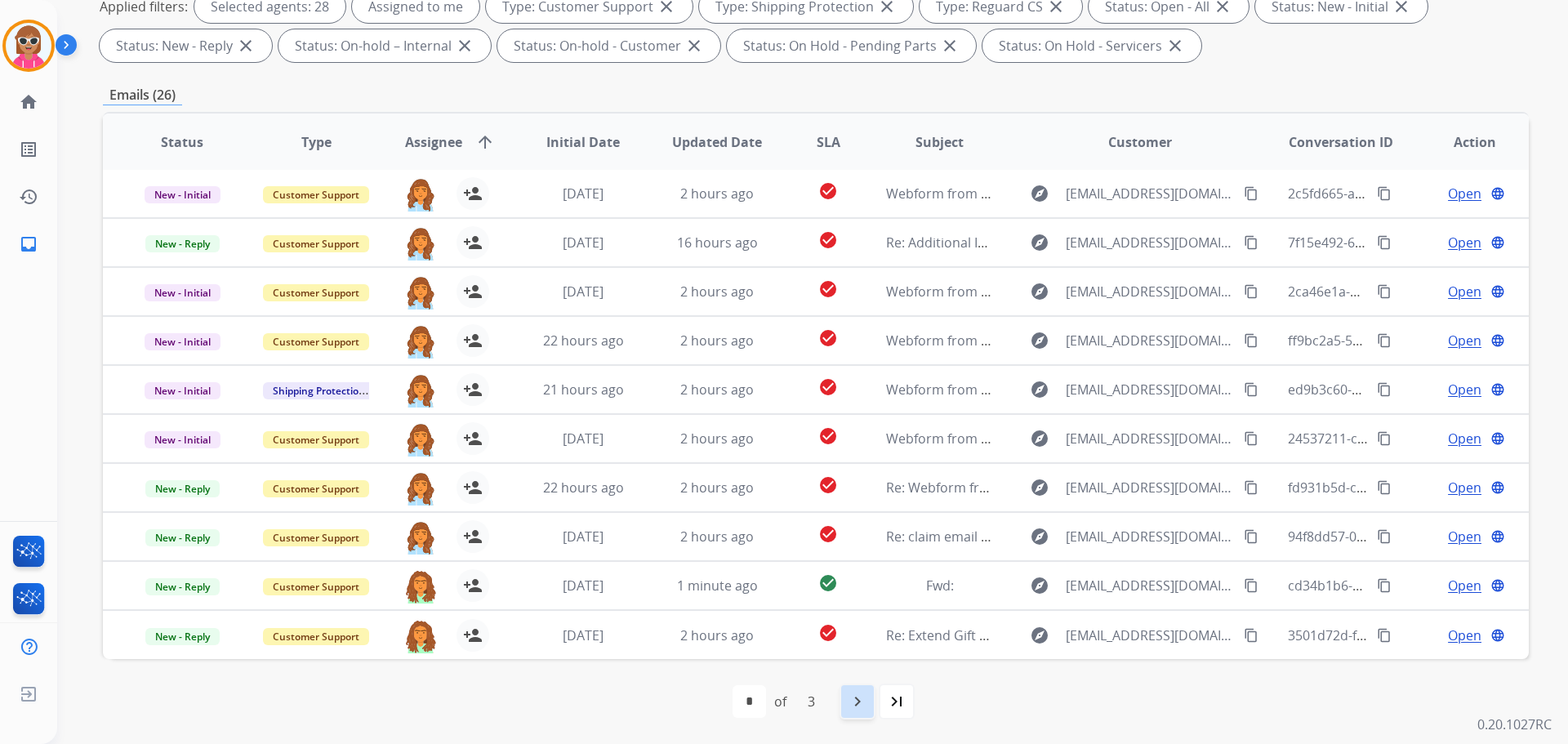
click at [850, 697] on mat-icon "navigate_next" at bounding box center [857, 701] width 19 height 19
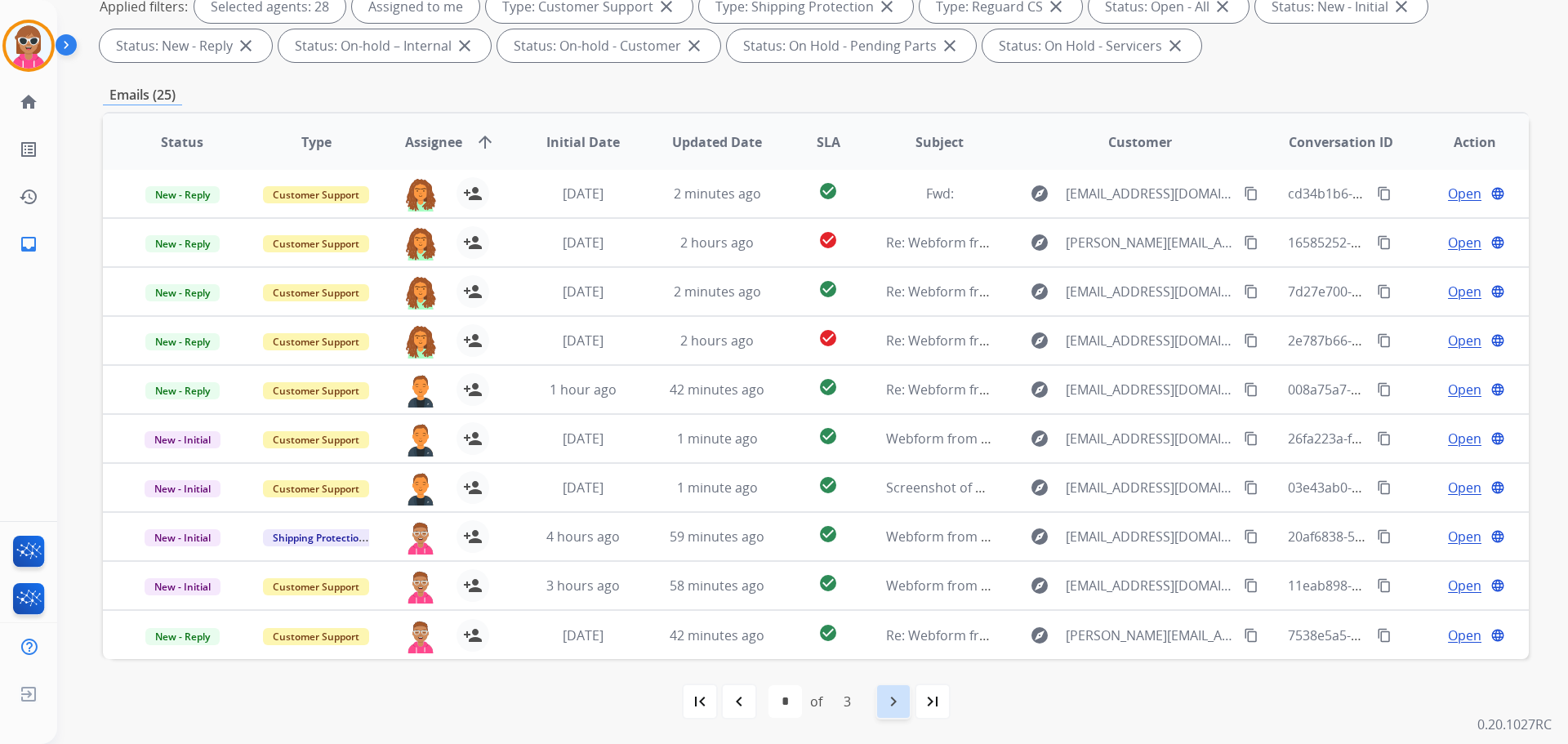
click at [878, 697] on div "navigate_next" at bounding box center [893, 701] width 36 height 36
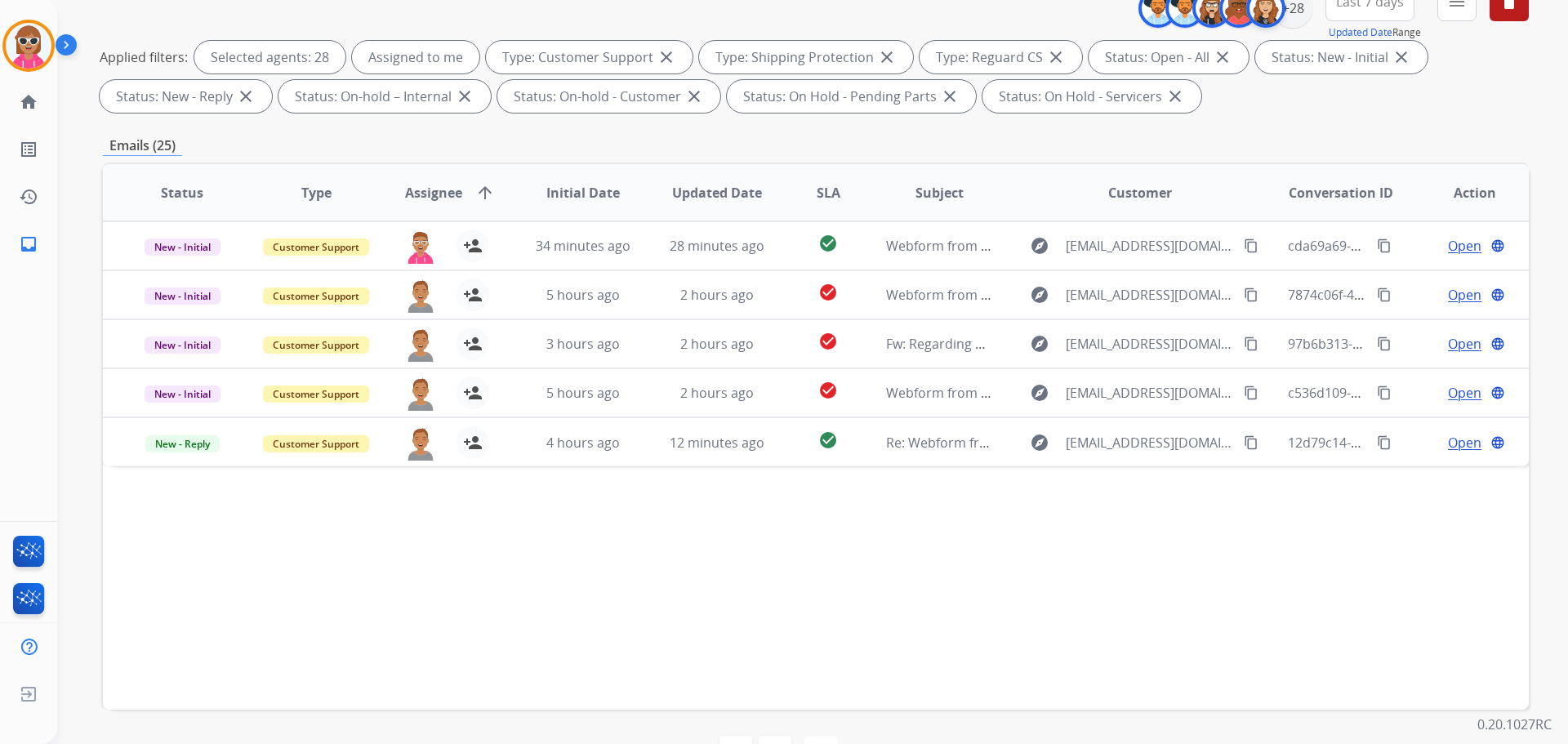
scroll to position [0, 0]
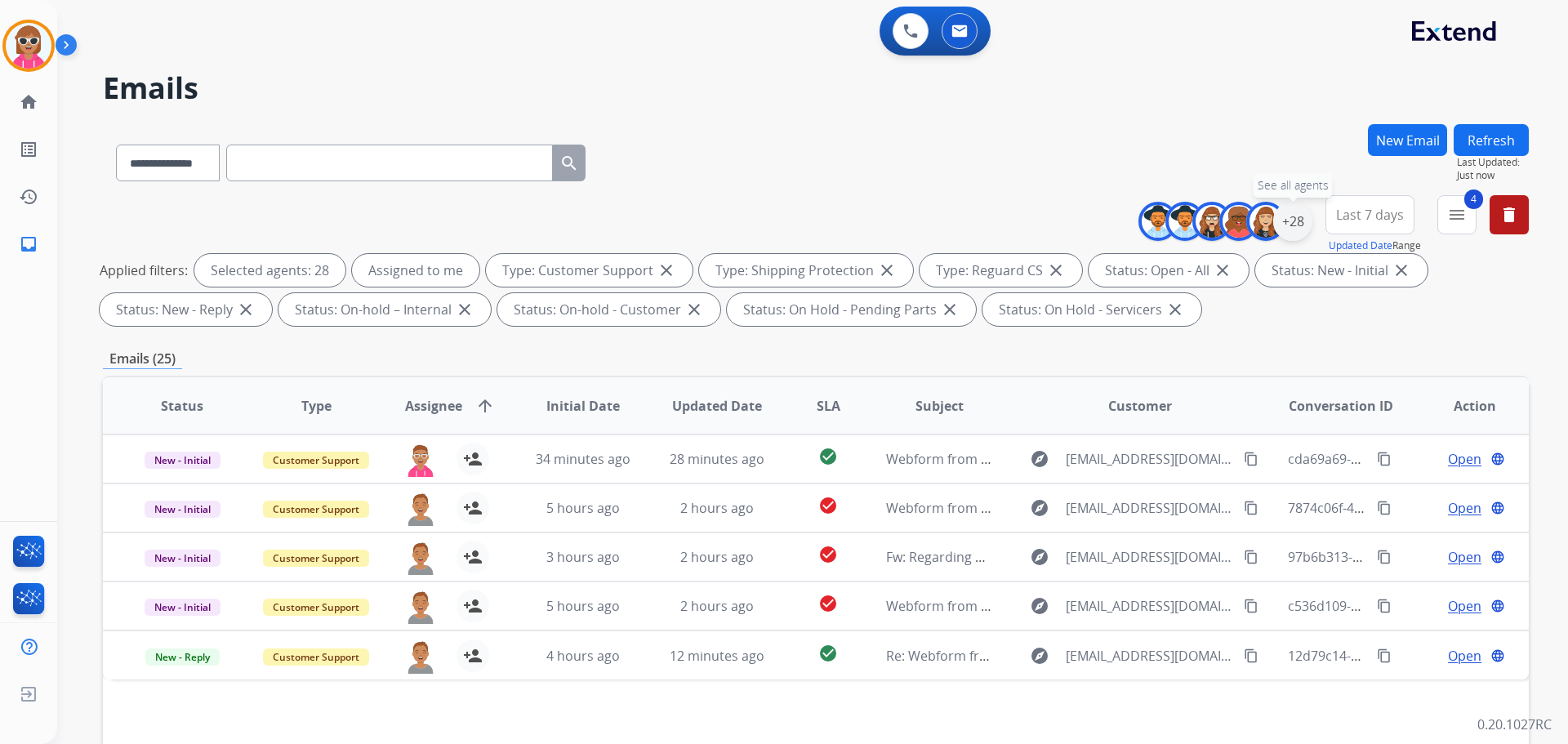
click at [1285, 217] on div "+28" at bounding box center [1293, 221] width 39 height 39
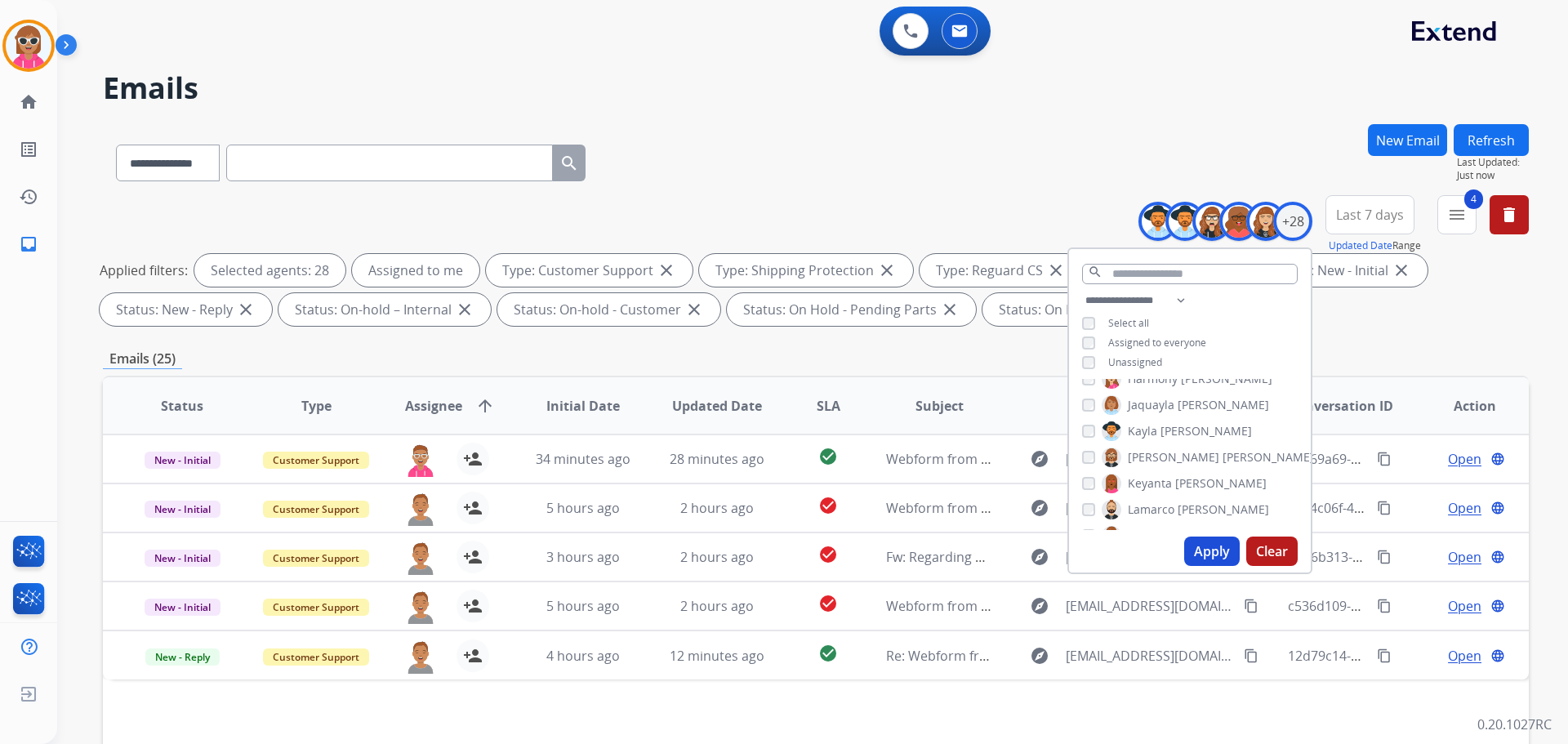
scroll to position [265, 0]
click at [1184, 546] on button "Apply" at bounding box center [1211, 551] width 56 height 29
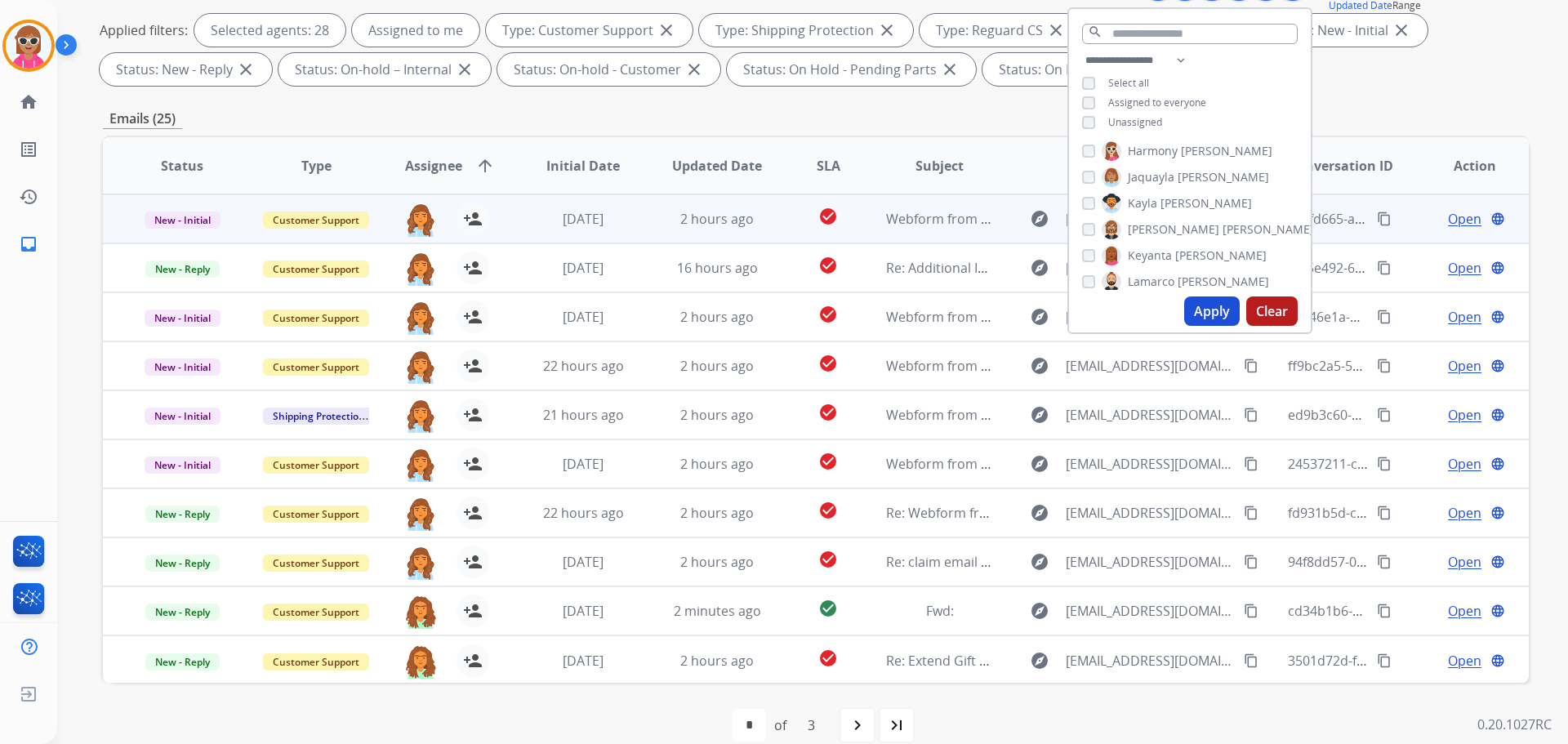
scroll to position [264, 0]
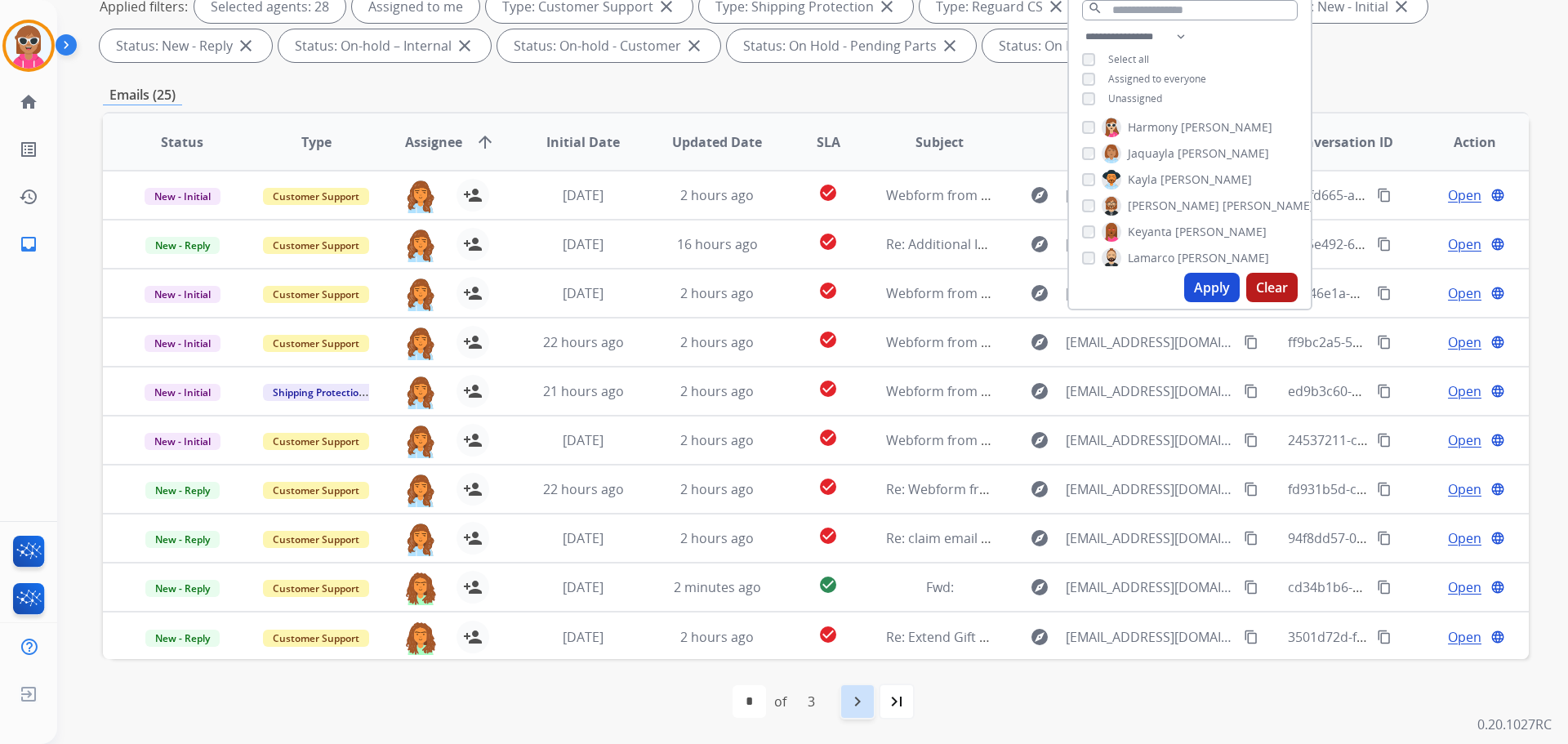
click at [848, 705] on mat-icon "navigate_next" at bounding box center [857, 701] width 19 height 19
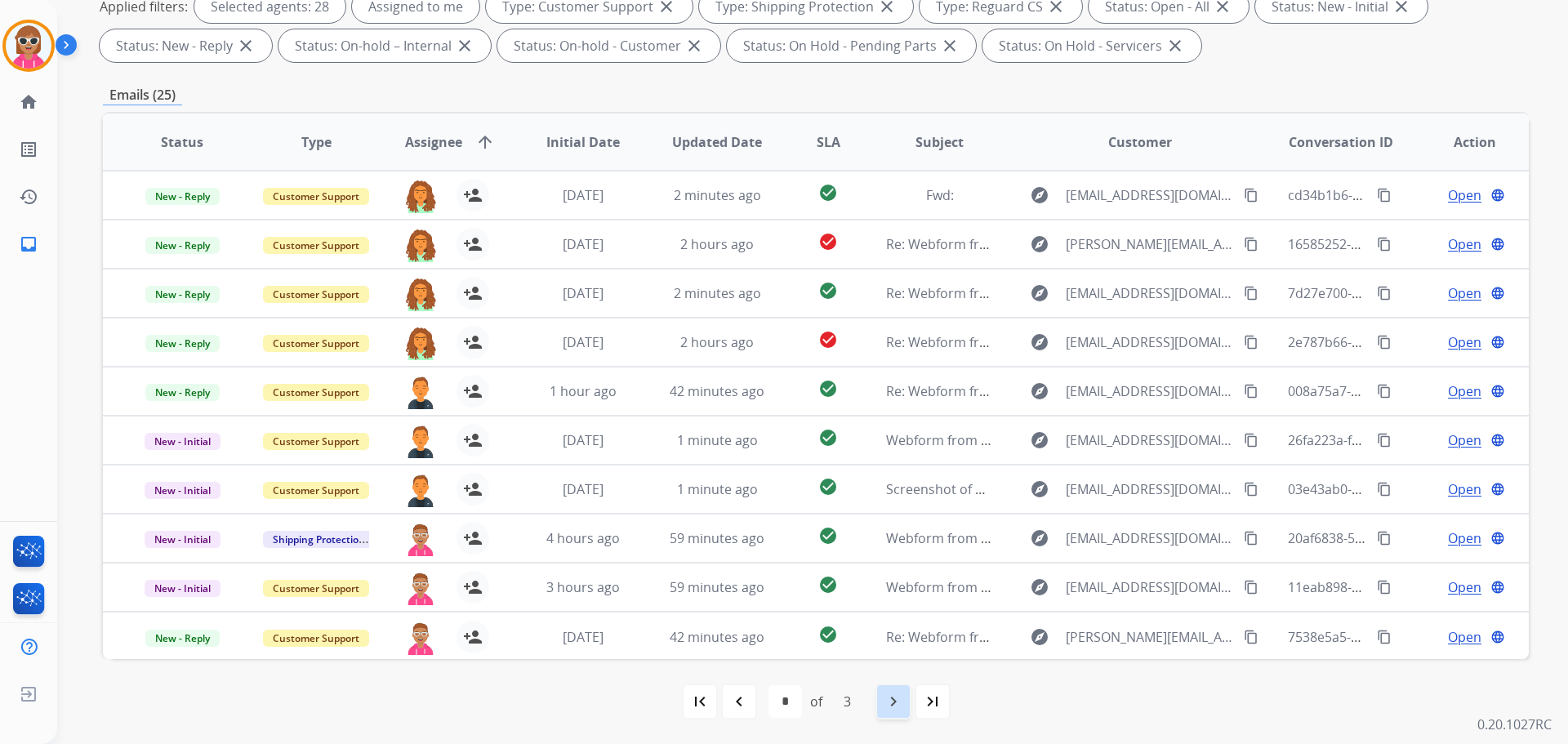
click at [893, 714] on div "navigate_next" at bounding box center [893, 701] width 36 height 36
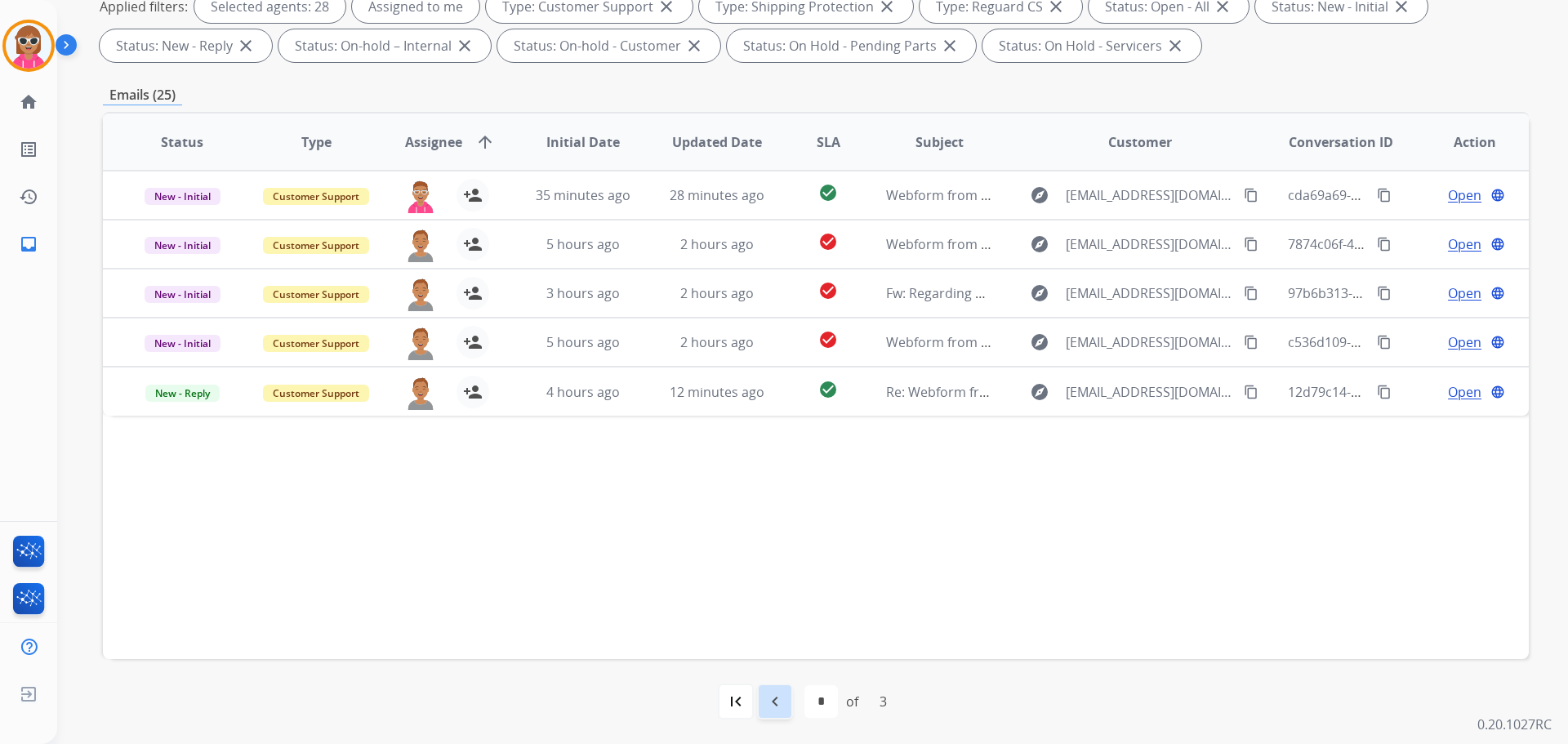
click at [759, 699] on div "navigate_before" at bounding box center [774, 701] width 36 height 36
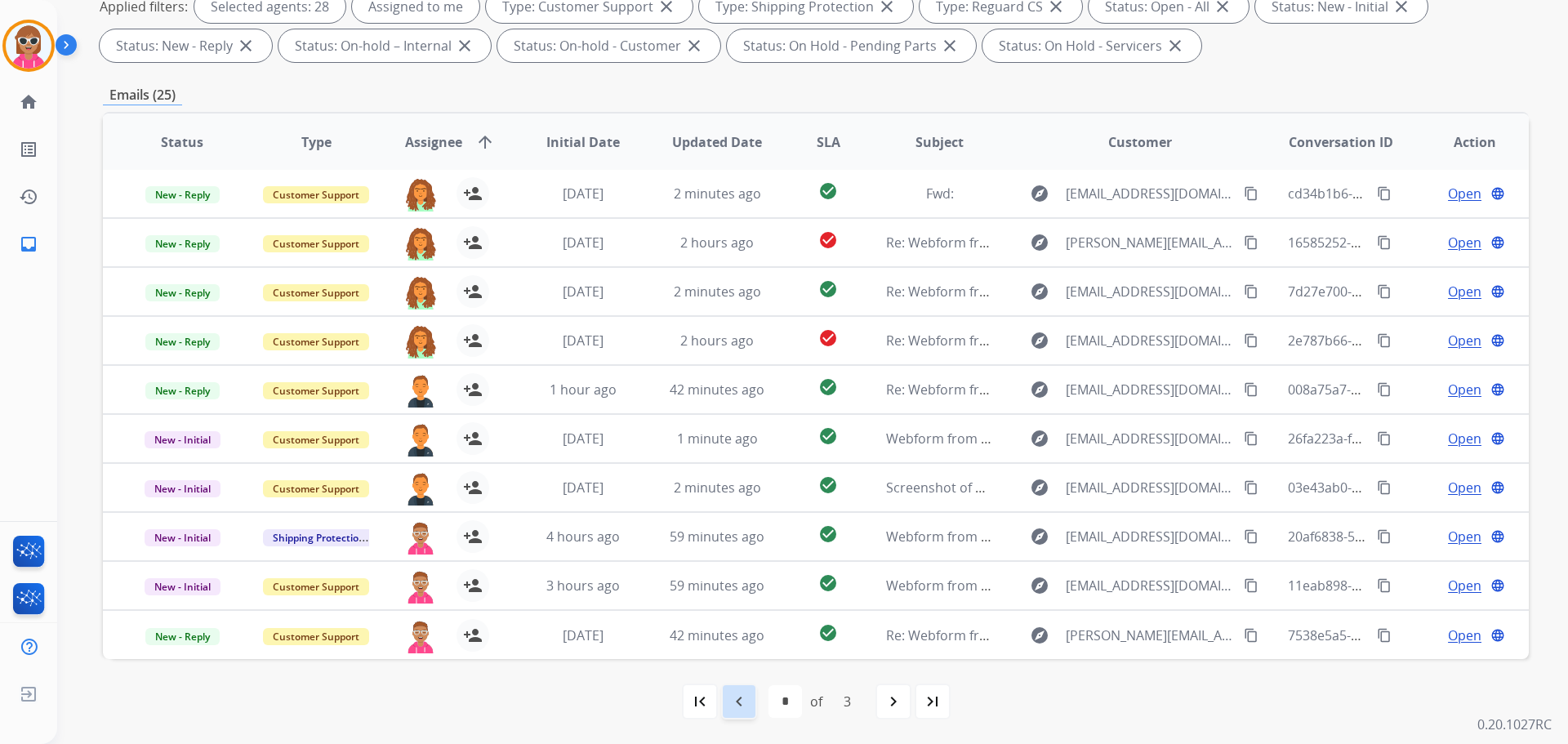
click at [748, 702] on div "navigate_before" at bounding box center [739, 701] width 36 height 36
select select "*"
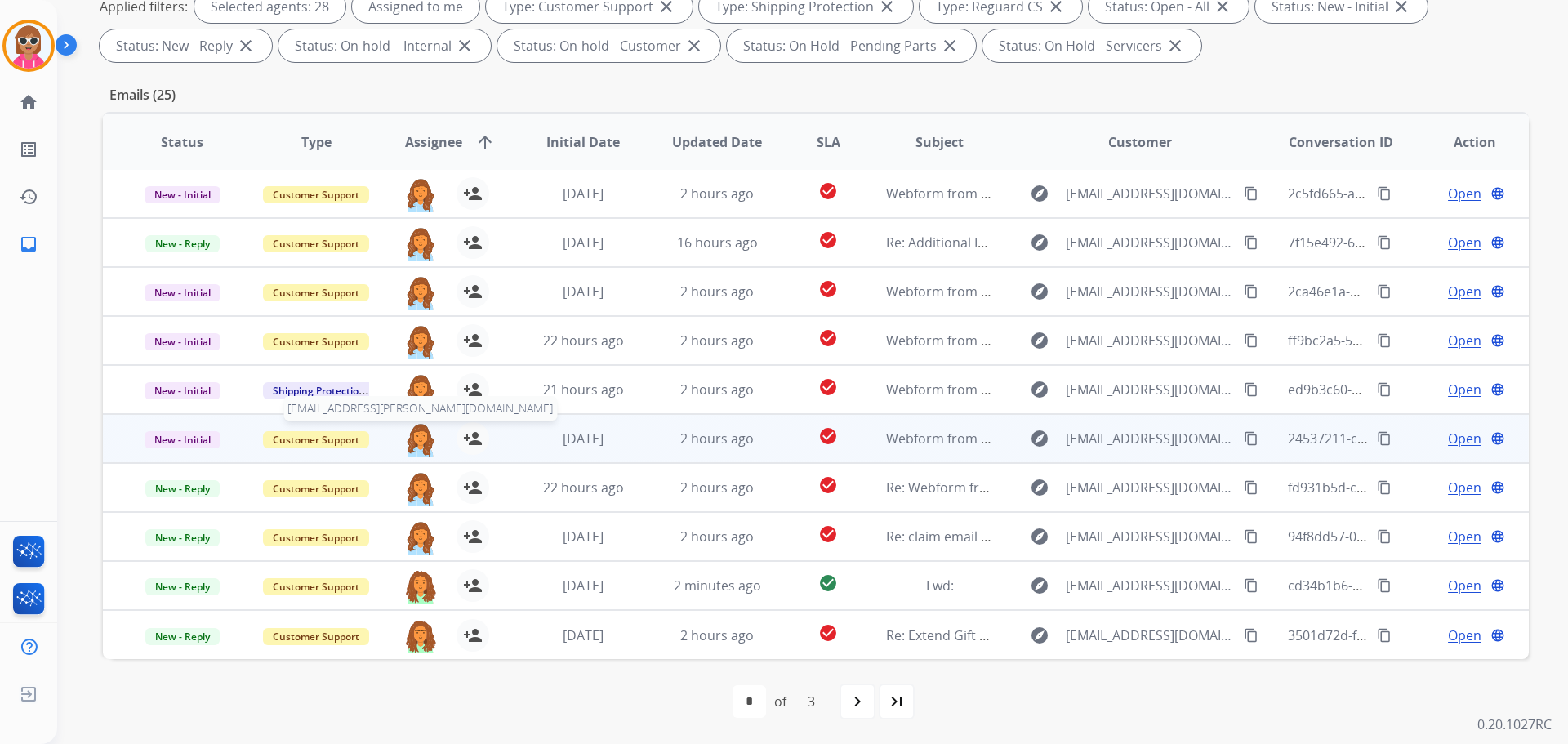
click at [421, 443] on img at bounding box center [421, 440] width 33 height 35
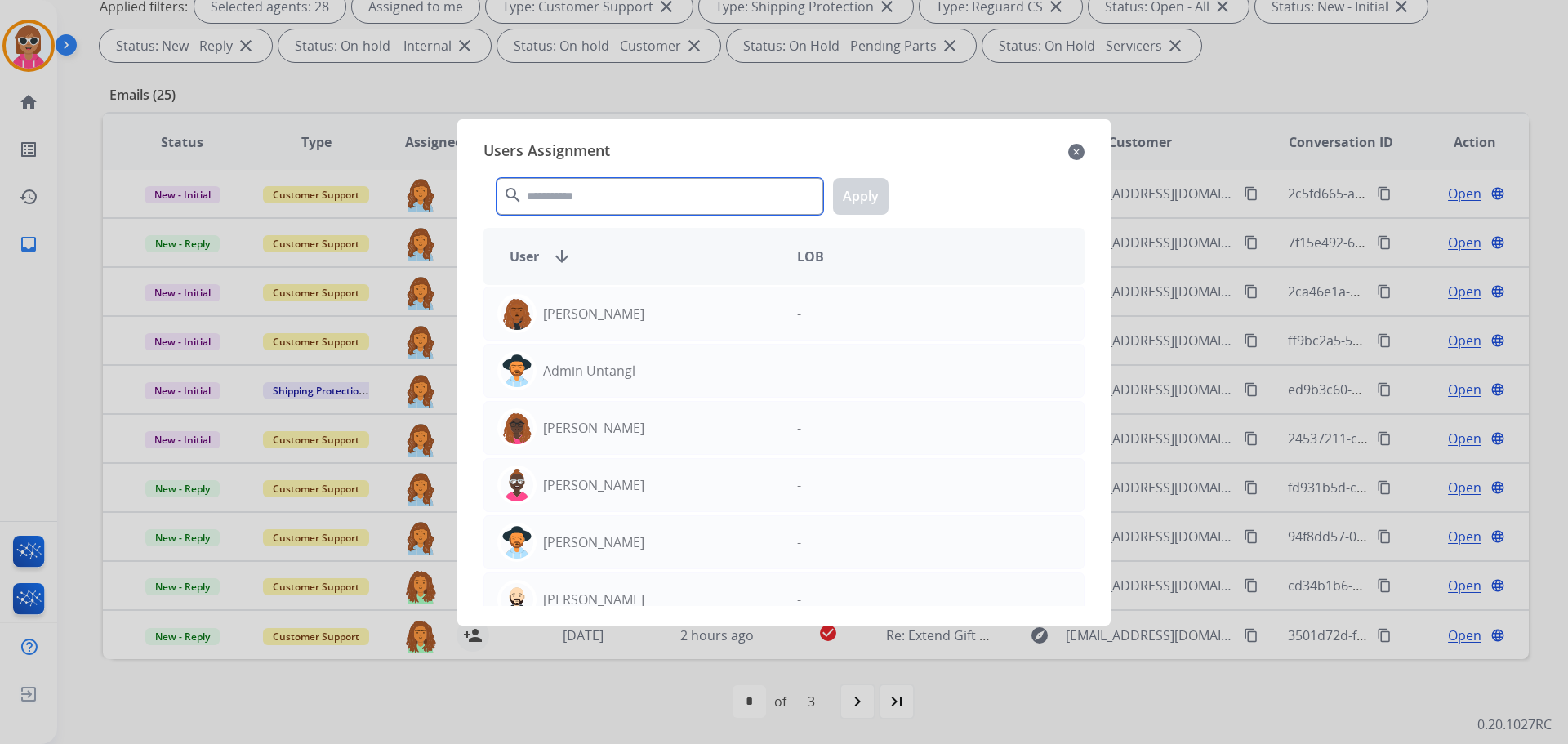
click at [533, 183] on input "text" at bounding box center [659, 197] width 326 height 37
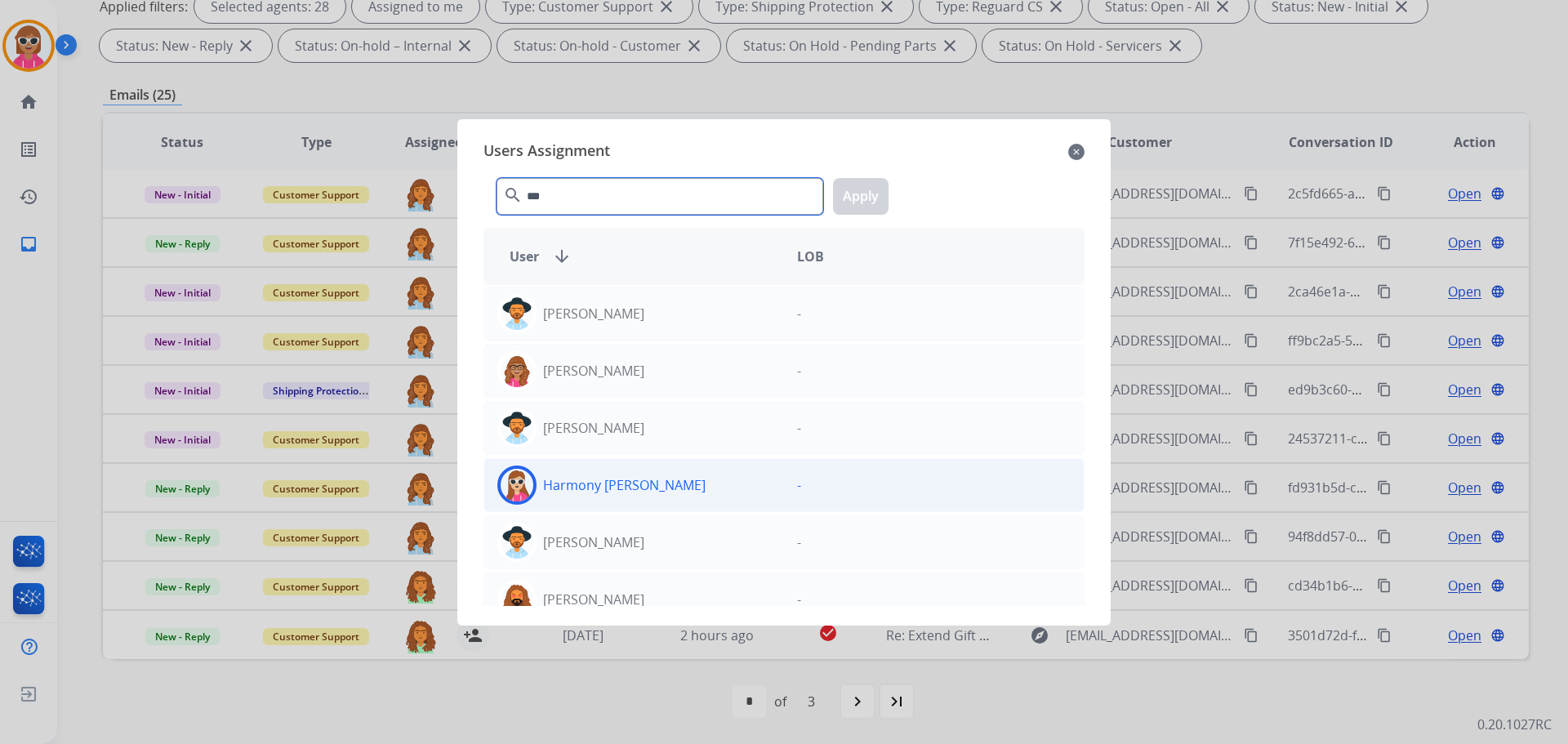
type input "***"
drag, startPoint x: 617, startPoint y: 505, endPoint x: 617, endPoint y: 496, distance: 9.0
click at [617, 500] on div "Harmony [PERSON_NAME] -" at bounding box center [784, 484] width 602 height 54
click at [847, 199] on button "Apply" at bounding box center [860, 197] width 56 height 37
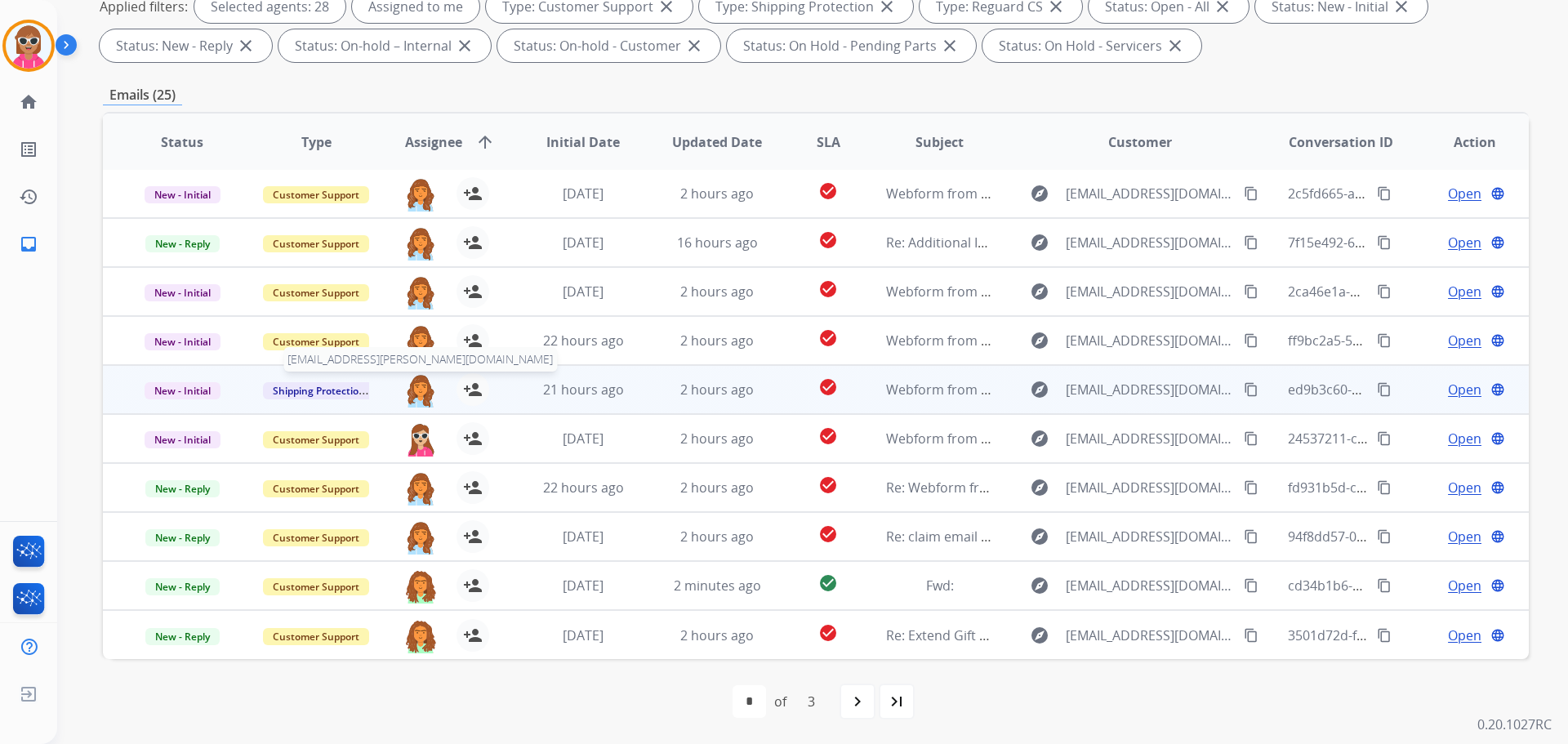
click at [421, 384] on img at bounding box center [421, 390] width 33 height 35
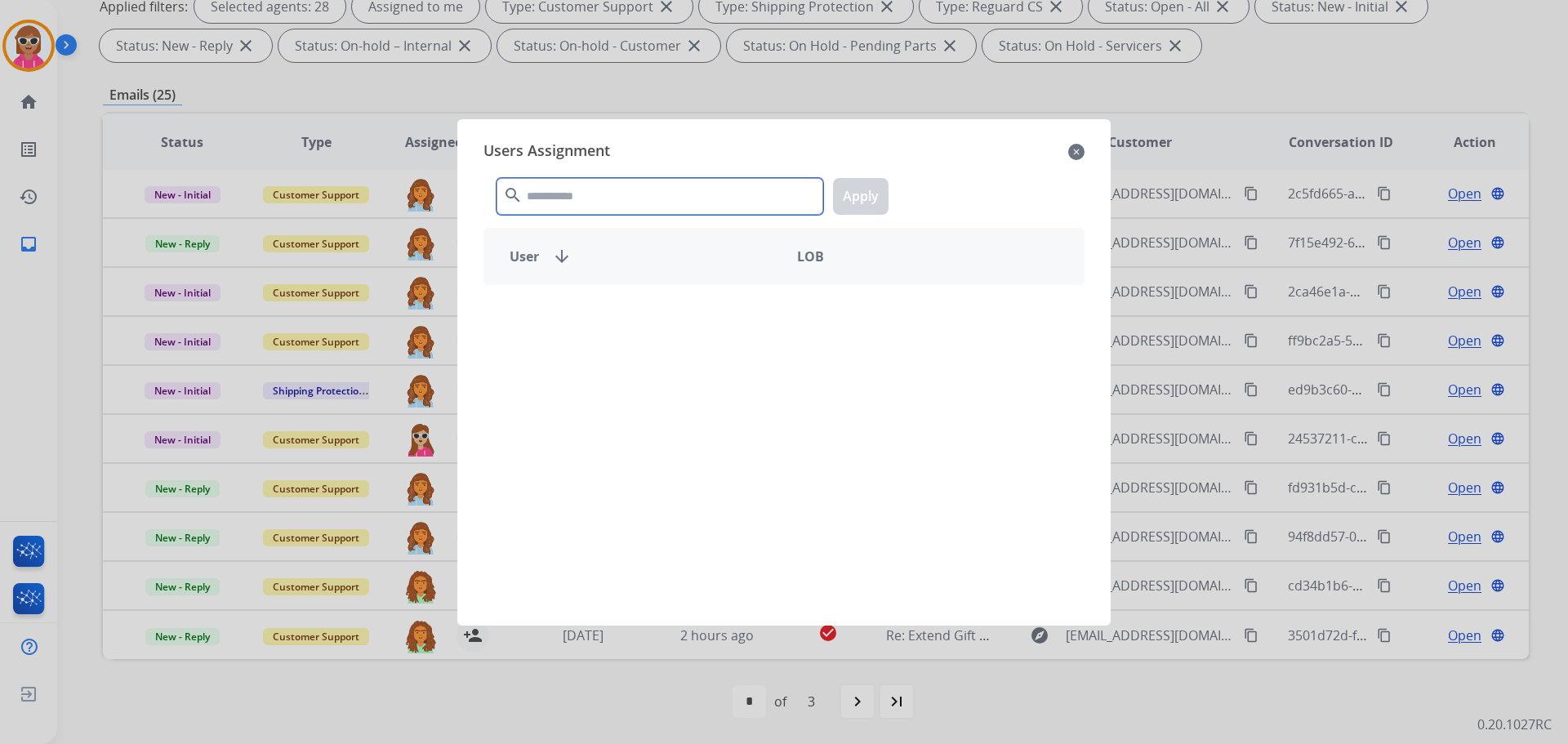
click at [605, 202] on input "text" at bounding box center [659, 197] width 326 height 37
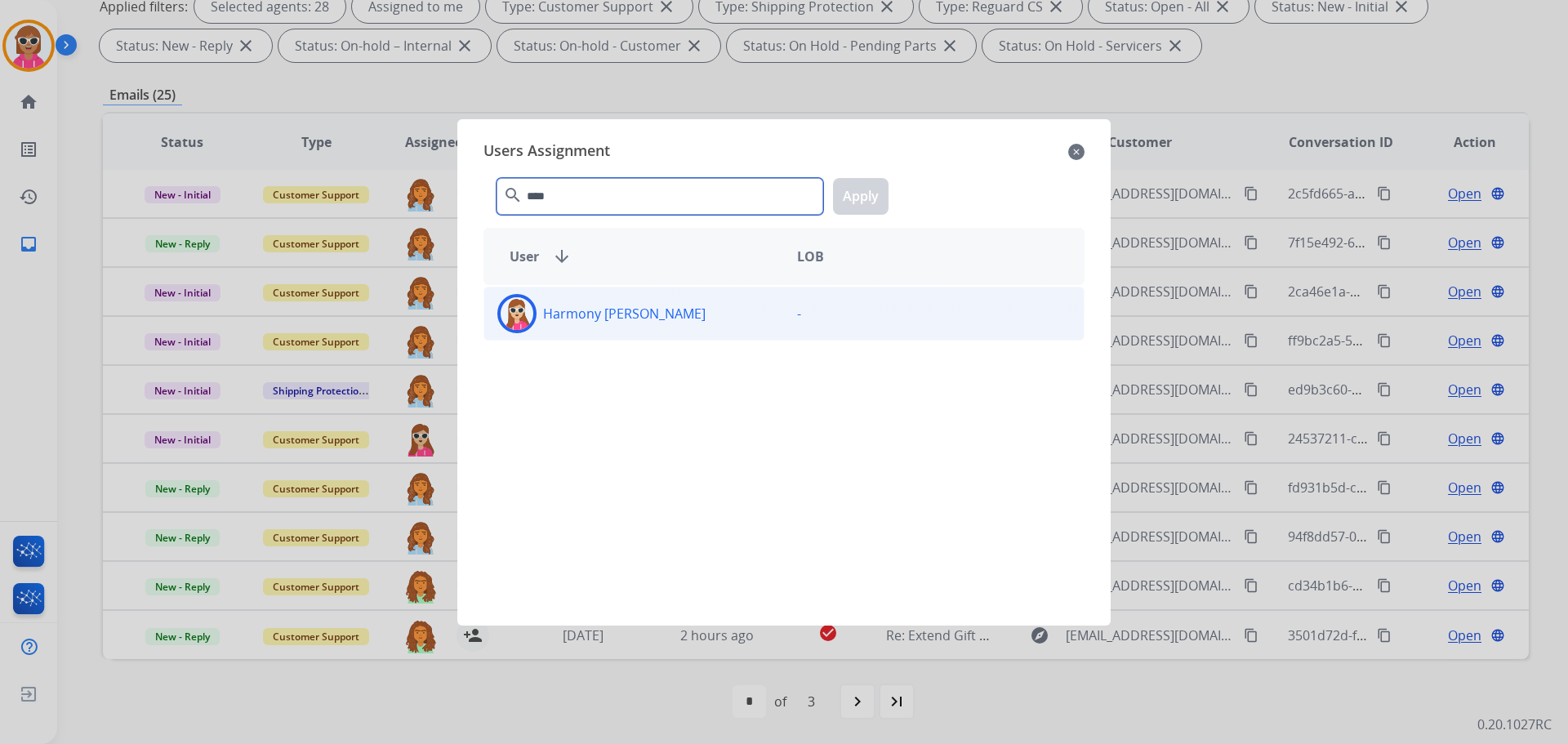
type input "****"
click at [670, 315] on div "Harmony [PERSON_NAME]" at bounding box center [635, 314] width 300 height 39
drag, startPoint x: 842, startPoint y: 202, endPoint x: 839, endPoint y: 210, distance: 8.5
click at [841, 204] on button "Apply" at bounding box center [860, 197] width 56 height 37
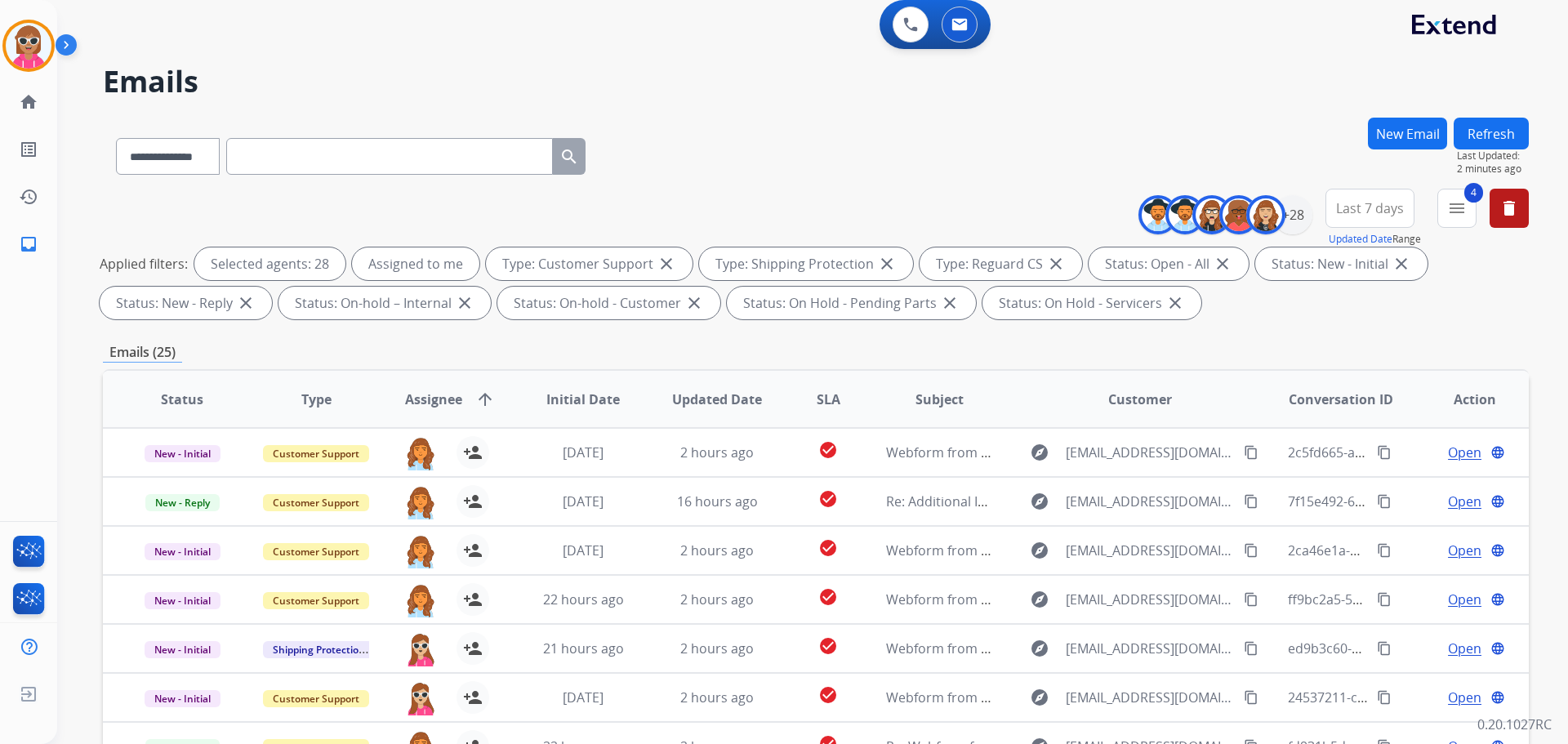
scroll to position [0, 0]
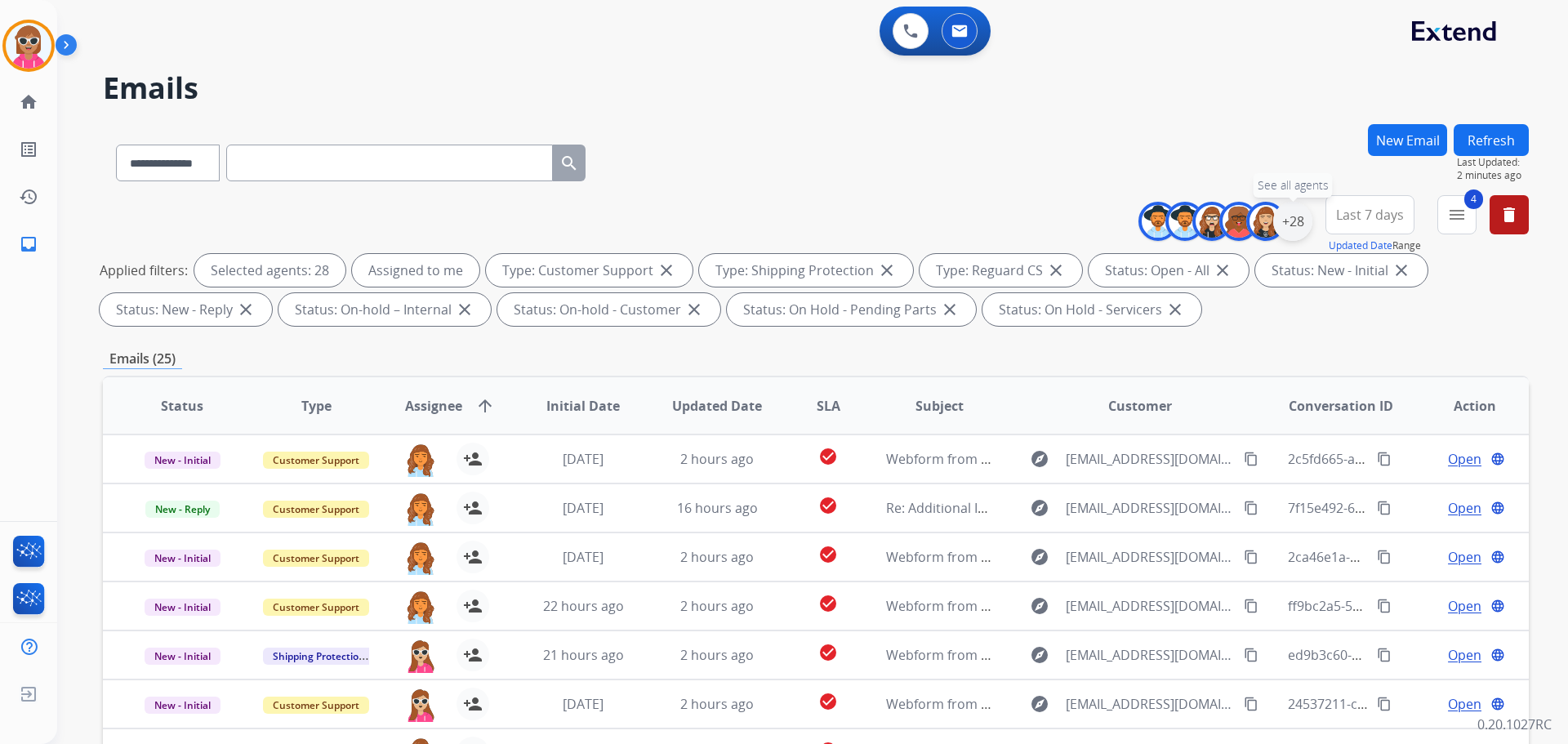
click at [1299, 234] on div "+28" at bounding box center [1293, 221] width 39 height 39
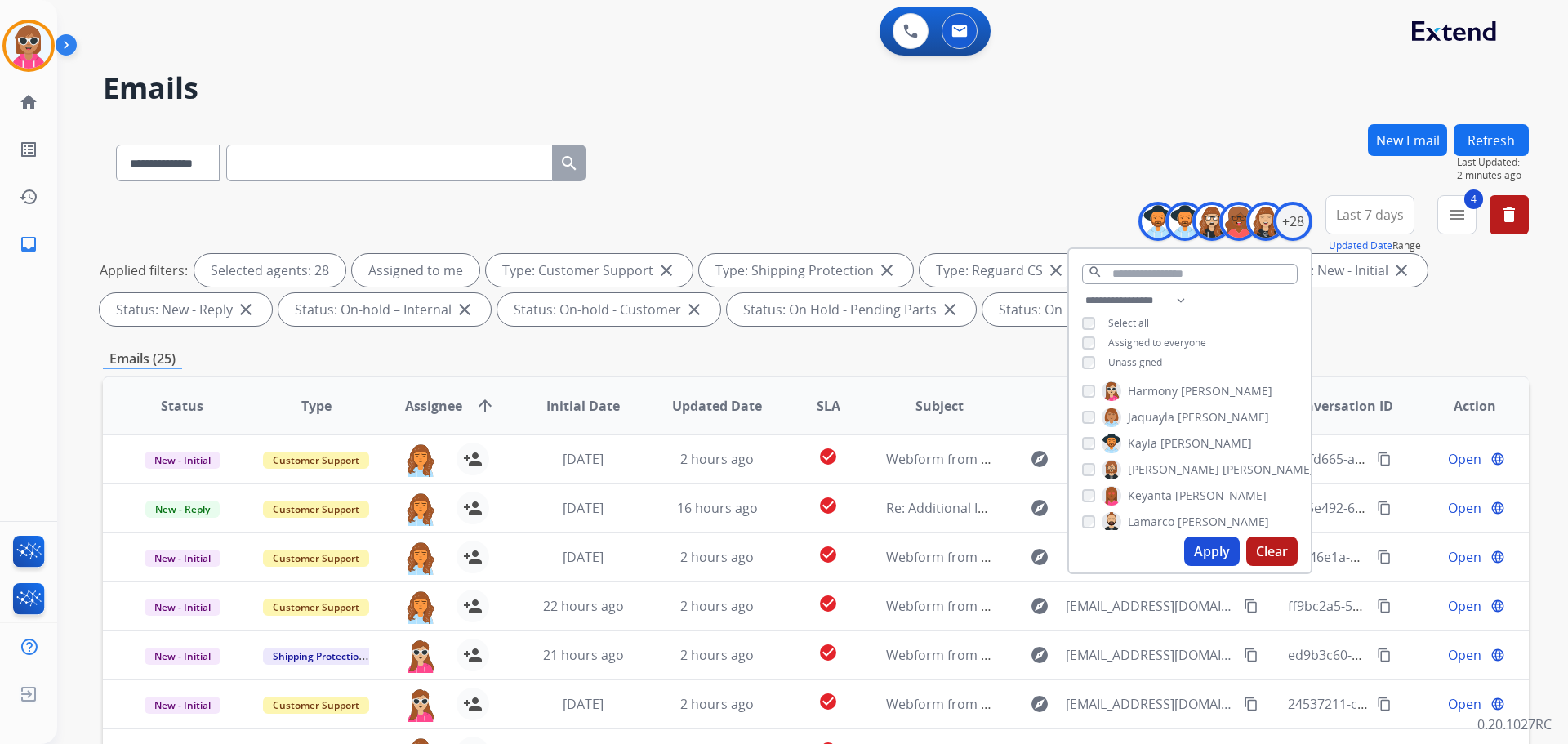
click at [1125, 358] on span "Unassigned" at bounding box center [1135, 362] width 54 height 14
click at [1189, 560] on button "Apply" at bounding box center [1211, 551] width 56 height 29
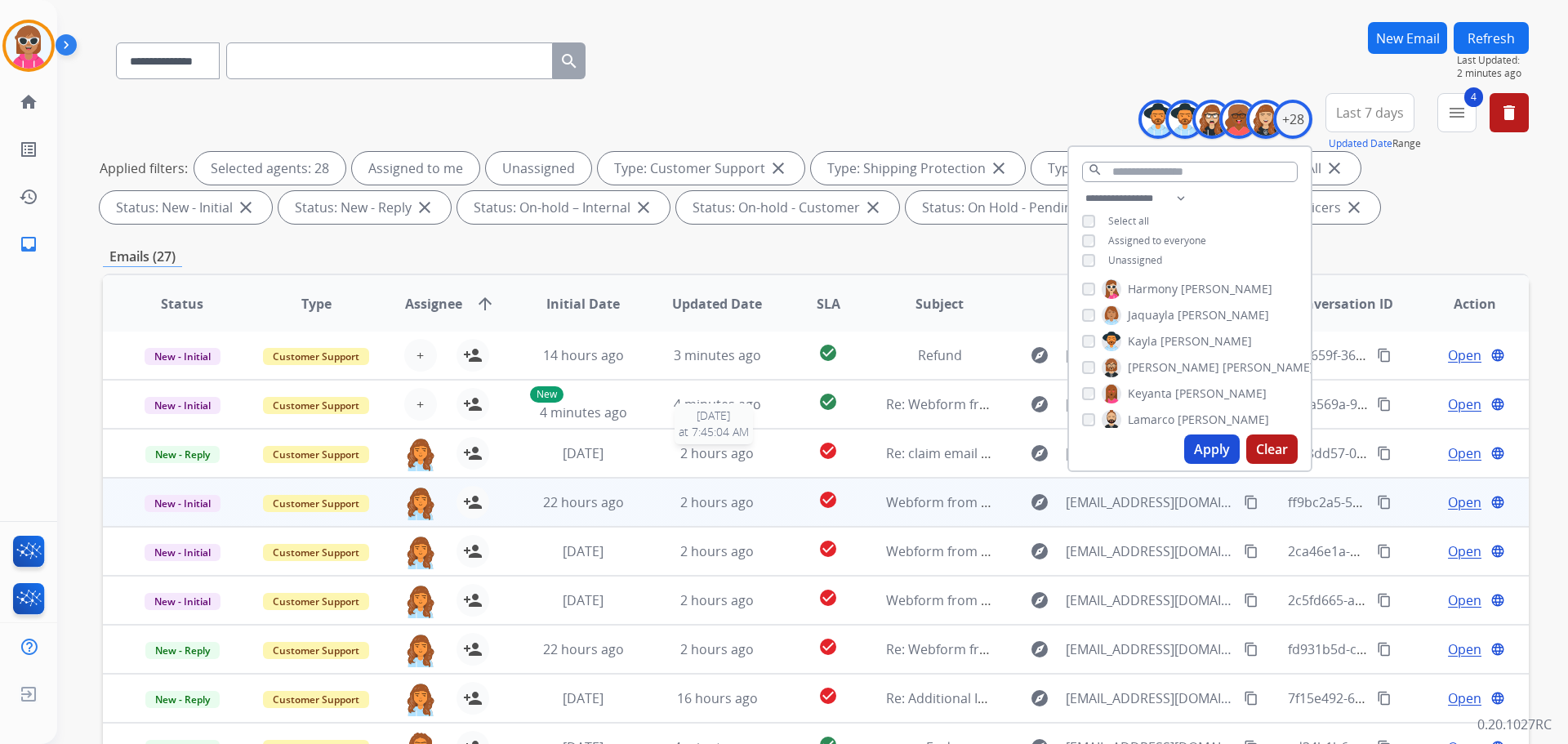
scroll to position [264, 0]
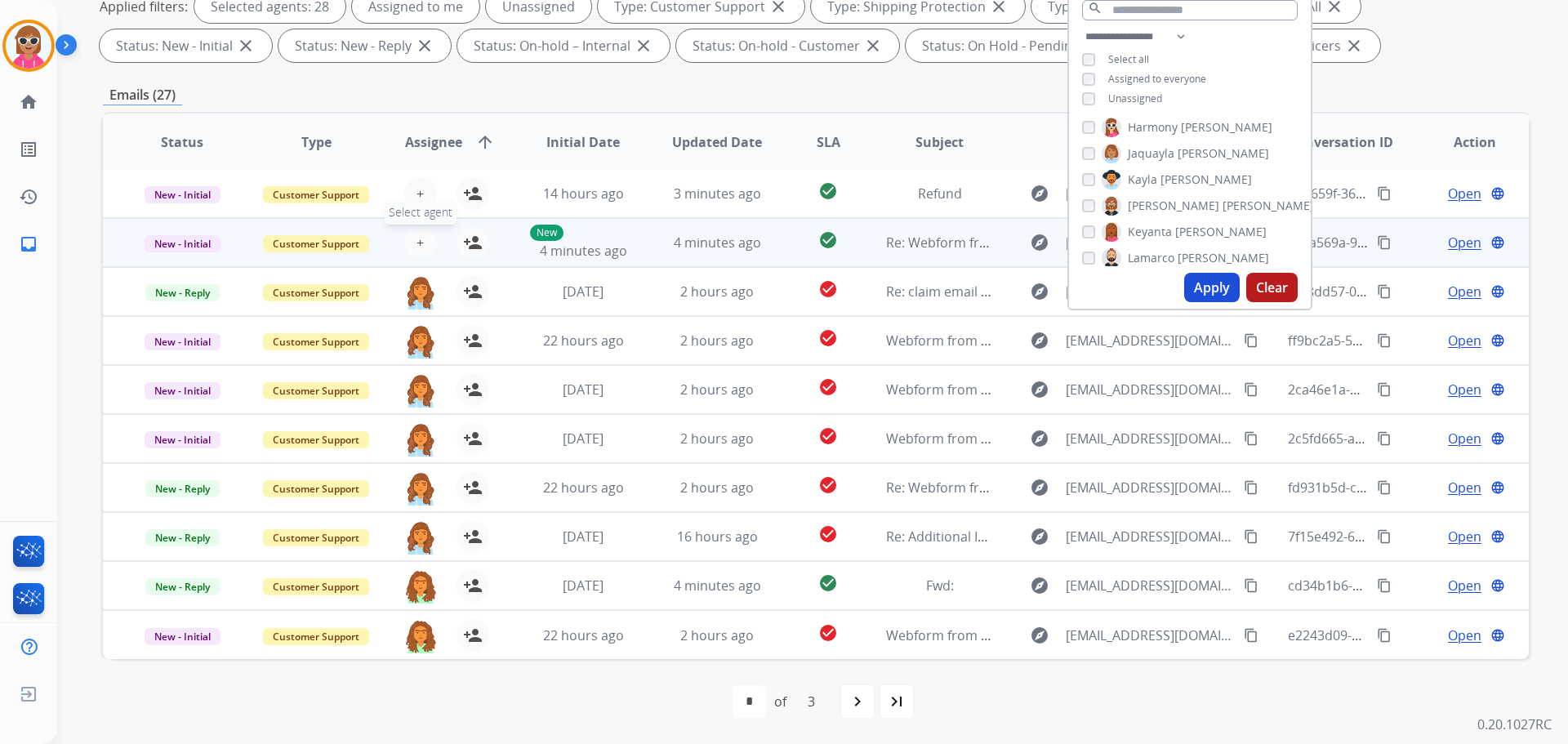
click at [417, 244] on span "+" at bounding box center [421, 242] width 7 height 19
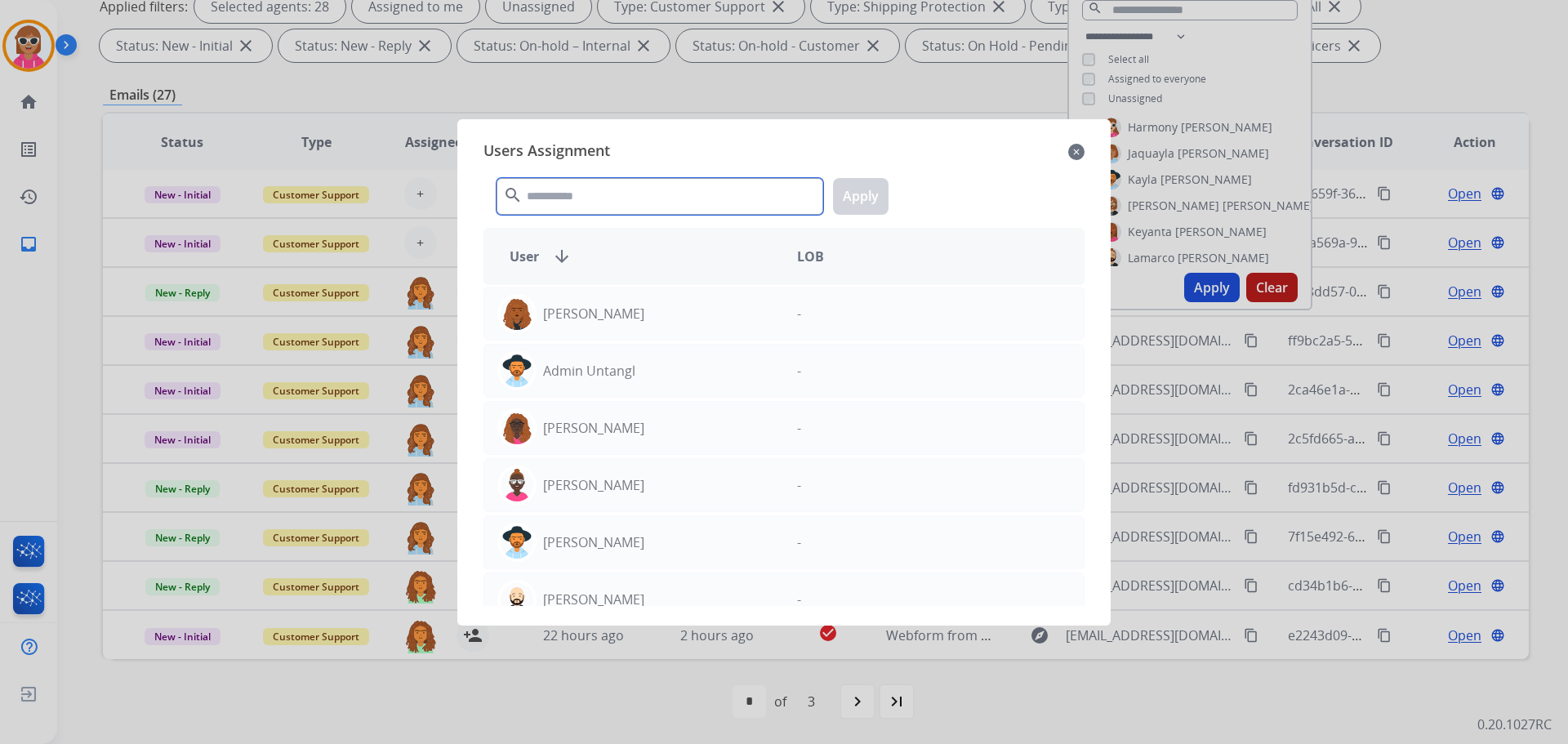
click at [560, 196] on input "text" at bounding box center [659, 197] width 326 height 37
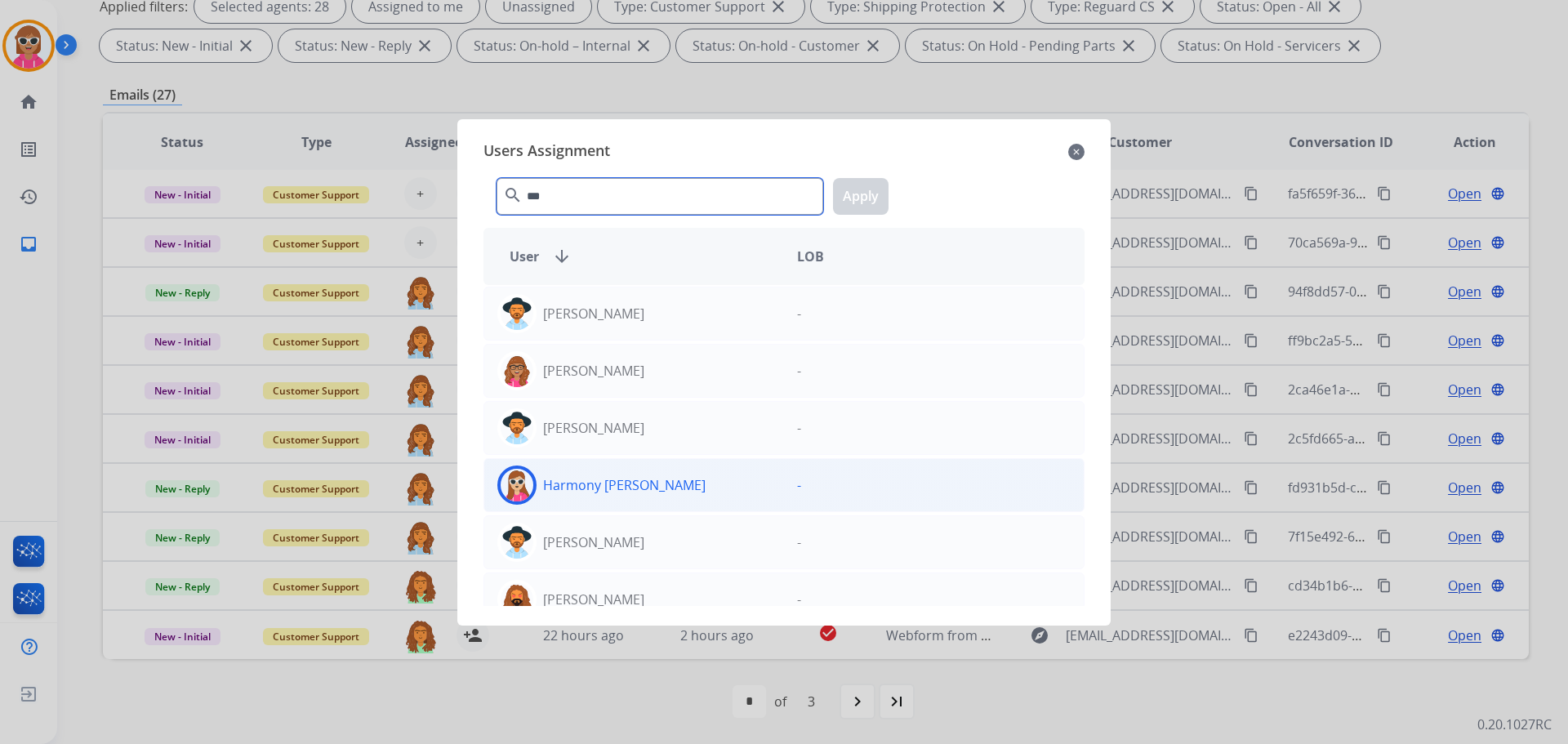
type input "***"
click at [612, 501] on div "Harmony [PERSON_NAME]" at bounding box center [635, 484] width 300 height 39
drag, startPoint x: 867, startPoint y: 192, endPoint x: 847, endPoint y: 204, distance: 23.3
click at [866, 192] on button "Apply" at bounding box center [860, 197] width 56 height 37
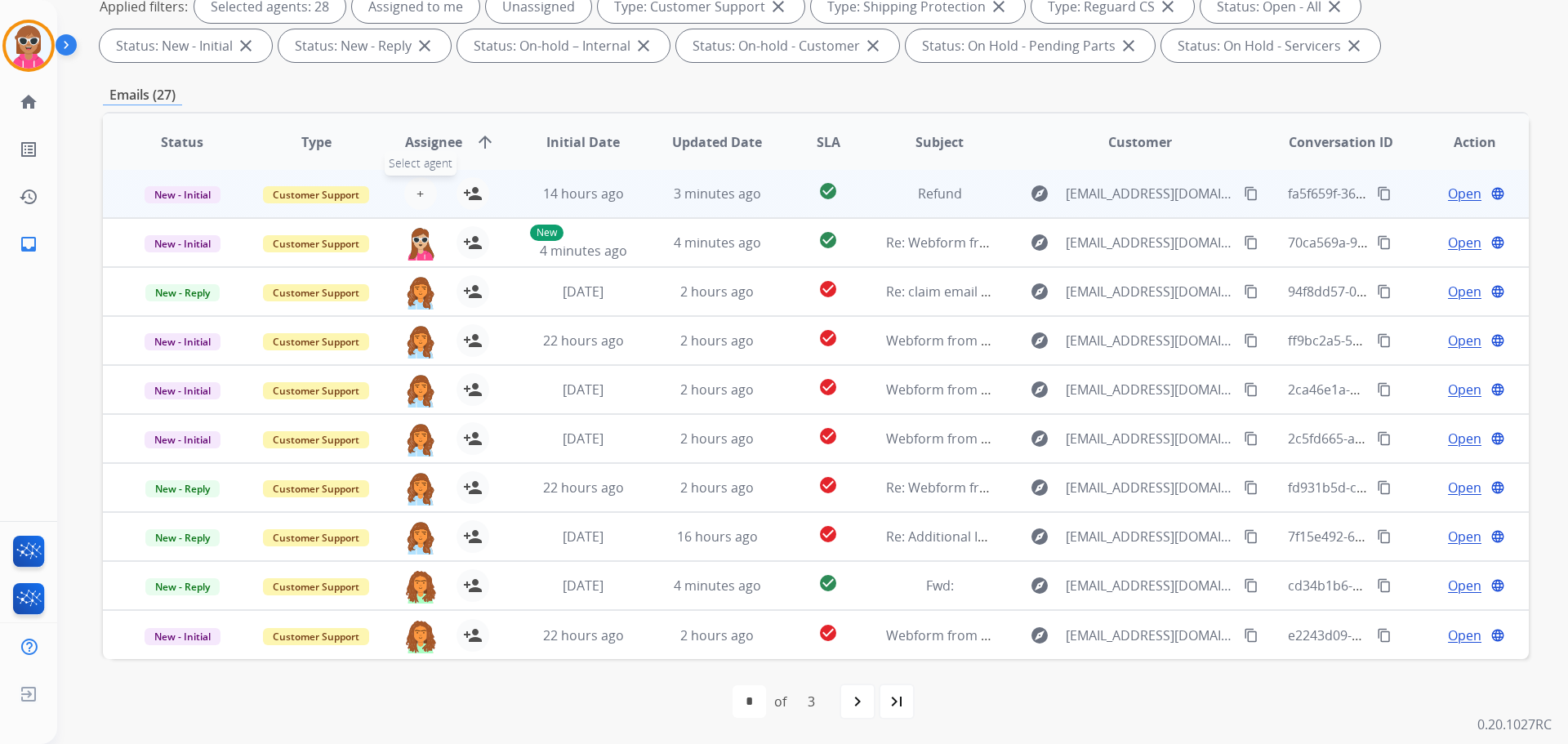
click at [417, 195] on span "+" at bounding box center [421, 193] width 7 height 19
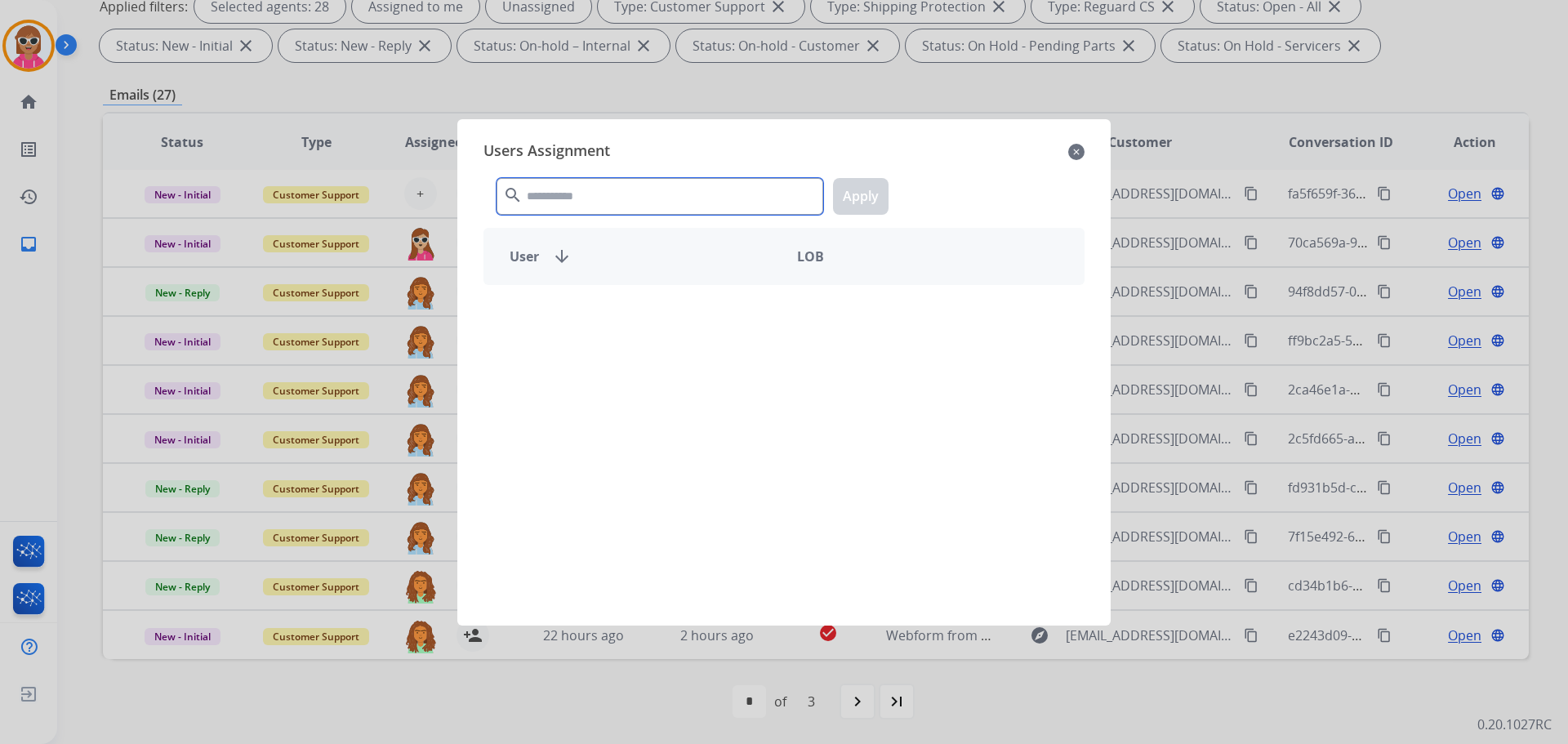
click at [626, 198] on input "text" at bounding box center [659, 197] width 326 height 37
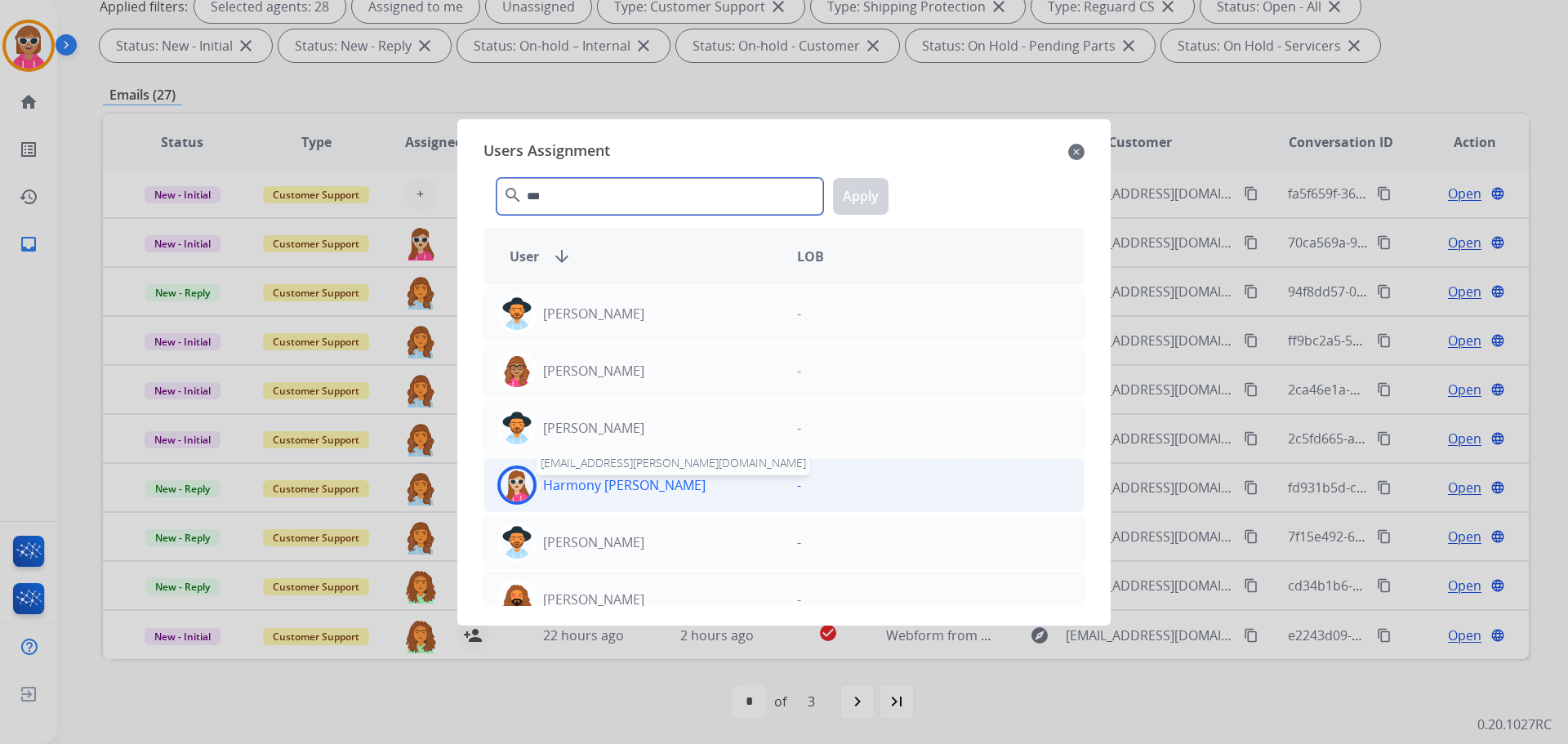
type input "***"
click at [627, 495] on div "Harmony [PERSON_NAME] [EMAIL_ADDRESS][PERSON_NAME][DOMAIN_NAME]" at bounding box center [635, 484] width 300 height 39
click at [874, 202] on button "Apply" at bounding box center [860, 197] width 56 height 37
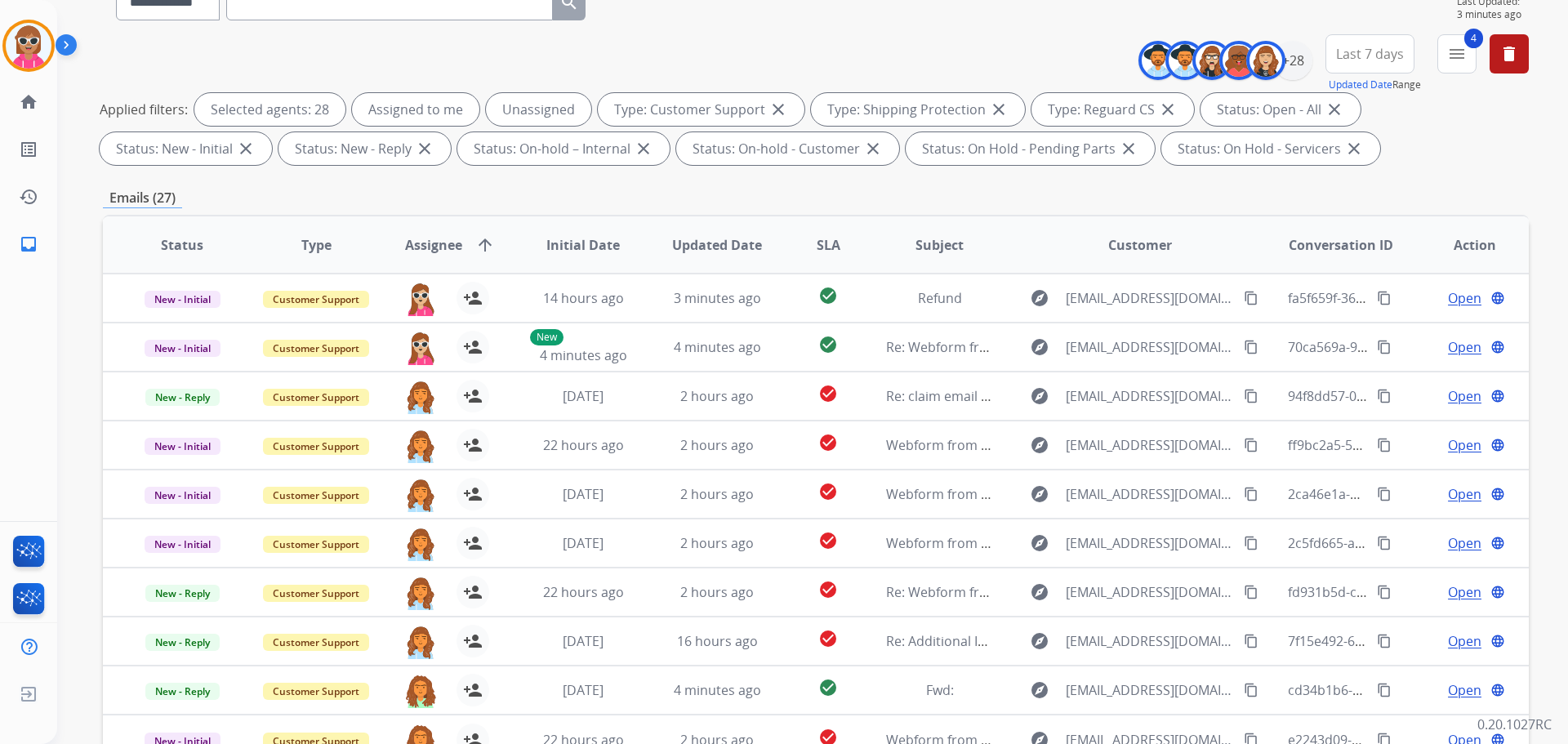
scroll to position [0, 0]
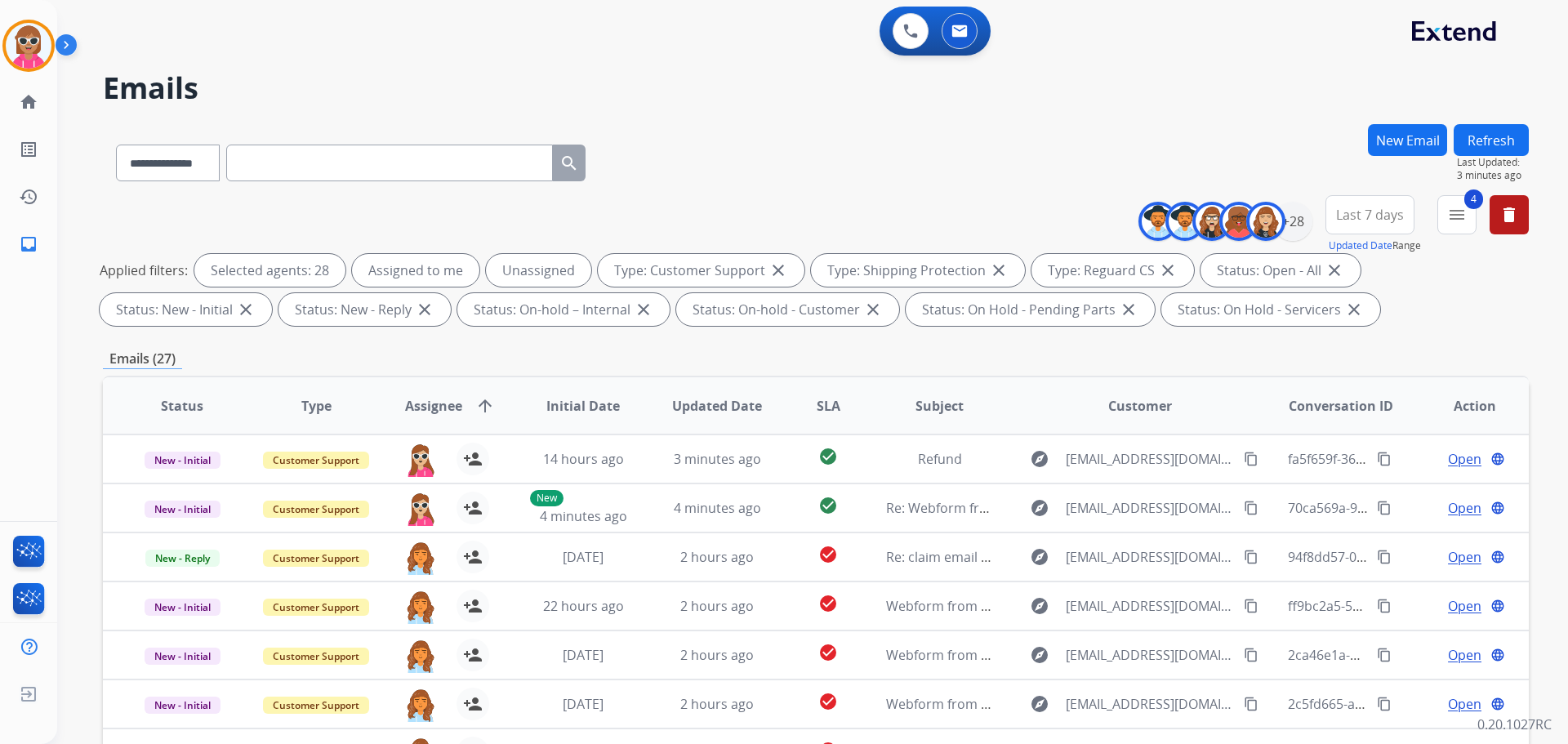
click at [1482, 134] on button "Refresh" at bounding box center [1491, 140] width 75 height 32
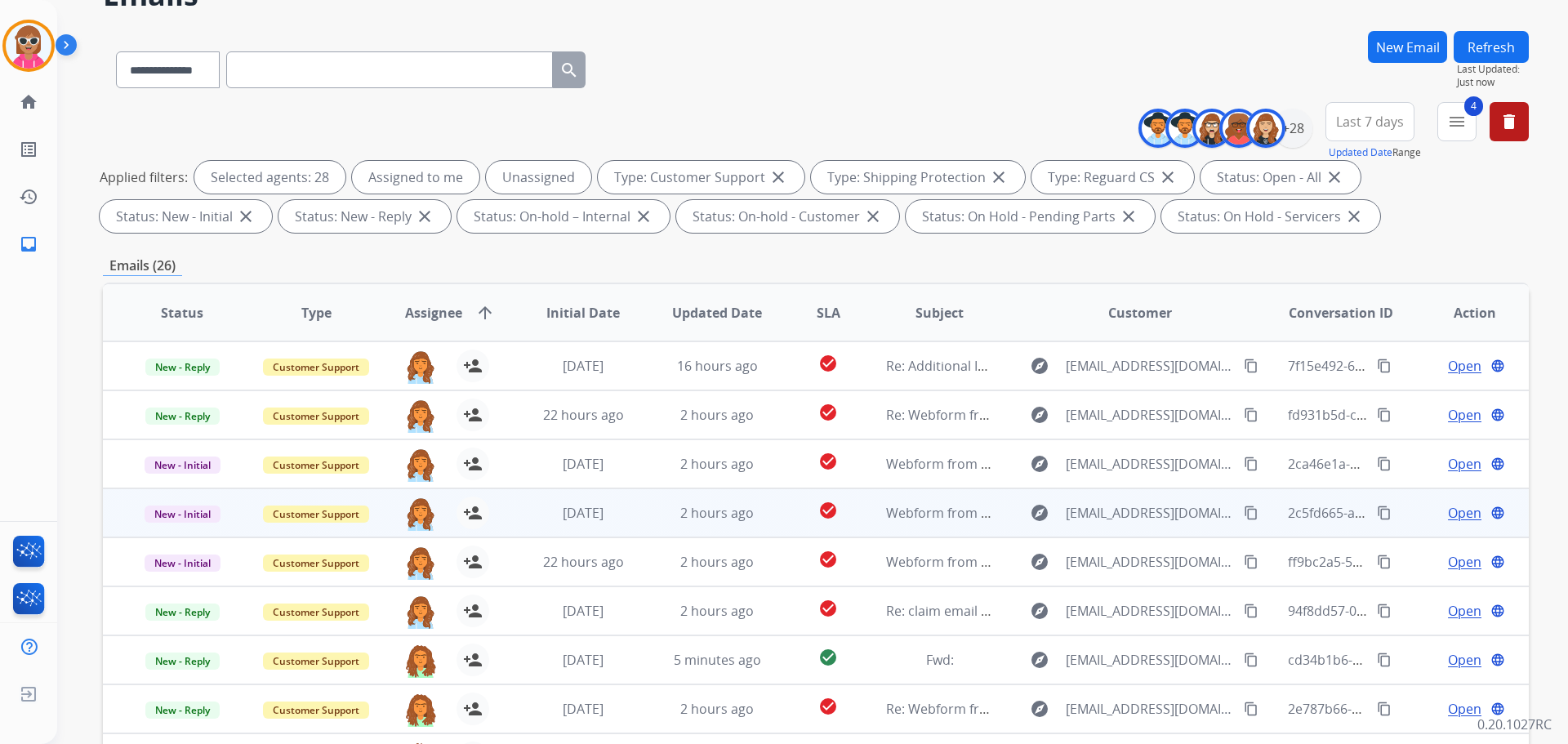
scroll to position [264, 0]
